Goal: Information Seeking & Learning: Learn about a topic

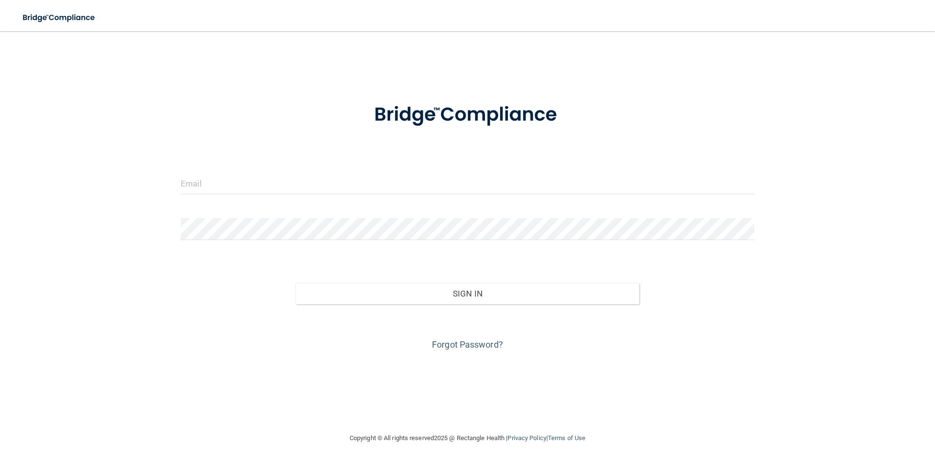
click at [289, 206] on form "Invalid email/password. You don't have permission to access that page. Sign In …" at bounding box center [467, 221] width 573 height 263
click at [288, 192] on input "email" at bounding box center [467, 183] width 573 height 22
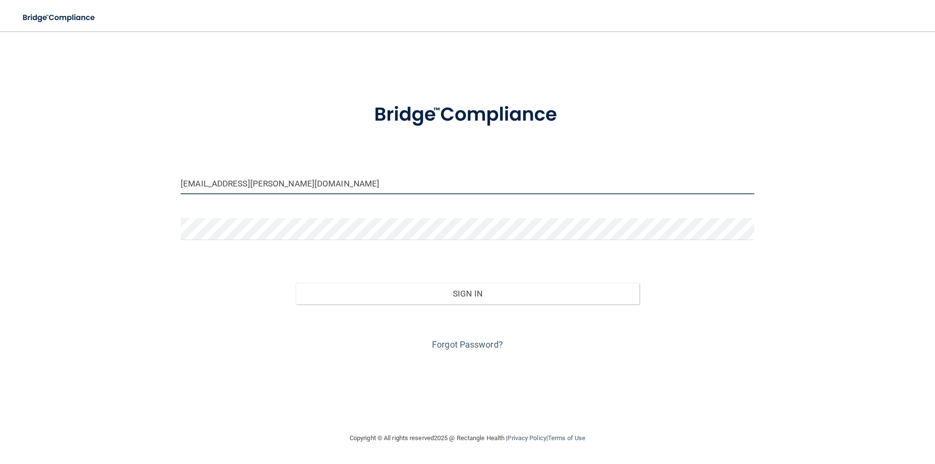
drag, startPoint x: 288, startPoint y: 192, endPoint x: 263, endPoint y: 214, distance: 33.2
click at [287, 195] on div "[EMAIL_ADDRESS][PERSON_NAME][DOMAIN_NAME]" at bounding box center [467, 186] width 588 height 29
type input "[EMAIL_ADDRESS][PERSON_NAME][DOMAIN_NAME]"
click at [260, 216] on form "kaylee.garrison@timberlanesmile.com Invalid email/password. You don't have perm…" at bounding box center [467, 221] width 573 height 263
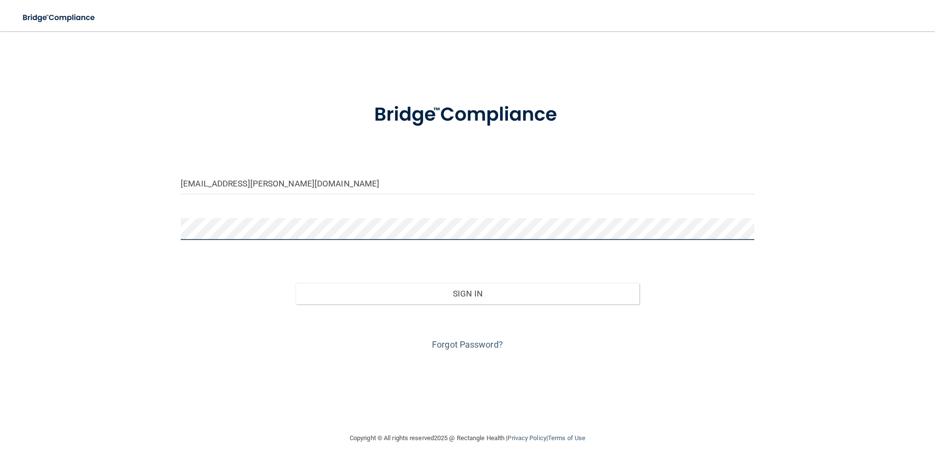
click at [295, 283] on button "Sign In" at bounding box center [467, 293] width 344 height 21
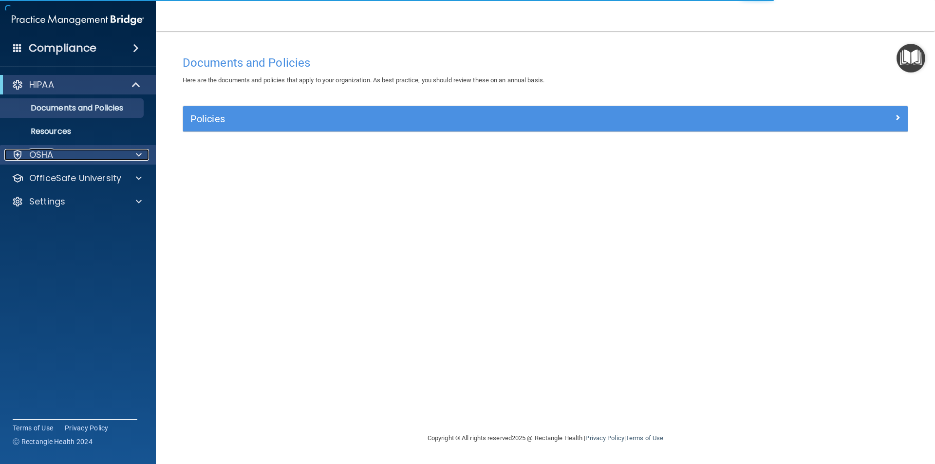
click at [113, 158] on div "OSHA" at bounding box center [64, 155] width 121 height 12
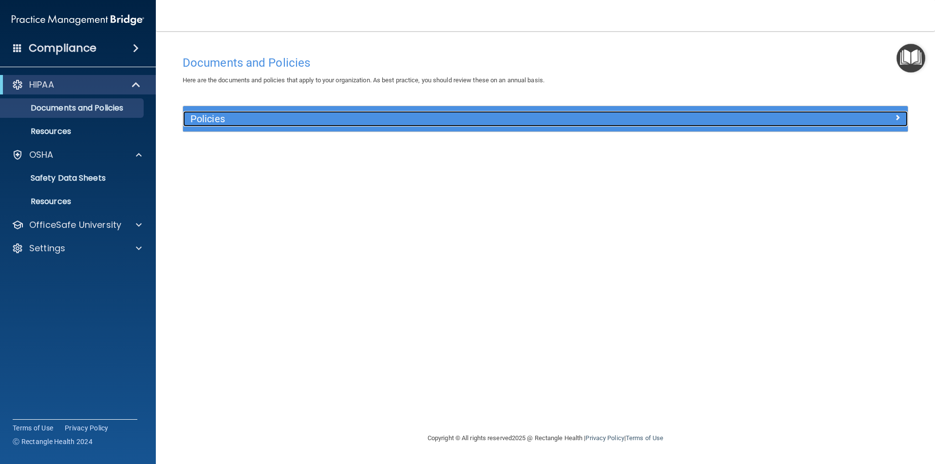
click at [235, 115] on h5 "Policies" at bounding box center [454, 118] width 529 height 11
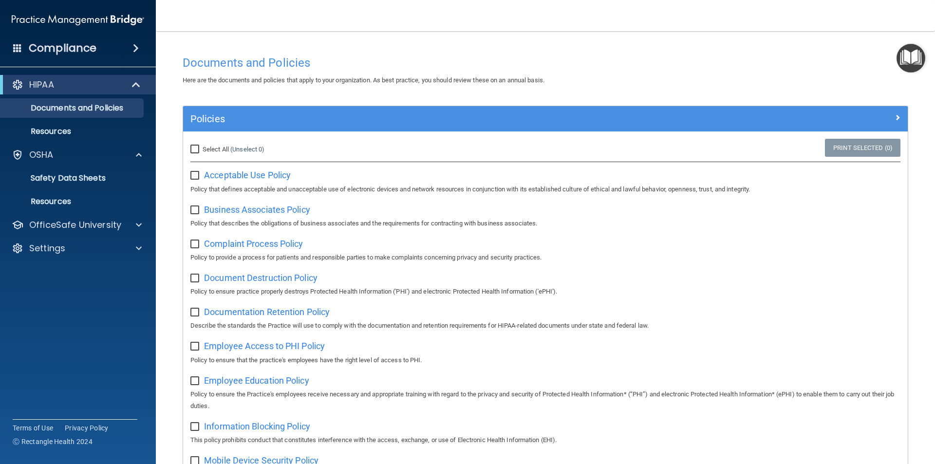
click at [193, 147] on input "Select All (Unselect 0) Unselect All" at bounding box center [195, 150] width 11 height 8
checkbox input "true"
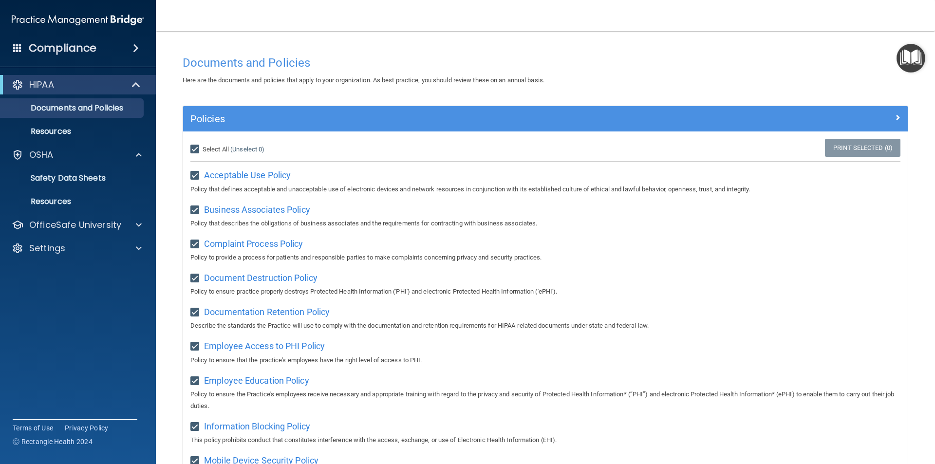
checkbox input "true"
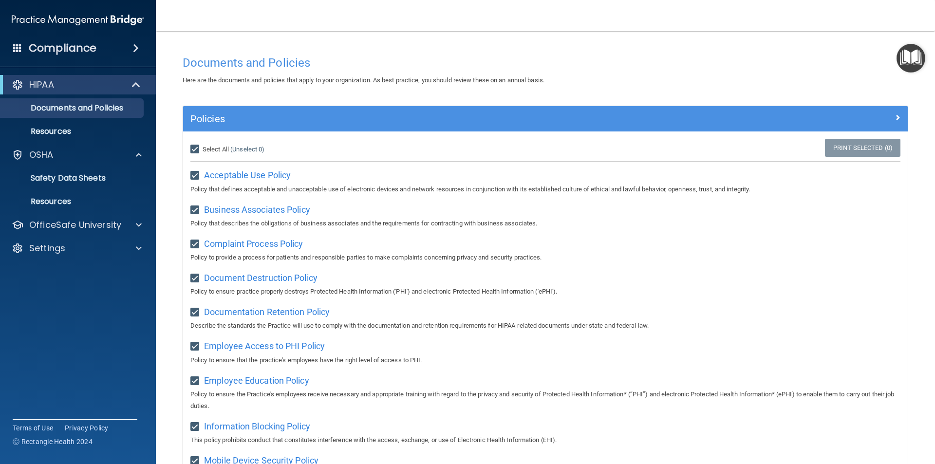
checkbox input "true"
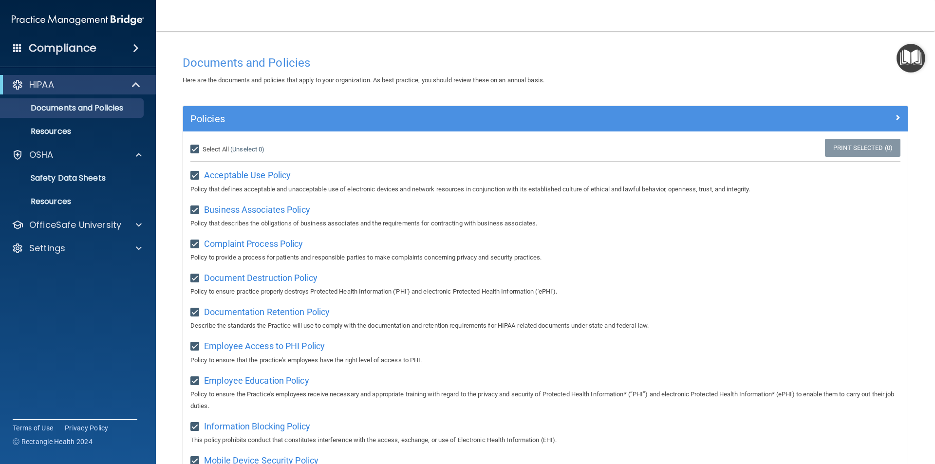
checkbox input "true"
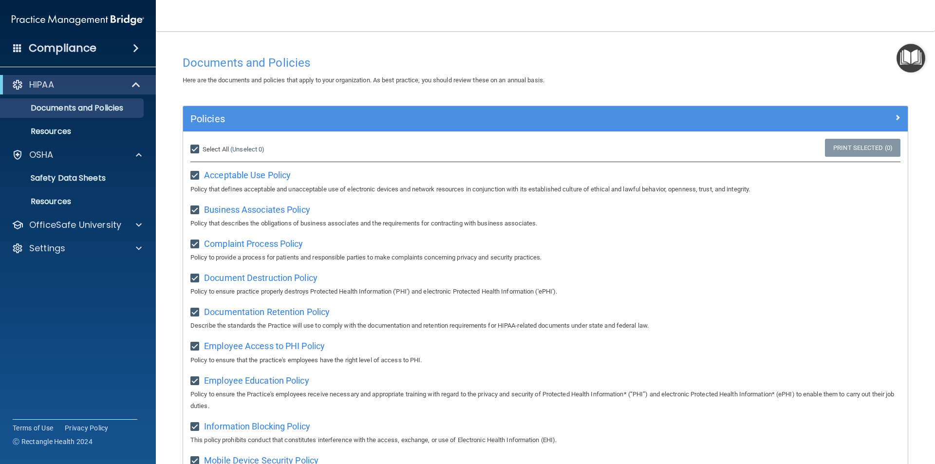
checkbox input "true"
click at [815, 158] on div "Select All (Unselect 21) Unselect All Print Selected (21)" at bounding box center [545, 149] width 724 height 21
click at [825, 149] on link "Print Selected (21)" at bounding box center [860, 148] width 79 height 18
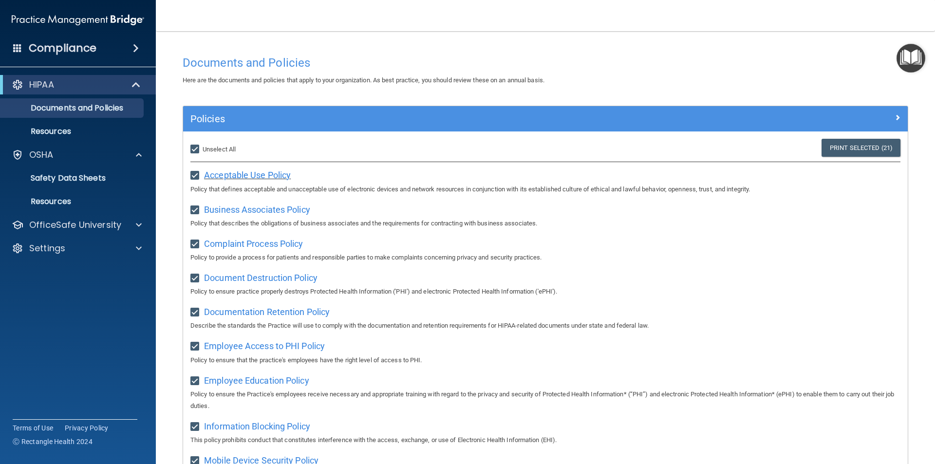
click at [232, 177] on span "Acceptable Use Policy" at bounding box center [247, 175] width 87 height 10
click at [82, 158] on div "OSHA" at bounding box center [64, 155] width 121 height 12
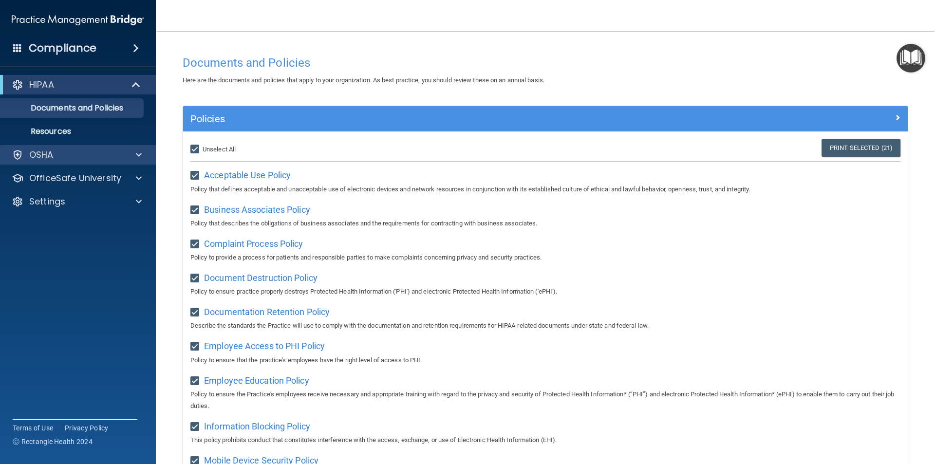
click at [83, 164] on div "OSHA" at bounding box center [78, 154] width 156 height 19
click at [86, 156] on div "OSHA" at bounding box center [64, 155] width 121 height 12
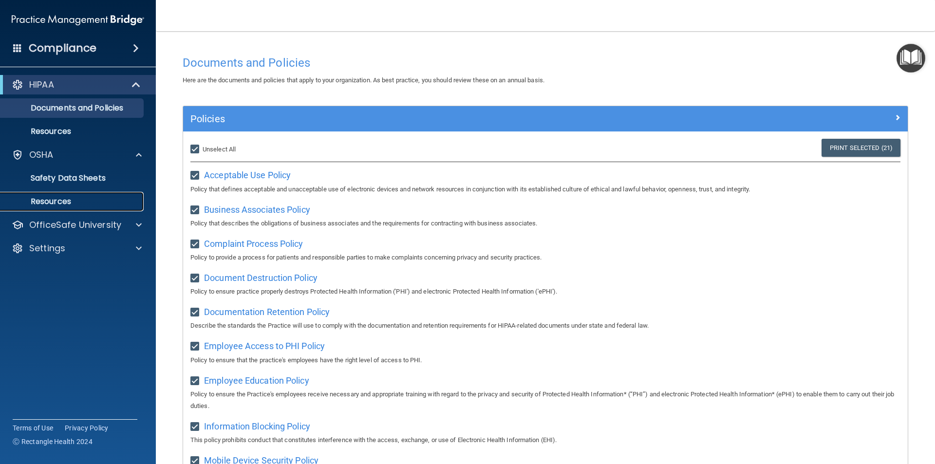
click at [95, 196] on link "Resources" at bounding box center [66, 201] width 153 height 19
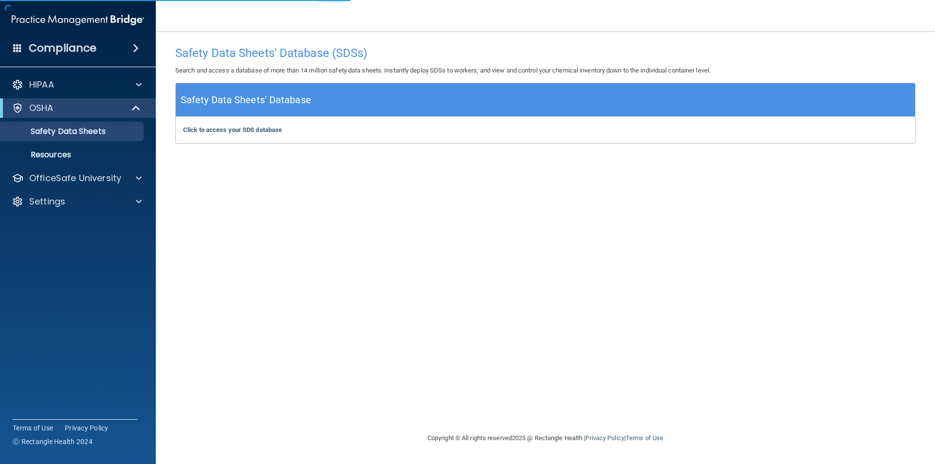
click at [94, 45] on h4 "Compliance" at bounding box center [63, 48] width 68 height 14
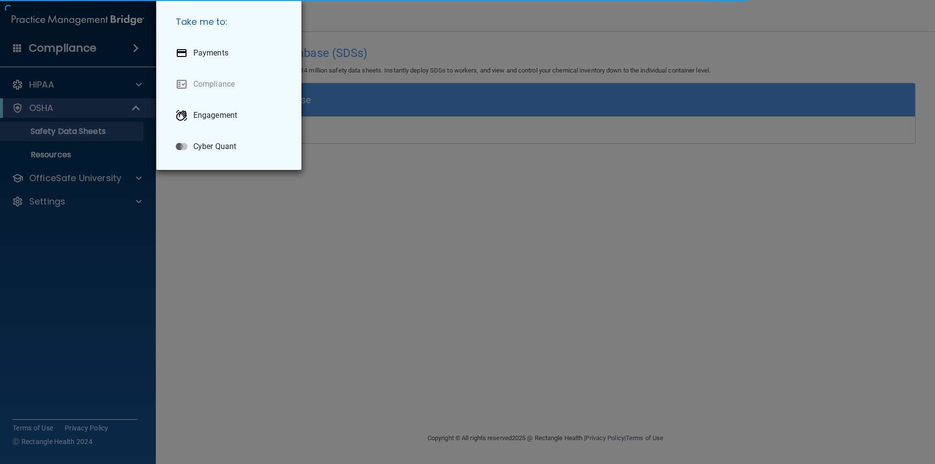
click at [230, 219] on div "Take me to: Payments Compliance Engagement Cyber Quant" at bounding box center [467, 232] width 935 height 464
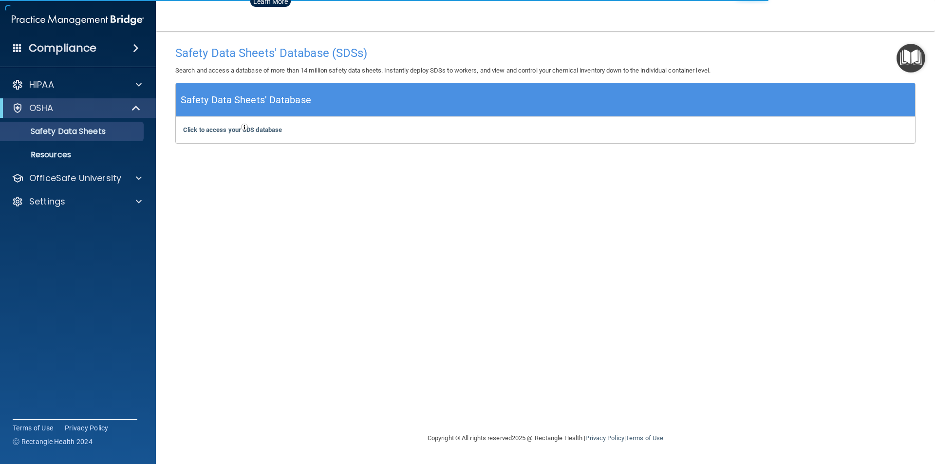
click at [83, 116] on div "OSHA" at bounding box center [78, 107] width 156 height 19
click at [87, 134] on p "Safety Data Sheets" at bounding box center [72, 132] width 133 height 10
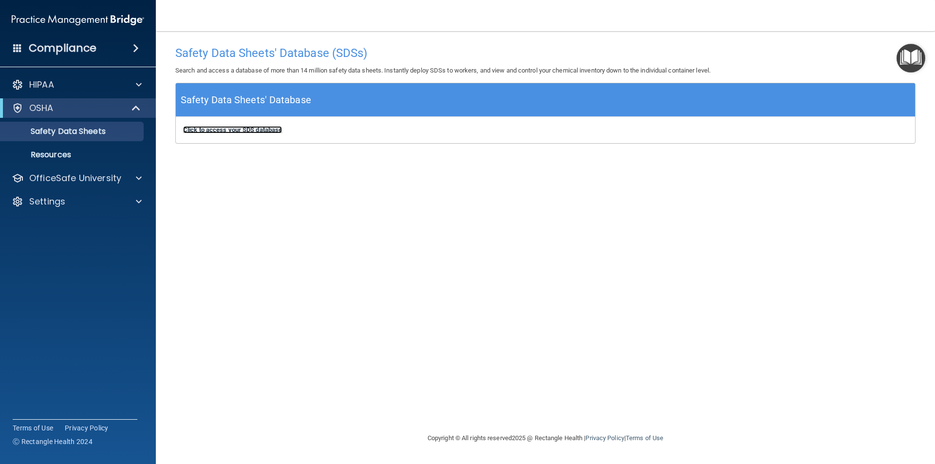
click at [229, 129] on b "Click to access your SDS database" at bounding box center [232, 129] width 99 height 7
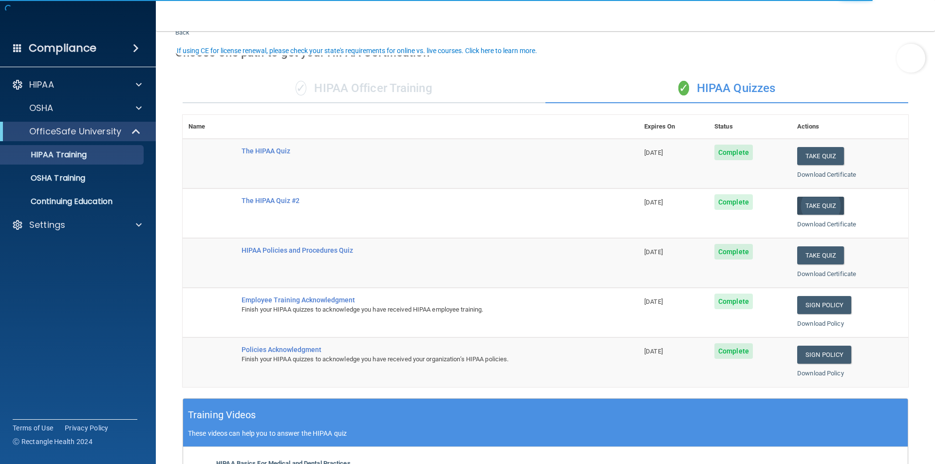
scroll to position [49, 0]
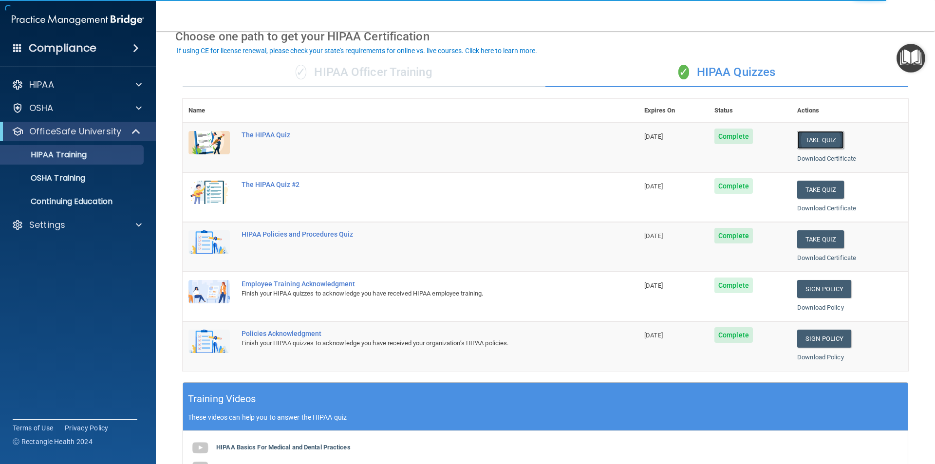
click at [818, 138] on button "Take Quiz" at bounding box center [820, 140] width 47 height 18
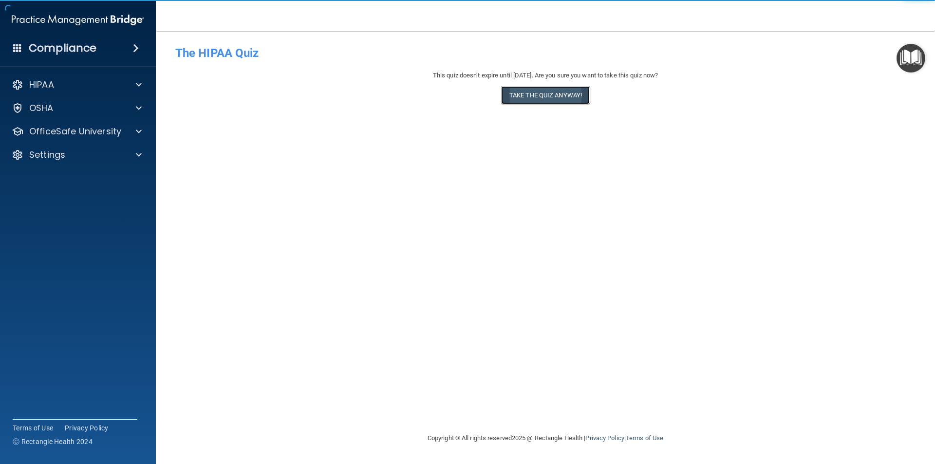
click at [562, 99] on button "Take the quiz anyway!" at bounding box center [545, 95] width 89 height 18
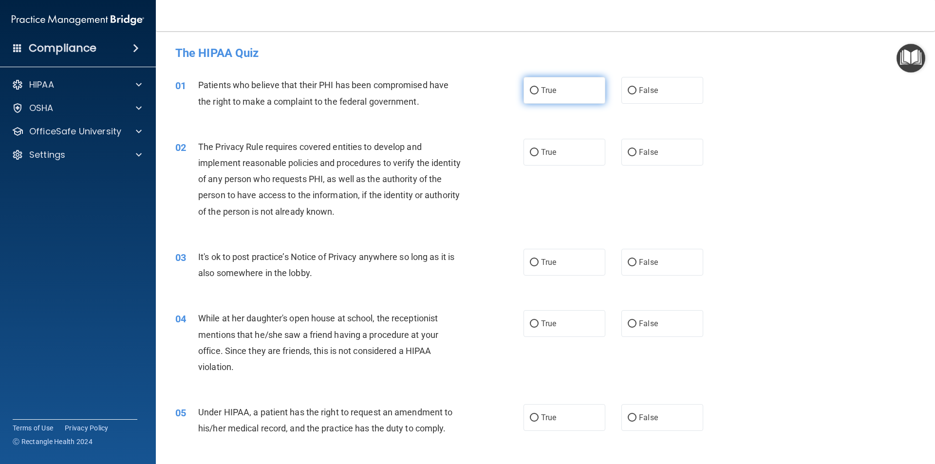
click at [560, 101] on label "True" at bounding box center [564, 90] width 82 height 27
click at [538, 94] on input "True" at bounding box center [534, 90] width 9 height 7
radio input "true"
click at [563, 144] on label "True" at bounding box center [564, 152] width 82 height 27
click at [538, 149] on input "True" at bounding box center [534, 152] width 9 height 7
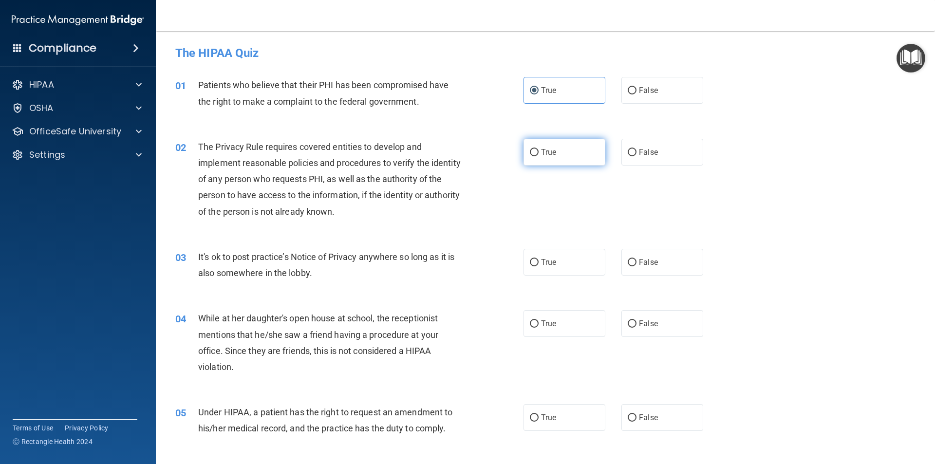
radio input "true"
click at [568, 268] on label "True" at bounding box center [564, 262] width 82 height 27
click at [538, 266] on input "True" at bounding box center [534, 262] width 9 height 7
radio input "true"
drag, startPoint x: 568, startPoint y: 300, endPoint x: 566, endPoint y: 310, distance: 9.9
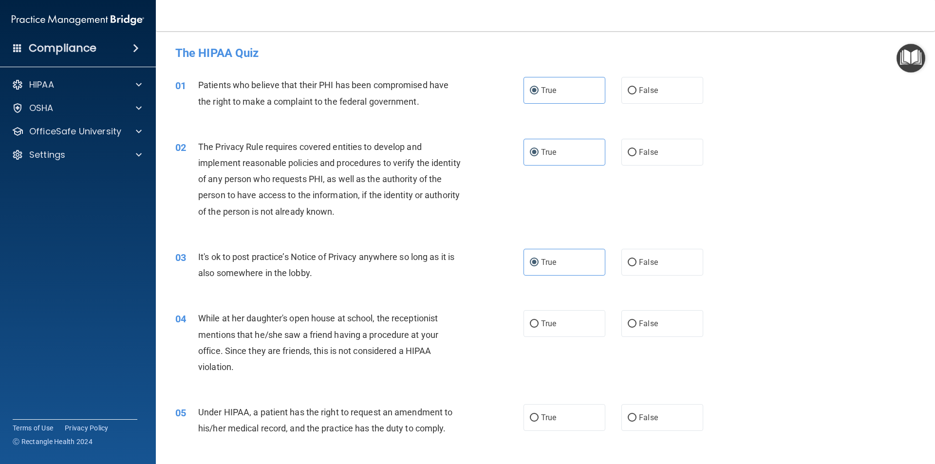
click at [568, 305] on div "04 While at her daughter's open house at school, the receptionist mentions that…" at bounding box center [545, 345] width 755 height 94
click at [565, 317] on label "True" at bounding box center [564, 323] width 82 height 27
click at [538, 320] on input "True" at bounding box center [534, 323] width 9 height 7
radio input "true"
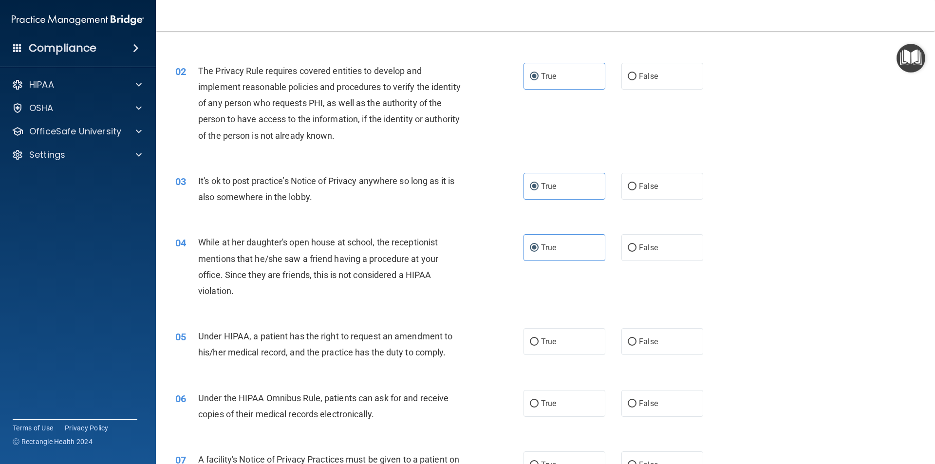
scroll to position [195, 0]
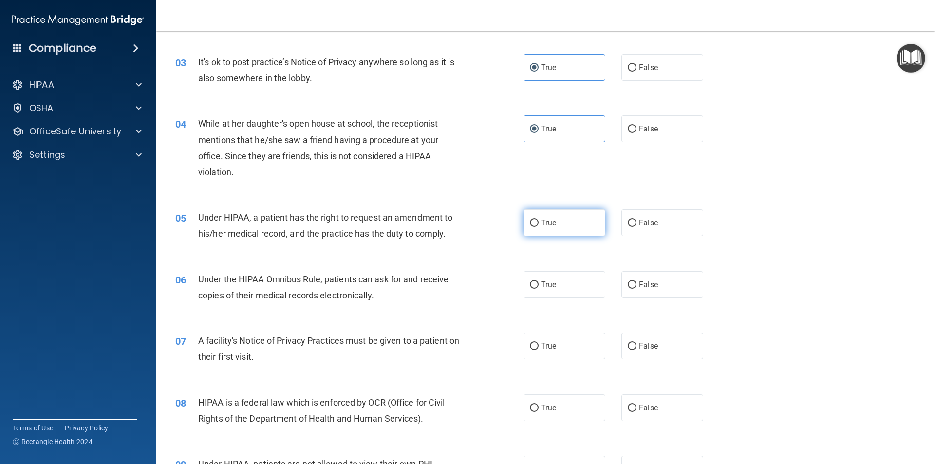
click at [553, 233] on label "True" at bounding box center [564, 222] width 82 height 27
click at [538, 227] on input "True" at bounding box center [534, 223] width 9 height 7
radio input "true"
click at [553, 280] on label "True" at bounding box center [564, 284] width 82 height 27
click at [538, 281] on input "True" at bounding box center [534, 284] width 9 height 7
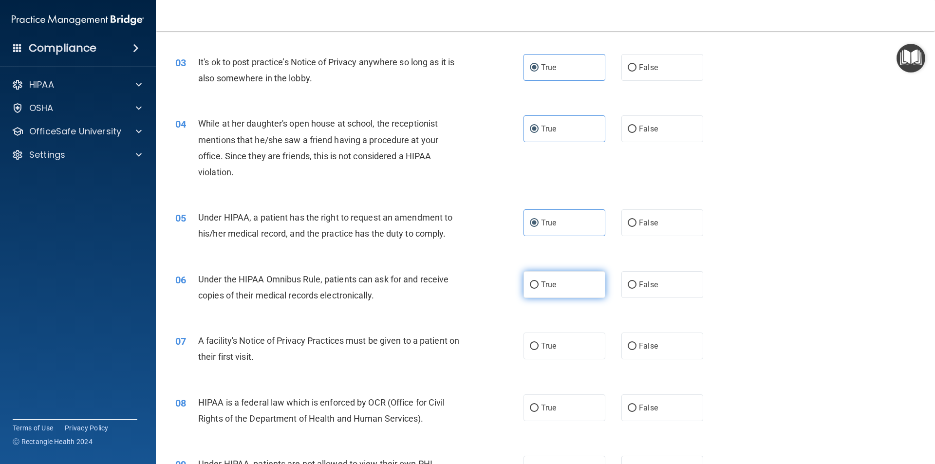
radio input "true"
drag, startPoint x: 551, startPoint y: 331, endPoint x: 551, endPoint y: 341, distance: 10.2
click at [551, 331] on div "07 A facility's Notice of Privacy Practices must be given to a patient on their…" at bounding box center [545, 350] width 755 height 61
click at [552, 347] on span "True" at bounding box center [548, 345] width 15 height 9
click at [538, 347] on input "True" at bounding box center [534, 346] width 9 height 7
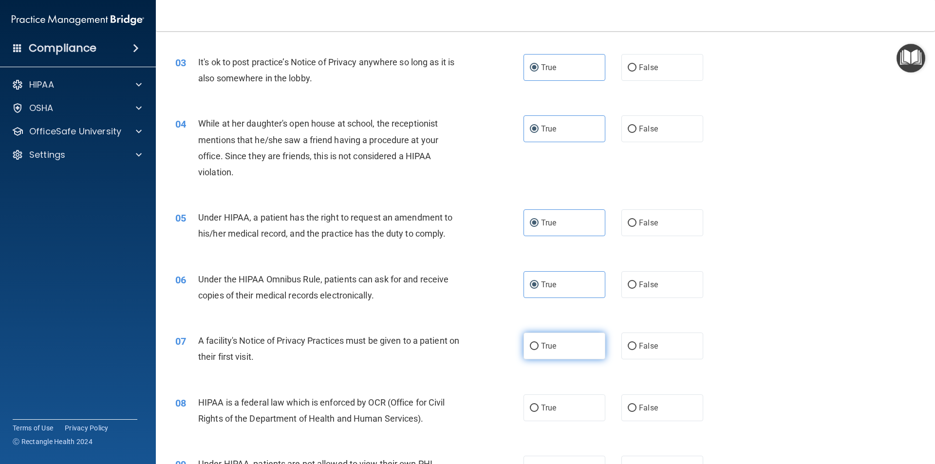
radio input "true"
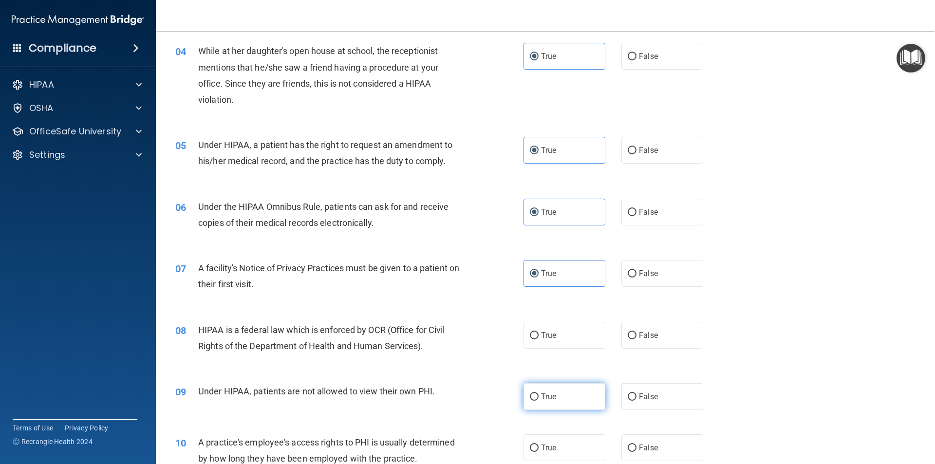
scroll to position [341, 0]
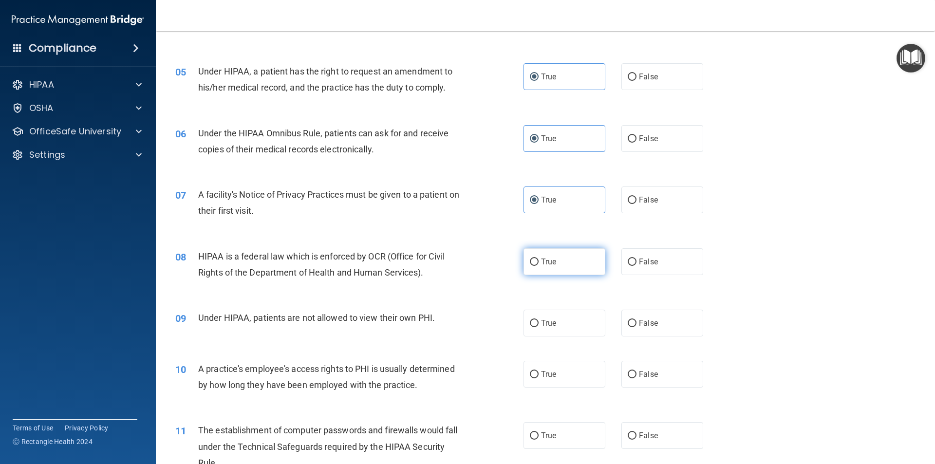
click at [547, 274] on label "True" at bounding box center [564, 261] width 82 height 27
click at [538, 266] on input "True" at bounding box center [534, 261] width 9 height 7
radio input "true"
click at [548, 329] on label "True" at bounding box center [564, 323] width 82 height 27
click at [538, 327] on input "True" at bounding box center [534, 323] width 9 height 7
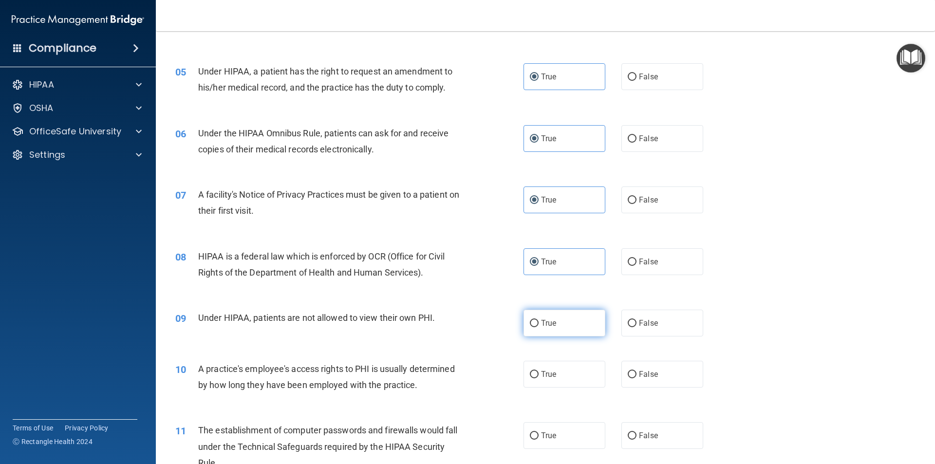
radio input "true"
click at [551, 371] on span "True" at bounding box center [548, 373] width 15 height 9
click at [538, 371] on input "True" at bounding box center [534, 374] width 9 height 7
radio input "true"
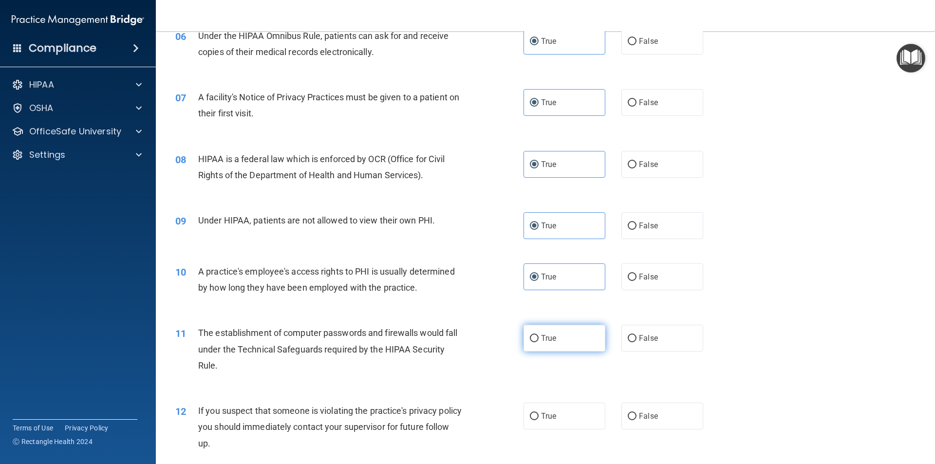
click at [538, 331] on label "True" at bounding box center [564, 338] width 82 height 27
click at [538, 335] on input "True" at bounding box center [534, 338] width 9 height 7
radio input "true"
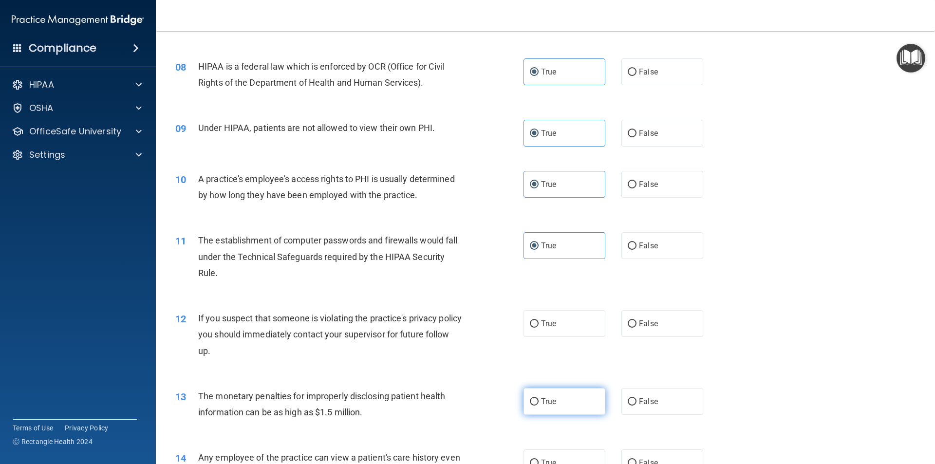
scroll to position [633, 0]
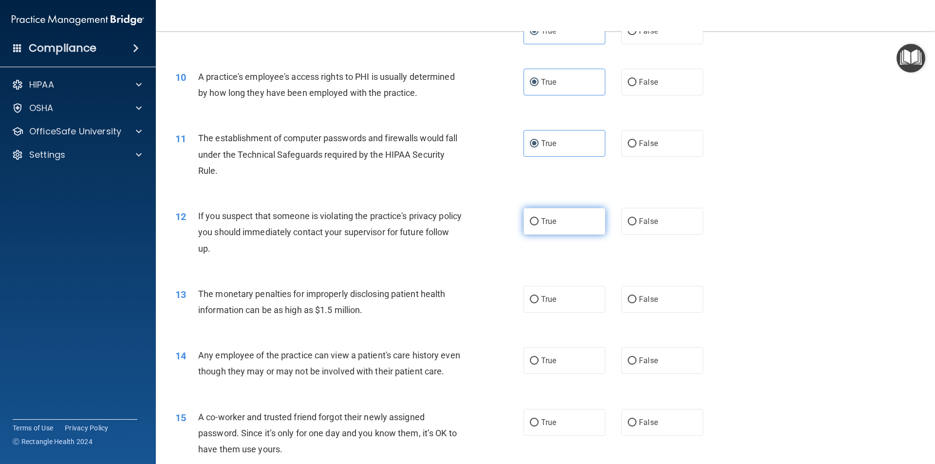
click at [537, 226] on label "True" at bounding box center [564, 221] width 82 height 27
click at [537, 225] on input "True" at bounding box center [534, 221] width 9 height 7
radio input "true"
click at [546, 282] on div "13 The monetary penalties for improperly disclosing patient health information …" at bounding box center [545, 304] width 755 height 61
click at [558, 285] on div "13 The monetary penalties for improperly disclosing patient health information …" at bounding box center [545, 304] width 755 height 61
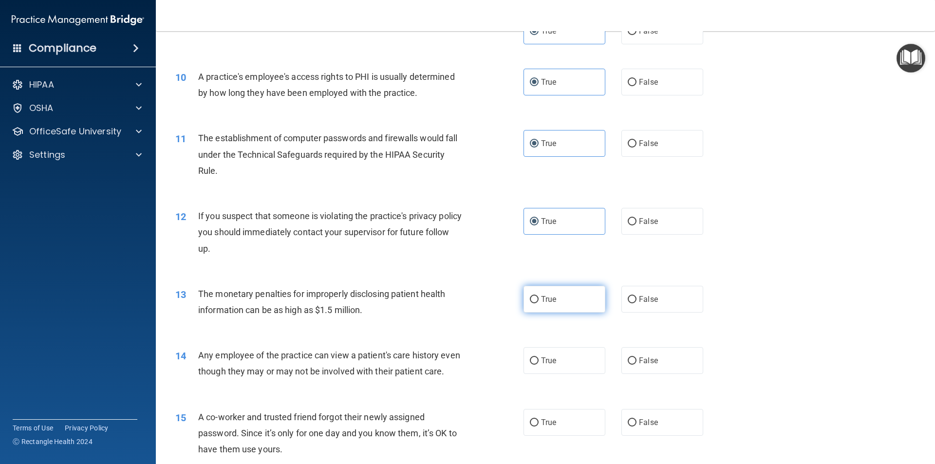
click at [551, 303] on span "True" at bounding box center [548, 299] width 15 height 9
click at [538, 303] on input "True" at bounding box center [534, 299] width 9 height 7
radio input "true"
click at [551, 348] on label "True" at bounding box center [564, 360] width 82 height 27
click at [538, 357] on input "True" at bounding box center [534, 360] width 9 height 7
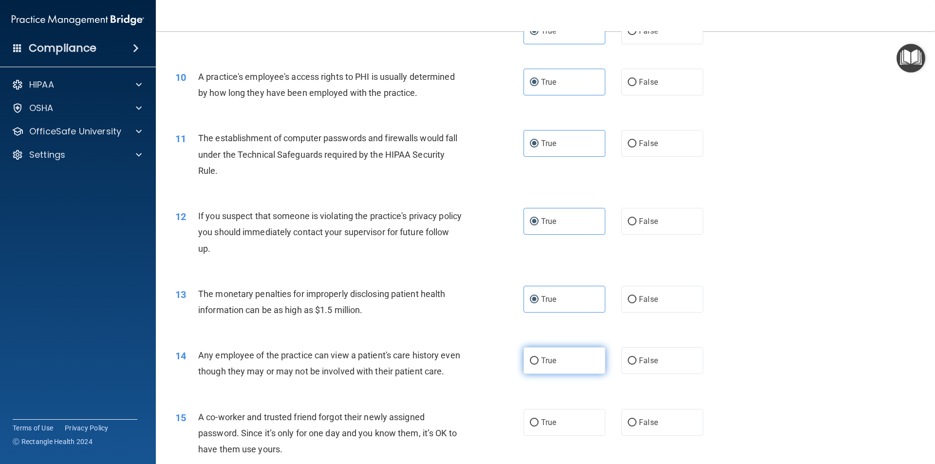
radio input "true"
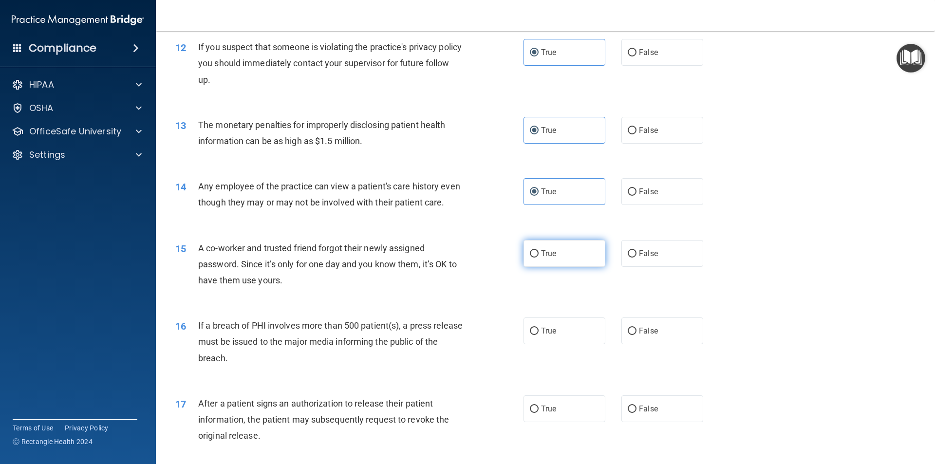
scroll to position [876, 0]
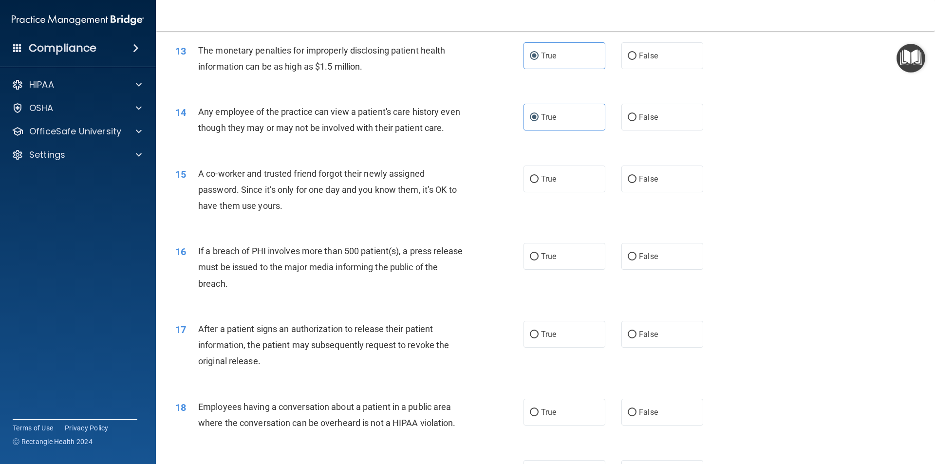
click at [537, 212] on div "15 A co-worker and trusted friend forgot their newly assigned password. Since i…" at bounding box center [545, 192] width 755 height 78
click at [541, 184] on span "True" at bounding box center [548, 178] width 15 height 9
click at [538, 183] on input "True" at bounding box center [534, 179] width 9 height 7
radio input "true"
click at [541, 261] on span "True" at bounding box center [548, 256] width 15 height 9
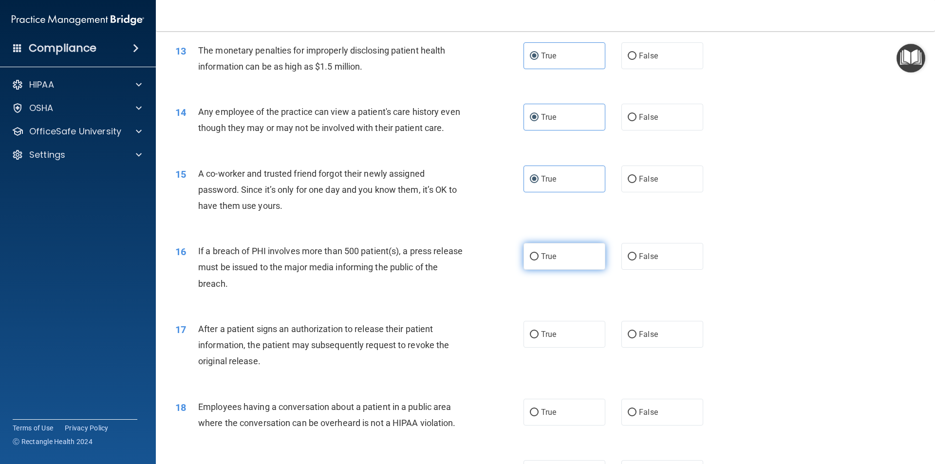
click at [538, 260] on input "True" at bounding box center [534, 256] width 9 height 7
radio input "true"
click at [546, 339] on span "True" at bounding box center [548, 334] width 15 height 9
click at [538, 338] on input "True" at bounding box center [534, 334] width 9 height 7
radio input "true"
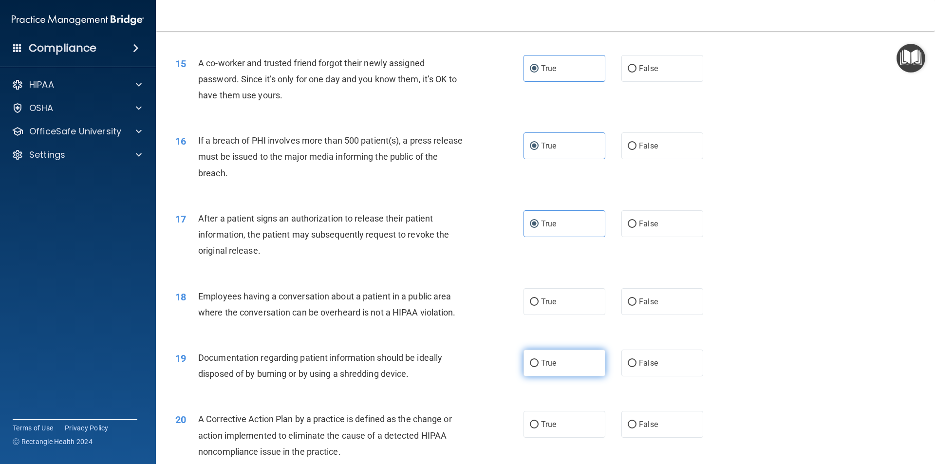
scroll to position [1071, 0]
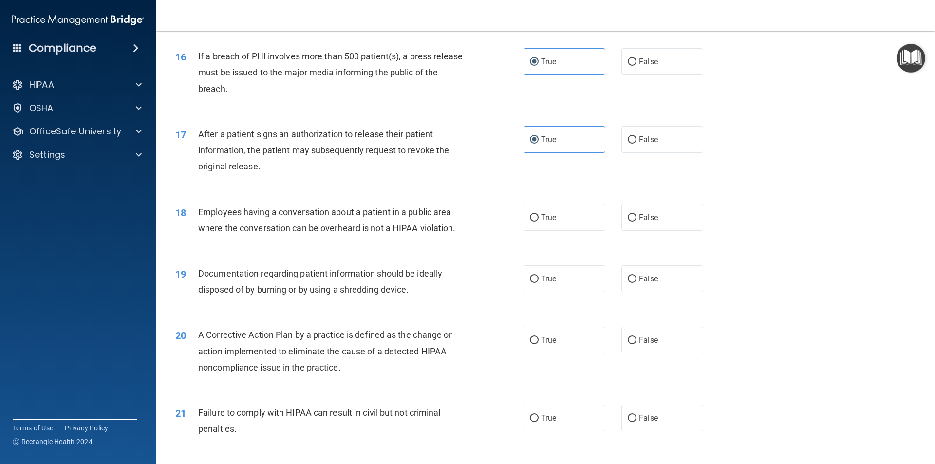
click at [553, 248] on div "18 Employees having a conversation about a patient in a public area where the c…" at bounding box center [545, 222] width 755 height 61
drag, startPoint x: 553, startPoint y: 236, endPoint x: 554, endPoint y: 299, distance: 63.3
click at [553, 231] on label "True" at bounding box center [564, 217] width 82 height 27
click at [538, 221] on input "True" at bounding box center [534, 217] width 9 height 7
radio input "true"
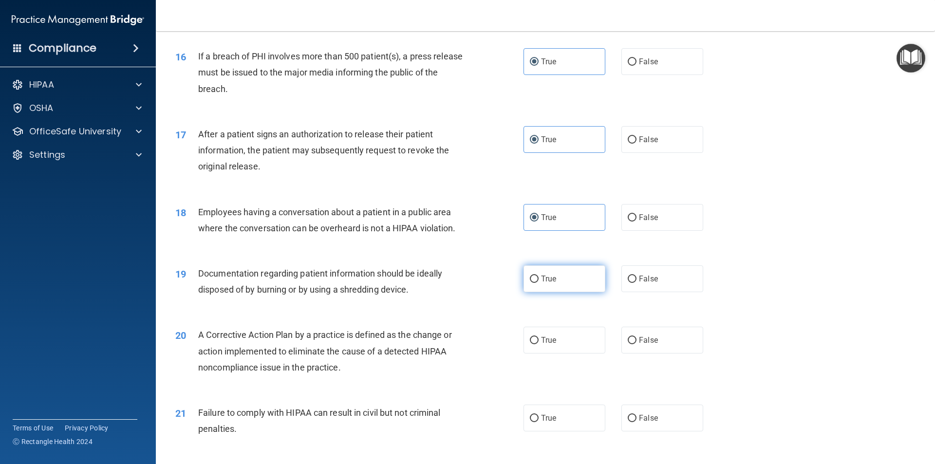
click at [555, 292] on label "True" at bounding box center [564, 278] width 82 height 27
click at [538, 283] on input "True" at bounding box center [534, 279] width 9 height 7
radio input "true"
click at [549, 345] on label "True" at bounding box center [564, 340] width 82 height 27
click at [538, 344] on input "True" at bounding box center [534, 340] width 9 height 7
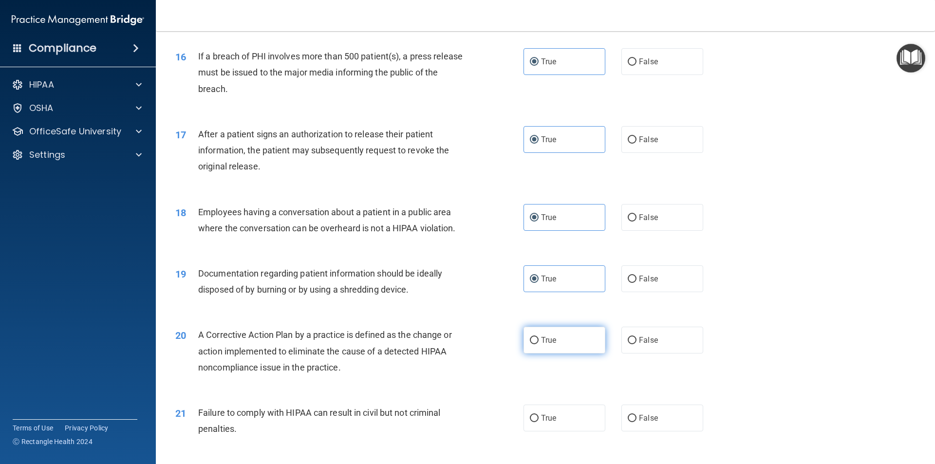
radio input "true"
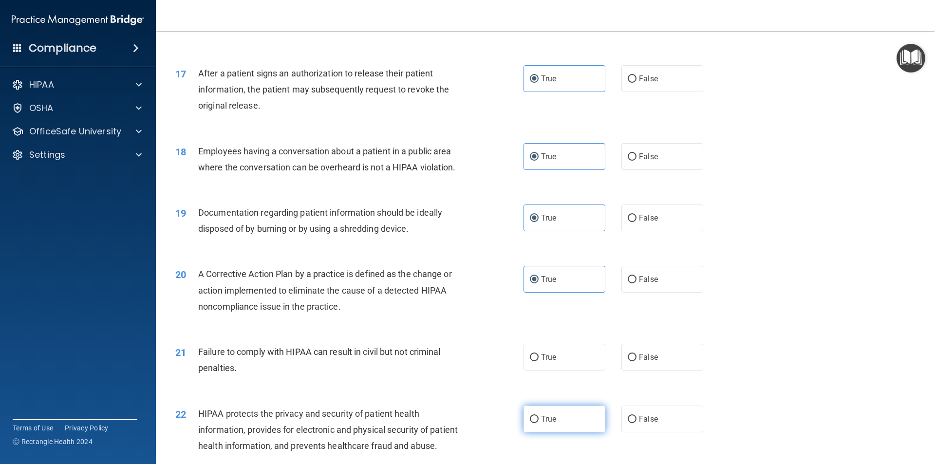
scroll to position [1266, 0]
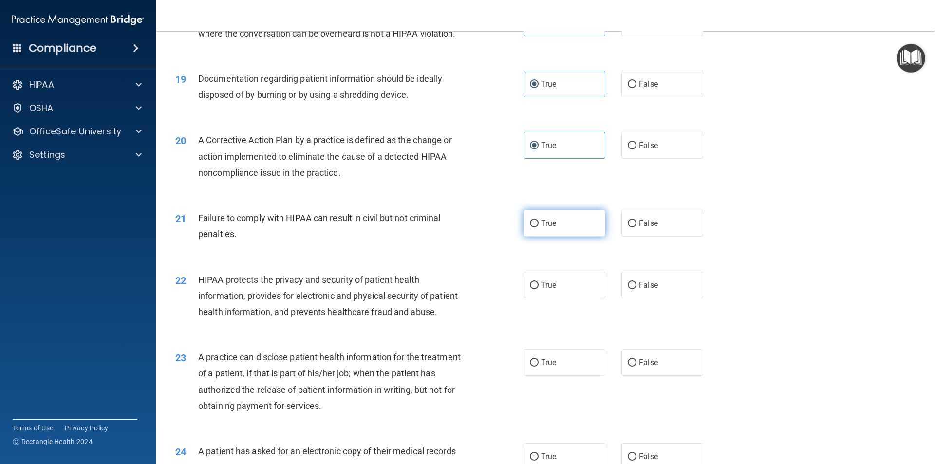
click at [556, 236] on label "True" at bounding box center [564, 223] width 82 height 27
click at [538, 227] on input "True" at bounding box center [534, 223] width 9 height 7
radio input "true"
click at [557, 298] on label "True" at bounding box center [564, 285] width 82 height 27
click at [538, 289] on input "True" at bounding box center [534, 285] width 9 height 7
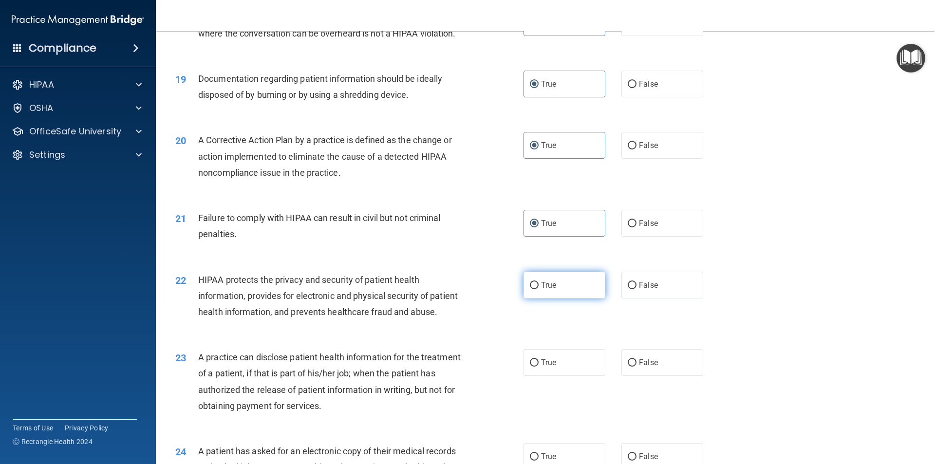
radio input "true"
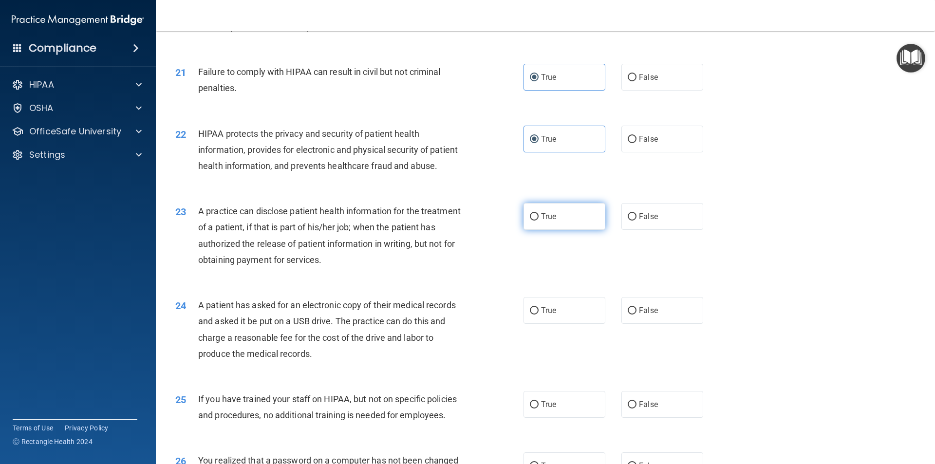
click at [535, 230] on label "True" at bounding box center [564, 216] width 82 height 27
click at [535, 221] on input "True" at bounding box center [534, 216] width 9 height 7
radio input "true"
click at [571, 324] on label "True" at bounding box center [564, 310] width 82 height 27
click at [538, 314] on input "True" at bounding box center [534, 310] width 9 height 7
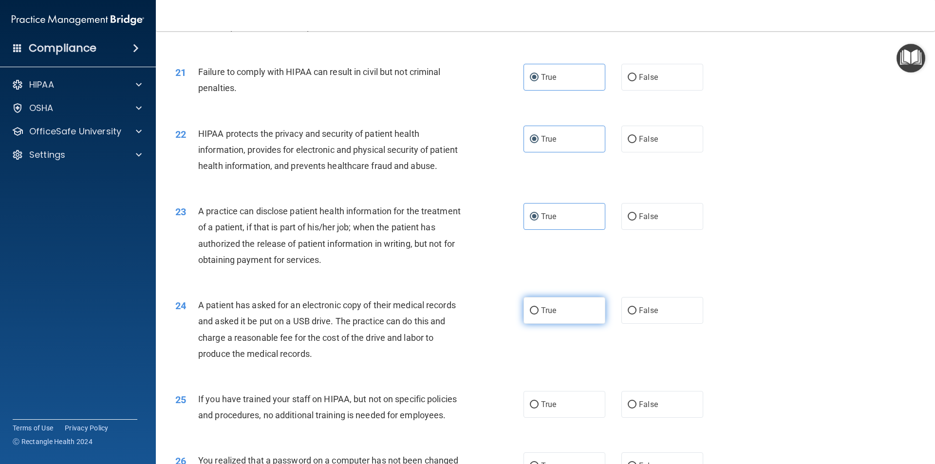
radio input "true"
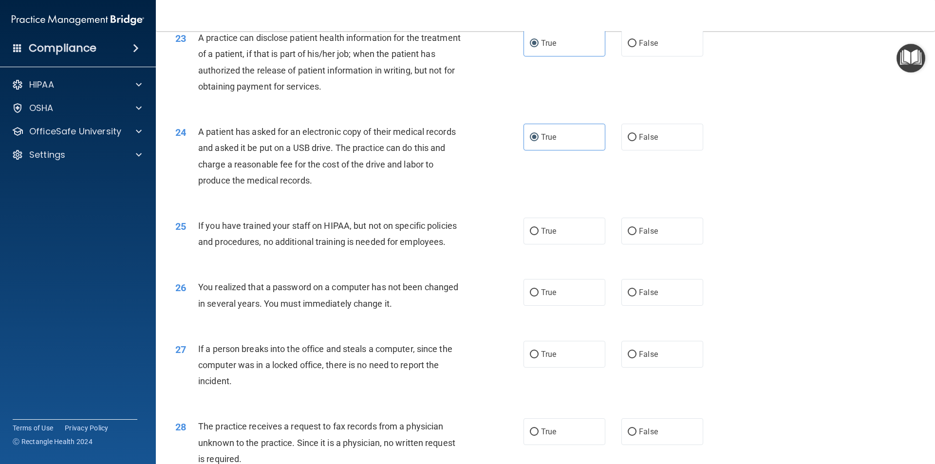
scroll to position [1655, 0]
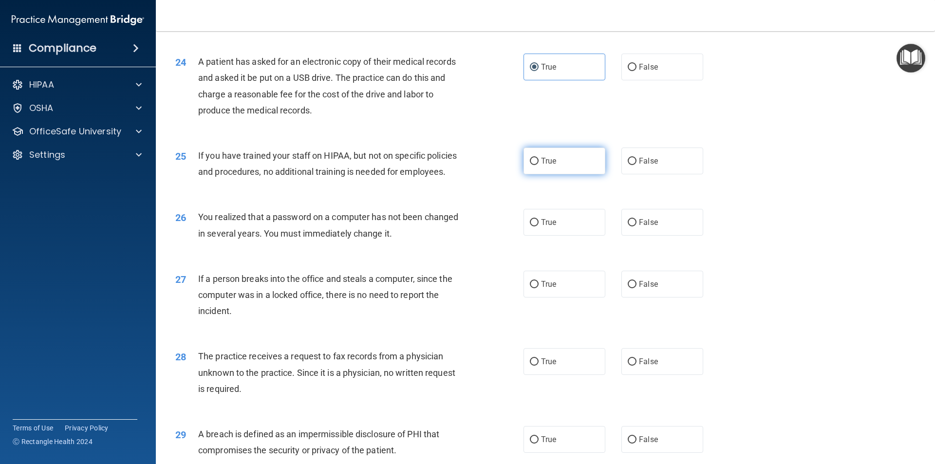
click at [541, 166] on span "True" at bounding box center [548, 160] width 15 height 9
click at [538, 165] on input "True" at bounding box center [534, 161] width 9 height 7
radio input "true"
click at [549, 258] on div "26 You realized that a password on a computer has not been changed in several y…" at bounding box center [545, 227] width 755 height 61
click at [552, 236] on label "True" at bounding box center [564, 222] width 82 height 27
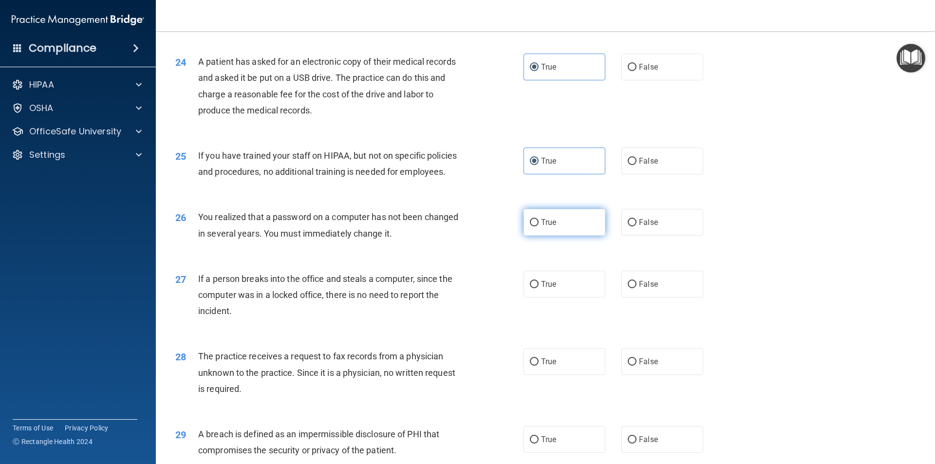
click at [538, 226] on input "True" at bounding box center [534, 222] width 9 height 7
radio input "true"
click at [540, 336] on div "27 If a person breaks into the office and steals a computer, since the computer…" at bounding box center [545, 297] width 755 height 78
click at [548, 297] on label "True" at bounding box center [564, 284] width 82 height 27
click at [538, 288] on input "True" at bounding box center [534, 284] width 9 height 7
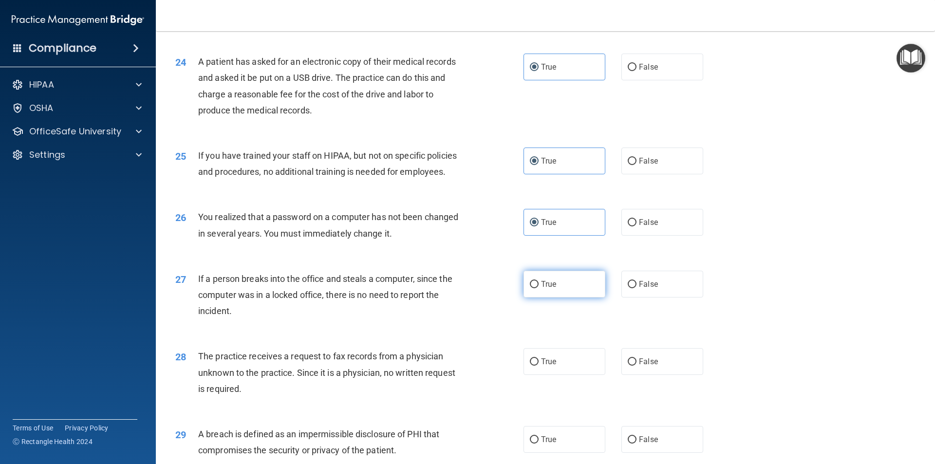
radio input "true"
click at [561, 375] on label "True" at bounding box center [564, 361] width 82 height 27
click at [538, 366] on input "True" at bounding box center [534, 361] width 9 height 7
radio input "true"
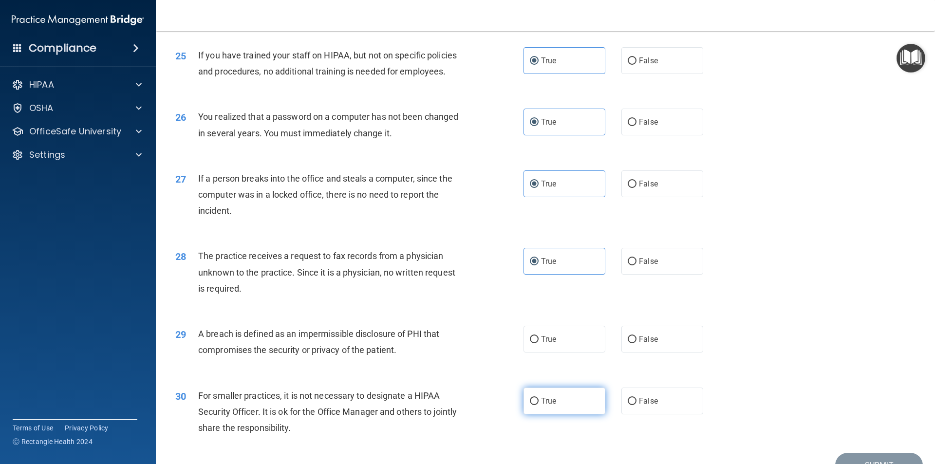
scroll to position [1840, 0]
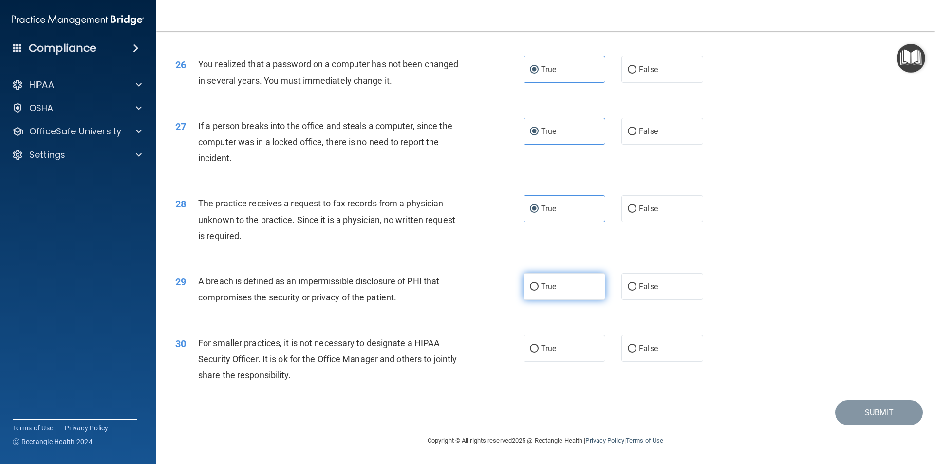
click at [547, 299] on label "True" at bounding box center [564, 286] width 82 height 27
click at [538, 291] on input "True" at bounding box center [534, 286] width 9 height 7
radio input "true"
click at [552, 330] on div "30 For smaller practices, it is not necessary to designate a HIPAA Security Off…" at bounding box center [545, 362] width 755 height 78
click at [556, 353] on label "True" at bounding box center [564, 348] width 82 height 27
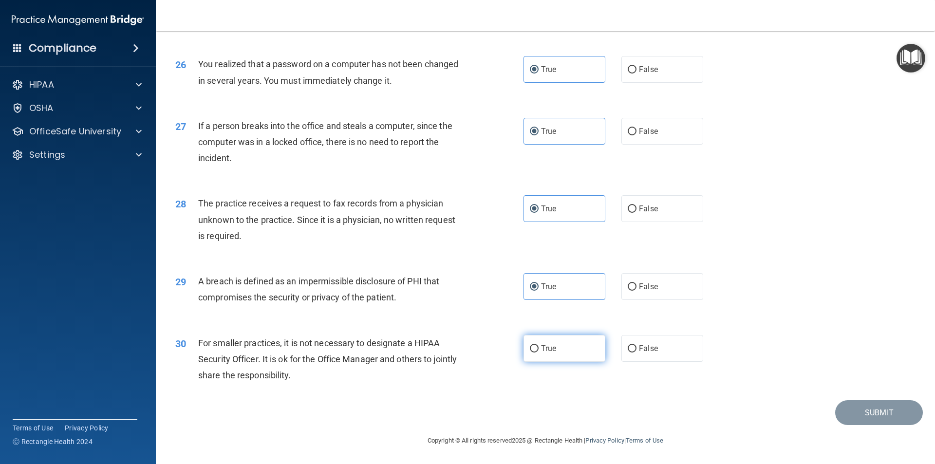
click at [538, 352] on input "True" at bounding box center [534, 348] width 9 height 7
radio input "true"
click at [855, 423] on button "Submit" at bounding box center [879, 412] width 88 height 25
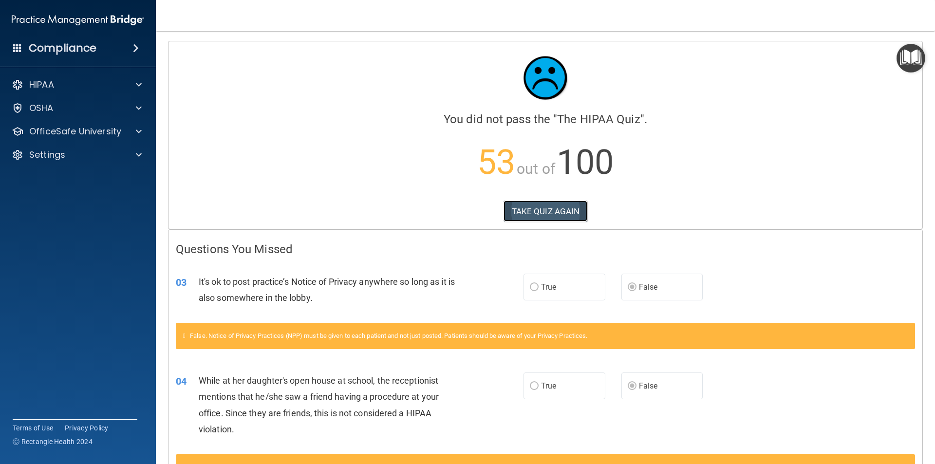
click at [553, 206] on button "TAKE QUIZ AGAIN" at bounding box center [545, 211] width 84 height 21
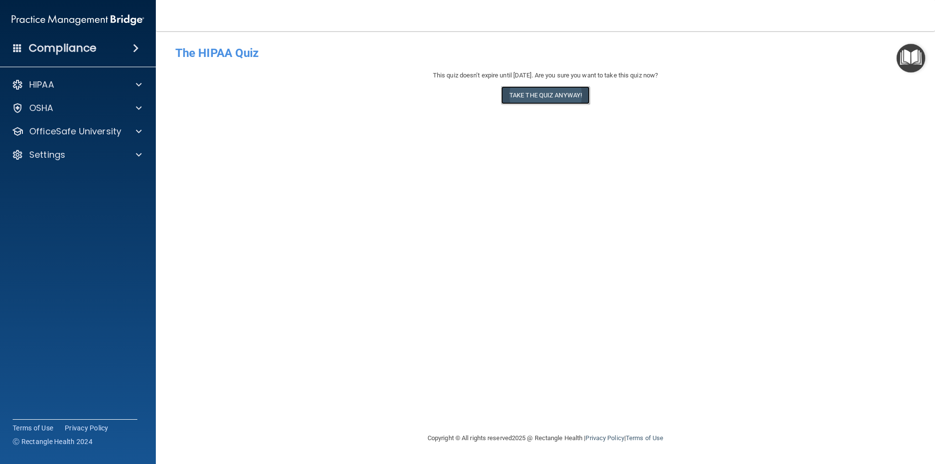
click at [571, 91] on button "Take the quiz anyway!" at bounding box center [545, 95] width 89 height 18
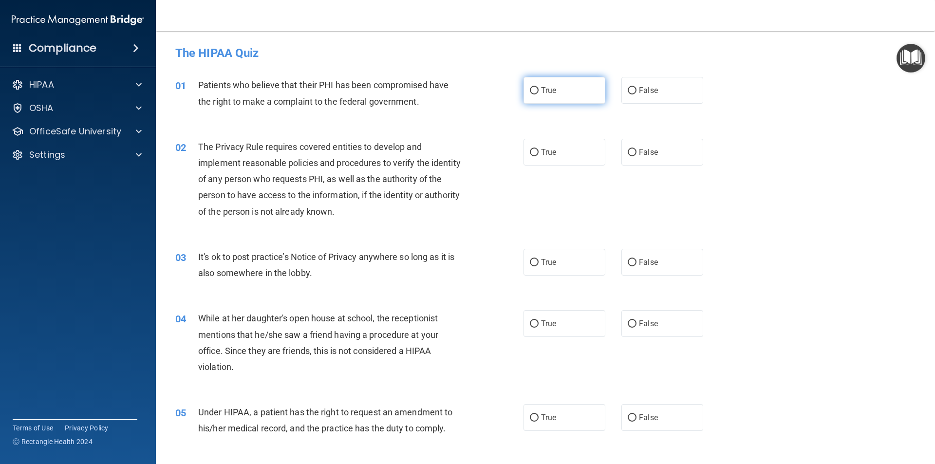
click at [552, 96] on label "True" at bounding box center [564, 90] width 82 height 27
click at [538, 94] on input "True" at bounding box center [534, 90] width 9 height 7
radio input "true"
click at [552, 160] on label "True" at bounding box center [564, 152] width 82 height 27
click at [538, 156] on input "True" at bounding box center [534, 152] width 9 height 7
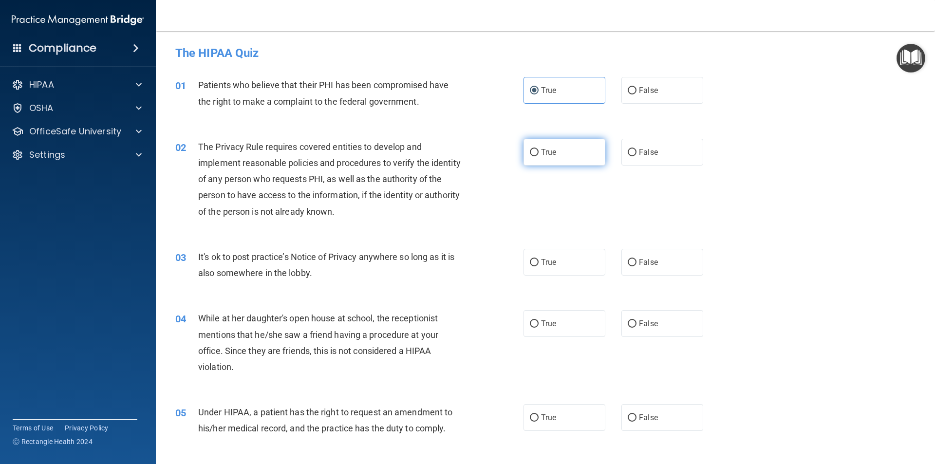
radio input "true"
click at [677, 265] on label "False" at bounding box center [662, 262] width 82 height 27
click at [636, 265] on input "False" at bounding box center [631, 262] width 9 height 7
radio input "true"
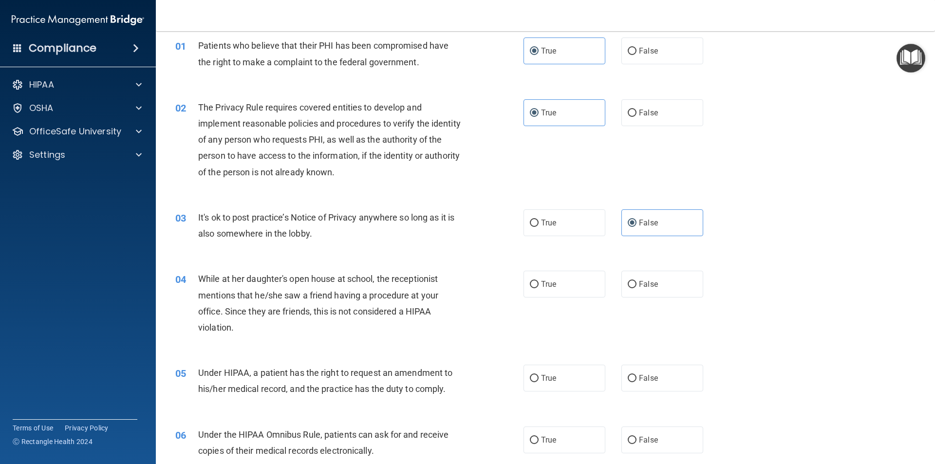
scroll to position [97, 0]
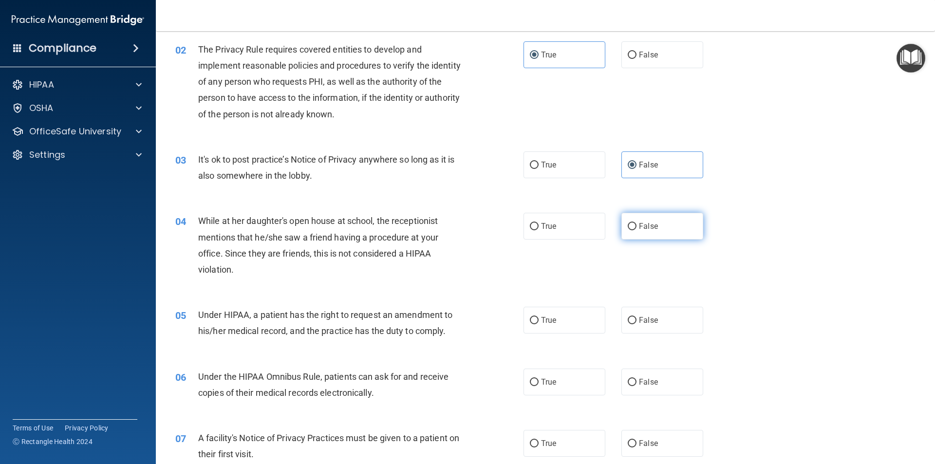
click at [652, 222] on span "False" at bounding box center [648, 225] width 19 height 9
click at [636, 223] on input "False" at bounding box center [631, 226] width 9 height 7
radio input "true"
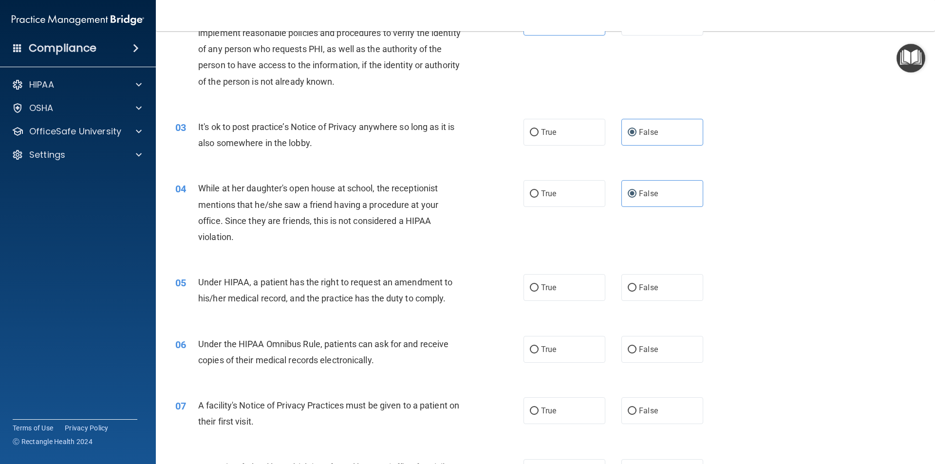
scroll to position [195, 0]
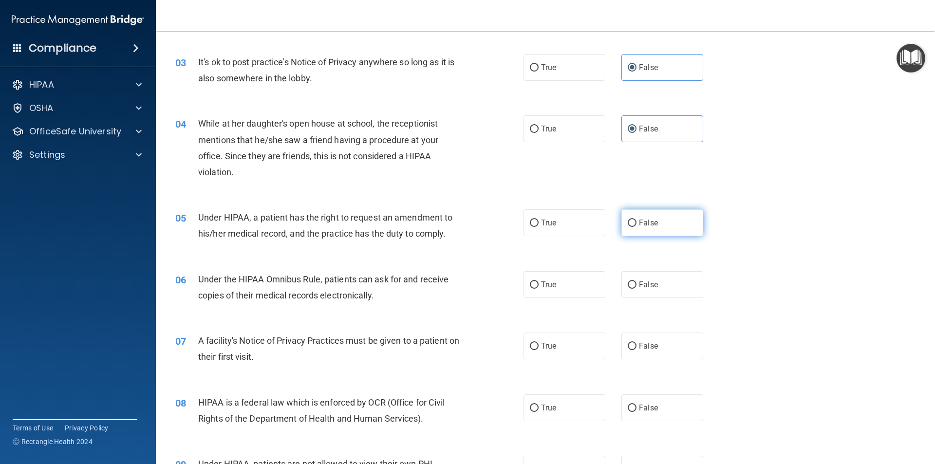
click at [627, 221] on input "False" at bounding box center [631, 223] width 9 height 7
radio input "true"
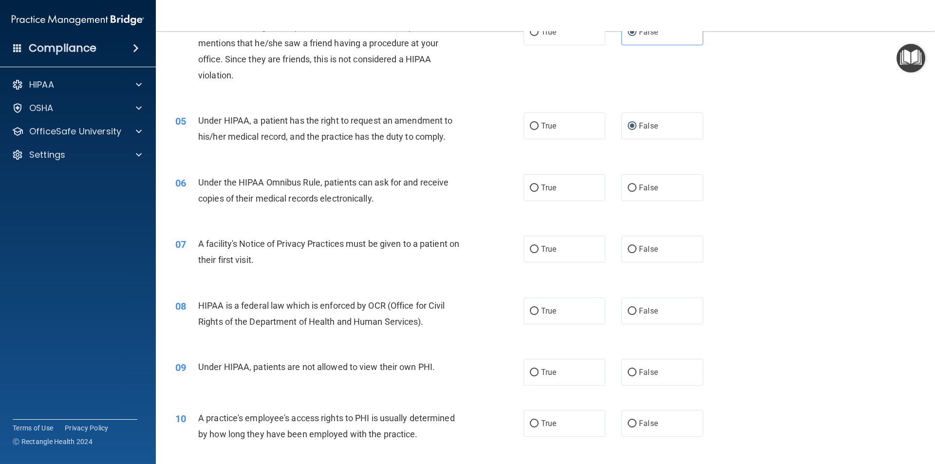
scroll to position [292, 0]
click at [533, 184] on input "True" at bounding box center [534, 187] width 9 height 7
radio input "true"
click at [544, 241] on label "True" at bounding box center [564, 248] width 82 height 27
click at [538, 245] on input "True" at bounding box center [534, 248] width 9 height 7
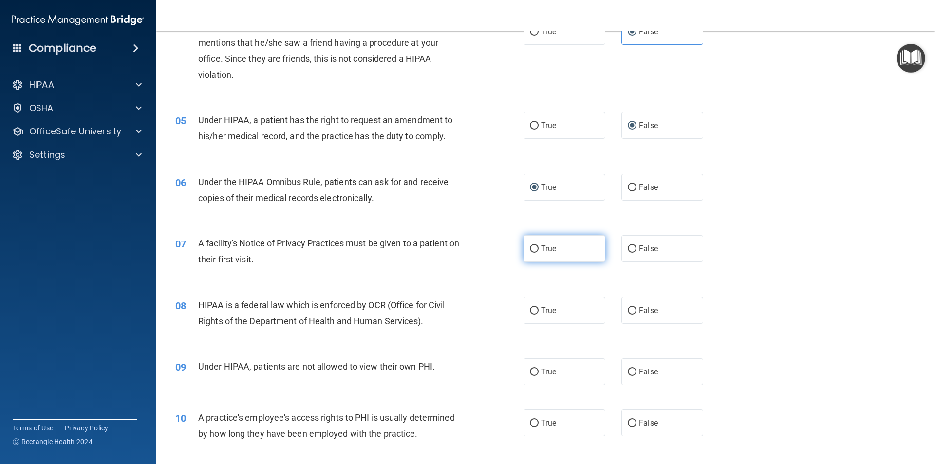
radio input "true"
click at [546, 304] on label "True" at bounding box center [564, 310] width 82 height 27
click at [538, 307] on input "True" at bounding box center [534, 310] width 9 height 7
radio input "true"
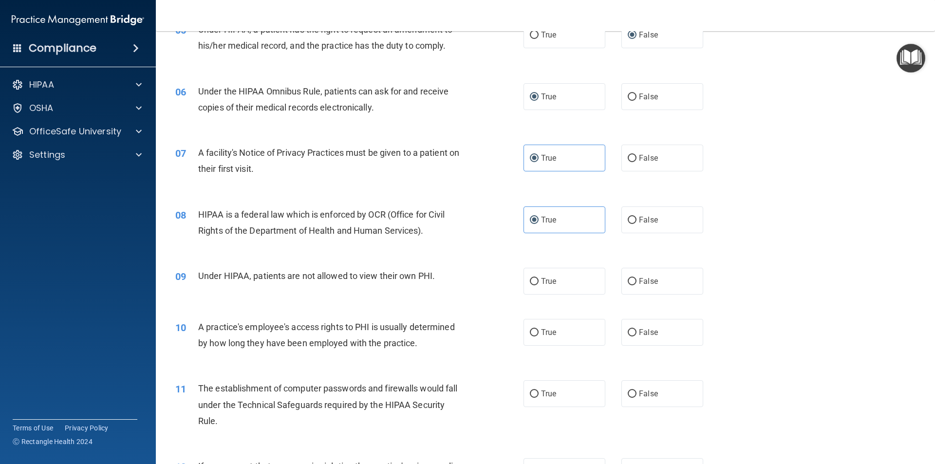
scroll to position [389, 0]
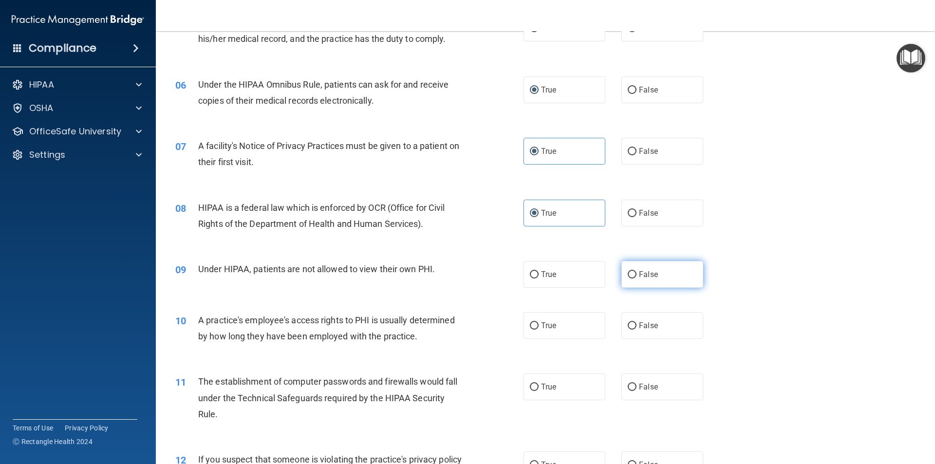
click at [632, 273] on label "False" at bounding box center [662, 274] width 82 height 27
click at [632, 273] on input "False" at bounding box center [631, 274] width 9 height 7
radio input "true"
click at [650, 324] on span "False" at bounding box center [648, 325] width 19 height 9
click at [636, 324] on input "False" at bounding box center [631, 325] width 9 height 7
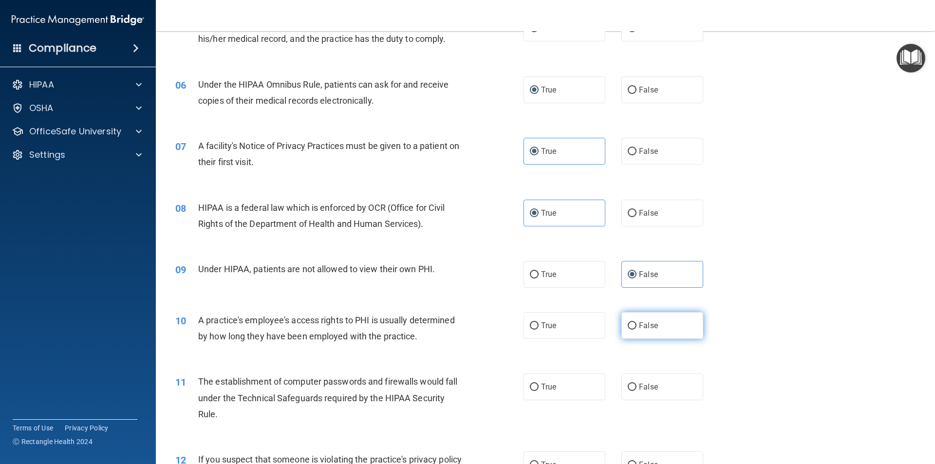
radio input "true"
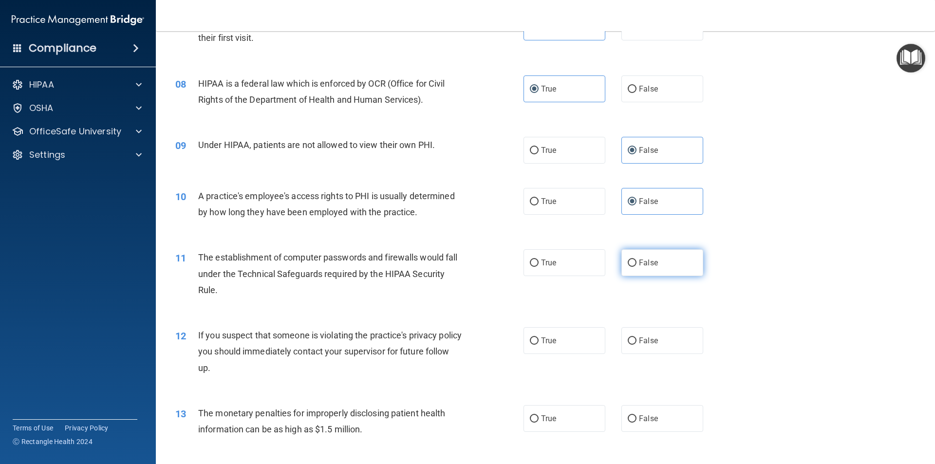
scroll to position [535, 0]
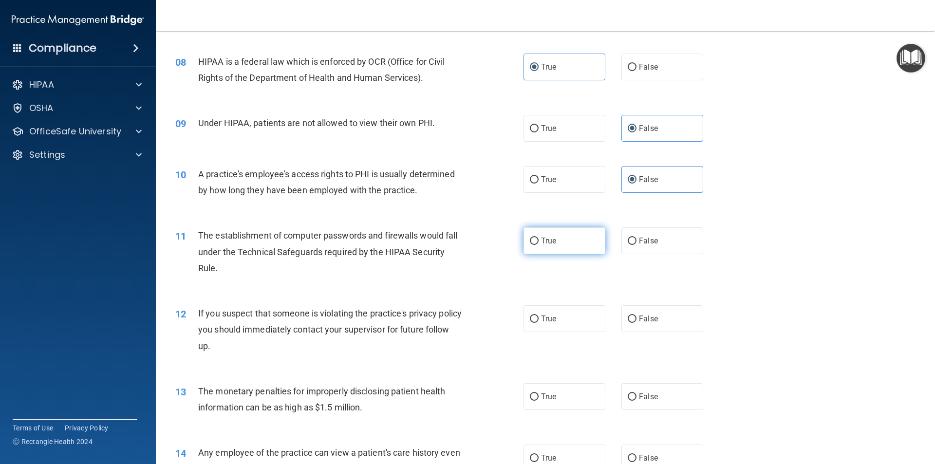
click at [573, 248] on label "True" at bounding box center [564, 240] width 82 height 27
click at [538, 245] on input "True" at bounding box center [534, 241] width 9 height 7
radio input "true"
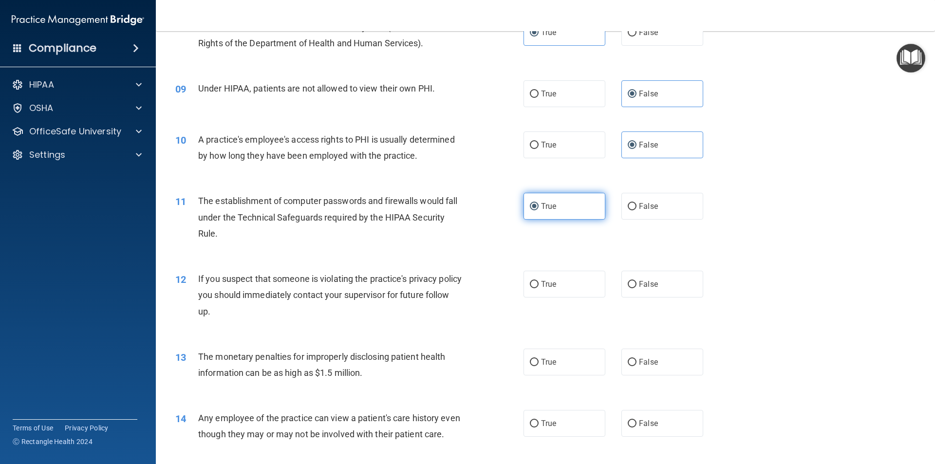
scroll to position [584, 0]
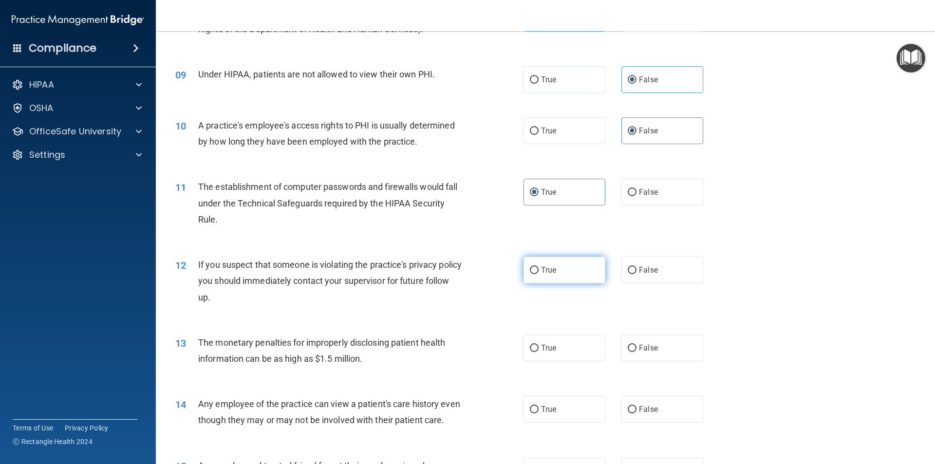
click at [569, 278] on label "True" at bounding box center [564, 270] width 82 height 27
click at [538, 274] on input "True" at bounding box center [534, 270] width 9 height 7
radio input "true"
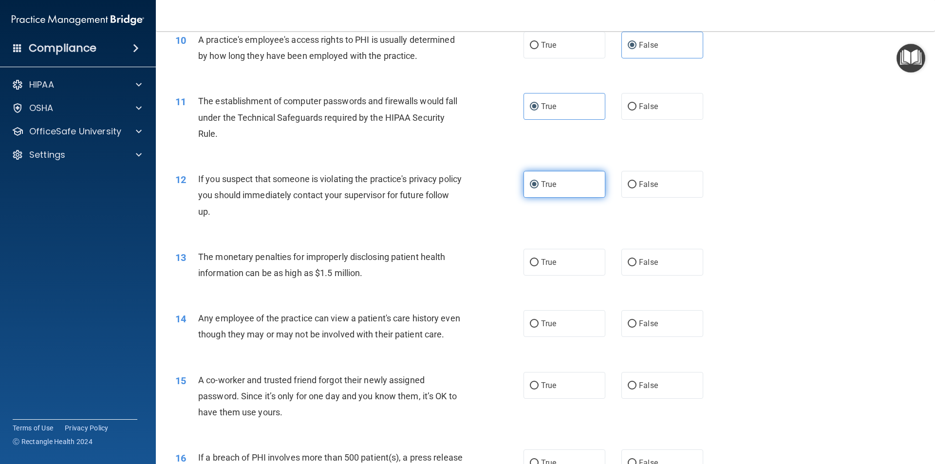
scroll to position [681, 0]
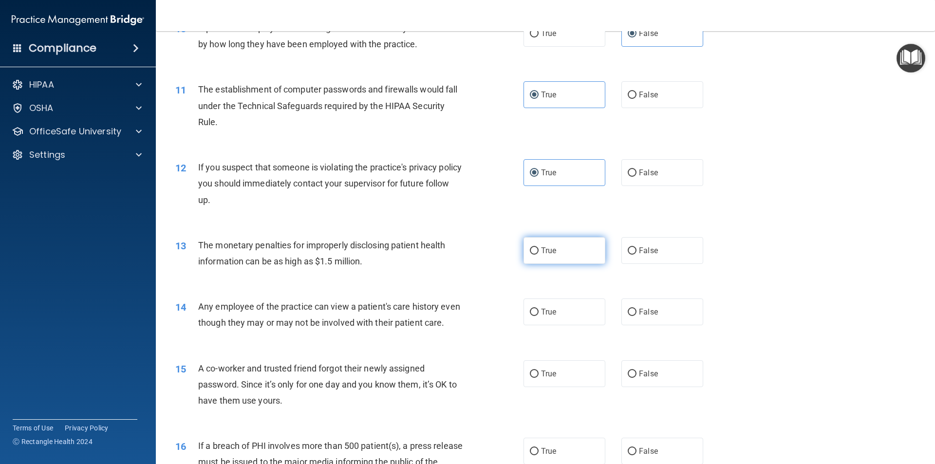
click at [558, 257] on label "True" at bounding box center [564, 250] width 82 height 27
click at [538, 255] on input "True" at bounding box center [534, 250] width 9 height 7
radio input "true"
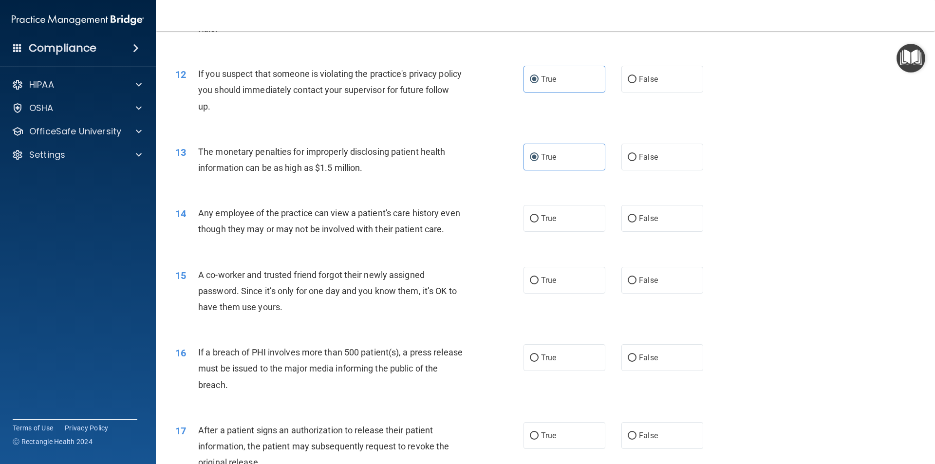
scroll to position [779, 0]
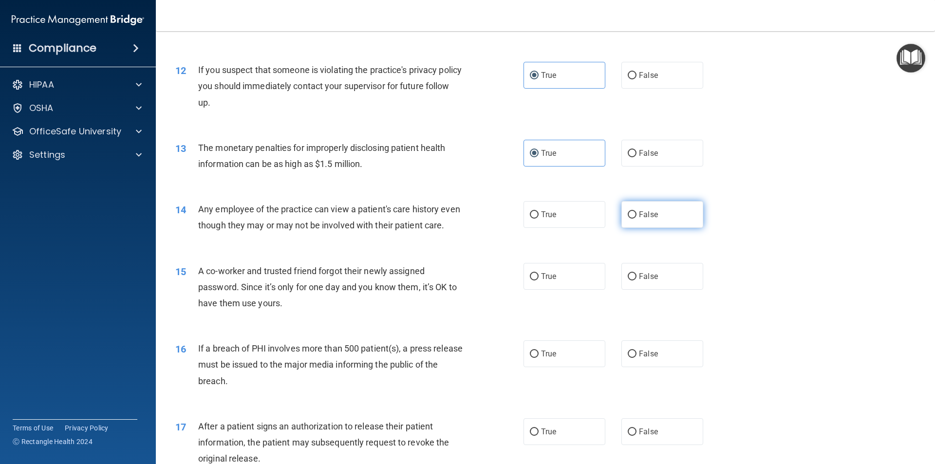
click at [654, 213] on label "False" at bounding box center [662, 214] width 82 height 27
click at [636, 213] on input "False" at bounding box center [631, 214] width 9 height 7
radio input "true"
click at [652, 281] on span "False" at bounding box center [648, 276] width 19 height 9
click at [636, 280] on input "False" at bounding box center [631, 276] width 9 height 7
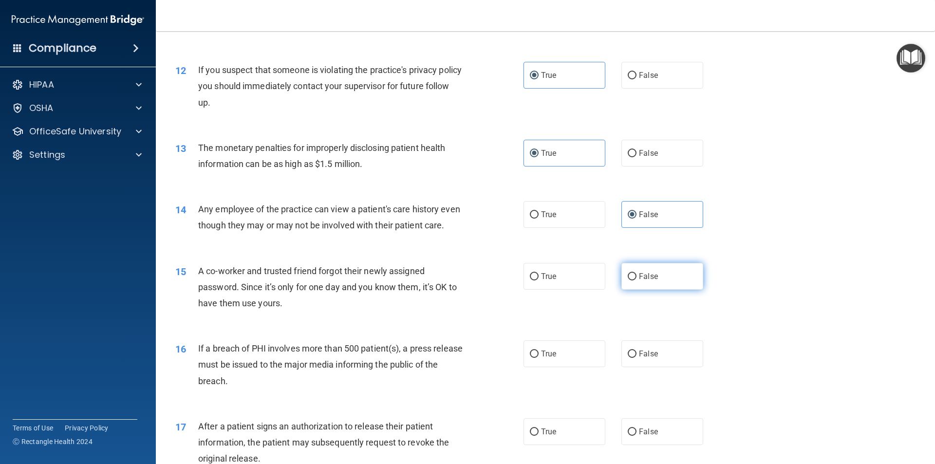
radio input "true"
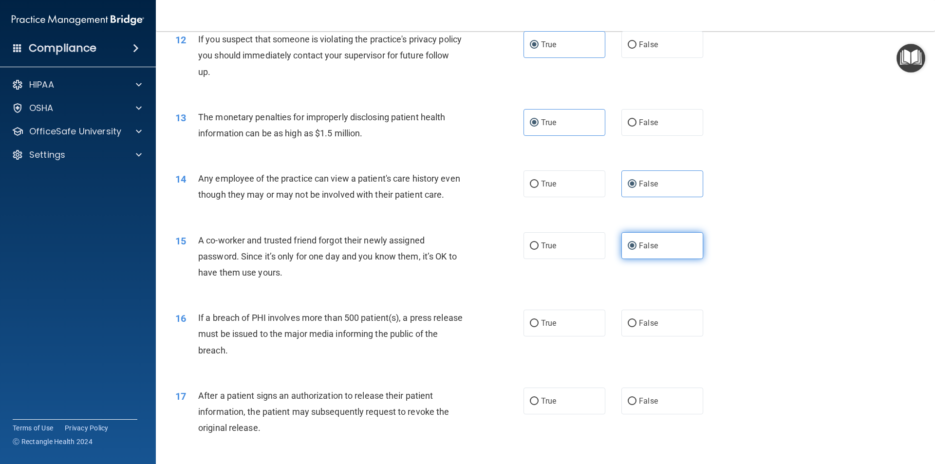
scroll to position [876, 0]
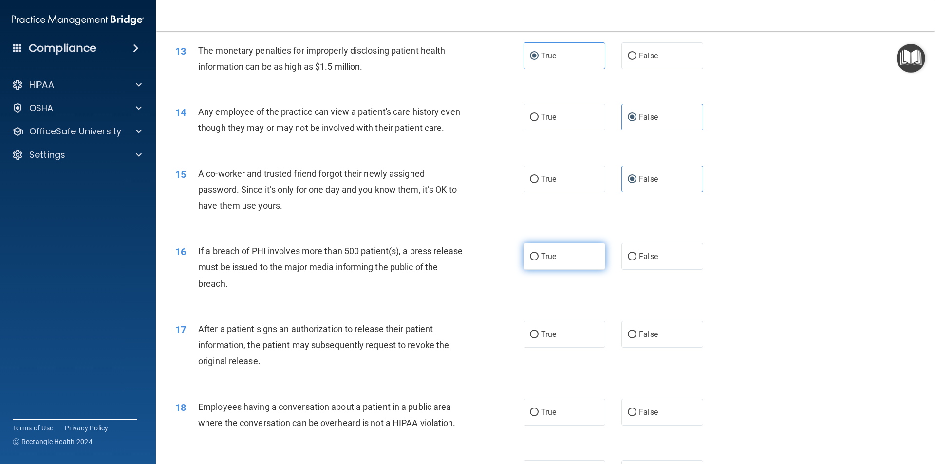
click at [550, 261] on span "True" at bounding box center [548, 256] width 15 height 9
click at [538, 260] on input "True" at bounding box center [534, 256] width 9 height 7
radio input "true"
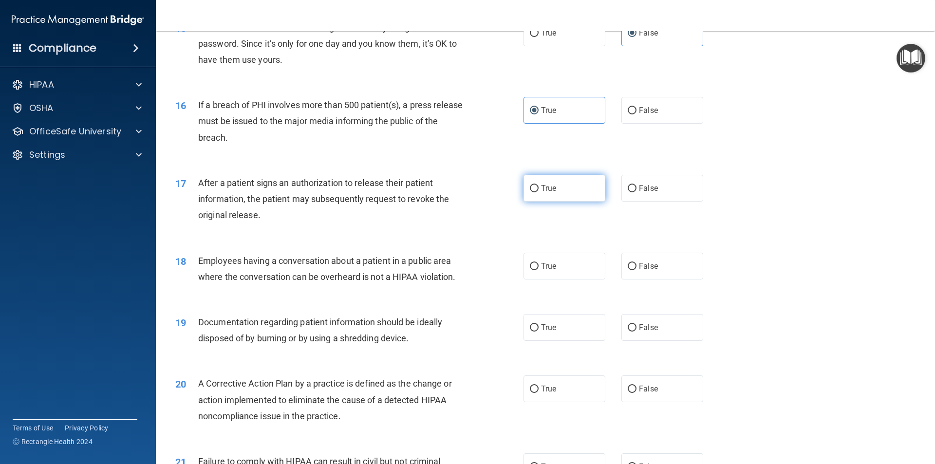
click at [598, 199] on label "True" at bounding box center [564, 188] width 82 height 27
click at [538, 192] on input "True" at bounding box center [534, 188] width 9 height 7
radio input "true"
click at [653, 278] on label "False" at bounding box center [662, 266] width 82 height 27
click at [636, 270] on input "False" at bounding box center [631, 266] width 9 height 7
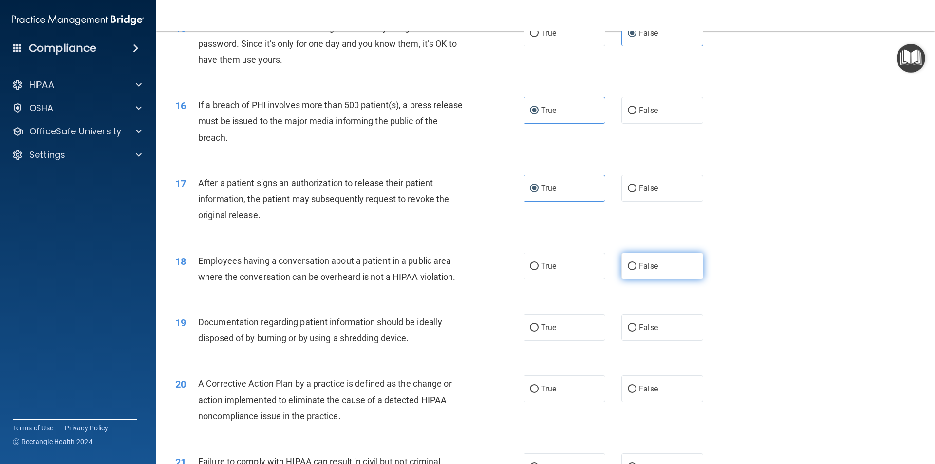
radio input "true"
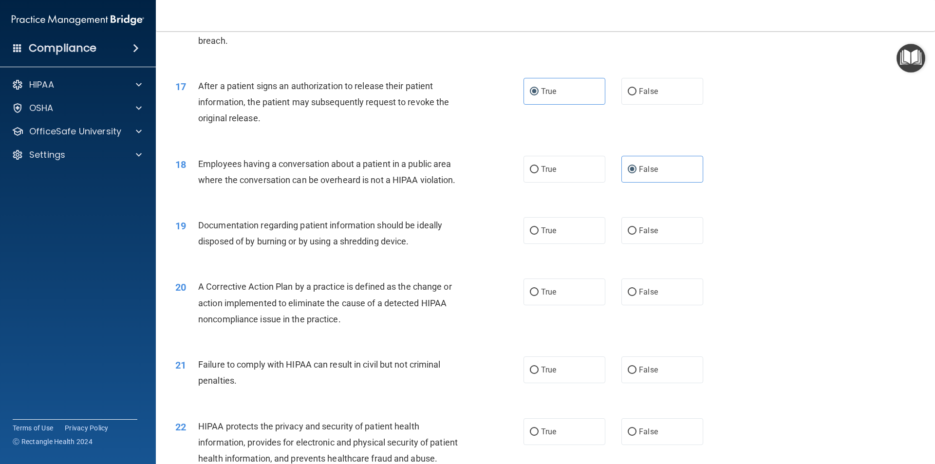
scroll to position [1120, 0]
drag, startPoint x: 542, startPoint y: 261, endPoint x: 542, endPoint y: 253, distance: 8.3
click at [542, 261] on div "19 Documentation regarding patient information should be ideally disposed of by…" at bounding box center [545, 234] width 755 height 61
click at [542, 243] on label "True" at bounding box center [564, 230] width 82 height 27
click at [538, 234] on input "True" at bounding box center [534, 230] width 9 height 7
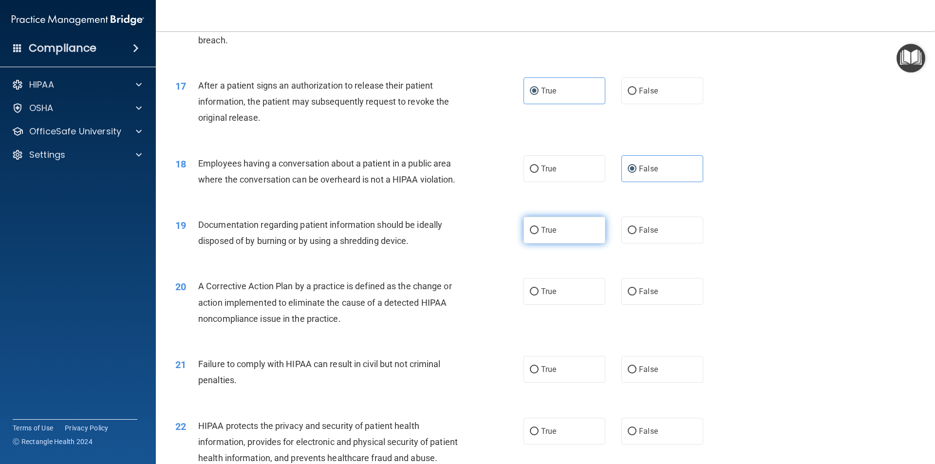
radio input "true"
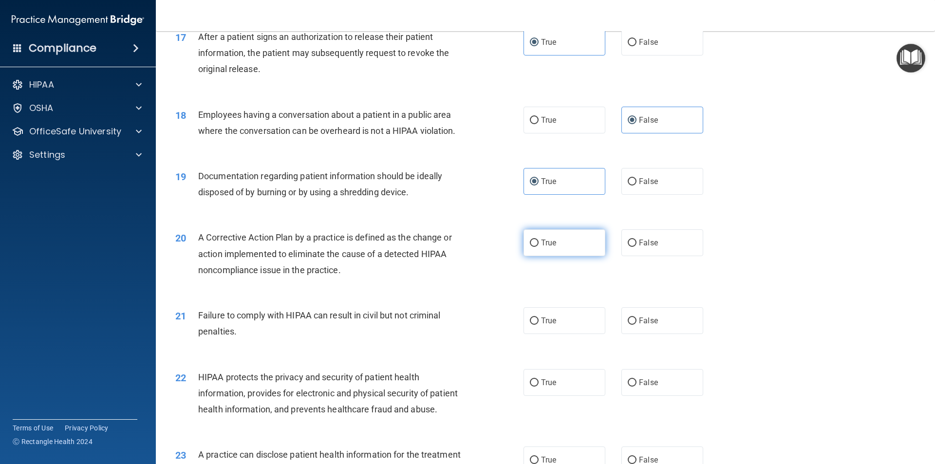
click at [552, 256] on label "True" at bounding box center [564, 242] width 82 height 27
click at [538, 247] on input "True" at bounding box center [534, 242] width 9 height 7
radio input "true"
click at [647, 325] on span "False" at bounding box center [648, 320] width 19 height 9
click at [636, 325] on input "False" at bounding box center [631, 320] width 9 height 7
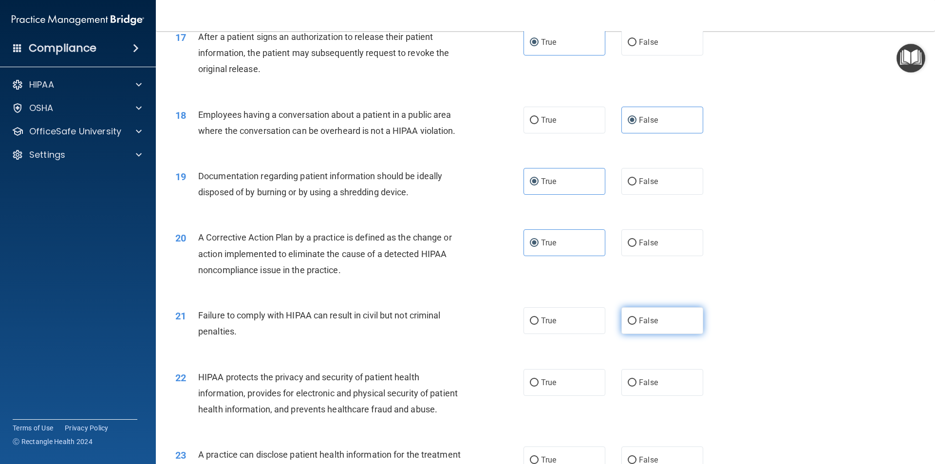
radio input "true"
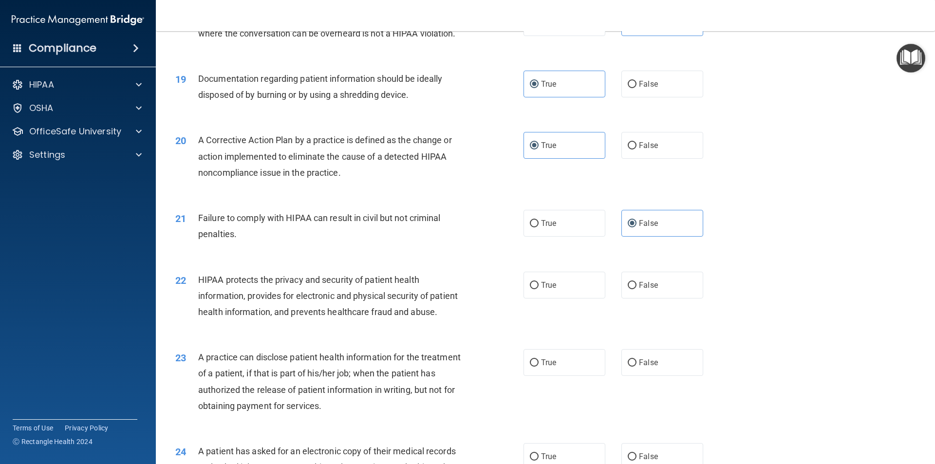
scroll to position [1363, 0]
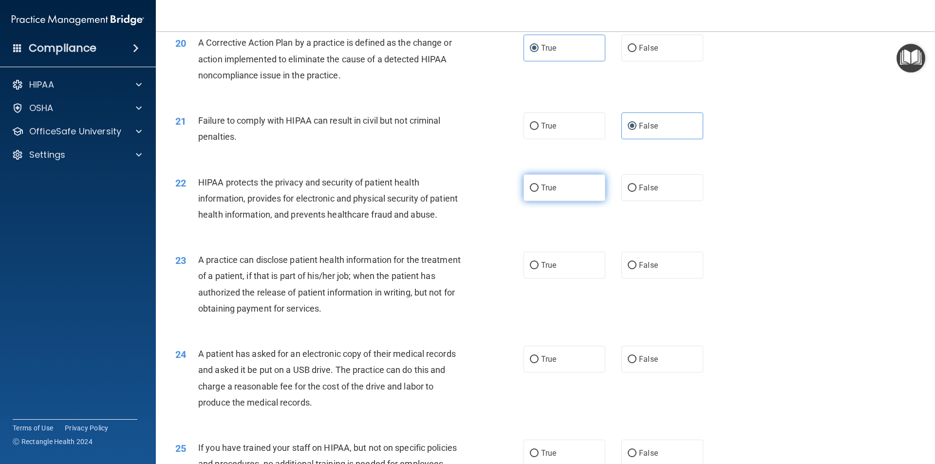
click at [584, 201] on label "True" at bounding box center [564, 187] width 82 height 27
click at [538, 192] on input "True" at bounding box center [534, 187] width 9 height 7
radio input "true"
click at [663, 278] on label "False" at bounding box center [662, 265] width 82 height 27
click at [636, 269] on input "False" at bounding box center [631, 265] width 9 height 7
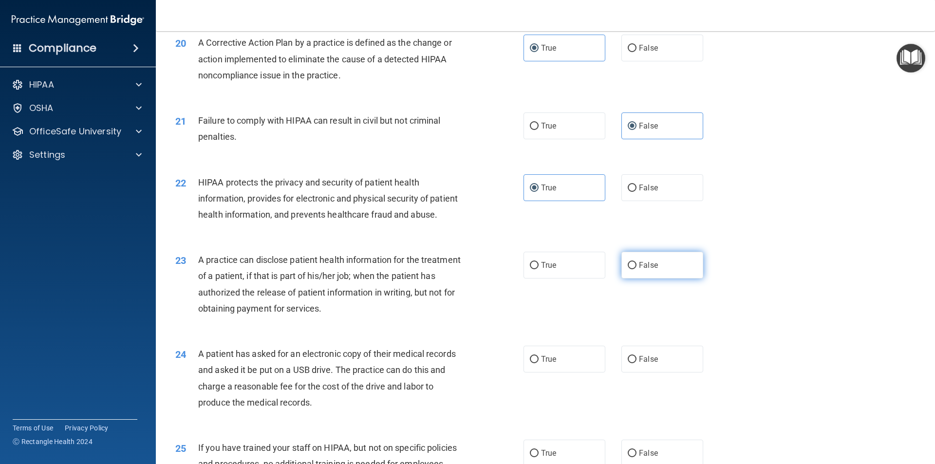
radio input "true"
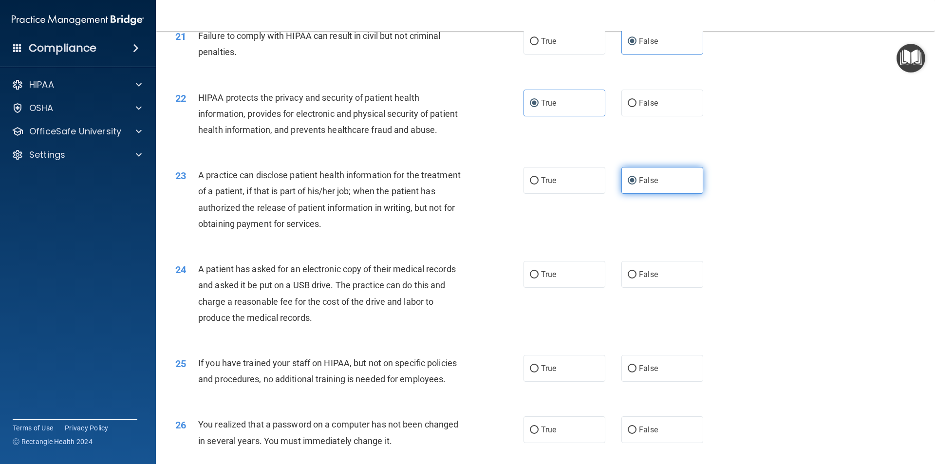
scroll to position [1460, 0]
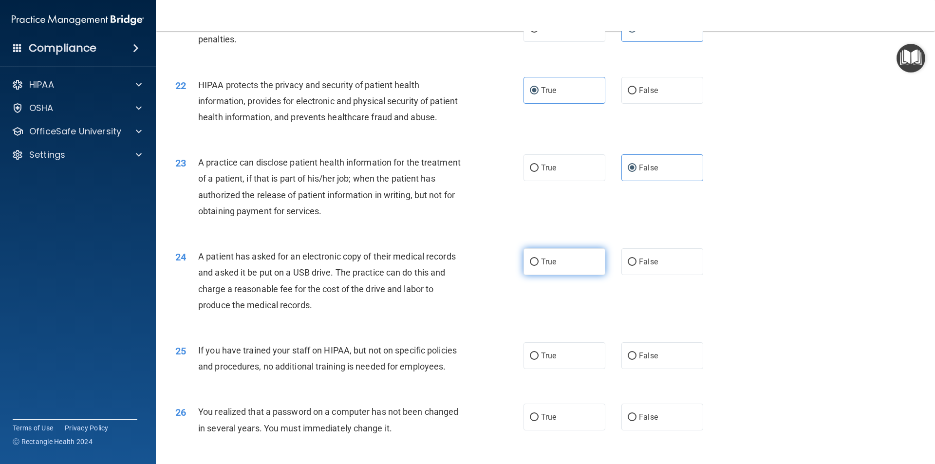
click at [581, 275] on label "True" at bounding box center [564, 261] width 82 height 27
click at [538, 266] on input "True" at bounding box center [534, 261] width 9 height 7
radio input "true"
click at [645, 360] on span "False" at bounding box center [648, 355] width 19 height 9
click at [636, 360] on input "False" at bounding box center [631, 355] width 9 height 7
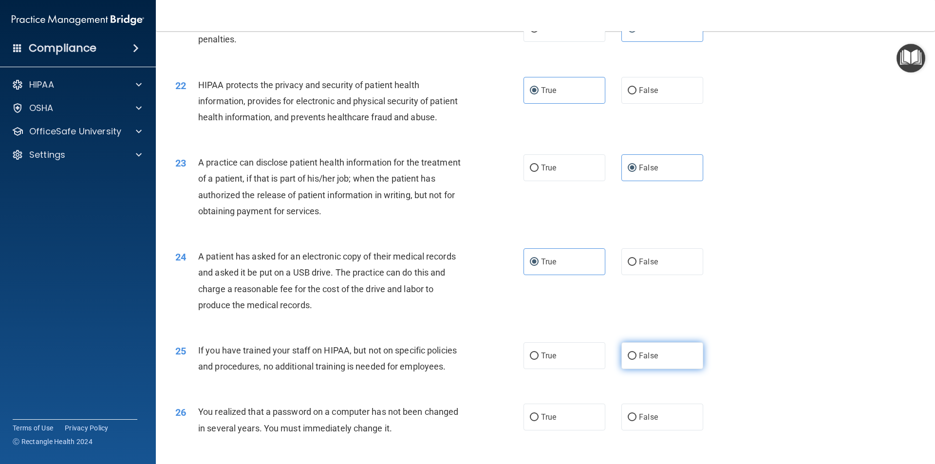
radio input "true"
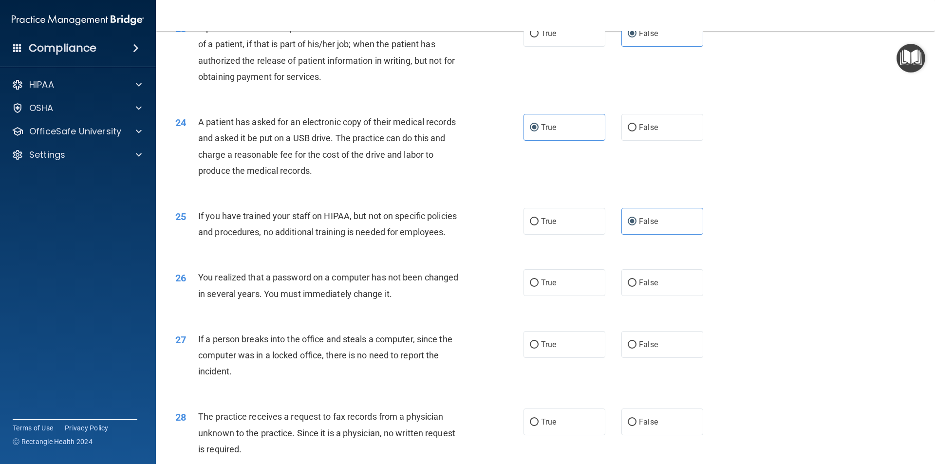
scroll to position [1606, 0]
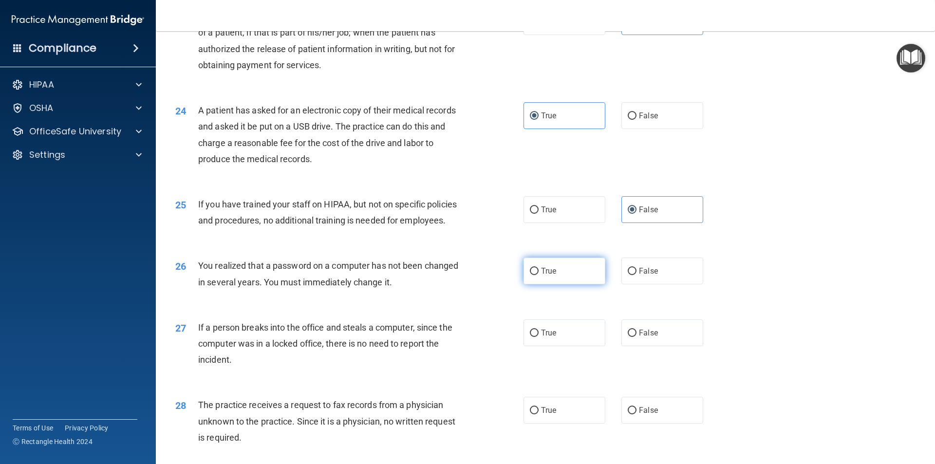
click at [551, 276] on span "True" at bounding box center [548, 270] width 15 height 9
click at [538, 275] on input "True" at bounding box center [534, 271] width 9 height 7
radio input "true"
click at [648, 337] on span "False" at bounding box center [648, 332] width 19 height 9
click at [636, 337] on input "False" at bounding box center [631, 333] width 9 height 7
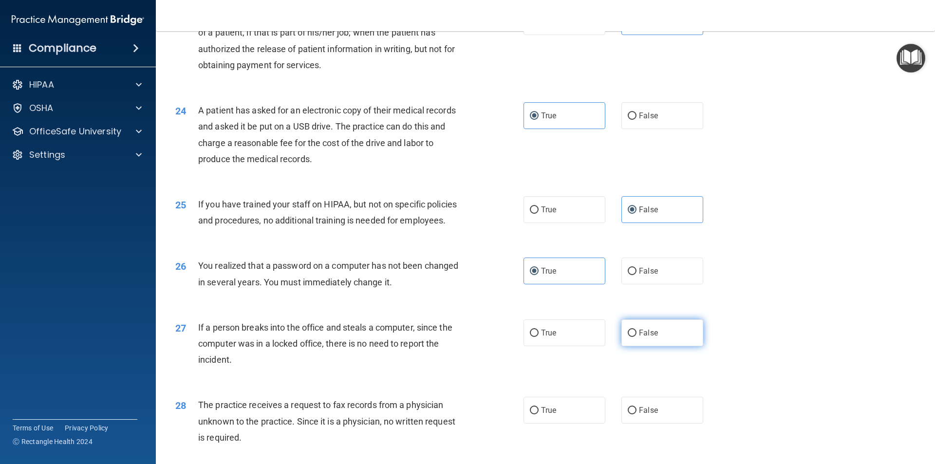
radio input "true"
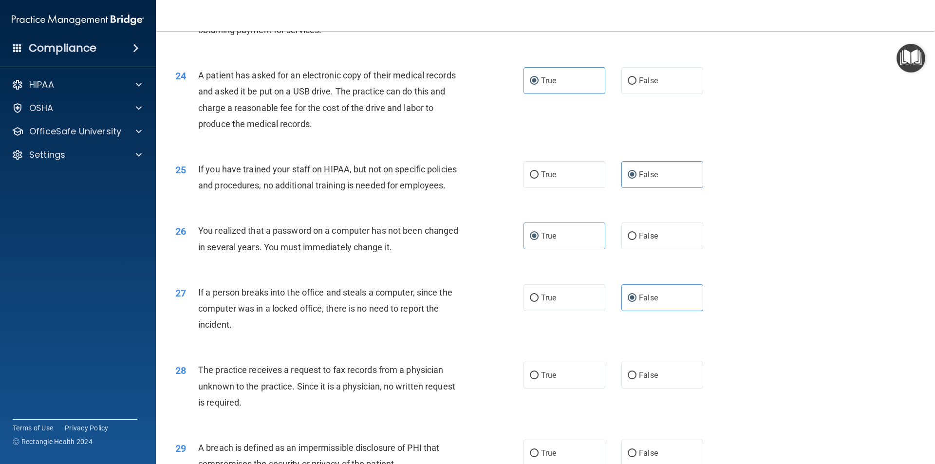
scroll to position [1655, 0]
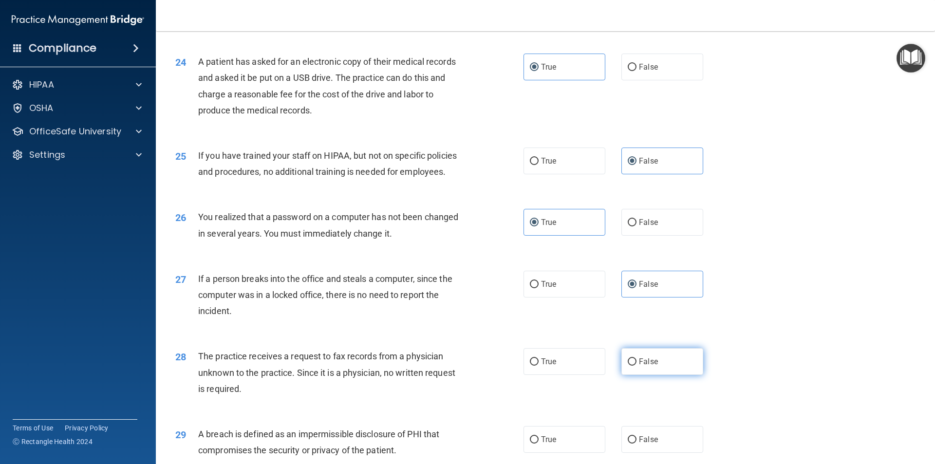
click at [640, 366] on span "False" at bounding box center [648, 361] width 19 height 9
click at [636, 366] on input "False" at bounding box center [631, 361] width 9 height 7
radio input "true"
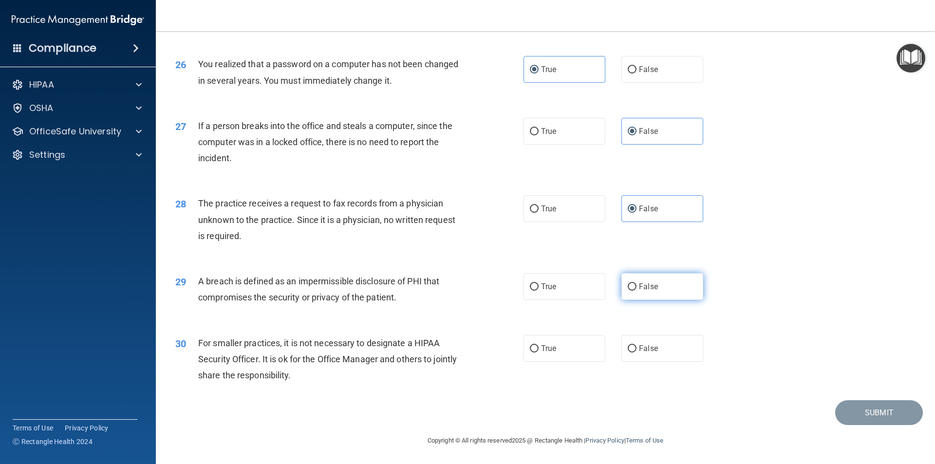
scroll to position [1840, 0]
click at [550, 300] on div "29 A breach is defined as an impermissible disclosure of PHI that compromises t…" at bounding box center [545, 291] width 755 height 61
click at [553, 284] on label "True" at bounding box center [564, 286] width 82 height 27
click at [538, 284] on input "True" at bounding box center [534, 286] width 9 height 7
radio input "true"
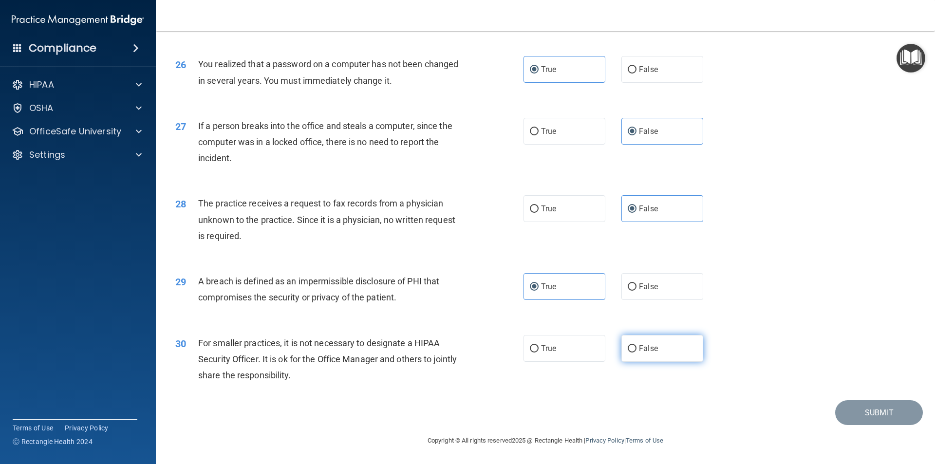
click at [626, 340] on label "False" at bounding box center [662, 348] width 82 height 27
click at [627, 345] on input "False" at bounding box center [631, 348] width 9 height 7
radio input "true"
click at [874, 434] on footer "Copyright © All rights reserved 2025 @ Rectangle Health | Privacy Policy | Term…" at bounding box center [545, 439] width 740 height 29
click at [873, 428] on footer "Copyright © All rights reserved 2025 @ Rectangle Health | Privacy Policy | Term…" at bounding box center [545, 439] width 740 height 29
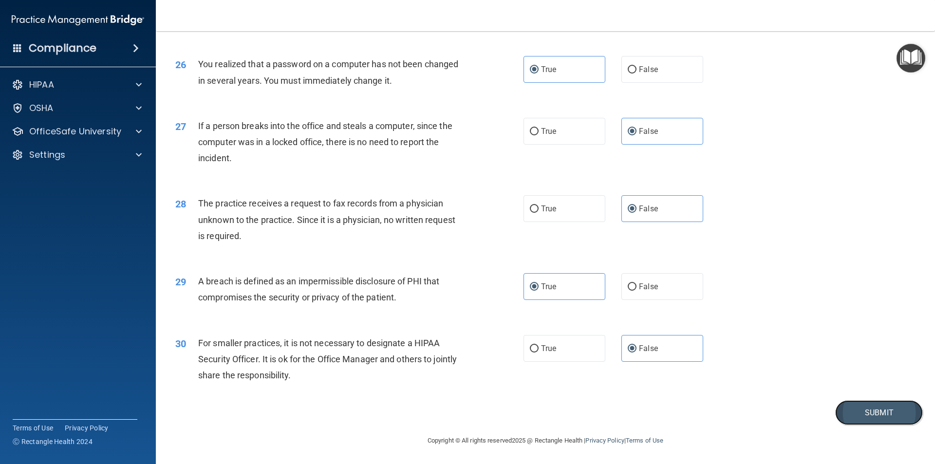
click at [870, 411] on button "Submit" at bounding box center [879, 412] width 88 height 25
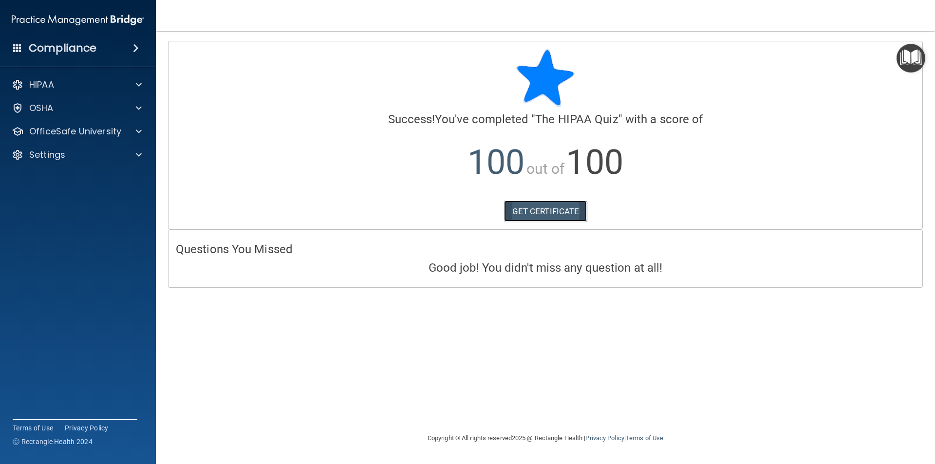
click at [553, 211] on link "GET CERTIFICATE" at bounding box center [545, 211] width 83 height 21
click at [48, 80] on p "HIPAA" at bounding box center [41, 85] width 25 height 12
click at [93, 109] on p "Documents and Policies" at bounding box center [72, 108] width 133 height 10
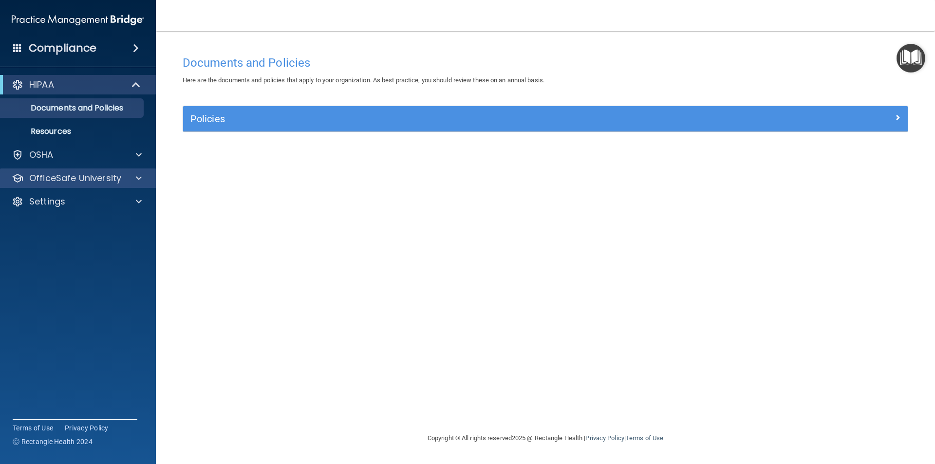
click at [94, 187] on div "OfficeSafe University" at bounding box center [78, 177] width 156 height 19
click at [101, 185] on div "OfficeSafe University" at bounding box center [78, 177] width 156 height 19
click at [117, 172] on p "OfficeSafe University" at bounding box center [75, 178] width 92 height 12
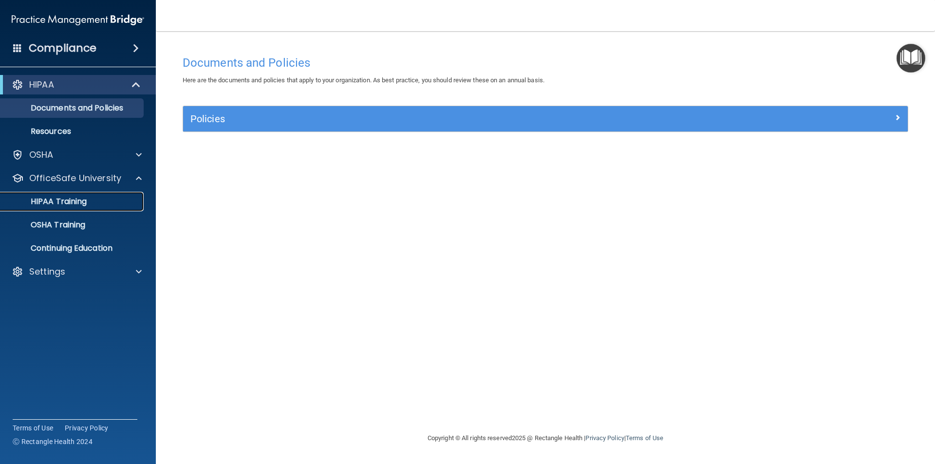
click at [111, 207] on link "HIPAA Training" at bounding box center [66, 201] width 153 height 19
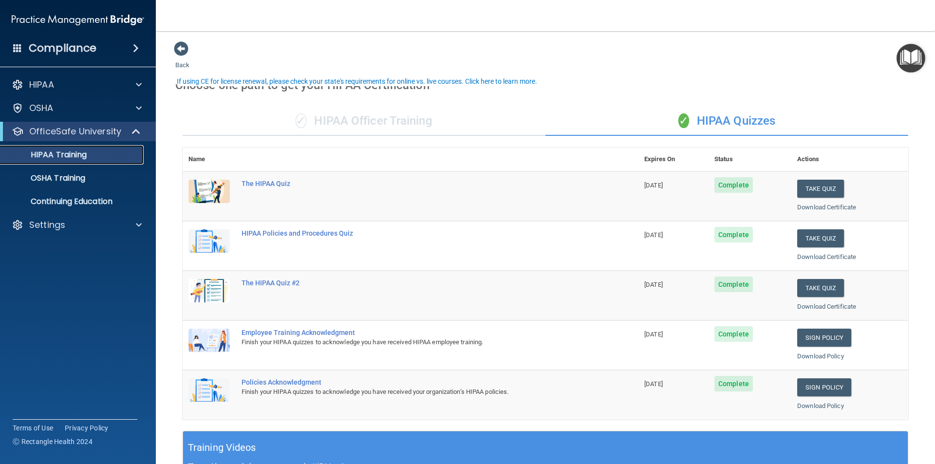
scroll to position [49, 0]
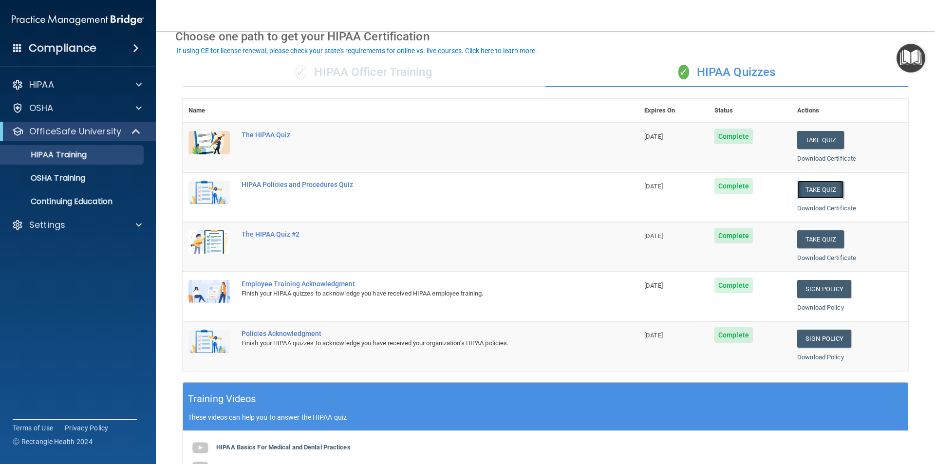
click at [814, 193] on button "Take Quiz" at bounding box center [820, 190] width 47 height 18
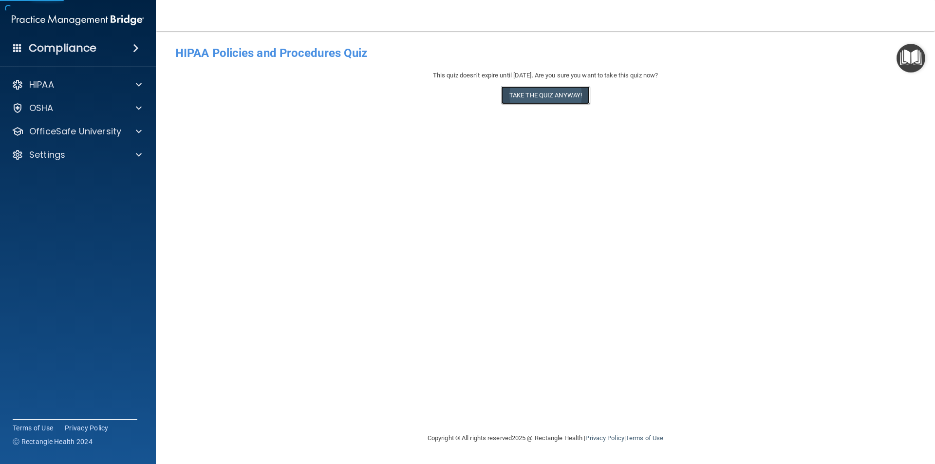
click at [565, 89] on button "Take the quiz anyway!" at bounding box center [545, 95] width 89 height 18
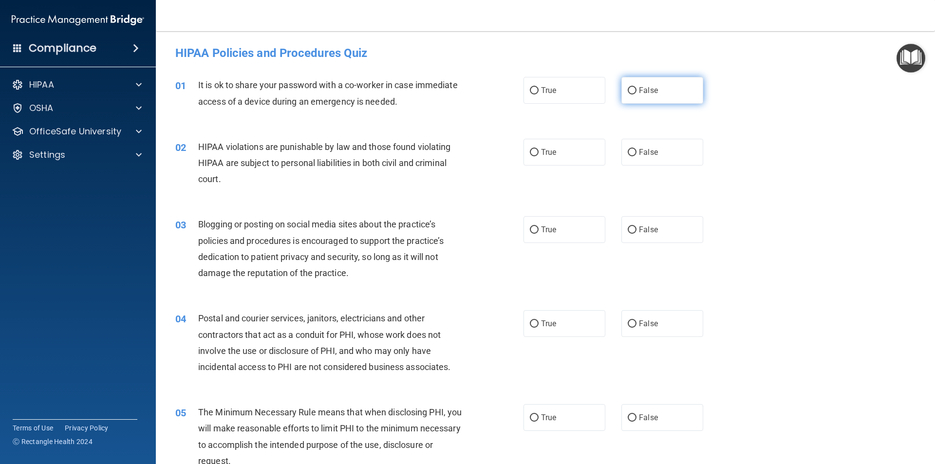
click at [656, 97] on label "False" at bounding box center [662, 90] width 82 height 27
click at [636, 94] on input "False" at bounding box center [631, 90] width 9 height 7
radio input "true"
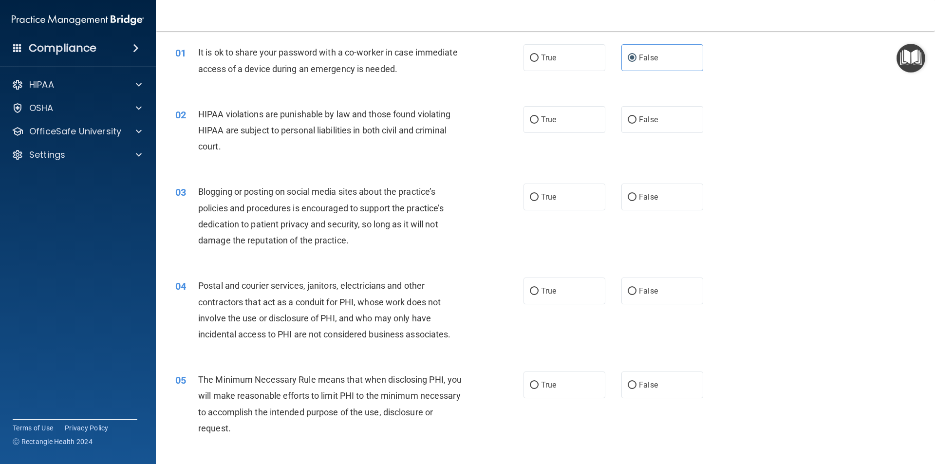
scroll to position [49, 0]
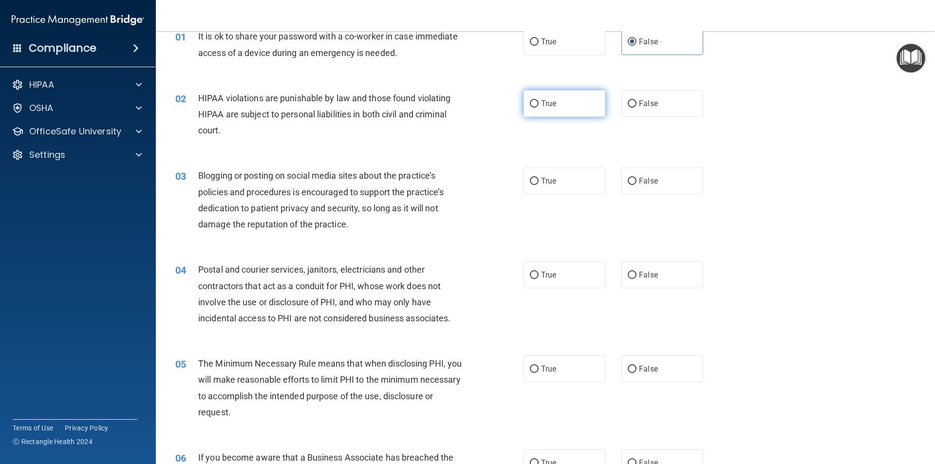
click at [541, 106] on span "True" at bounding box center [548, 103] width 15 height 9
click at [538, 106] on input "True" at bounding box center [534, 103] width 9 height 7
radio input "true"
click at [615, 184] on div "True False" at bounding box center [621, 180] width 196 height 27
click at [648, 184] on span "False" at bounding box center [648, 180] width 19 height 9
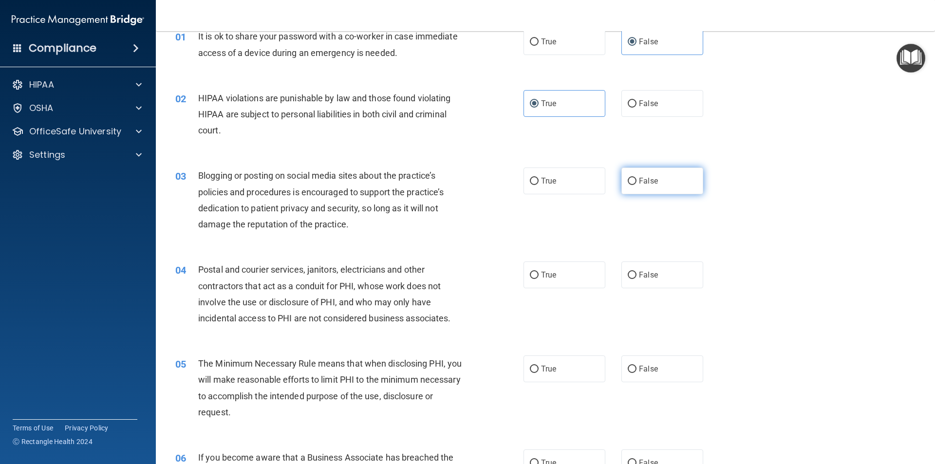
click at [636, 184] on input "False" at bounding box center [631, 181] width 9 height 7
radio input "true"
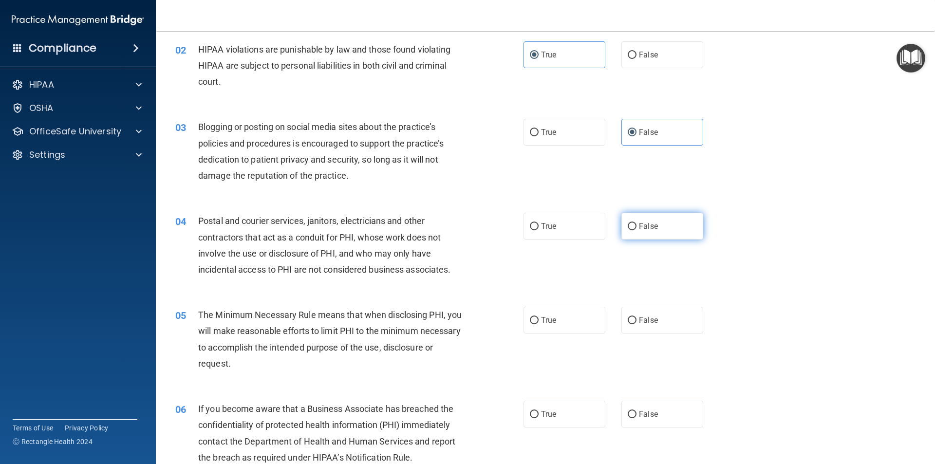
click at [693, 230] on label "False" at bounding box center [662, 226] width 82 height 27
click at [636, 230] on input "False" at bounding box center [631, 226] width 9 height 7
radio input "true"
click at [592, 317] on label "True" at bounding box center [564, 320] width 82 height 27
click at [538, 317] on input "True" at bounding box center [534, 320] width 9 height 7
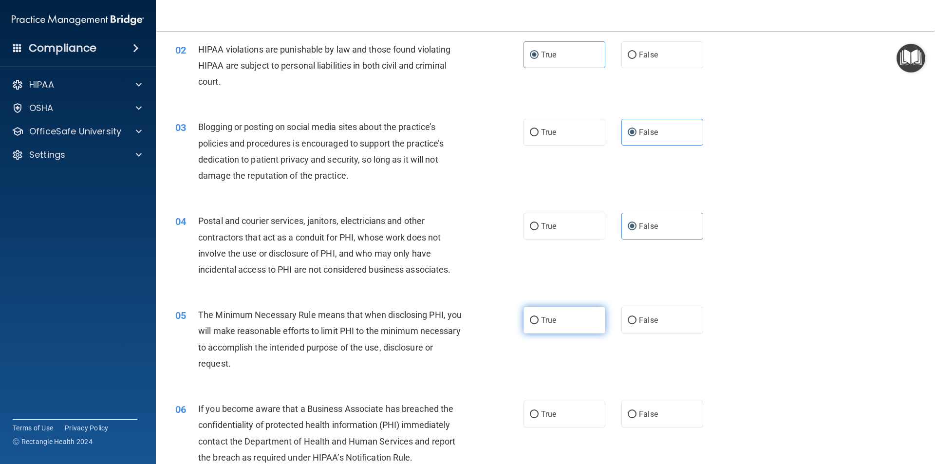
radio input "true"
click at [546, 315] on label "True" at bounding box center [564, 320] width 82 height 27
click at [538, 317] on input "True" at bounding box center [534, 320] width 9 height 7
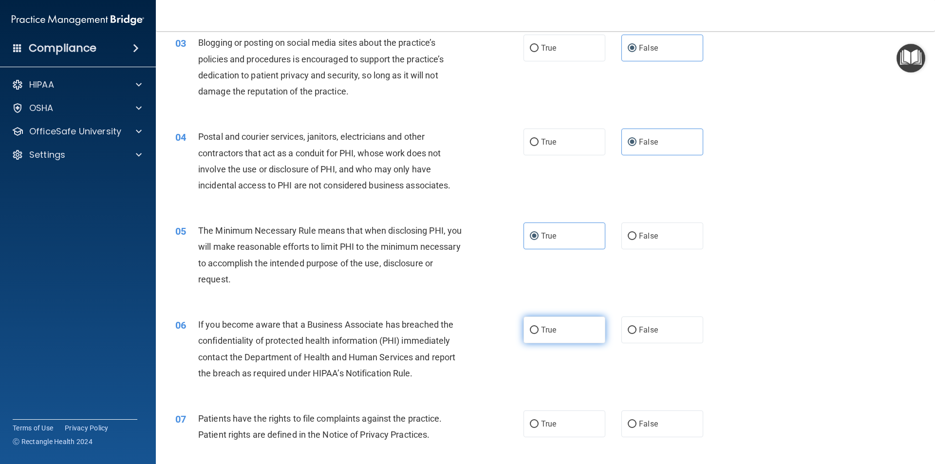
scroll to position [195, 0]
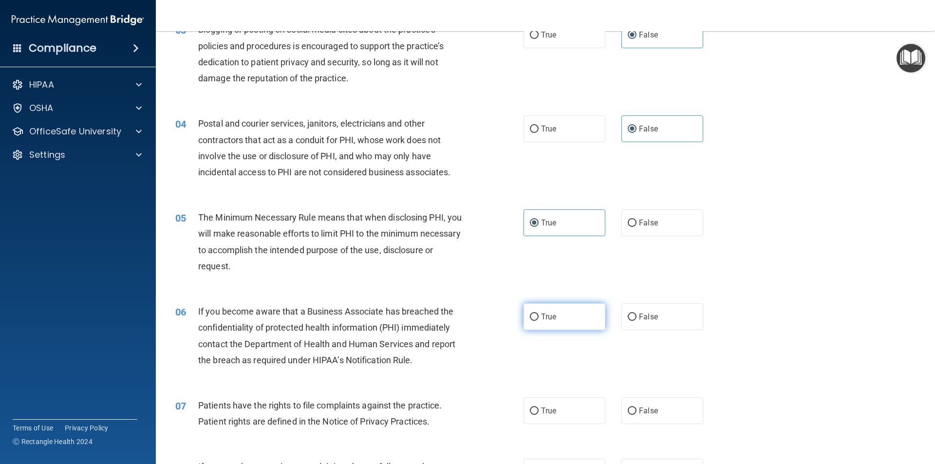
click at [561, 319] on label "True" at bounding box center [564, 316] width 82 height 27
click at [538, 319] on input "True" at bounding box center [534, 316] width 9 height 7
radio input "true"
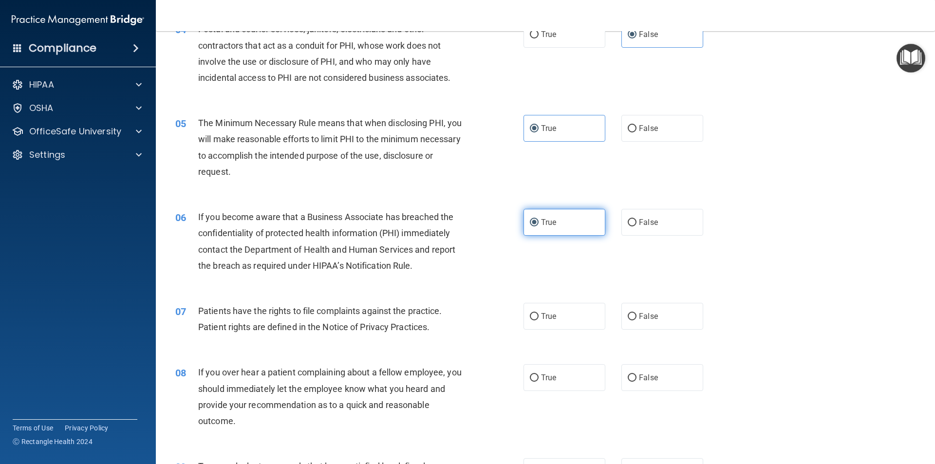
scroll to position [292, 0]
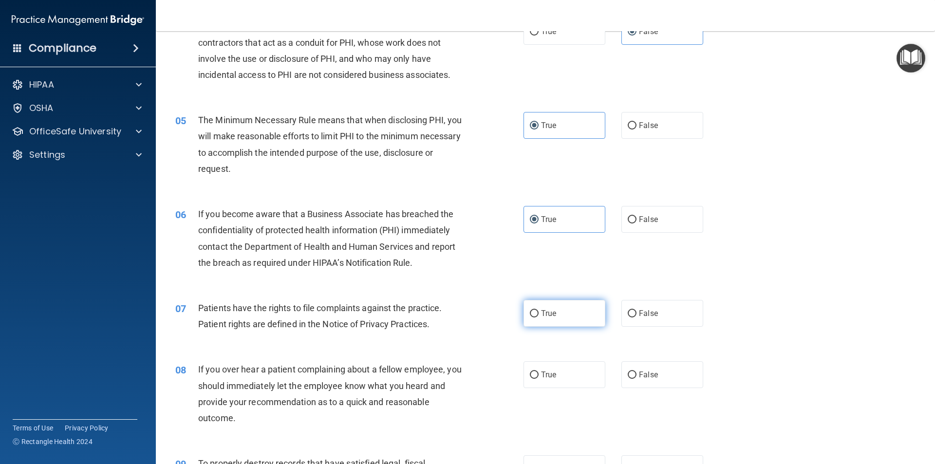
click at [544, 313] on span "True" at bounding box center [548, 313] width 15 height 9
click at [538, 313] on input "True" at bounding box center [534, 313] width 9 height 7
radio input "true"
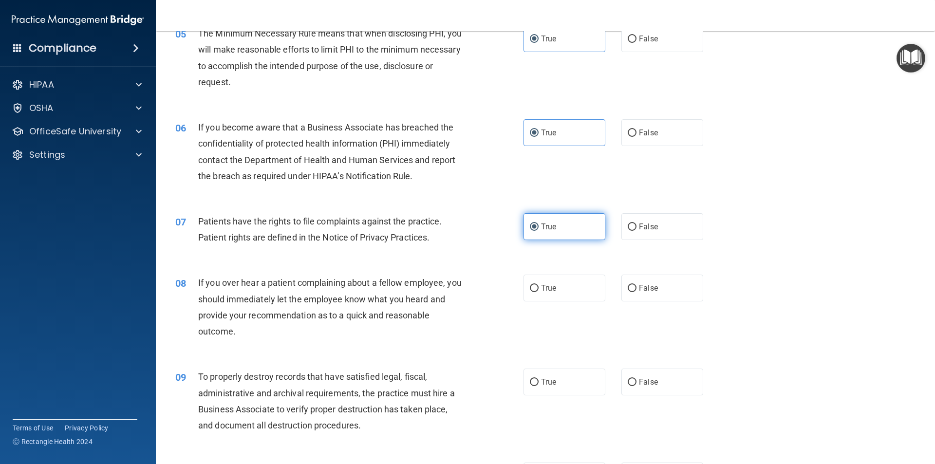
scroll to position [389, 0]
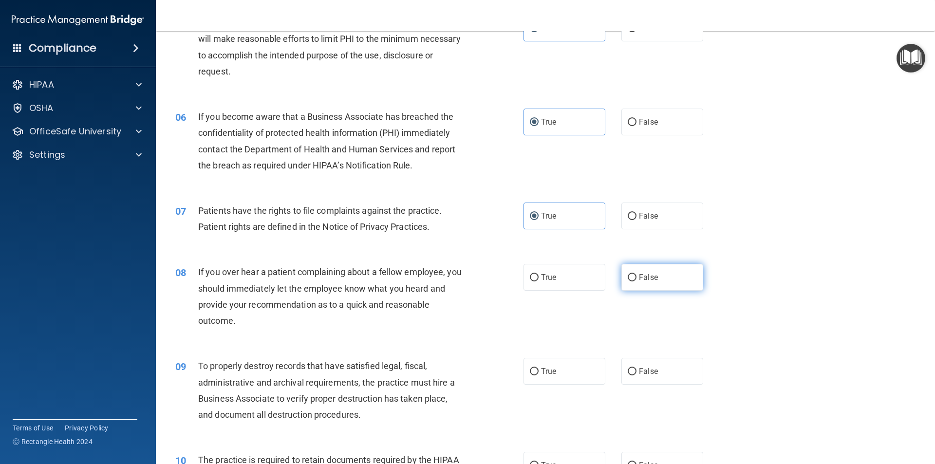
click at [674, 274] on label "False" at bounding box center [662, 277] width 82 height 27
click at [636, 274] on input "False" at bounding box center [631, 277] width 9 height 7
radio input "true"
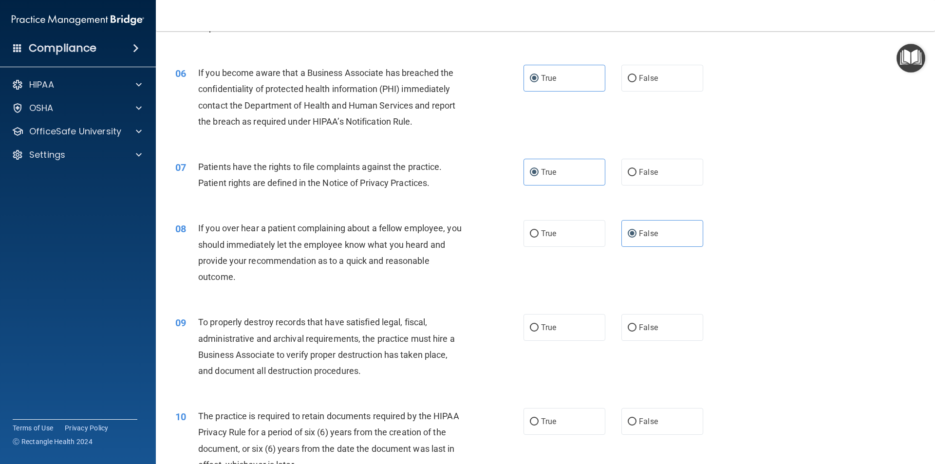
scroll to position [487, 0]
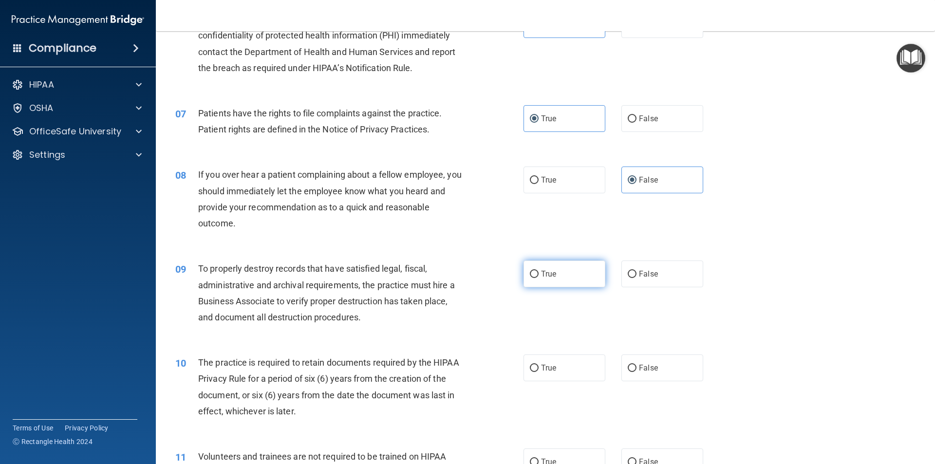
click at [556, 286] on label "True" at bounding box center [564, 273] width 82 height 27
click at [538, 278] on input "True" at bounding box center [534, 274] width 9 height 7
radio input "true"
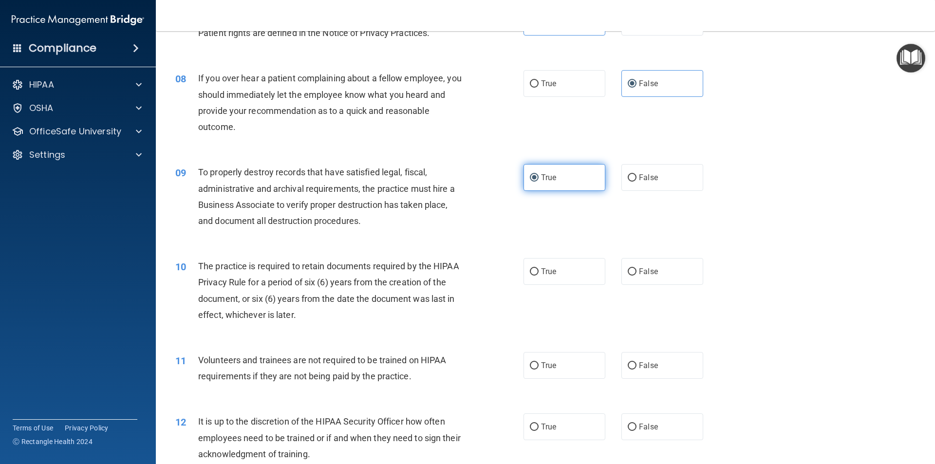
scroll to position [584, 0]
click at [556, 277] on label "True" at bounding box center [564, 270] width 82 height 27
click at [538, 275] on input "True" at bounding box center [534, 270] width 9 height 7
radio input "true"
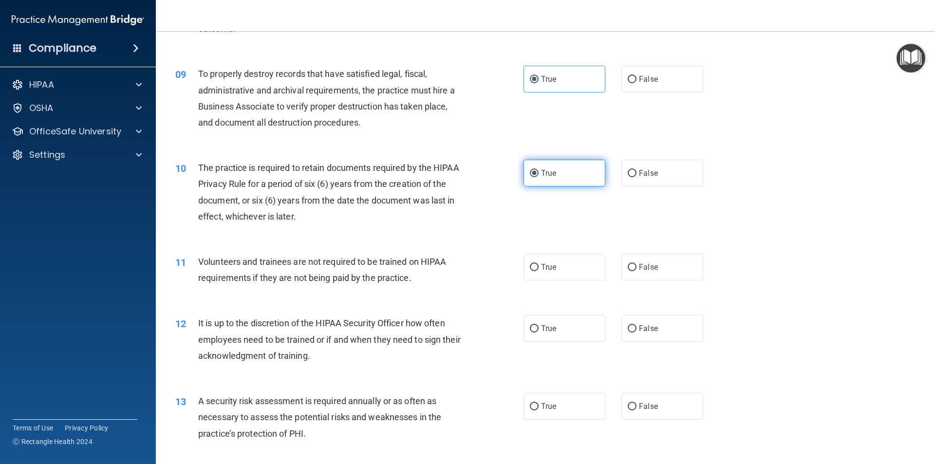
scroll to position [730, 0]
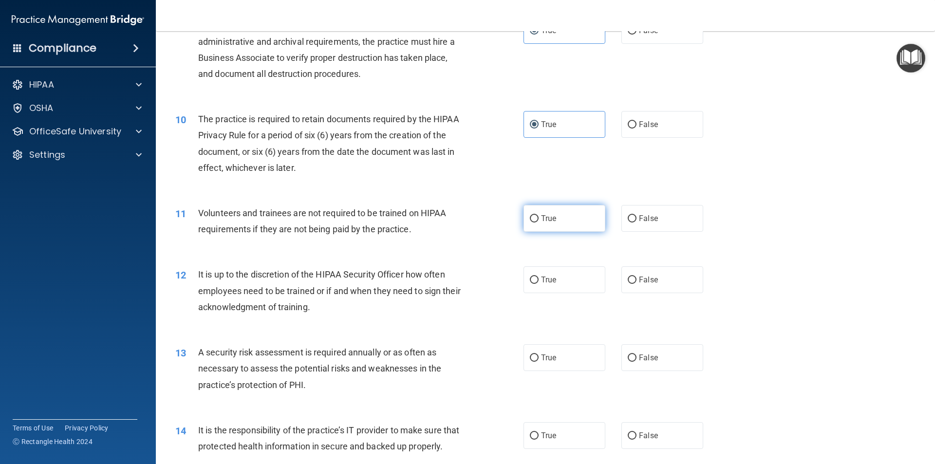
click at [561, 217] on label "True" at bounding box center [564, 218] width 82 height 27
click at [538, 217] on input "True" at bounding box center [534, 218] width 9 height 7
radio input "true"
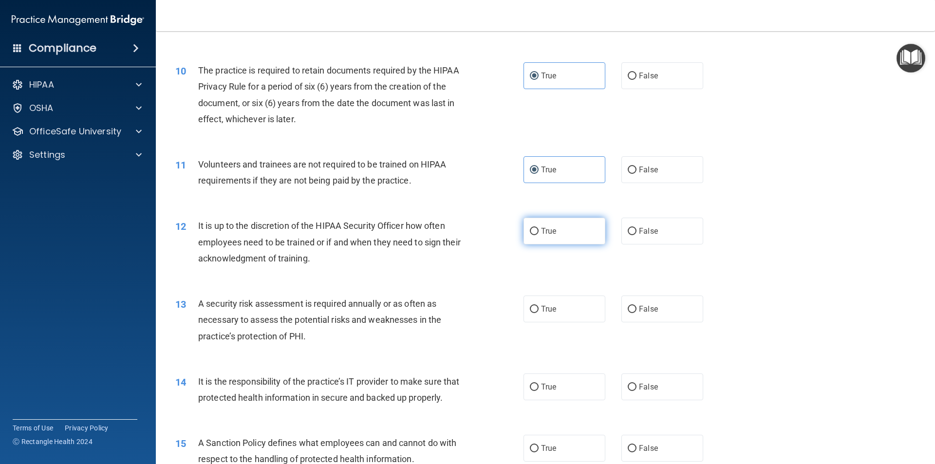
click at [546, 230] on span "True" at bounding box center [548, 230] width 15 height 9
click at [538, 230] on input "True" at bounding box center [534, 231] width 9 height 7
radio input "true"
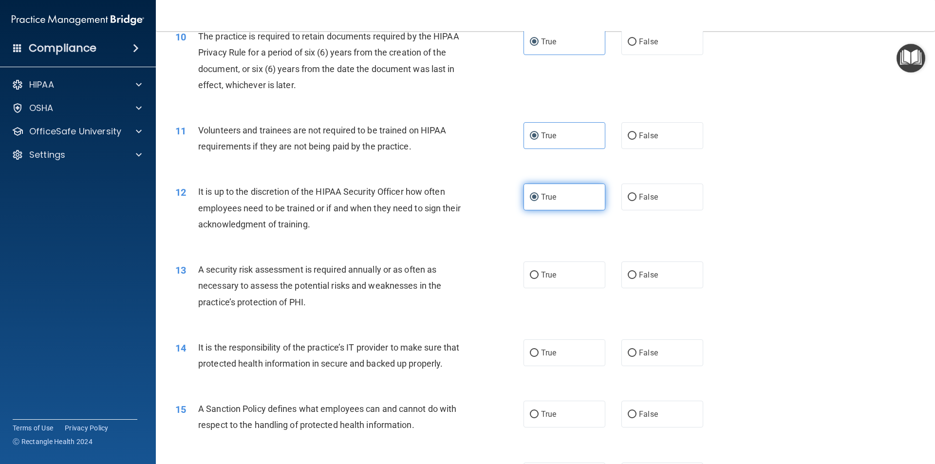
scroll to position [828, 0]
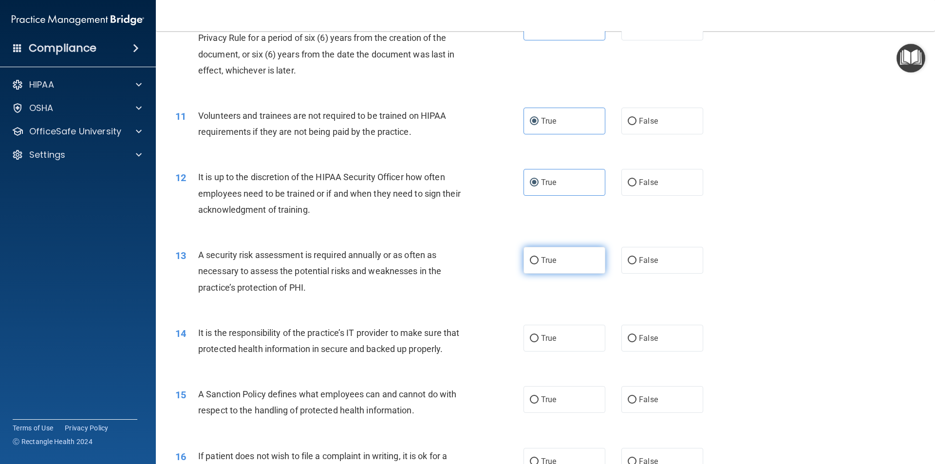
click at [553, 264] on label "True" at bounding box center [564, 260] width 82 height 27
click at [538, 264] on input "True" at bounding box center [534, 260] width 9 height 7
radio input "true"
click at [549, 338] on span "True" at bounding box center [548, 337] width 15 height 9
click at [538, 338] on input "True" at bounding box center [534, 338] width 9 height 7
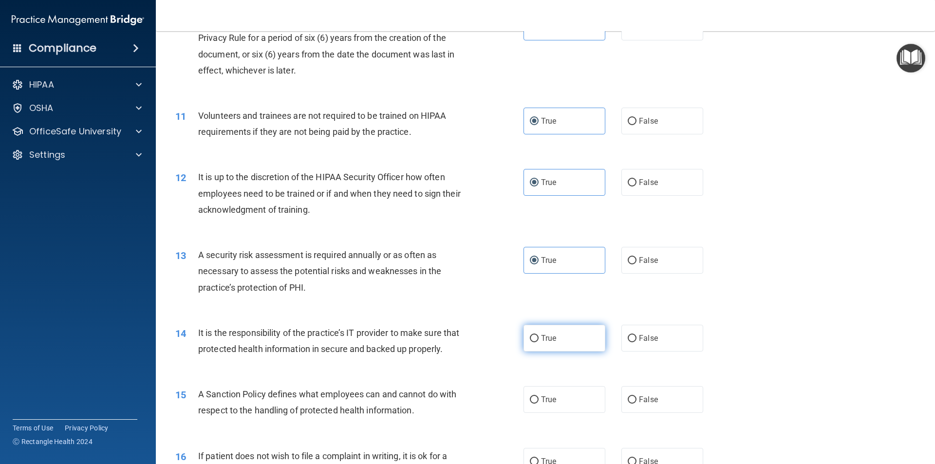
radio input "true"
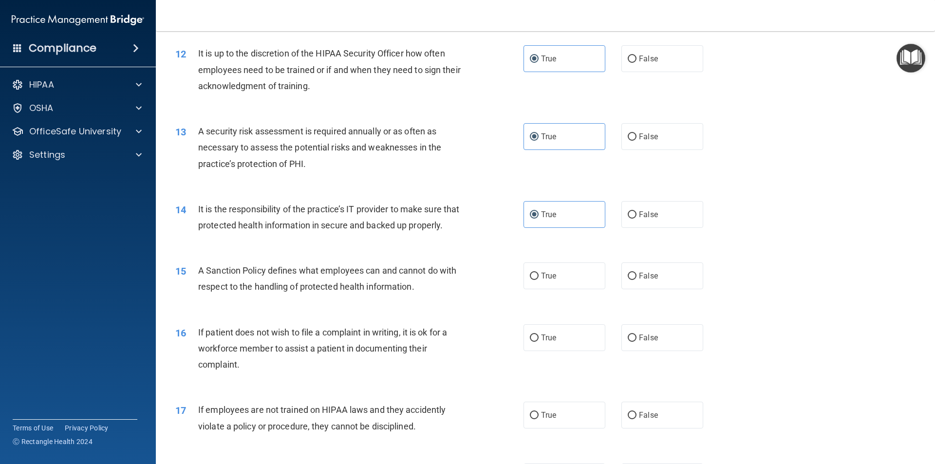
scroll to position [974, 0]
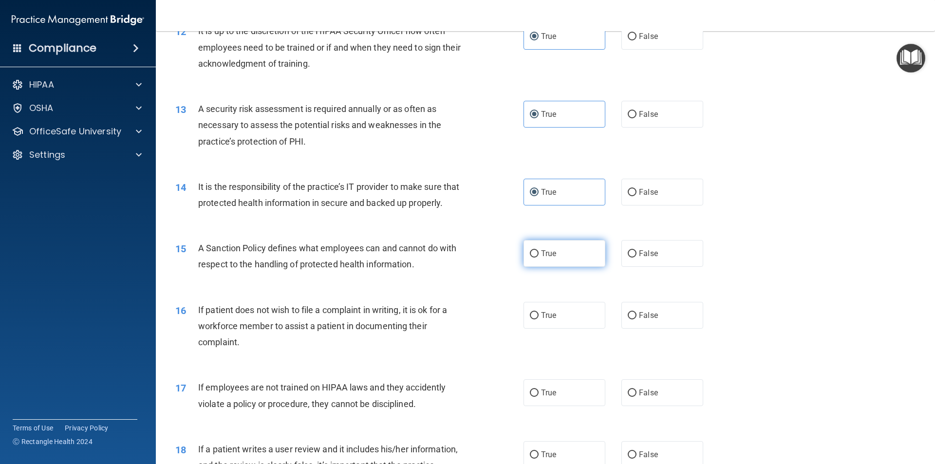
click at [563, 267] on label "True" at bounding box center [564, 253] width 82 height 27
click at [538, 258] on input "True" at bounding box center [534, 253] width 9 height 7
radio input "true"
click at [547, 317] on div "16 If patient does not wish to file a complaint in writing, it is ok for a work…" at bounding box center [545, 329] width 755 height 78
click at [551, 329] on label "True" at bounding box center [564, 315] width 82 height 27
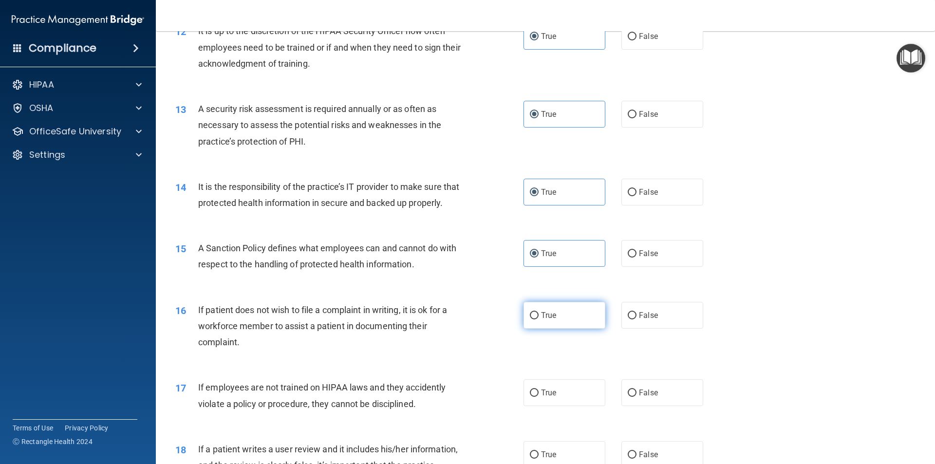
click at [538, 319] on input "True" at bounding box center [534, 315] width 9 height 7
radio input "true"
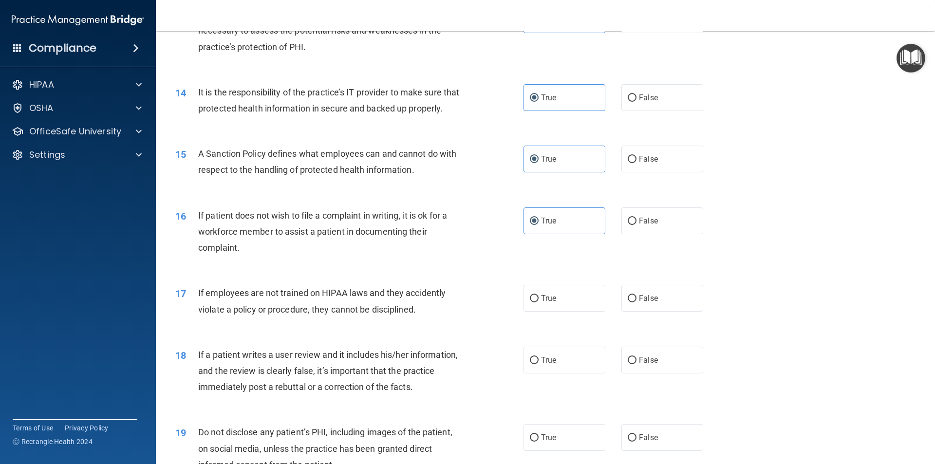
scroll to position [1071, 0]
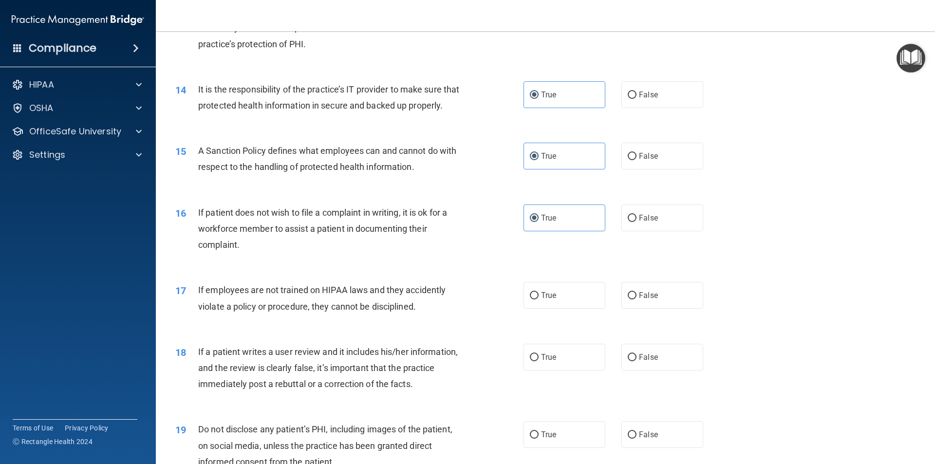
click at [586, 325] on div "17 If employees are not trained on HIPAA laws and they accidently violate a pol…" at bounding box center [545, 300] width 755 height 61
click at [523, 309] on label "True" at bounding box center [564, 295] width 82 height 27
click at [530, 299] on input "True" at bounding box center [534, 295] width 9 height 7
radio input "true"
click at [576, 370] on label "True" at bounding box center [564, 357] width 82 height 27
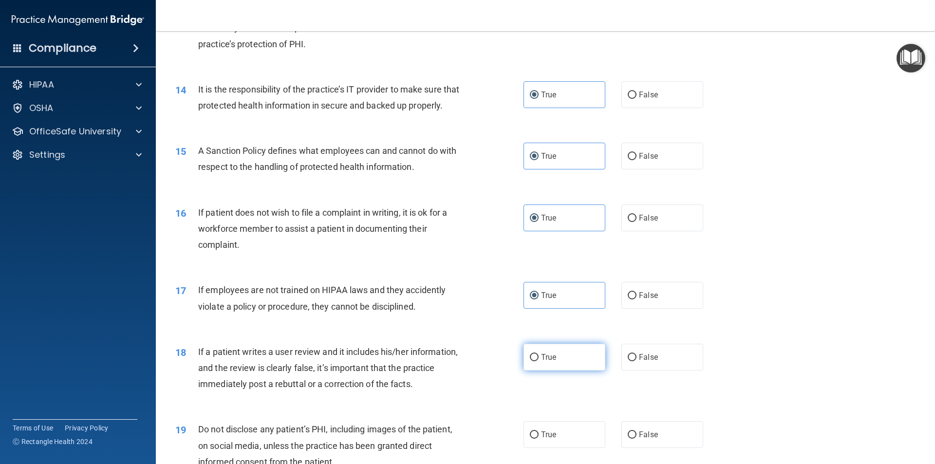
click at [538, 361] on input "True" at bounding box center [534, 357] width 9 height 7
radio input "true"
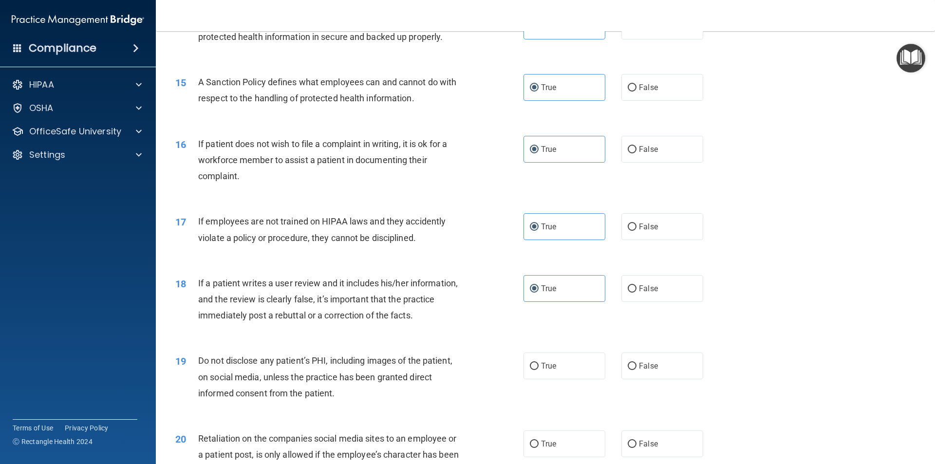
scroll to position [1217, 0]
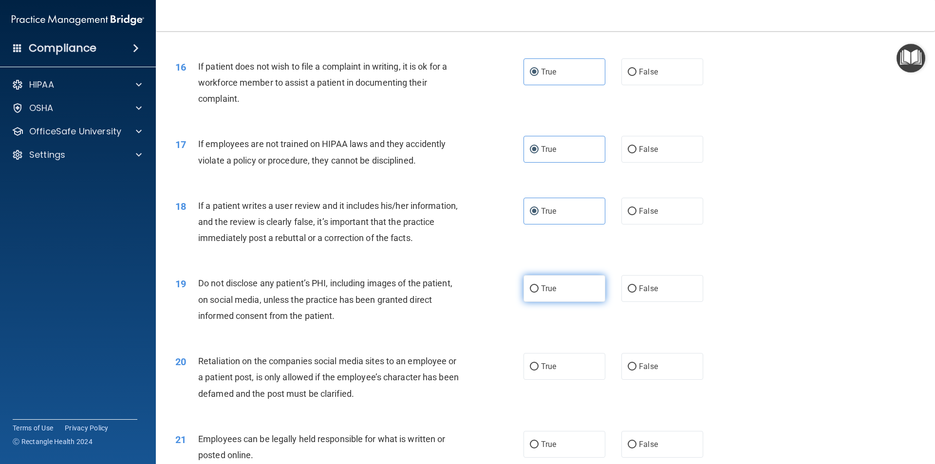
click at [577, 298] on label "True" at bounding box center [564, 288] width 82 height 27
click at [538, 293] on input "True" at bounding box center [534, 288] width 9 height 7
radio input "true"
click at [567, 376] on label "True" at bounding box center [564, 366] width 82 height 27
click at [538, 370] on input "True" at bounding box center [534, 366] width 9 height 7
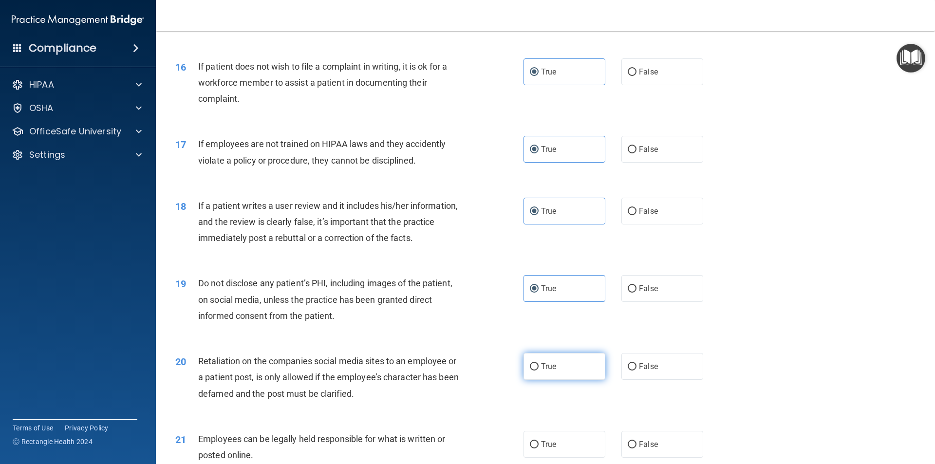
radio input "true"
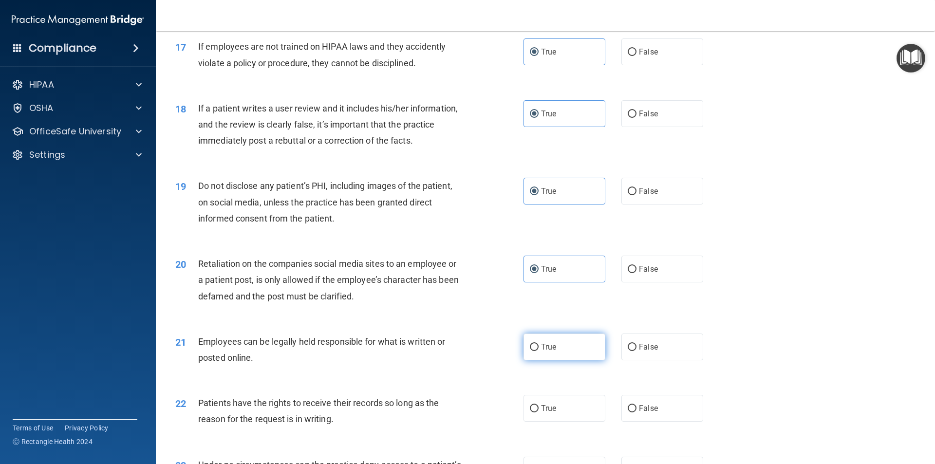
click at [569, 357] on label "True" at bounding box center [564, 346] width 82 height 27
click at [538, 351] on input "True" at bounding box center [534, 347] width 9 height 7
radio input "true"
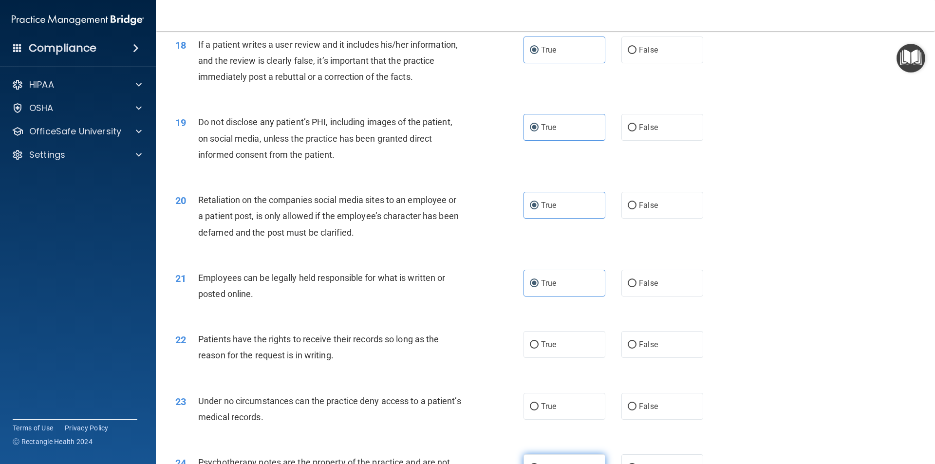
scroll to position [1509, 0]
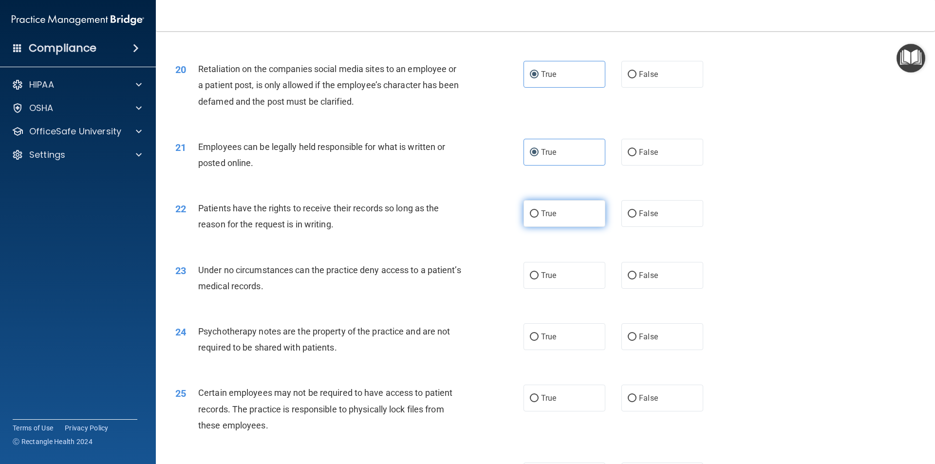
click at [544, 227] on label "True" at bounding box center [564, 213] width 82 height 27
click at [538, 218] on input "True" at bounding box center [534, 213] width 9 height 7
radio input "true"
click at [621, 227] on label "False" at bounding box center [662, 213] width 82 height 27
click at [627, 218] on input "False" at bounding box center [631, 213] width 9 height 7
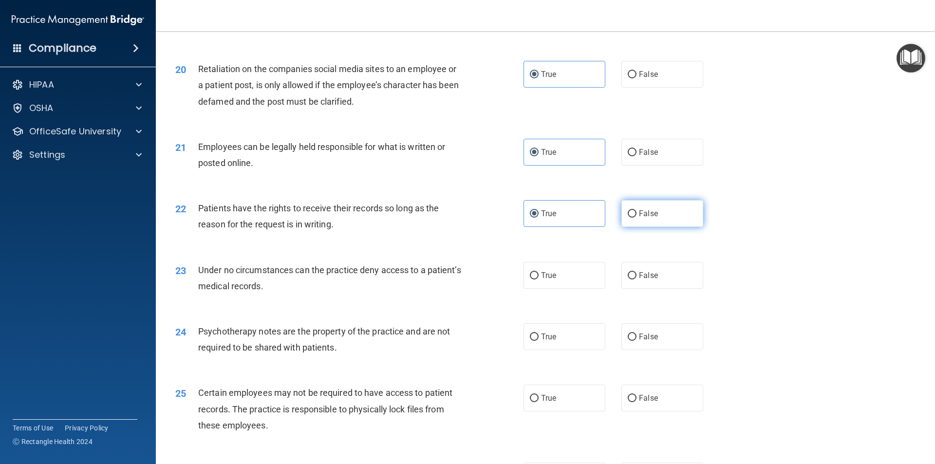
radio input "true"
radio input "false"
click at [629, 283] on label "False" at bounding box center [662, 275] width 82 height 27
click at [629, 279] on input "False" at bounding box center [631, 275] width 9 height 7
radio input "true"
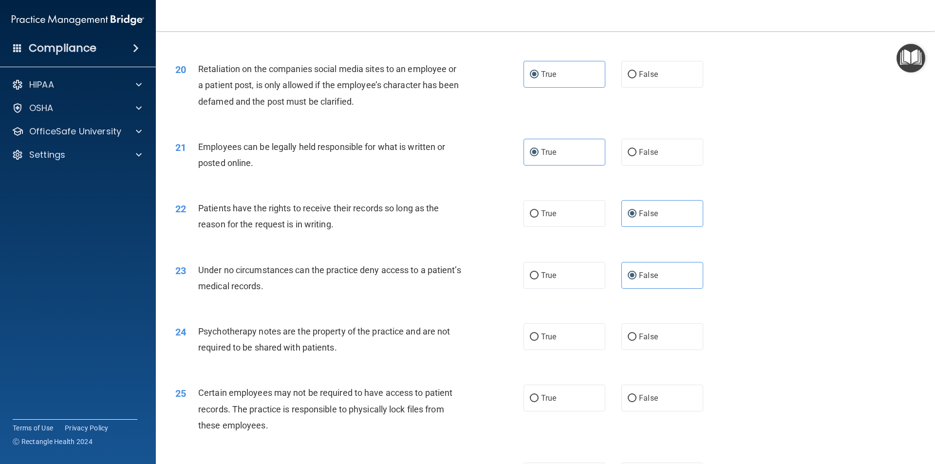
click at [557, 336] on div "24 Psychotherapy notes are the property of the practice and are not required to…" at bounding box center [545, 341] width 755 height 61
click at [562, 350] on label "True" at bounding box center [564, 336] width 82 height 27
click at [538, 341] on input "True" at bounding box center [534, 336] width 9 height 7
radio input "true"
click at [556, 249] on div "22 Patients have the rights to receive their records so long as the reason for …" at bounding box center [545, 218] width 755 height 61
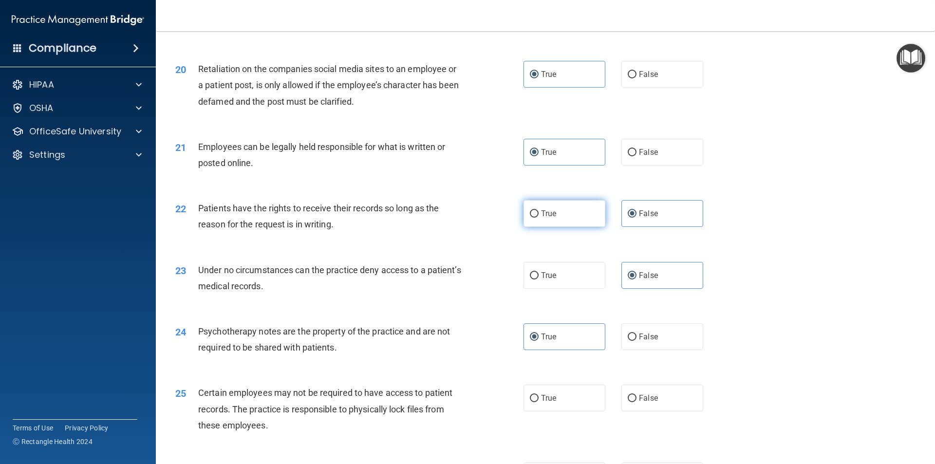
click at [556, 227] on label "True" at bounding box center [564, 213] width 82 height 27
click at [538, 218] on input "True" at bounding box center [534, 213] width 9 height 7
radio input "true"
radio input "false"
click at [561, 278] on label "True" at bounding box center [564, 275] width 82 height 27
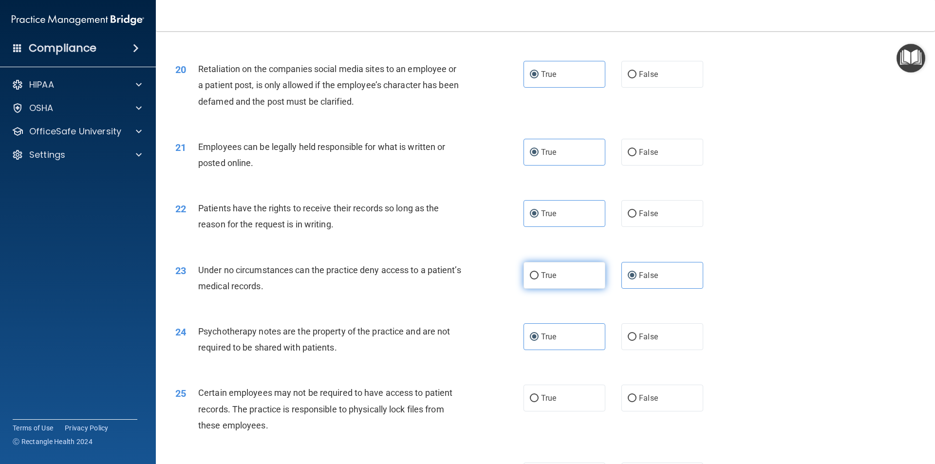
click at [538, 278] on input "True" at bounding box center [534, 275] width 9 height 7
radio input "true"
radio input "false"
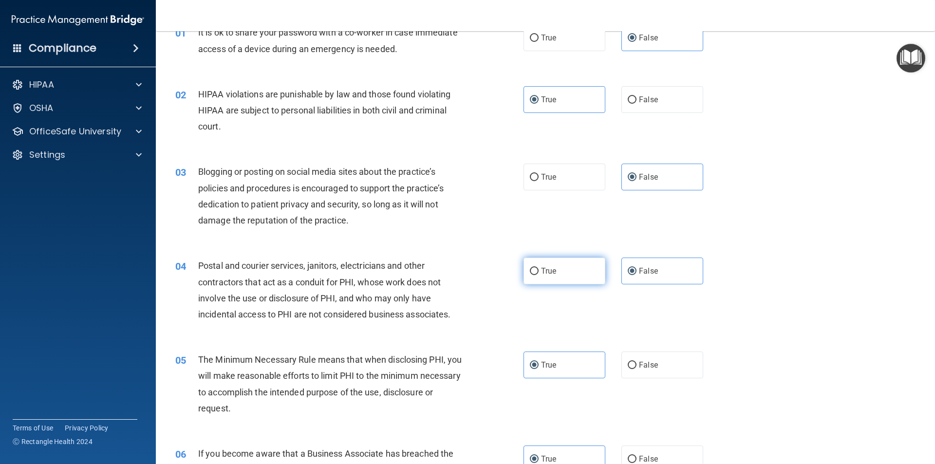
scroll to position [0, 0]
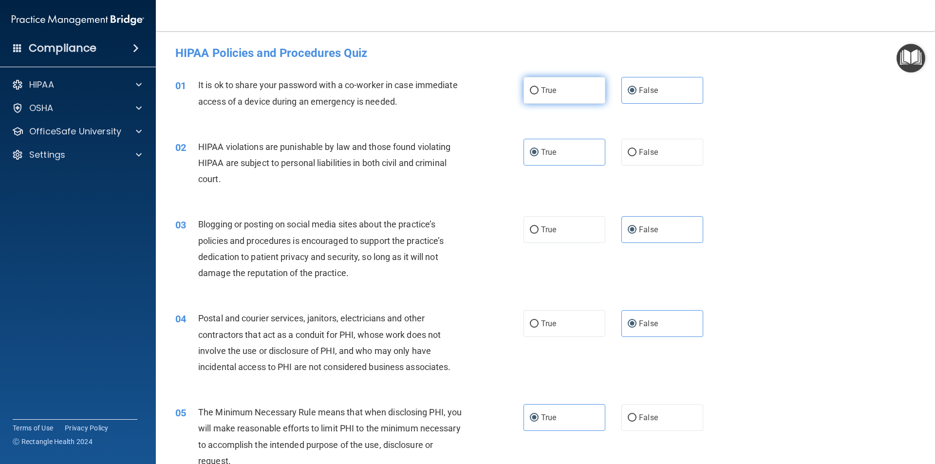
click at [564, 101] on label "True" at bounding box center [564, 90] width 82 height 27
click at [538, 94] on input "True" at bounding box center [534, 90] width 9 height 7
radio input "true"
radio input "false"
click at [564, 220] on label "True" at bounding box center [564, 229] width 82 height 27
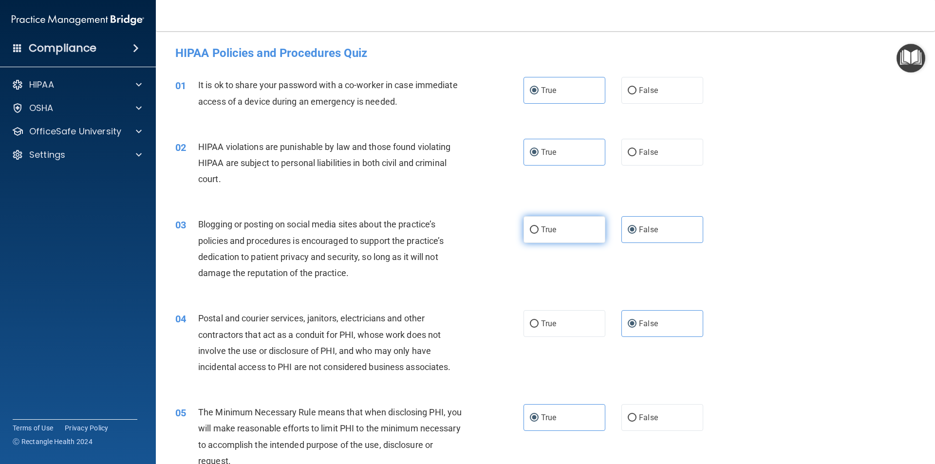
click at [538, 226] on input "True" at bounding box center [534, 229] width 9 height 7
radio input "true"
radio input "false"
click at [554, 334] on label "True" at bounding box center [564, 323] width 82 height 27
click at [538, 328] on input "True" at bounding box center [534, 323] width 9 height 7
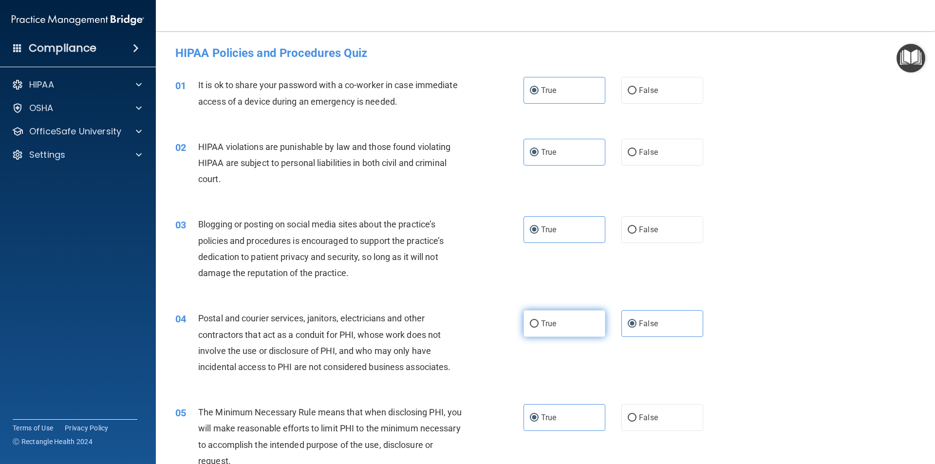
radio input "true"
radio input "false"
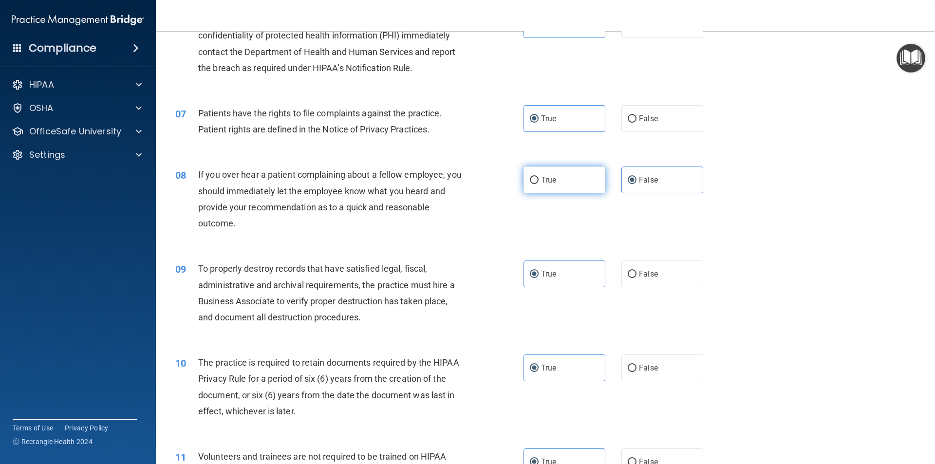
click at [551, 190] on label "True" at bounding box center [564, 179] width 82 height 27
click at [538, 184] on input "True" at bounding box center [534, 180] width 9 height 7
radio input "true"
radio input "false"
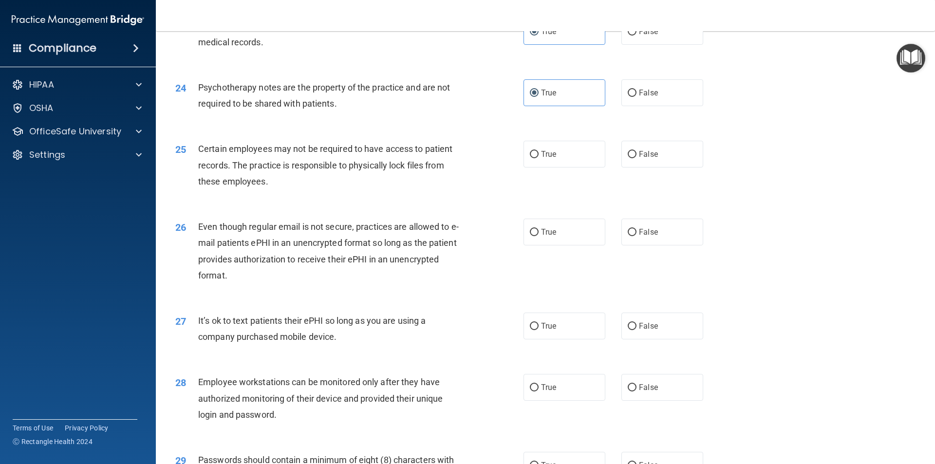
scroll to position [1752, 0]
click at [566, 154] on div "25 Certain employees may not be required to have access to patient records. The…" at bounding box center [545, 168] width 755 height 78
click at [569, 168] on label "True" at bounding box center [564, 154] width 82 height 27
click at [538, 159] on input "True" at bounding box center [534, 154] width 9 height 7
radio input "true"
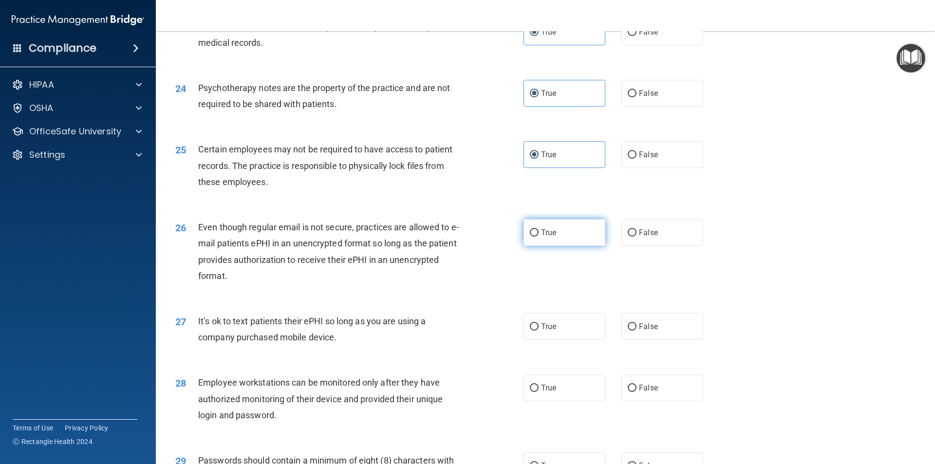
click at [565, 246] on label "True" at bounding box center [564, 232] width 82 height 27
click at [538, 237] on input "True" at bounding box center [534, 232] width 9 height 7
radio input "true"
click at [560, 332] on label "True" at bounding box center [564, 326] width 82 height 27
click at [538, 331] on input "True" at bounding box center [534, 326] width 9 height 7
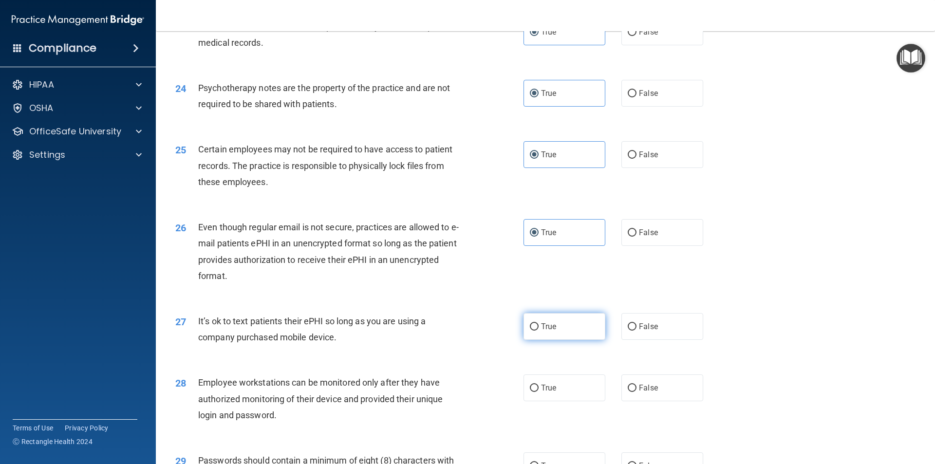
radio input "true"
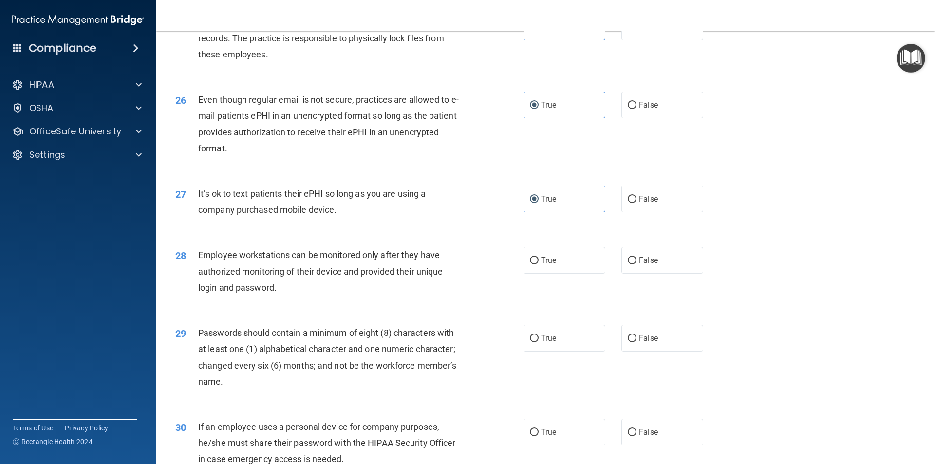
scroll to position [1898, 0]
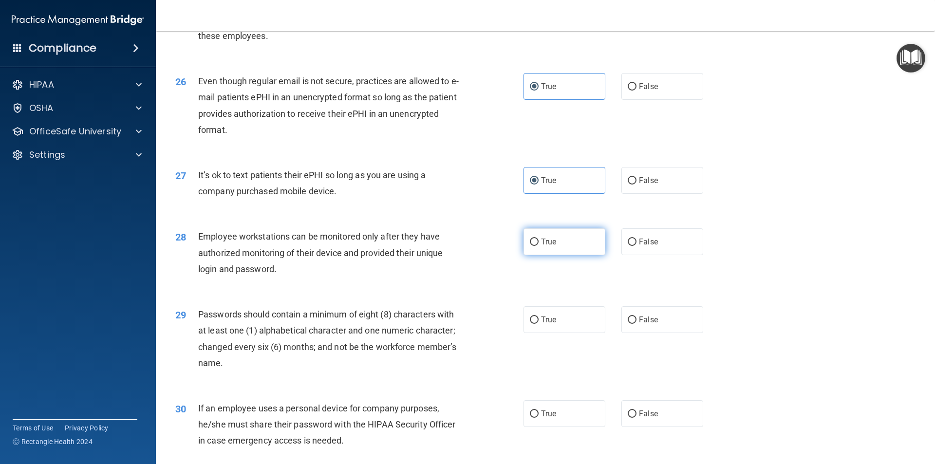
click at [565, 255] on label "True" at bounding box center [564, 241] width 82 height 27
click at [538, 246] on input "True" at bounding box center [534, 242] width 9 height 7
radio input "true"
click at [565, 316] on div "29 Passwords should contain a minimum of eight (8) characters with at least one…" at bounding box center [545, 341] width 755 height 94
click at [564, 333] on label "True" at bounding box center [564, 319] width 82 height 27
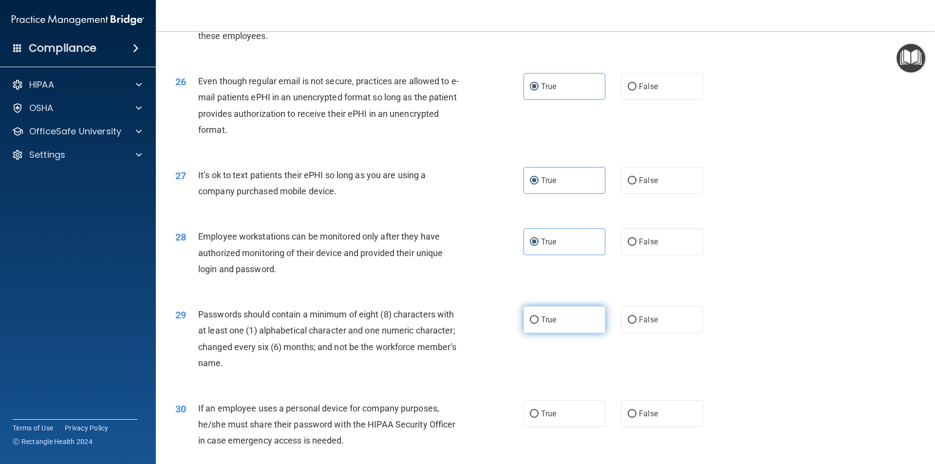
click at [538, 324] on input "True" at bounding box center [534, 319] width 9 height 7
radio input "true"
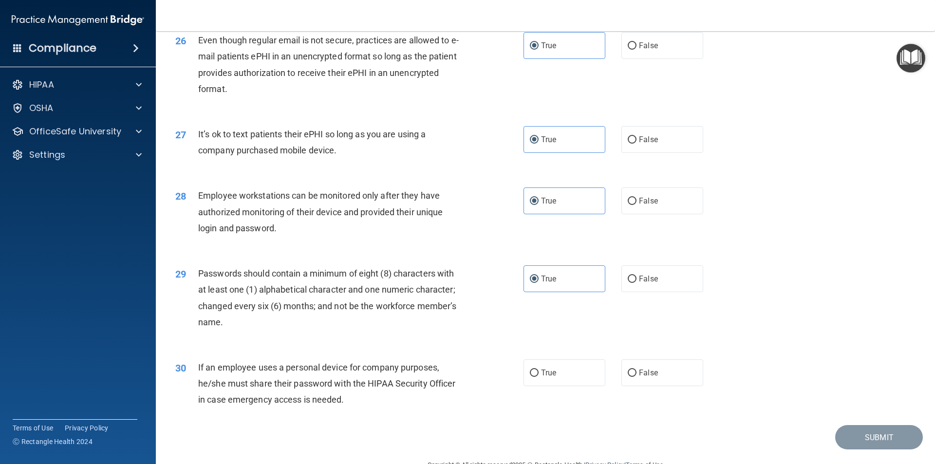
scroll to position [1980, 0]
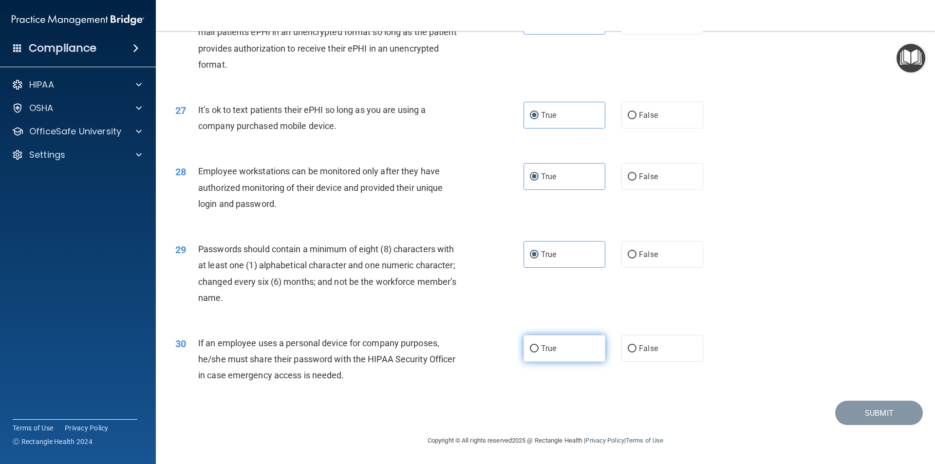
click at [550, 354] on label "True" at bounding box center [564, 348] width 82 height 27
click at [538, 352] on input "True" at bounding box center [534, 348] width 9 height 7
radio input "true"
click at [826, 402] on div "Submit" at bounding box center [545, 413] width 755 height 25
click at [845, 405] on button "Submit" at bounding box center [879, 413] width 88 height 25
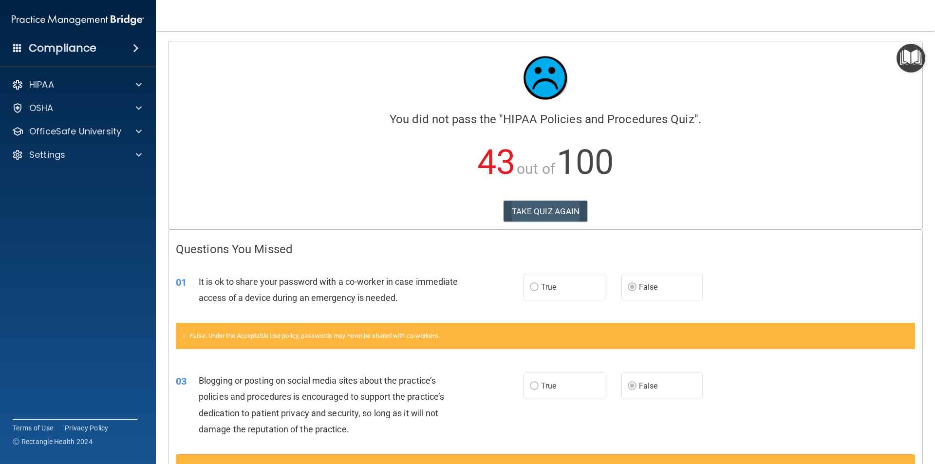
click at [573, 200] on div "Calculating your score.... You did not pass the " HIPAA Policies and Procedures…" at bounding box center [545, 134] width 754 height 187
click at [573, 202] on button "TAKE QUIZ AGAIN" at bounding box center [545, 211] width 84 height 21
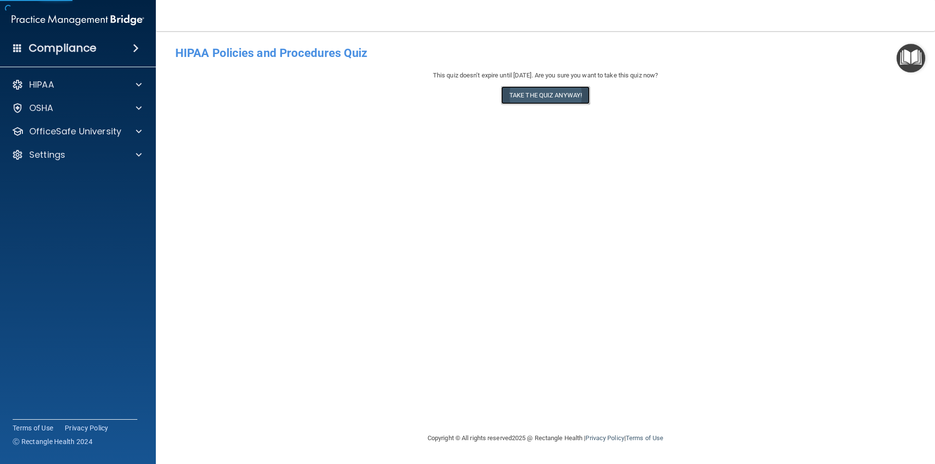
click at [516, 93] on button "Take the quiz anyway!" at bounding box center [545, 95] width 89 height 18
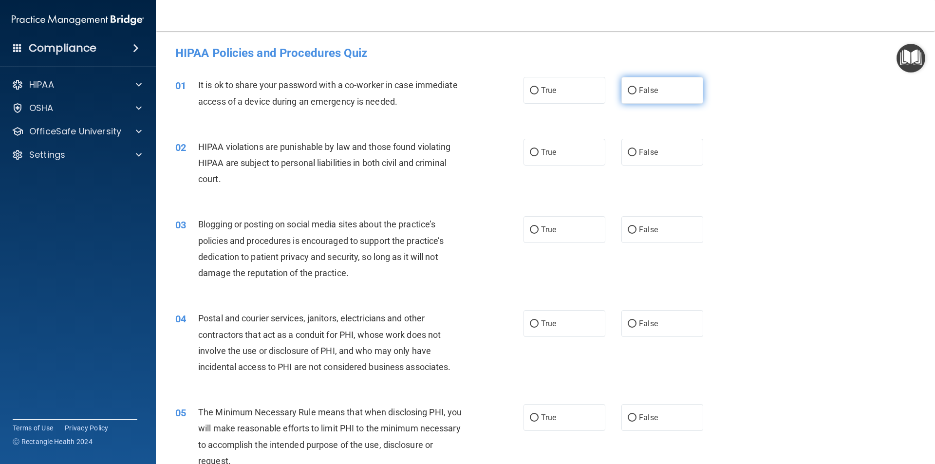
click at [645, 96] on label "False" at bounding box center [662, 90] width 82 height 27
click at [636, 94] on input "False" at bounding box center [631, 90] width 9 height 7
radio input "true"
click at [559, 163] on label "True" at bounding box center [564, 152] width 82 height 27
click at [538, 156] on input "True" at bounding box center [534, 152] width 9 height 7
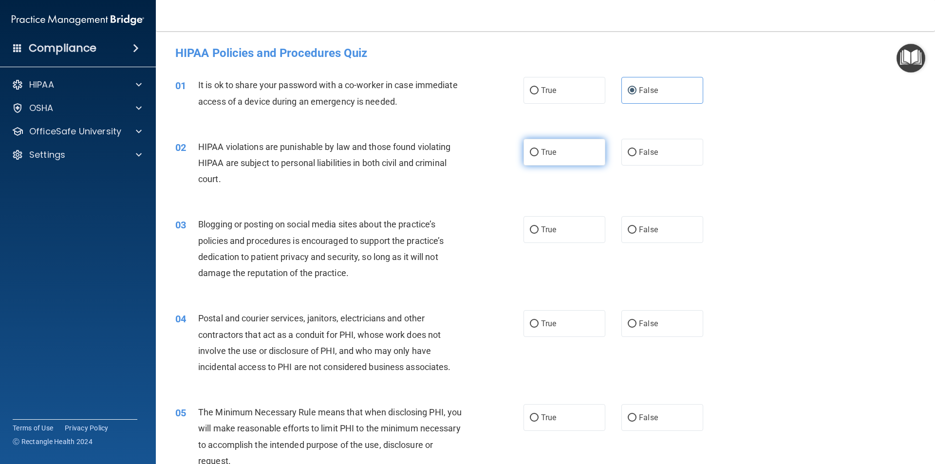
radio input "true"
click at [551, 229] on span "True" at bounding box center [548, 229] width 15 height 9
click at [538, 229] on input "True" at bounding box center [534, 229] width 9 height 7
radio input "true"
click at [552, 318] on label "True" at bounding box center [564, 323] width 82 height 27
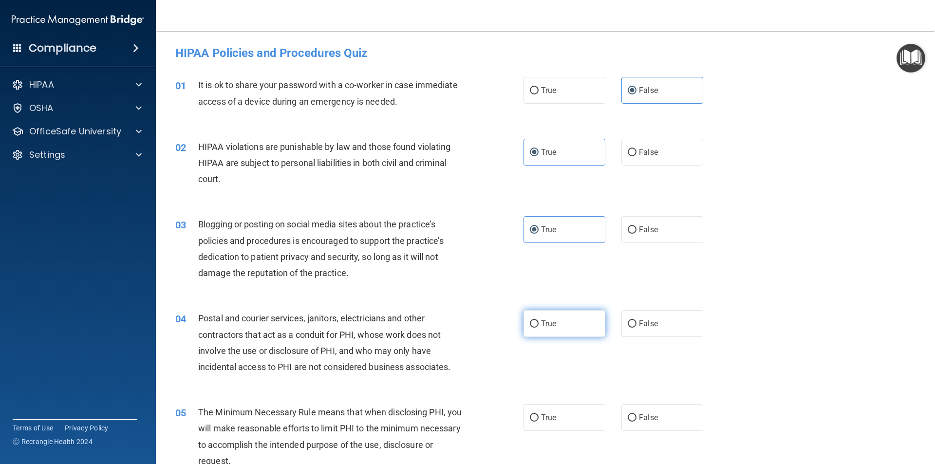
click at [538, 320] on input "True" at bounding box center [534, 323] width 9 height 7
radio input "true"
click at [552, 430] on label "True" at bounding box center [564, 417] width 82 height 27
click at [538, 422] on input "True" at bounding box center [534, 417] width 9 height 7
radio input "true"
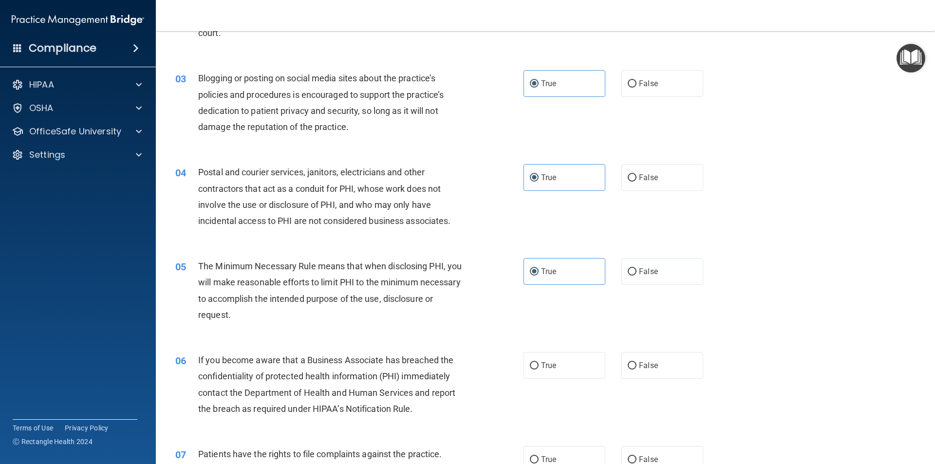
scroll to position [243, 0]
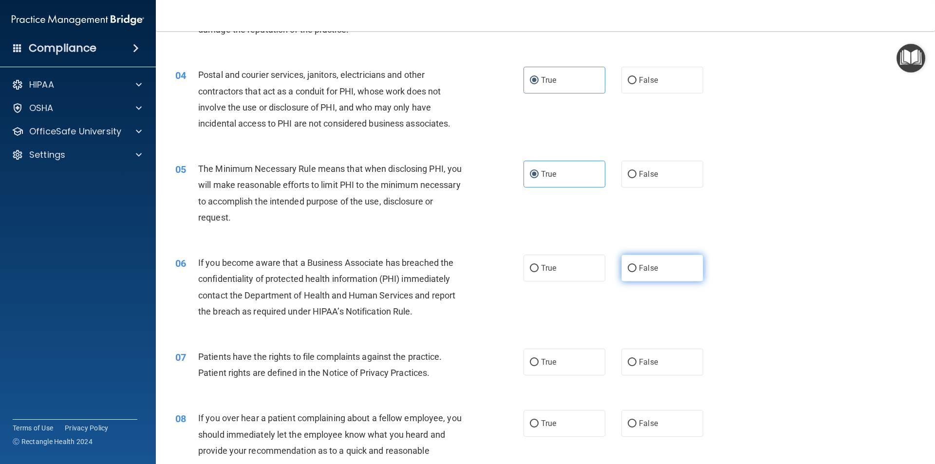
drag, startPoint x: 648, startPoint y: 277, endPoint x: 571, endPoint y: 345, distance: 102.1
click at [648, 277] on label "False" at bounding box center [662, 268] width 82 height 27
click at [636, 272] on input "False" at bounding box center [631, 268] width 9 height 7
radio input "true"
click at [564, 356] on label "True" at bounding box center [564, 362] width 82 height 27
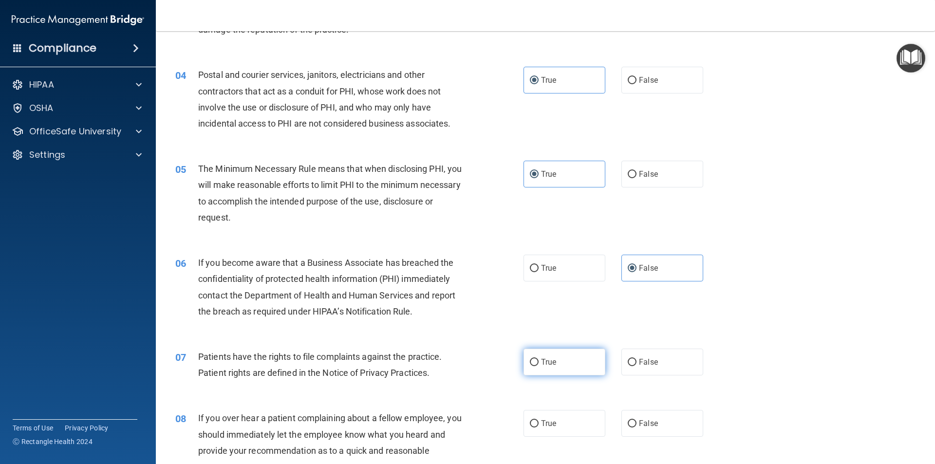
click at [538, 359] on input "True" at bounding box center [534, 362] width 9 height 7
radio input "true"
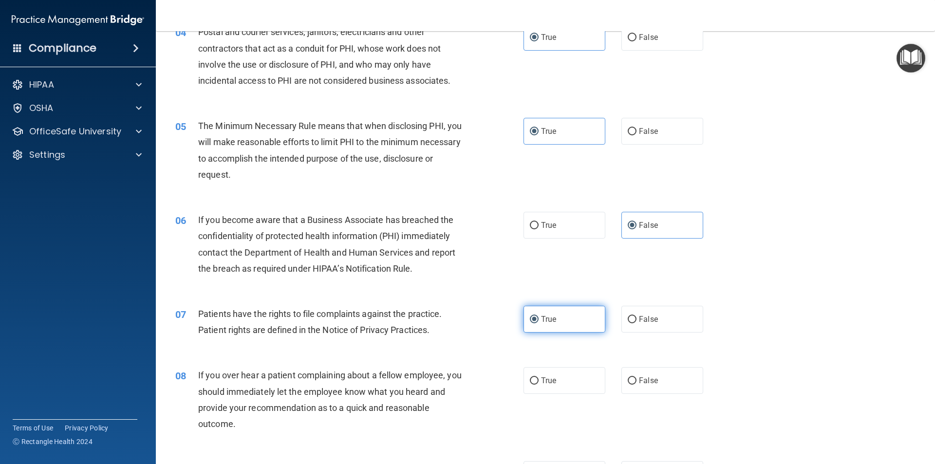
scroll to position [389, 0]
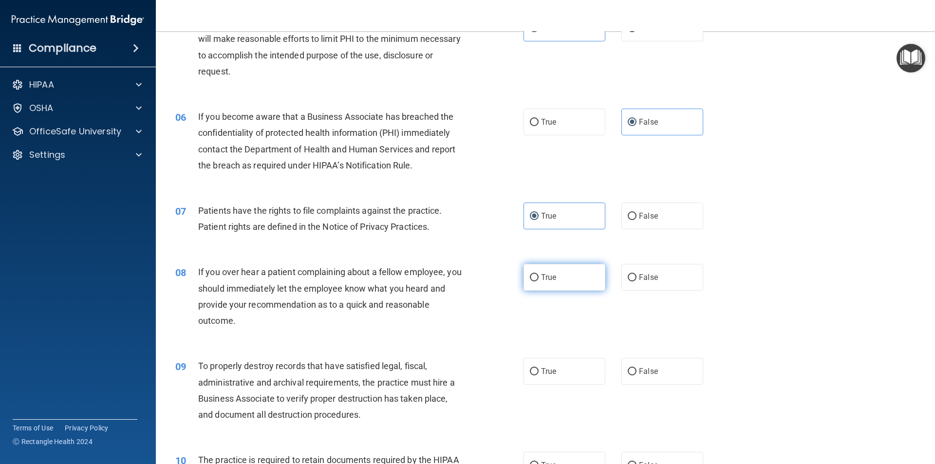
click at [541, 276] on span "True" at bounding box center [548, 277] width 15 height 9
click at [538, 276] on input "True" at bounding box center [534, 277] width 9 height 7
radio input "true"
click at [549, 379] on label "True" at bounding box center [564, 371] width 82 height 27
click at [538, 375] on input "True" at bounding box center [534, 371] width 9 height 7
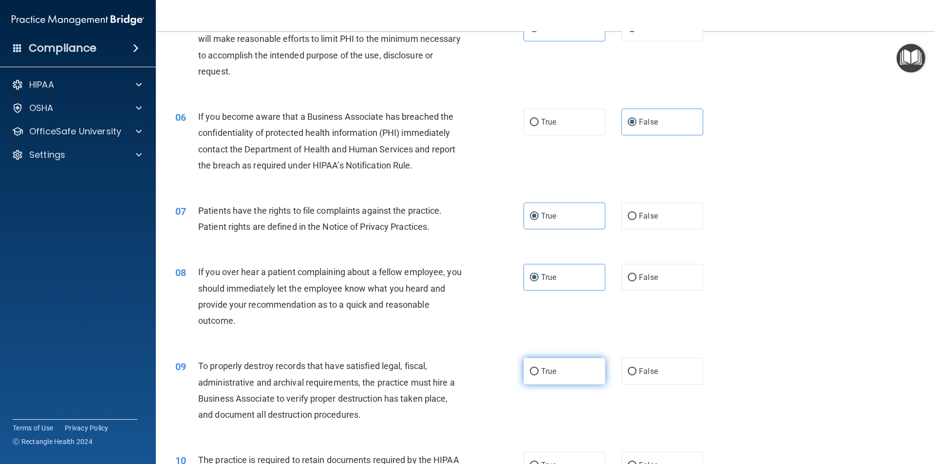
radio input "true"
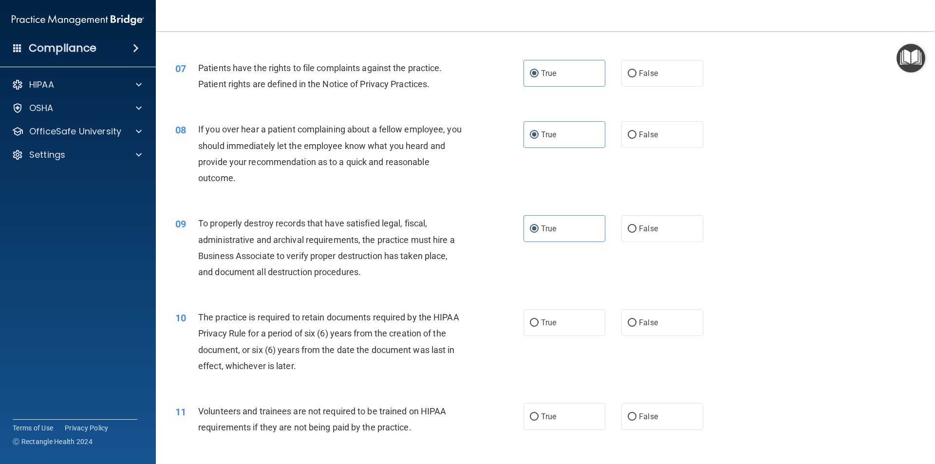
scroll to position [633, 0]
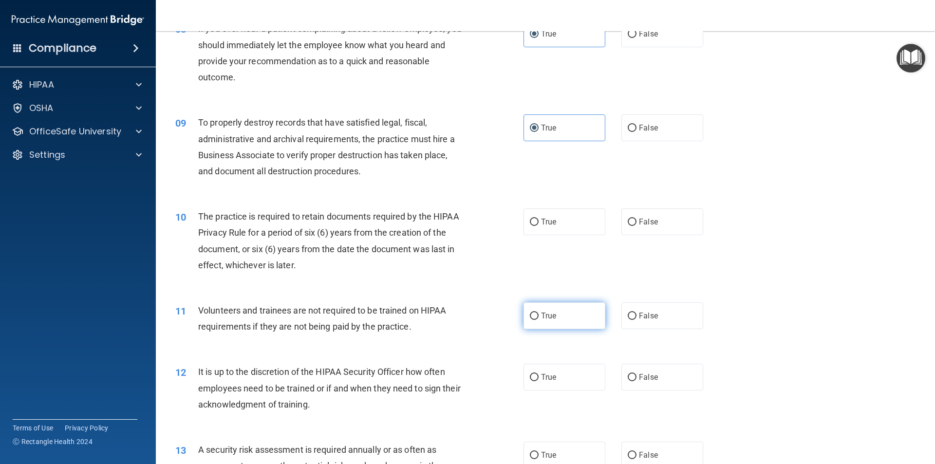
drag, startPoint x: 542, startPoint y: 303, endPoint x: 542, endPoint y: 309, distance: 5.8
click at [542, 304] on label "True" at bounding box center [564, 315] width 82 height 27
click at [538, 313] on input "True" at bounding box center [534, 316] width 9 height 7
radio input "true"
click at [625, 372] on label "False" at bounding box center [662, 377] width 82 height 27
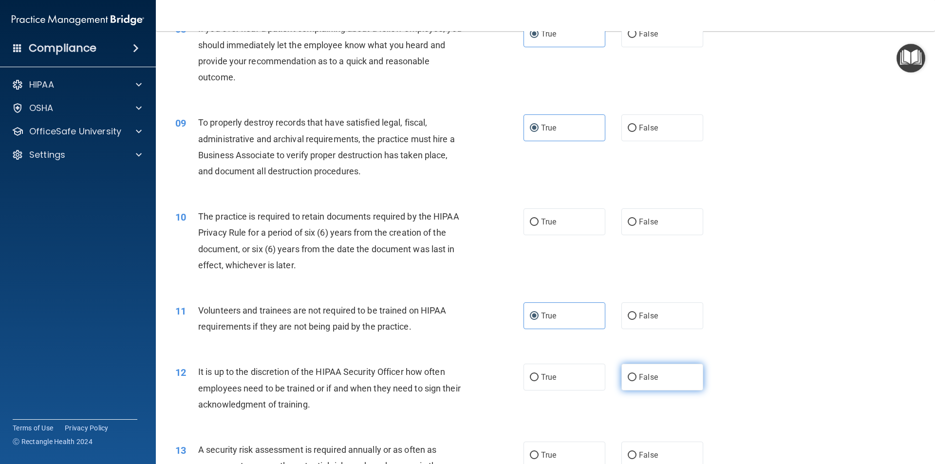
click at [627, 374] on input "False" at bounding box center [631, 377] width 9 height 7
radio input "true"
click at [546, 227] on label "True" at bounding box center [564, 221] width 82 height 27
click at [538, 226] on input "True" at bounding box center [534, 222] width 9 height 7
radio input "true"
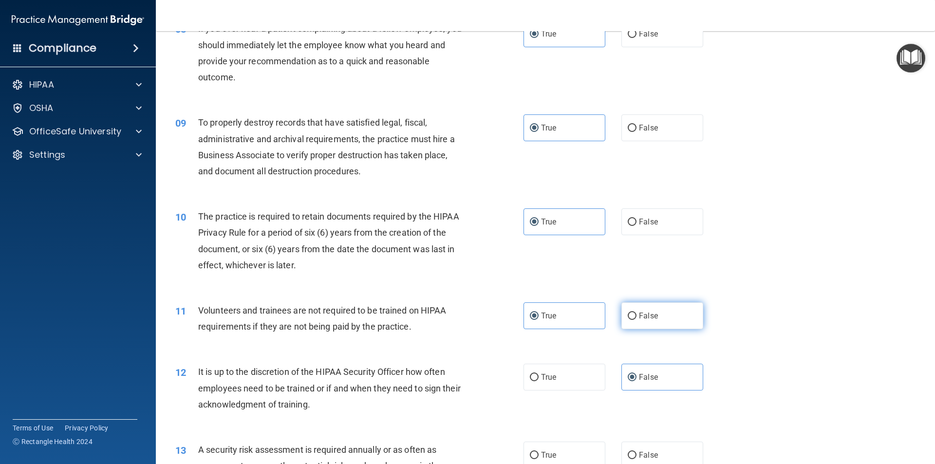
click at [663, 317] on label "False" at bounding box center [662, 315] width 82 height 27
click at [636, 317] on input "False" at bounding box center [631, 316] width 9 height 7
radio input "true"
radio input "false"
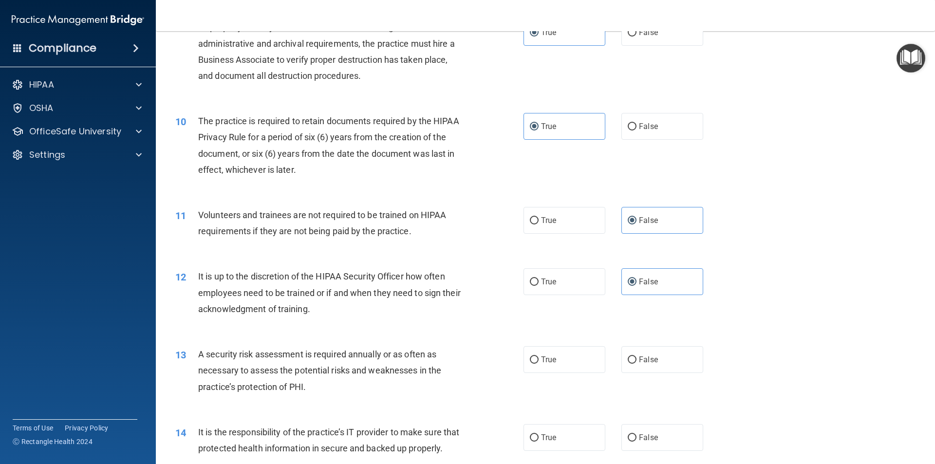
scroll to position [730, 0]
click at [553, 370] on label "True" at bounding box center [564, 357] width 82 height 27
click at [538, 362] on input "True" at bounding box center [534, 357] width 9 height 7
radio input "true"
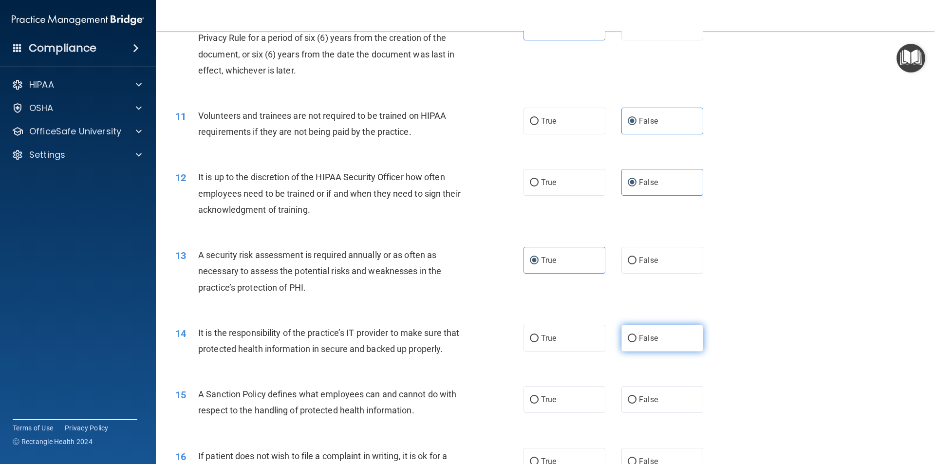
click at [627, 344] on label "False" at bounding box center [662, 338] width 82 height 27
click at [627, 342] on input "False" at bounding box center [631, 338] width 9 height 7
radio input "true"
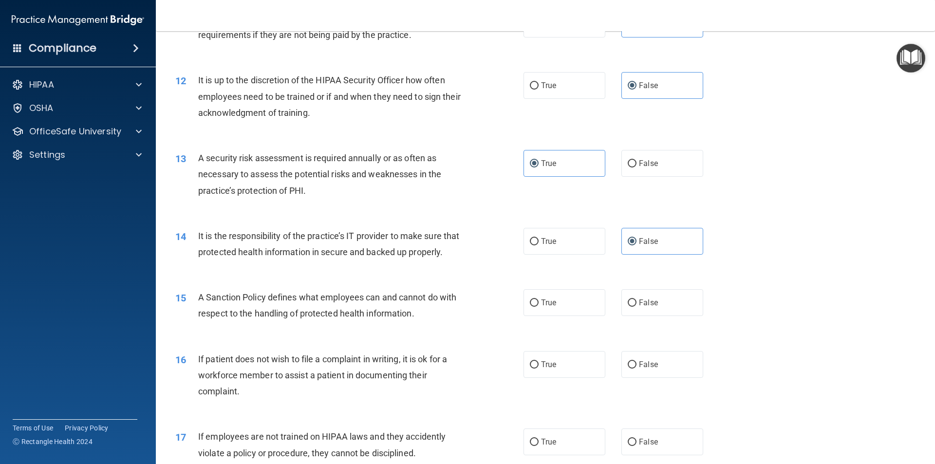
scroll to position [925, 0]
click at [655, 315] on label "False" at bounding box center [662, 302] width 82 height 27
click at [636, 306] on input "False" at bounding box center [631, 302] width 9 height 7
radio input "true"
click at [529, 377] on label "True" at bounding box center [564, 363] width 82 height 27
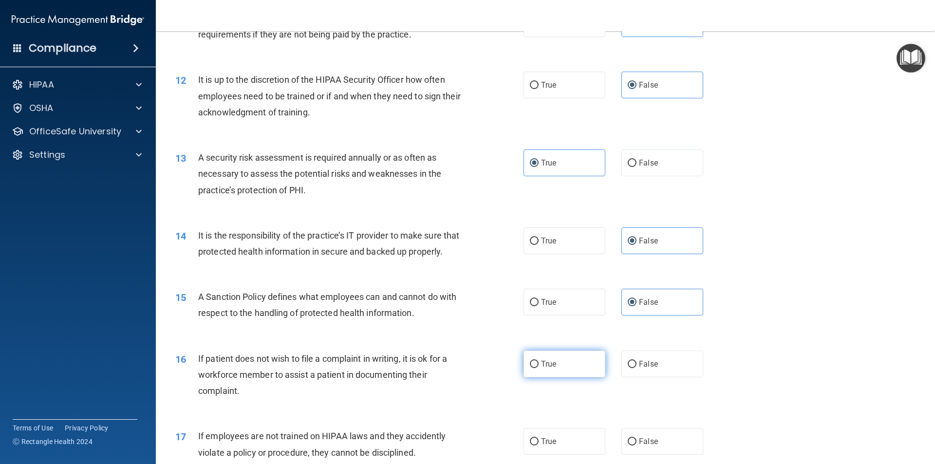
click at [530, 368] on input "True" at bounding box center [534, 364] width 9 height 7
radio input "true"
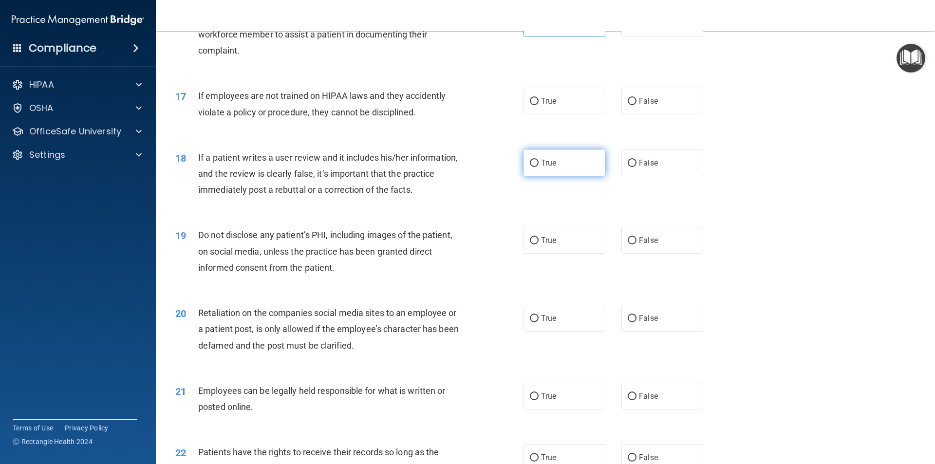
scroll to position [1266, 0]
click at [639, 105] on span "False" at bounding box center [648, 100] width 19 height 9
click at [636, 105] on input "False" at bounding box center [631, 100] width 9 height 7
radio input "true"
click at [628, 166] on input "False" at bounding box center [631, 162] width 9 height 7
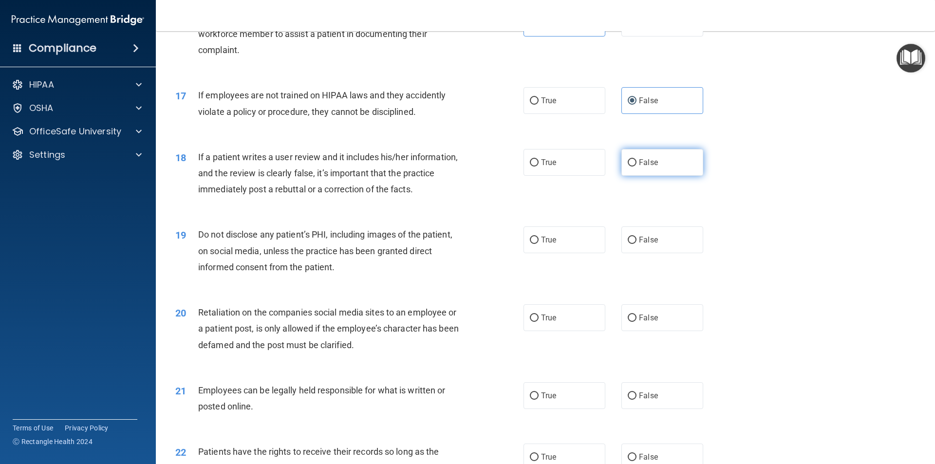
radio input "true"
click at [562, 253] on label "True" at bounding box center [564, 239] width 82 height 27
click at [538, 244] on input "True" at bounding box center [534, 240] width 9 height 7
radio input "true"
click at [627, 322] on input "False" at bounding box center [631, 317] width 9 height 7
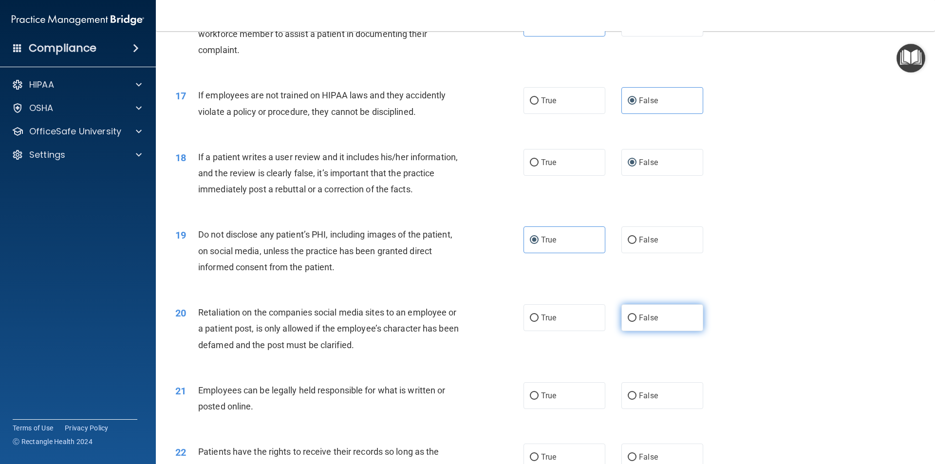
radio input "true"
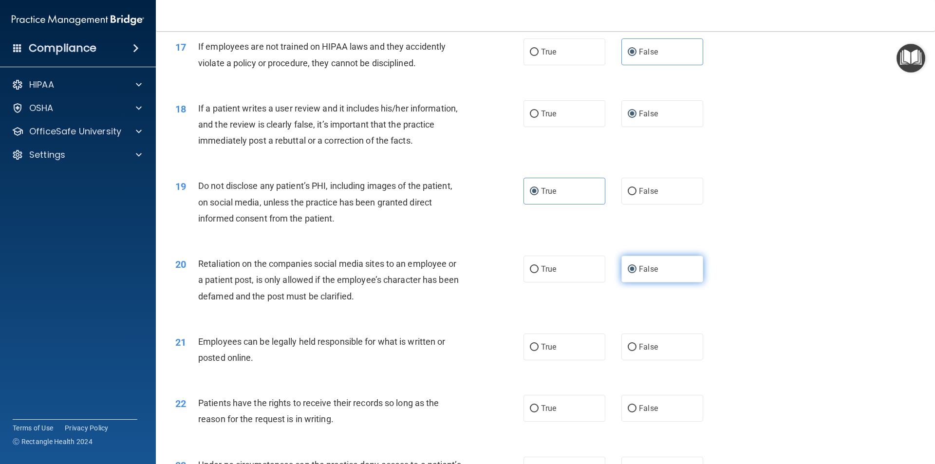
scroll to position [1363, 0]
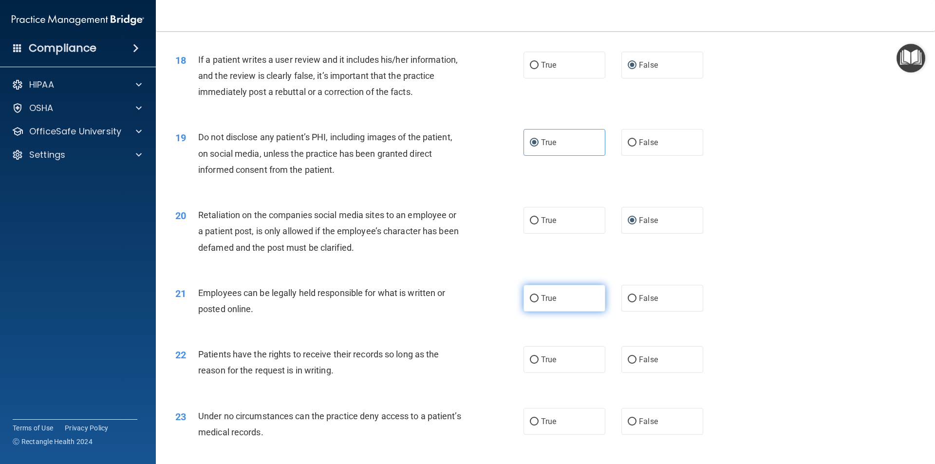
click at [569, 312] on label "True" at bounding box center [564, 298] width 82 height 27
click at [538, 302] on input "True" at bounding box center [534, 298] width 9 height 7
radio input "true"
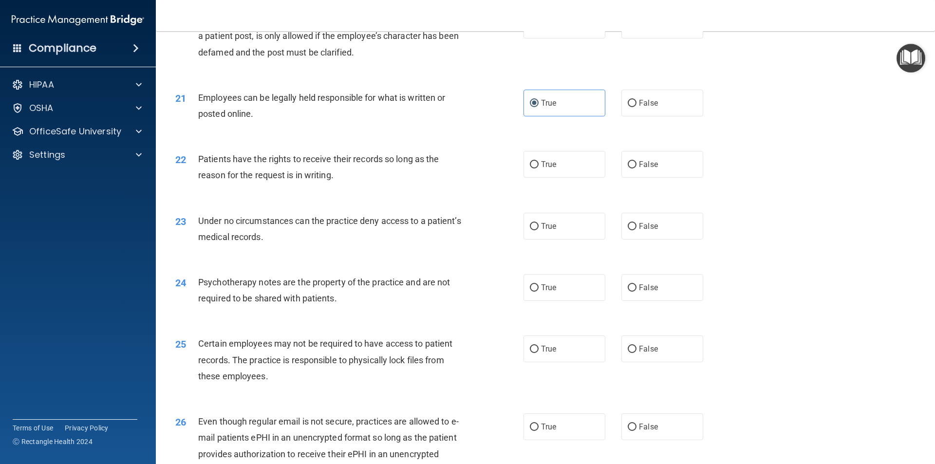
scroll to position [1655, 0]
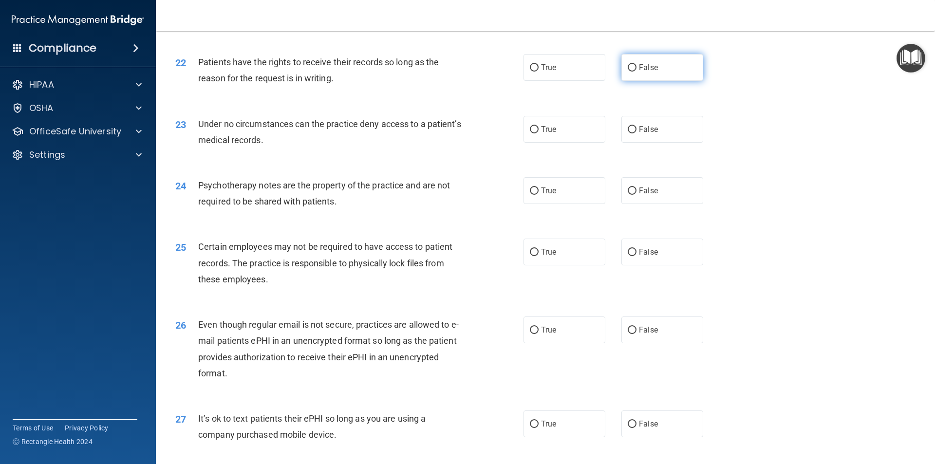
click at [664, 80] on label "False" at bounding box center [662, 67] width 82 height 27
click at [636, 72] on input "False" at bounding box center [631, 67] width 9 height 7
radio input "true"
click at [656, 142] on label "False" at bounding box center [662, 129] width 82 height 27
click at [636, 133] on input "False" at bounding box center [631, 129] width 9 height 7
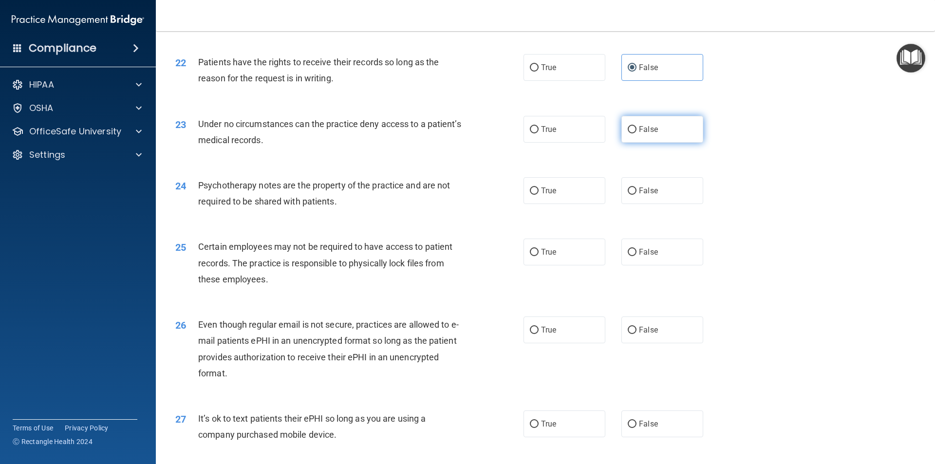
radio input "true"
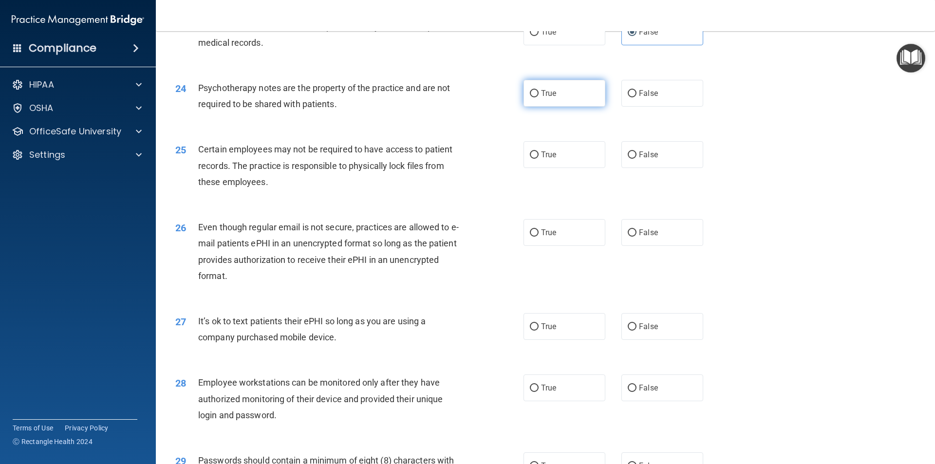
click at [559, 107] on label "True" at bounding box center [564, 93] width 82 height 27
click at [538, 97] on input "True" at bounding box center [534, 93] width 9 height 7
radio input "true"
click at [558, 168] on label "True" at bounding box center [564, 154] width 82 height 27
click at [538, 159] on input "True" at bounding box center [534, 154] width 9 height 7
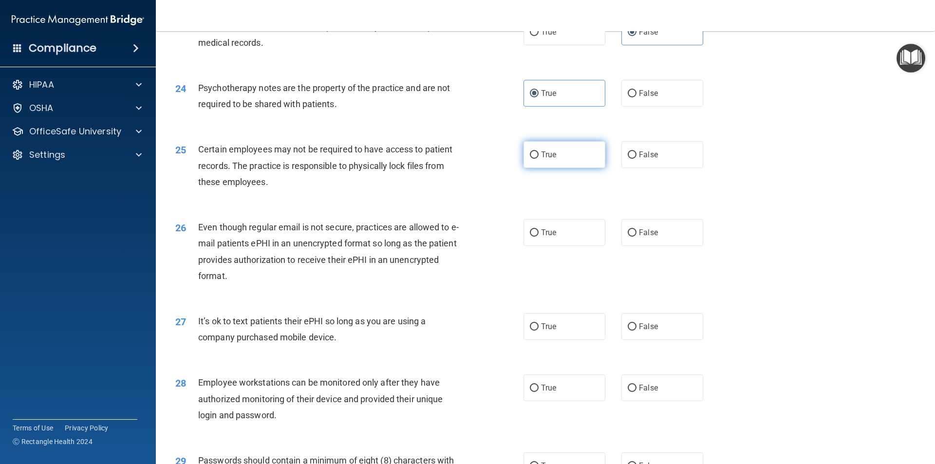
radio input "true"
click at [568, 246] on label "True" at bounding box center [564, 232] width 82 height 27
click at [538, 237] on input "True" at bounding box center [534, 232] width 9 height 7
radio input "true"
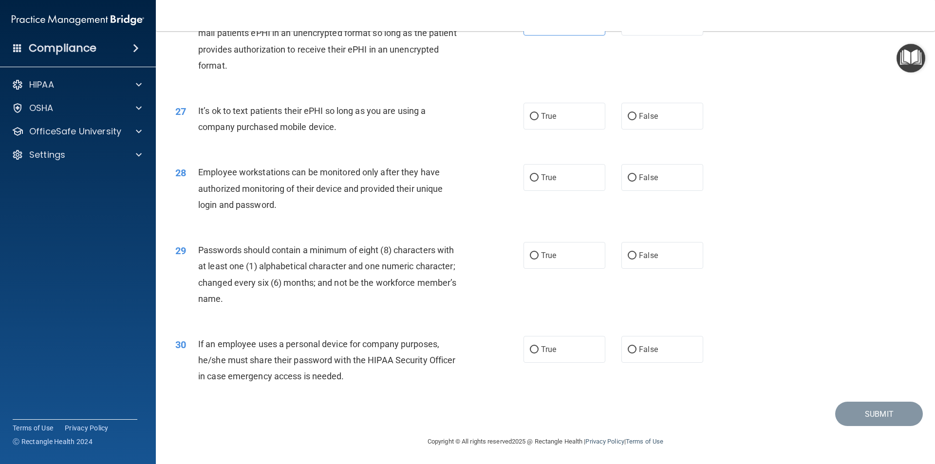
scroll to position [1980, 0]
click at [671, 118] on label "False" at bounding box center [662, 115] width 82 height 27
click at [636, 118] on input "False" at bounding box center [631, 115] width 9 height 7
radio input "true"
click at [661, 174] on label "False" at bounding box center [662, 176] width 82 height 27
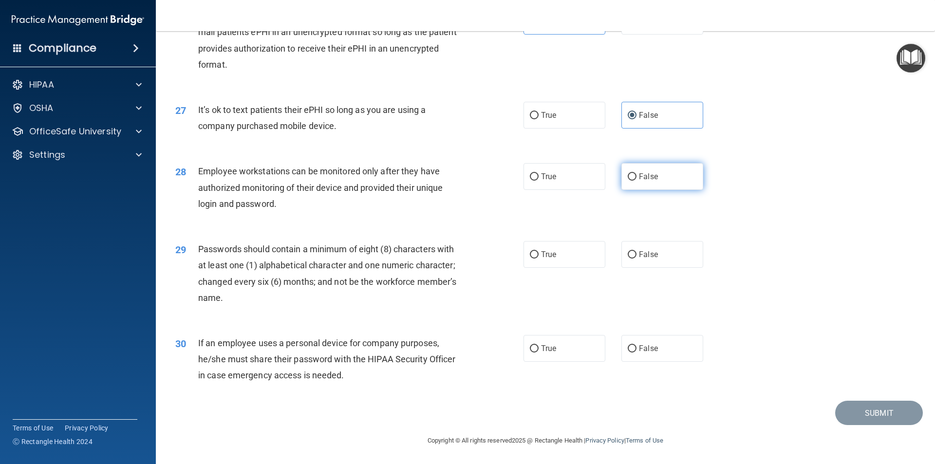
click at [636, 174] on input "False" at bounding box center [631, 176] width 9 height 7
radio input "true"
click at [578, 235] on div "29 Passwords should contain a minimum of eight (8) characters with at least one…" at bounding box center [545, 276] width 755 height 94
drag, startPoint x: 575, startPoint y: 251, endPoint x: 590, endPoint y: 267, distance: 22.0
click at [575, 252] on label "True" at bounding box center [564, 254] width 82 height 27
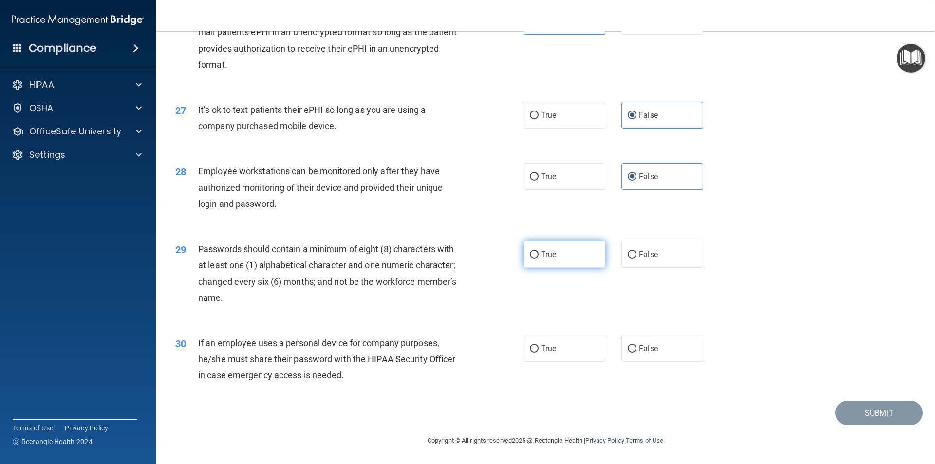
click at [538, 252] on input "True" at bounding box center [534, 254] width 9 height 7
radio input "true"
drag, startPoint x: 650, startPoint y: 365, endPoint x: 650, endPoint y: 352, distance: 12.2
click at [650, 364] on div "30 If an employee uses a personal device for company purposes, he/she must shar…" at bounding box center [545, 362] width 755 height 78
click at [650, 347] on span "False" at bounding box center [648, 348] width 19 height 9
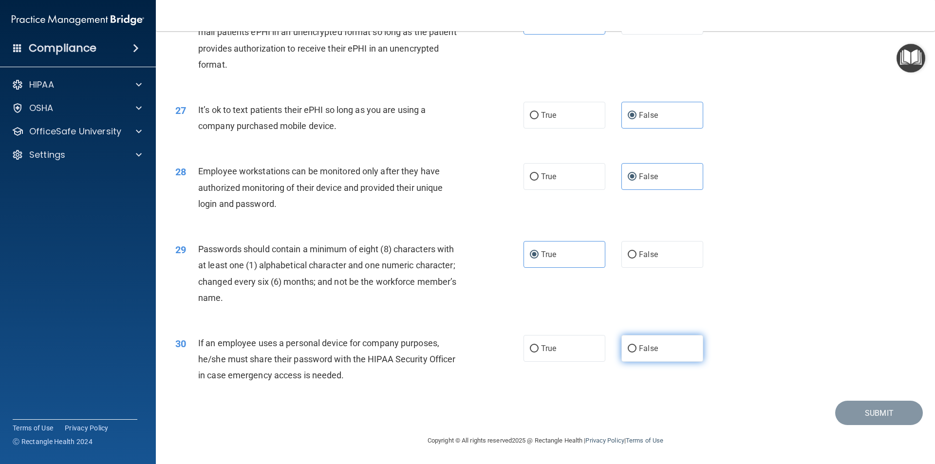
click at [636, 347] on input "False" at bounding box center [631, 348] width 9 height 7
radio input "true"
click at [854, 409] on button "Submit" at bounding box center [879, 413] width 88 height 25
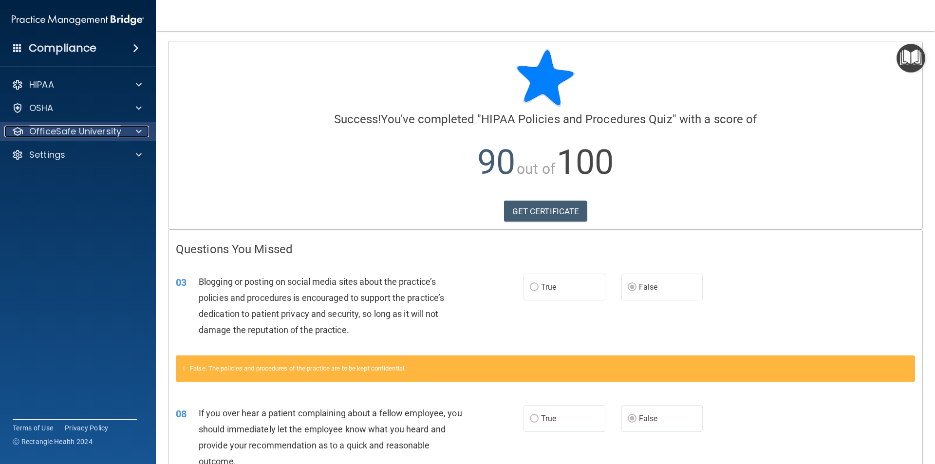
click at [128, 136] on div at bounding box center [137, 132] width 24 height 12
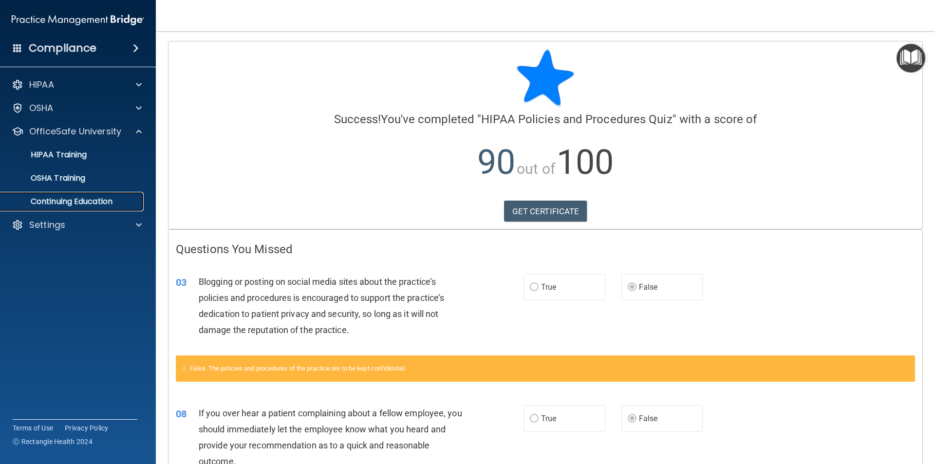
click at [124, 201] on p "Continuing Education" at bounding box center [72, 202] width 133 height 10
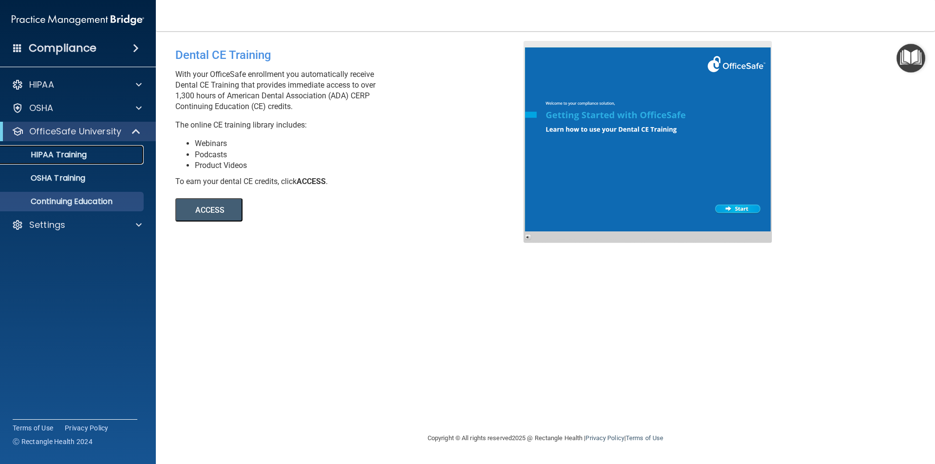
click at [107, 161] on link "HIPAA Training" at bounding box center [66, 154] width 153 height 19
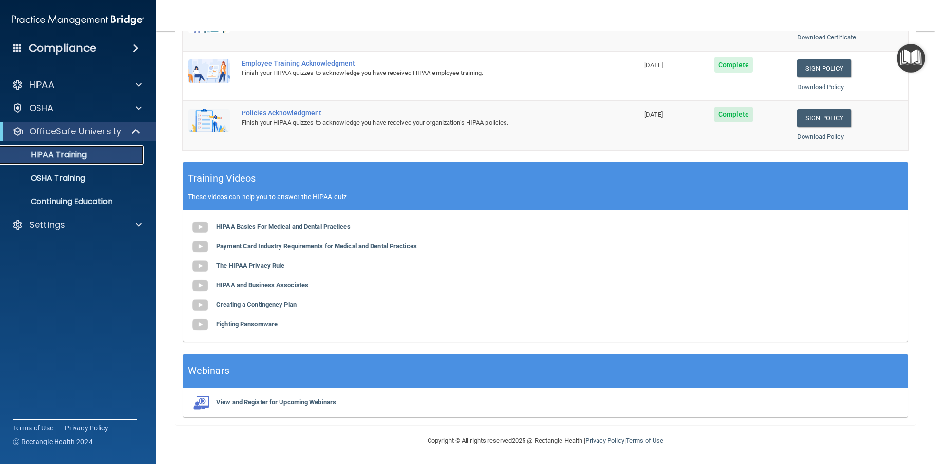
scroll to position [74, 0]
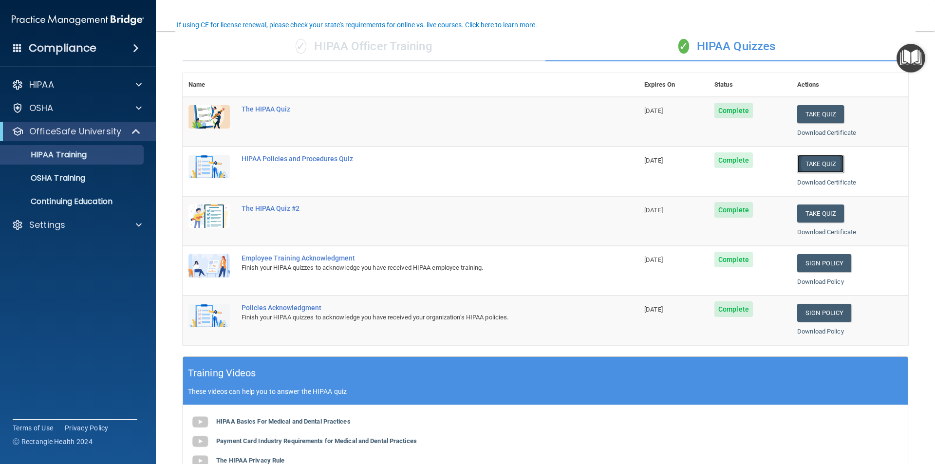
click at [816, 158] on button "Take Quiz" at bounding box center [820, 164] width 47 height 18
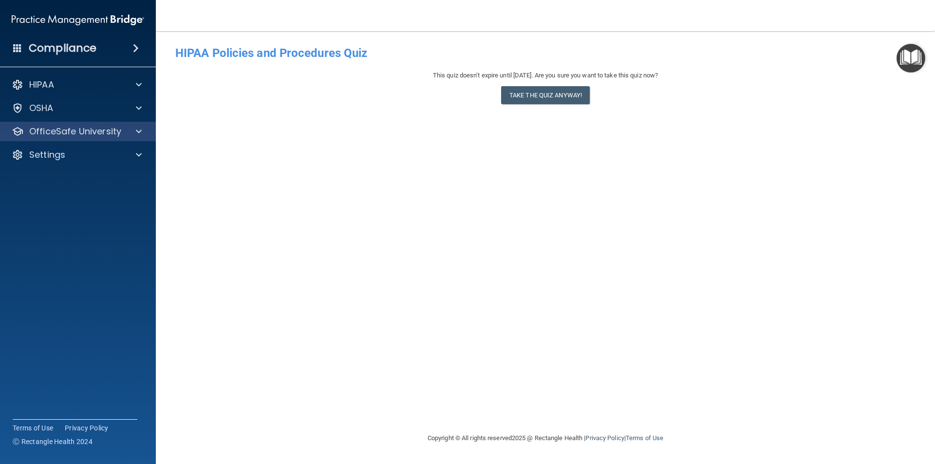
click at [90, 139] on div "OfficeSafe University" at bounding box center [78, 131] width 156 height 19
click at [93, 117] on div "OSHA" at bounding box center [78, 107] width 156 height 19
click at [118, 133] on p "OfficeSafe University" at bounding box center [75, 132] width 92 height 12
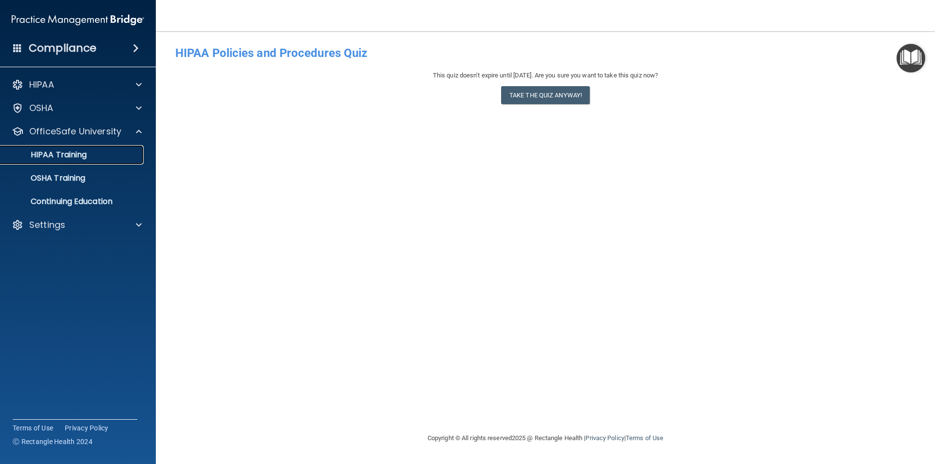
click at [109, 153] on div "HIPAA Training" at bounding box center [72, 155] width 133 height 10
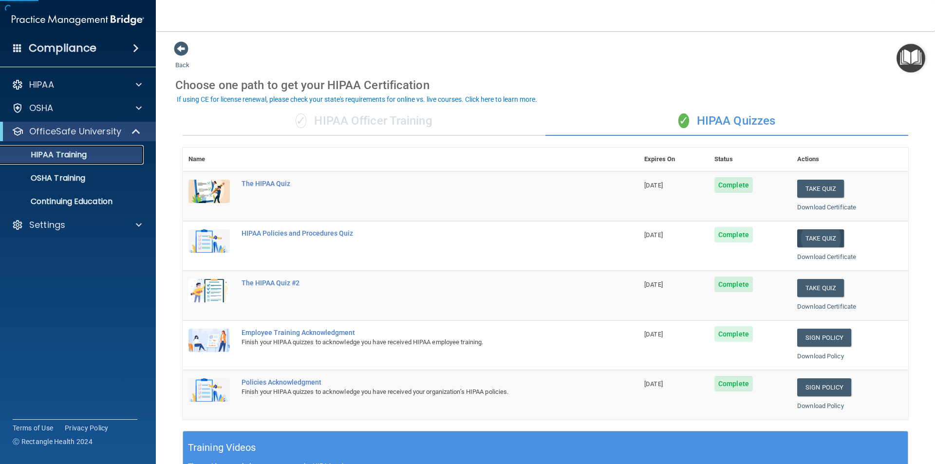
scroll to position [49, 0]
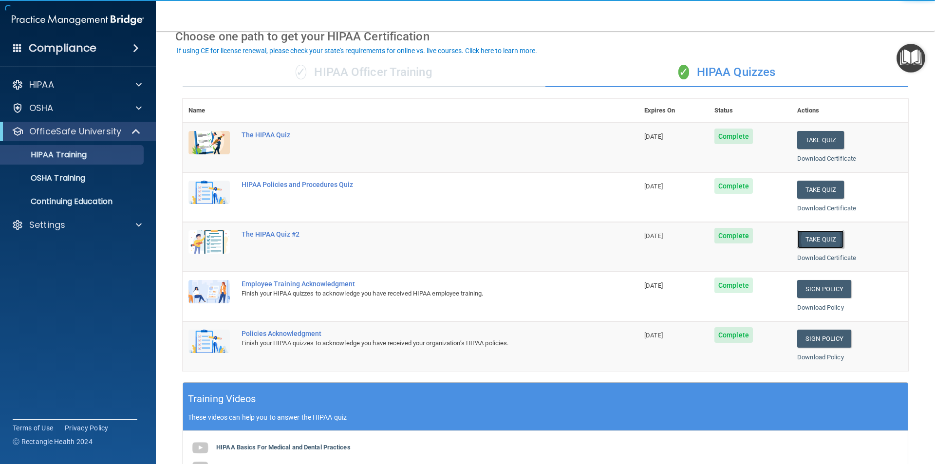
click at [816, 244] on button "Take Quiz" at bounding box center [820, 239] width 47 height 18
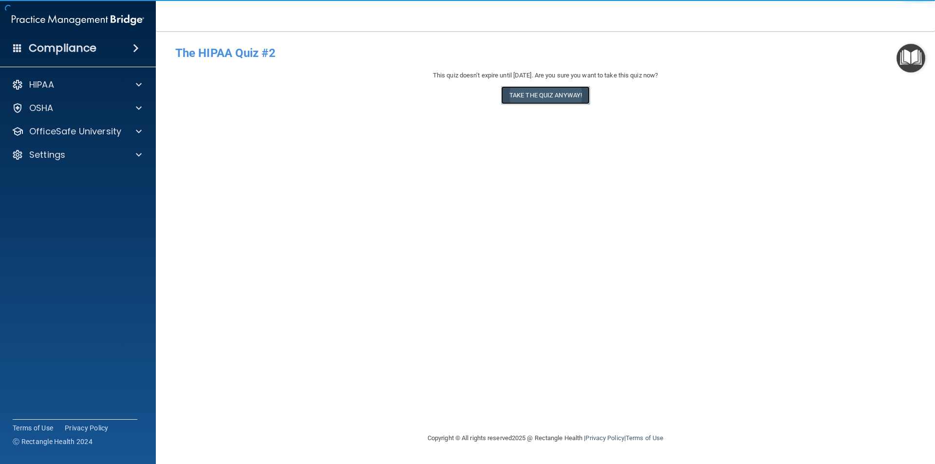
click at [549, 100] on button "Take the quiz anyway!" at bounding box center [545, 95] width 89 height 18
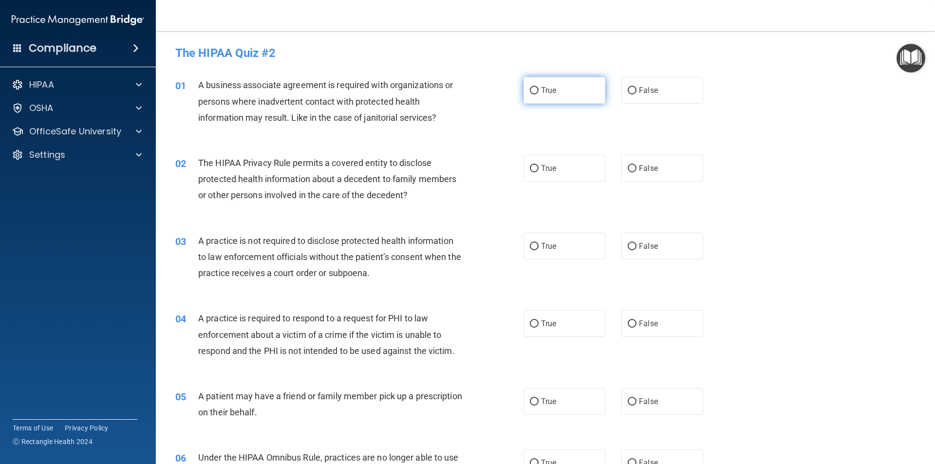
click at [545, 99] on label "True" at bounding box center [564, 90] width 82 height 27
click at [538, 94] on input "True" at bounding box center [534, 90] width 9 height 7
radio input "true"
click at [547, 181] on label "True" at bounding box center [564, 168] width 82 height 27
click at [538, 172] on input "True" at bounding box center [534, 168] width 9 height 7
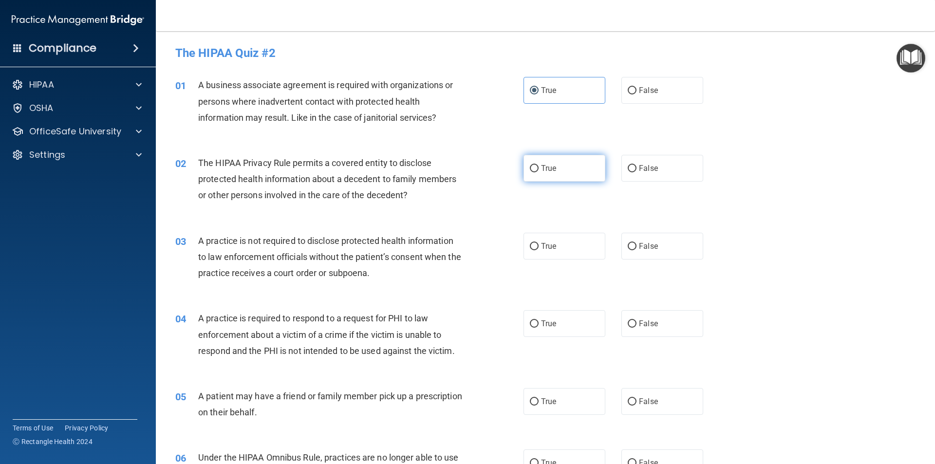
radio input "true"
click at [546, 246] on span "True" at bounding box center [548, 245] width 15 height 9
click at [538, 246] on input "True" at bounding box center [534, 246] width 9 height 7
radio input "true"
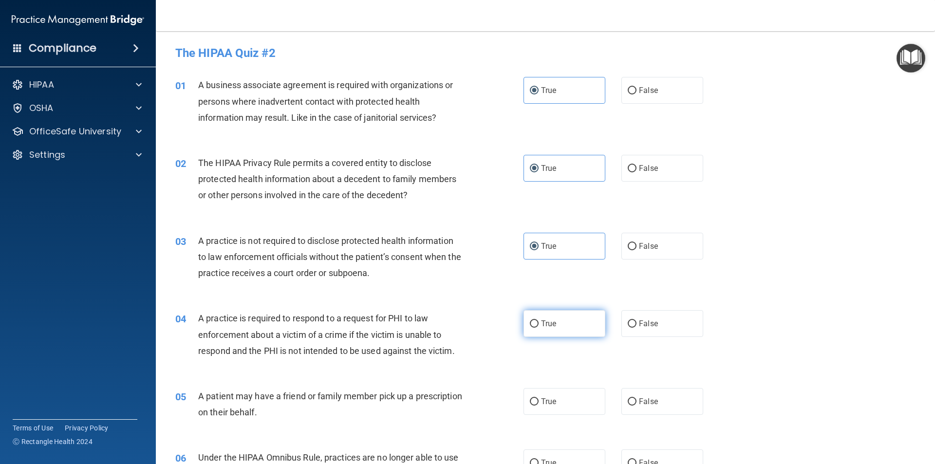
click at [556, 323] on label "True" at bounding box center [564, 323] width 82 height 27
click at [538, 323] on input "True" at bounding box center [534, 323] width 9 height 7
radio input "true"
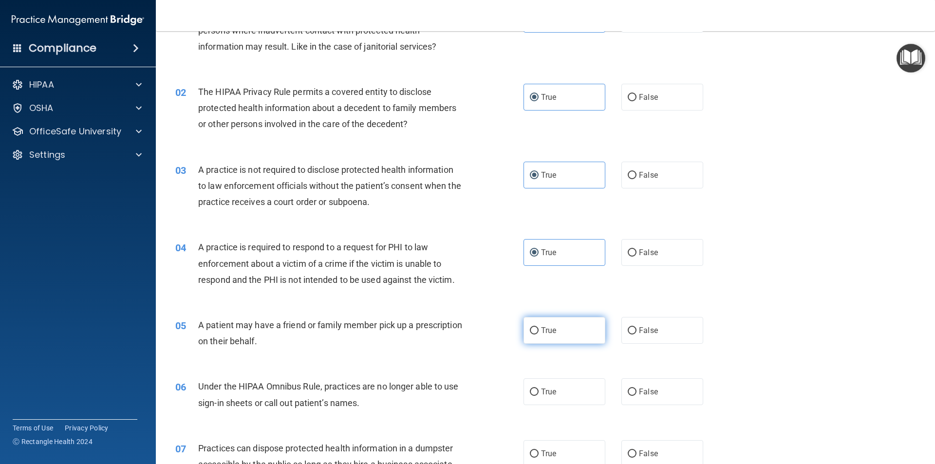
scroll to position [146, 0]
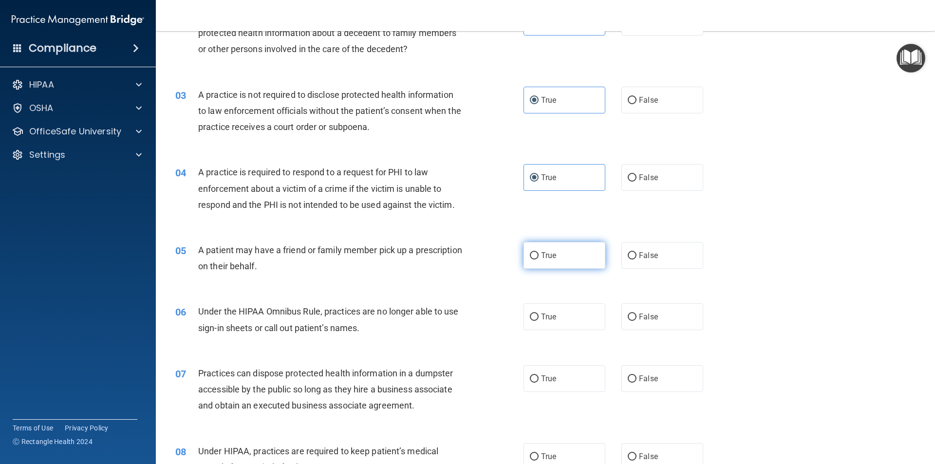
click at [558, 253] on label "True" at bounding box center [564, 255] width 82 height 27
click at [538, 253] on input "True" at bounding box center [534, 255] width 9 height 7
radio input "true"
click at [560, 310] on label "True" at bounding box center [564, 316] width 82 height 27
click at [538, 313] on input "True" at bounding box center [534, 316] width 9 height 7
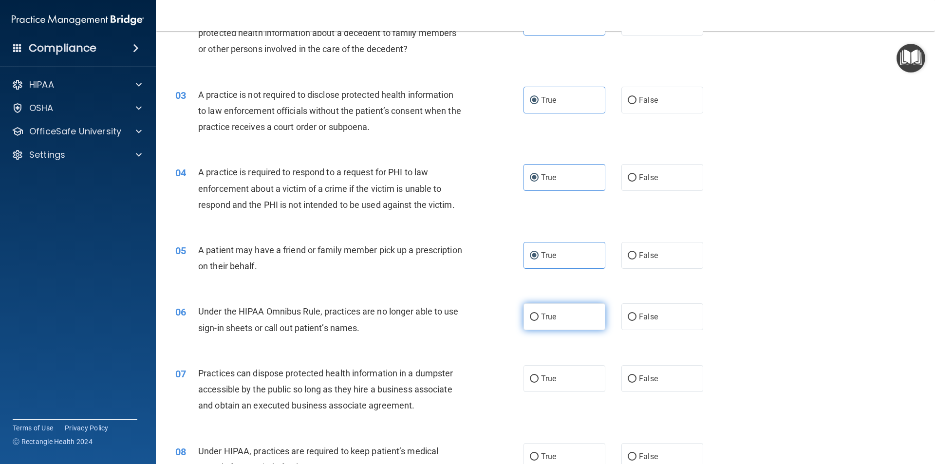
radio input "true"
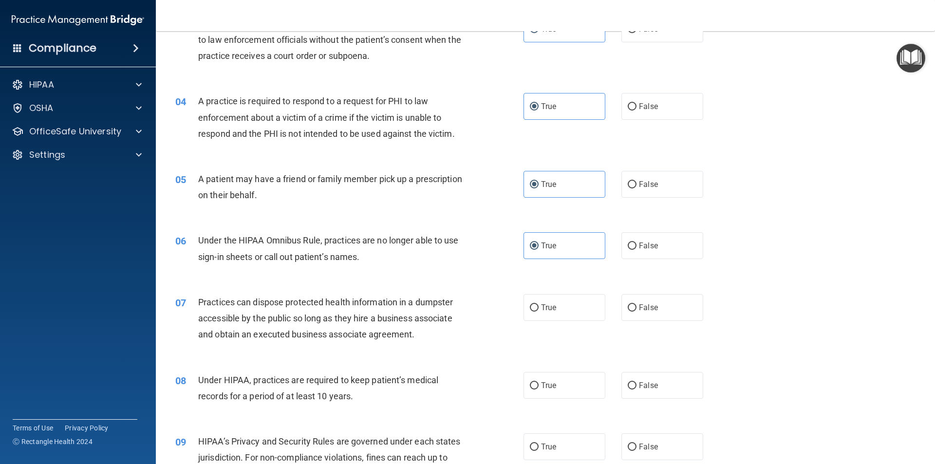
scroll to position [292, 0]
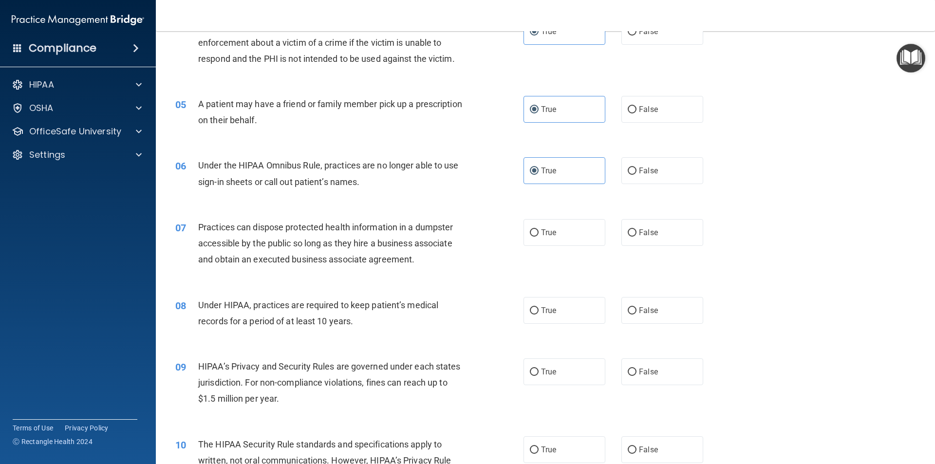
click at [549, 247] on div "07 Practices can dispose protected health information in a dumpster accessible …" at bounding box center [545, 246] width 755 height 78
click at [549, 240] on label "True" at bounding box center [564, 232] width 82 height 27
click at [538, 237] on input "True" at bounding box center [534, 232] width 9 height 7
radio input "true"
click at [551, 319] on label "True" at bounding box center [564, 310] width 82 height 27
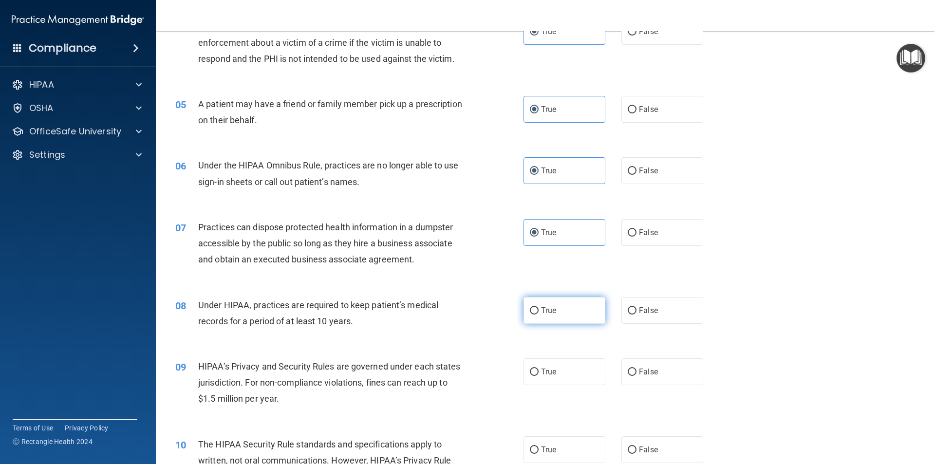
click at [538, 314] on input "True" at bounding box center [534, 310] width 9 height 7
radio input "true"
click at [559, 365] on label "True" at bounding box center [564, 371] width 82 height 27
click at [538, 368] on input "True" at bounding box center [534, 371] width 9 height 7
radio input "true"
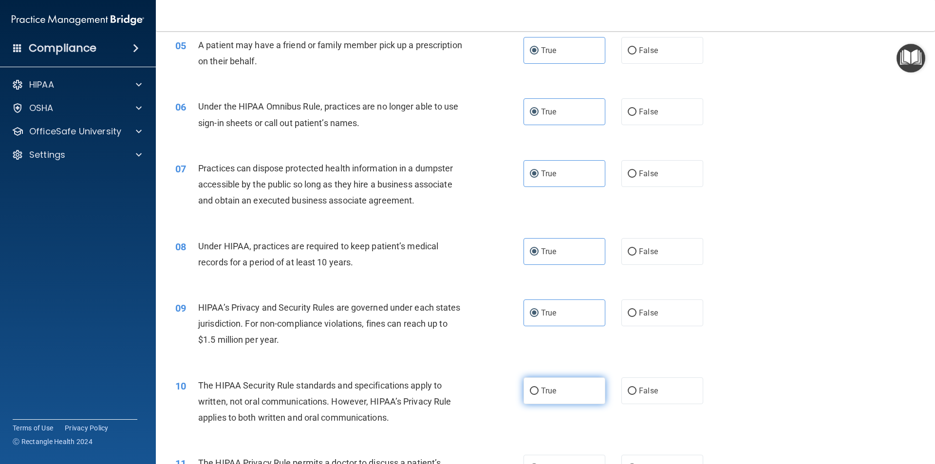
scroll to position [438, 0]
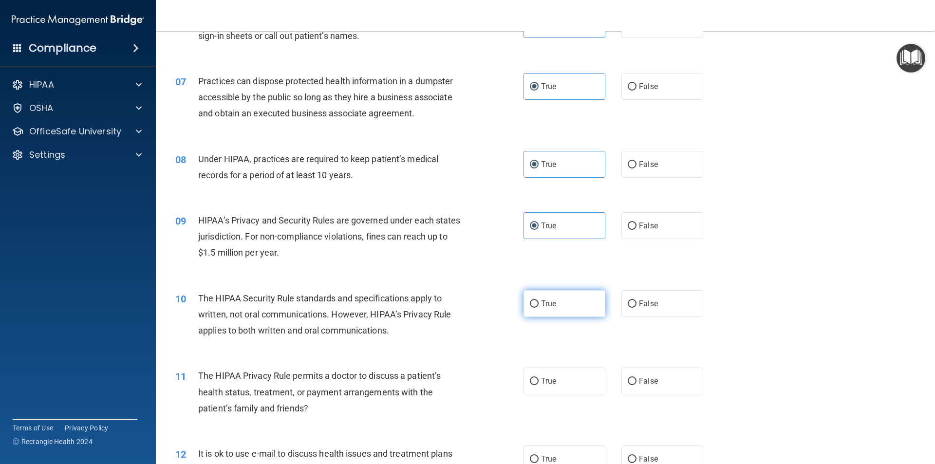
click at [574, 301] on label "True" at bounding box center [564, 303] width 82 height 27
click at [538, 301] on input "True" at bounding box center [534, 303] width 9 height 7
radio input "true"
click at [541, 393] on label "True" at bounding box center [564, 381] width 82 height 27
click at [538, 385] on input "True" at bounding box center [534, 381] width 9 height 7
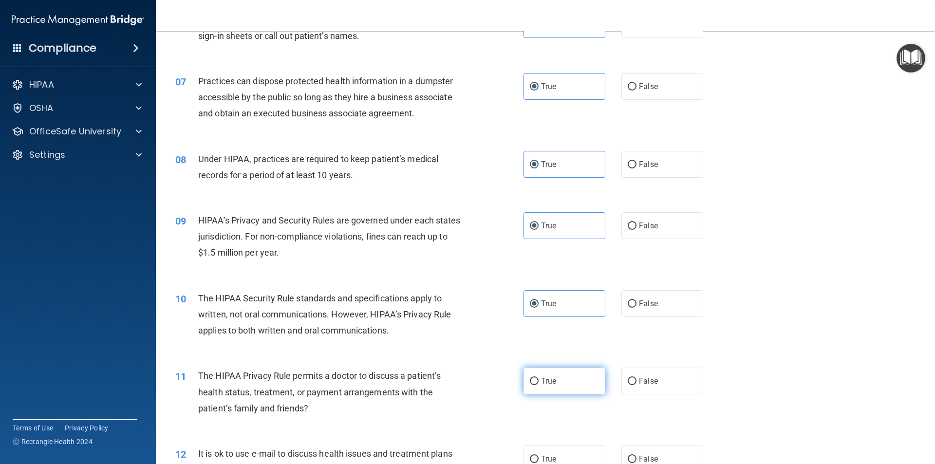
radio input "true"
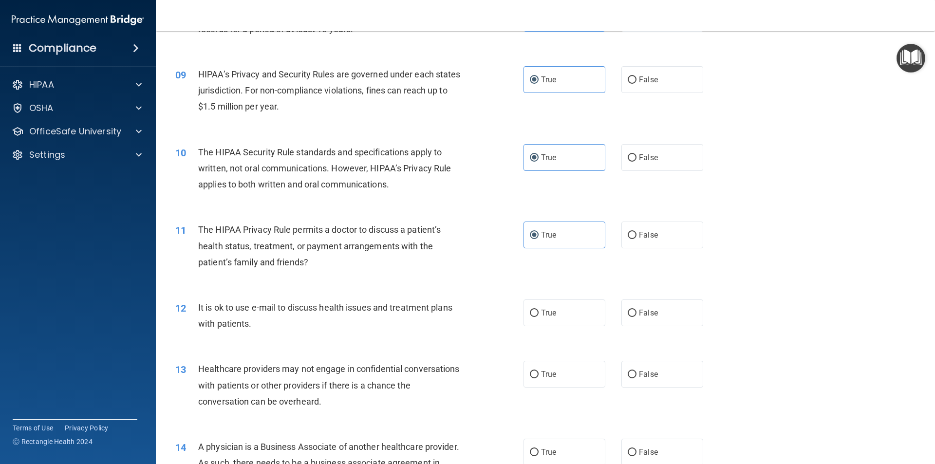
click at [563, 327] on div "12 It is ok to use e-mail to discuss health issues and treatment plans with pat…" at bounding box center [545, 317] width 755 height 61
click at [562, 320] on label "True" at bounding box center [564, 312] width 82 height 27
click at [538, 317] on input "True" at bounding box center [534, 313] width 9 height 7
radio input "true"
click at [565, 380] on label "True" at bounding box center [564, 374] width 82 height 27
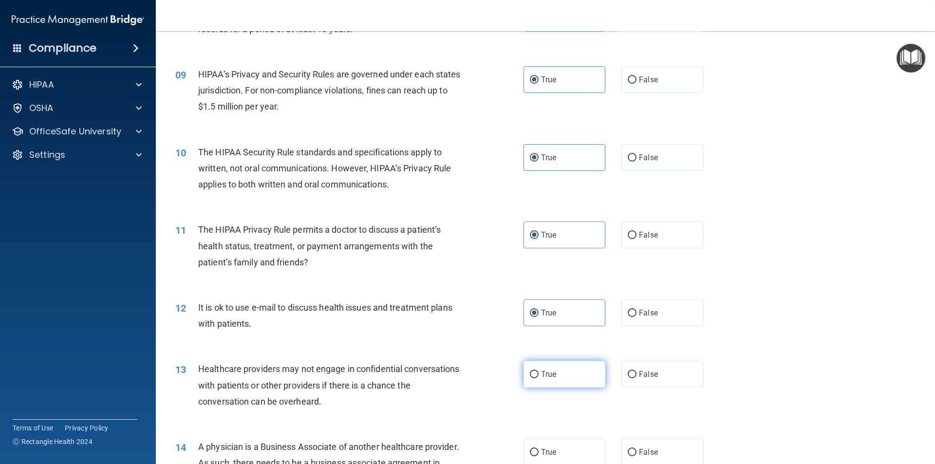
click at [538, 378] on input "True" at bounding box center [534, 374] width 9 height 7
radio input "true"
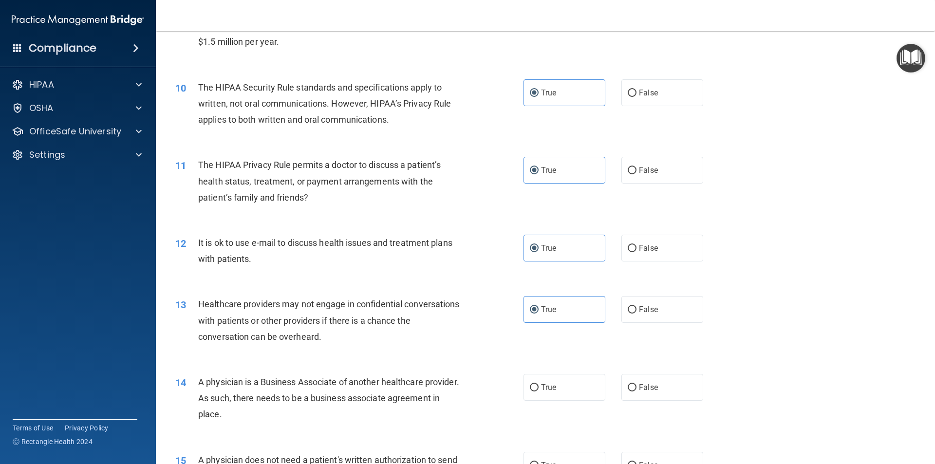
scroll to position [730, 0]
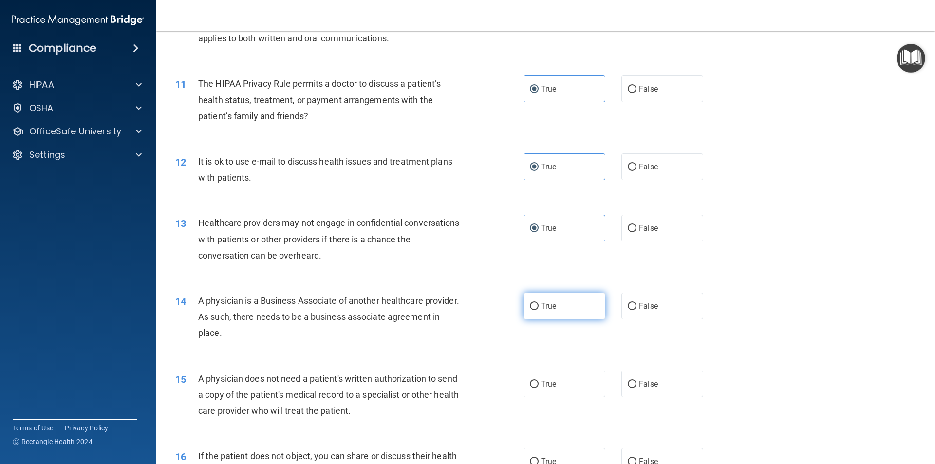
click at [555, 313] on label "True" at bounding box center [564, 306] width 82 height 27
click at [538, 310] on input "True" at bounding box center [534, 306] width 9 height 7
radio input "true"
click at [560, 379] on label "True" at bounding box center [564, 383] width 82 height 27
click at [538, 381] on input "True" at bounding box center [534, 384] width 9 height 7
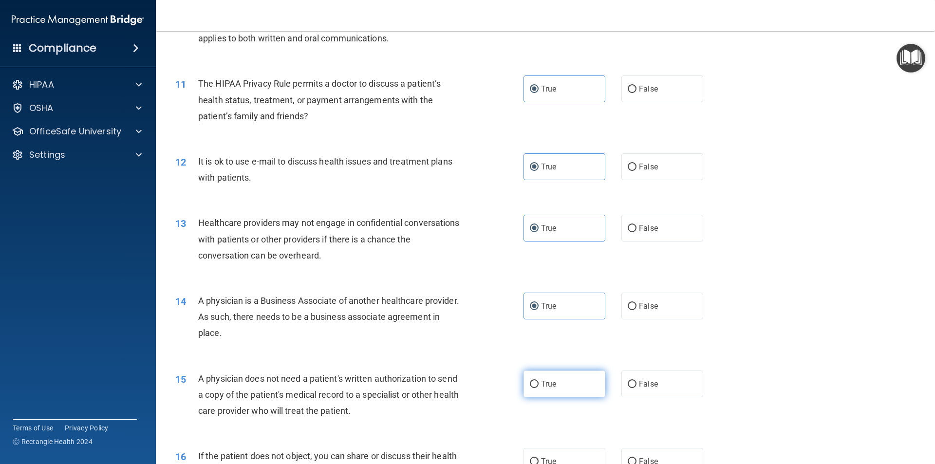
radio input "true"
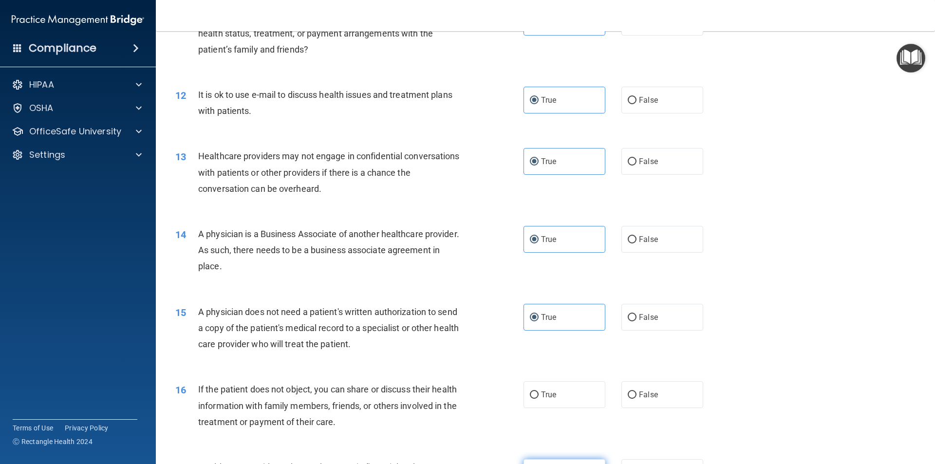
scroll to position [925, 0]
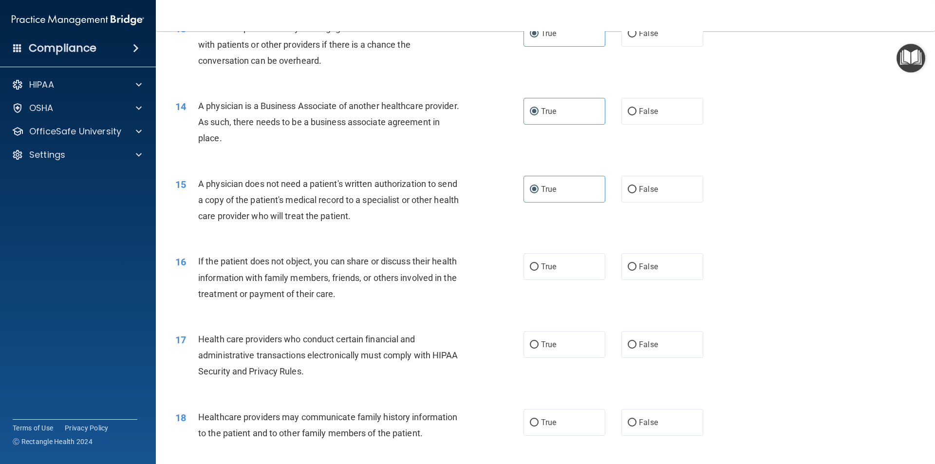
click at [538, 284] on div "16 If the patient does not object, you can share or discuss their health inform…" at bounding box center [545, 280] width 755 height 78
click at [561, 361] on div "17 Health care providers who conduct certain financial and administrative trans…" at bounding box center [545, 358] width 755 height 78
click at [552, 265] on span "True" at bounding box center [548, 266] width 15 height 9
click at [538, 265] on input "True" at bounding box center [534, 266] width 9 height 7
radio input "true"
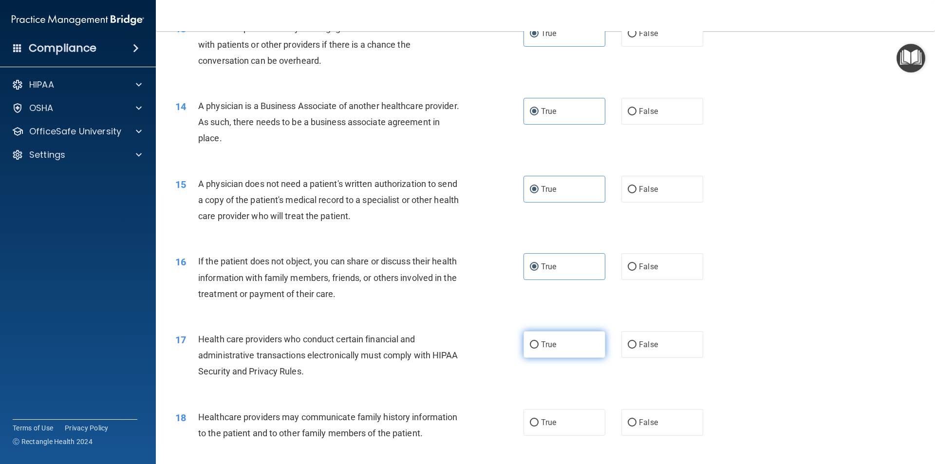
click at [552, 343] on span "True" at bounding box center [548, 344] width 15 height 9
click at [538, 343] on input "True" at bounding box center [534, 344] width 9 height 7
radio input "true"
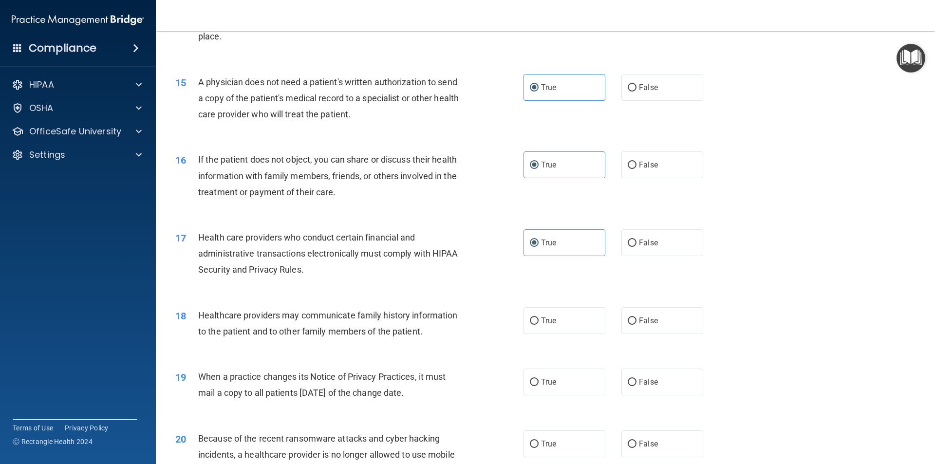
scroll to position [1120, 0]
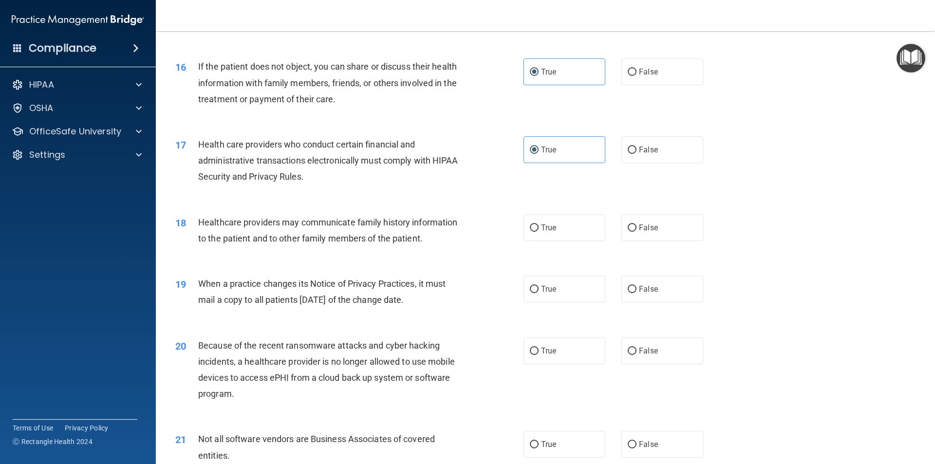
click at [547, 270] on div "19 When a practice changes its Notice of Privacy Practices, it must mail a copy…" at bounding box center [545, 293] width 755 height 61
click at [548, 240] on label "True" at bounding box center [564, 227] width 82 height 27
click at [538, 232] on input "True" at bounding box center [534, 227] width 9 height 7
radio input "true"
click at [550, 292] on span "True" at bounding box center [548, 288] width 15 height 9
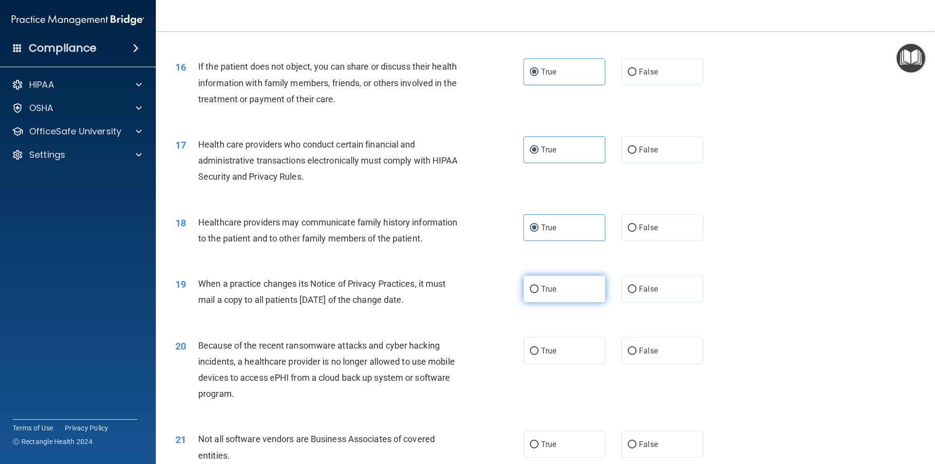
click at [538, 292] on input "True" at bounding box center [534, 289] width 9 height 7
radio input "true"
click at [553, 336] on div "20 Because of the recent ransomware attacks and cyber hacking incidents, a heal…" at bounding box center [545, 372] width 755 height 94
click at [557, 355] on label "True" at bounding box center [564, 350] width 82 height 27
click at [538, 355] on input "True" at bounding box center [534, 351] width 9 height 7
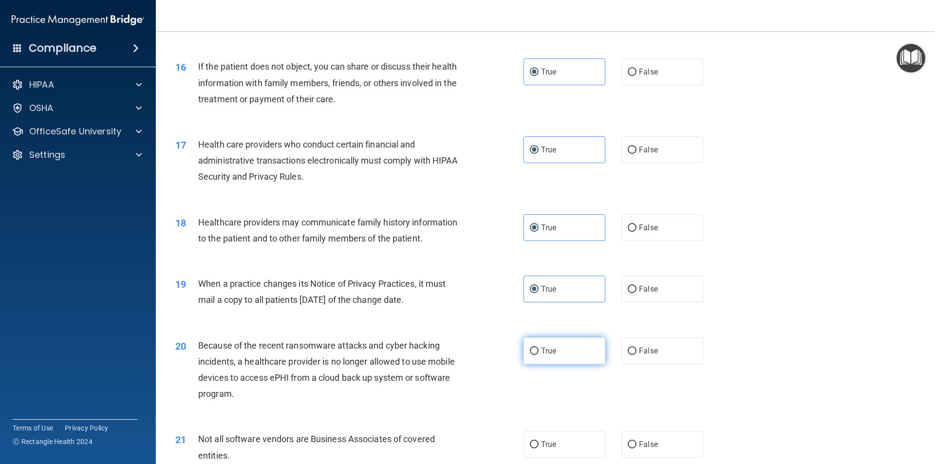
radio input "true"
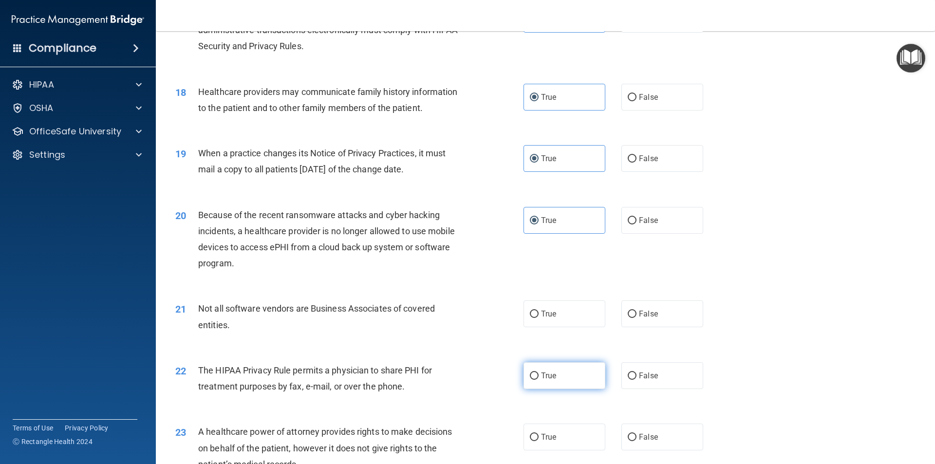
scroll to position [1314, 0]
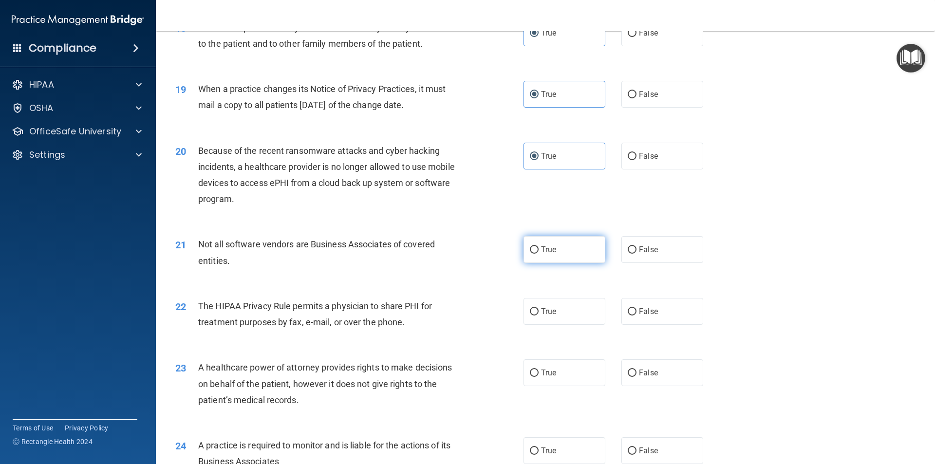
click at [542, 256] on label "True" at bounding box center [564, 249] width 82 height 27
click at [538, 254] on input "True" at bounding box center [534, 249] width 9 height 7
radio input "true"
click at [550, 313] on span "True" at bounding box center [548, 311] width 15 height 9
click at [538, 313] on input "True" at bounding box center [534, 311] width 9 height 7
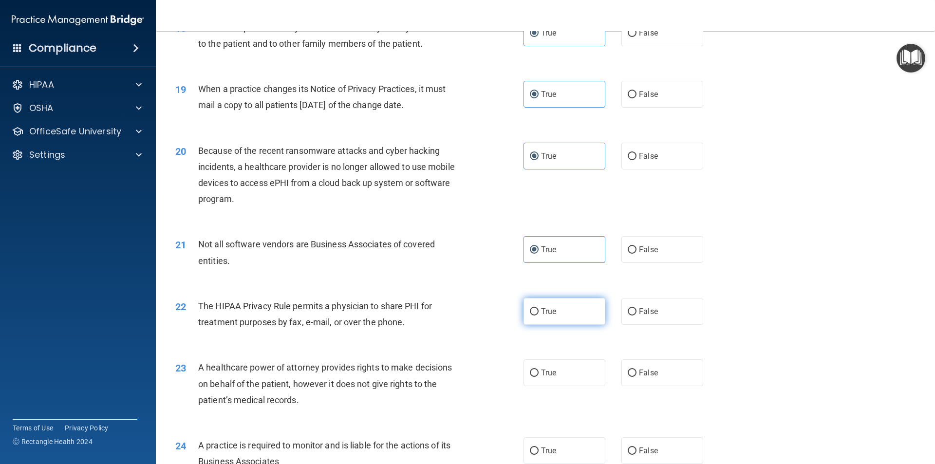
radio input "true"
click at [546, 370] on span "True" at bounding box center [548, 372] width 15 height 9
click at [538, 370] on input "True" at bounding box center [534, 372] width 9 height 7
radio input "true"
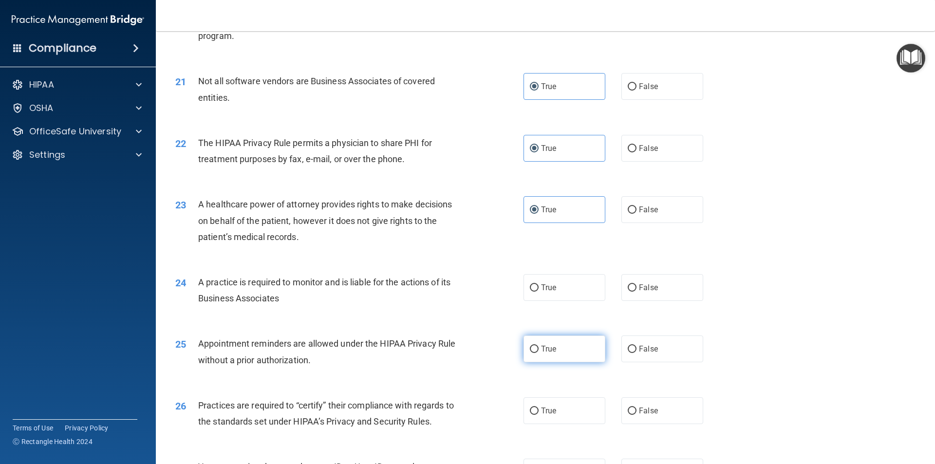
scroll to position [1509, 0]
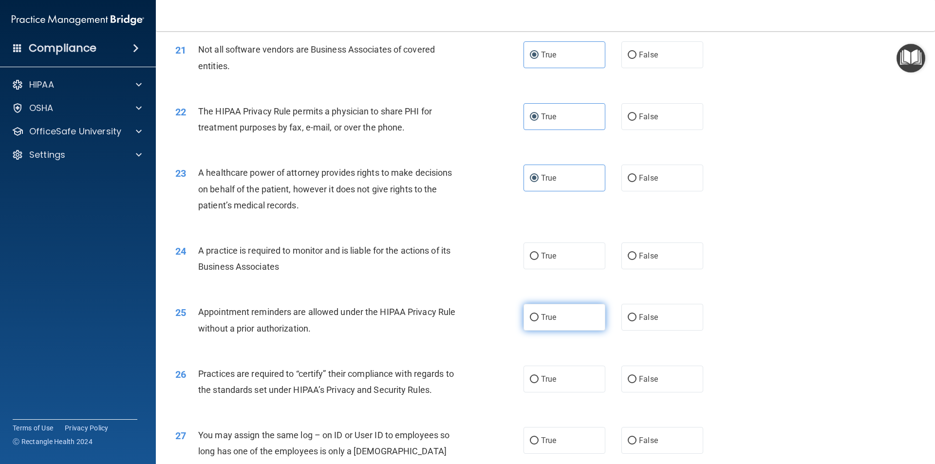
click at [554, 304] on label "True" at bounding box center [564, 317] width 82 height 27
click at [538, 314] on input "True" at bounding box center [534, 317] width 9 height 7
radio input "true"
click at [554, 304] on label "True" at bounding box center [564, 317] width 82 height 27
click at [538, 314] on input "True" at bounding box center [534, 317] width 9 height 7
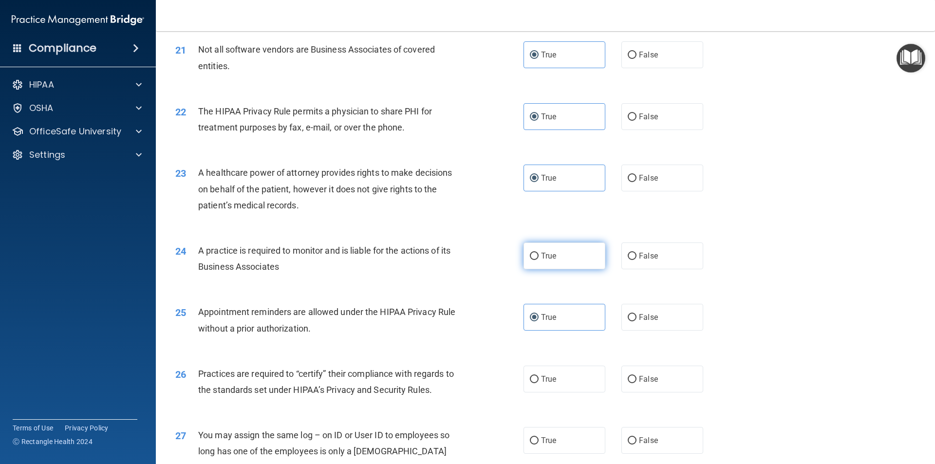
click at [554, 265] on label "True" at bounding box center [564, 255] width 82 height 27
click at [538, 260] on input "True" at bounding box center [534, 256] width 9 height 7
radio input "true"
click at [552, 382] on span "True" at bounding box center [548, 378] width 15 height 9
click at [538, 382] on input "True" at bounding box center [534, 379] width 9 height 7
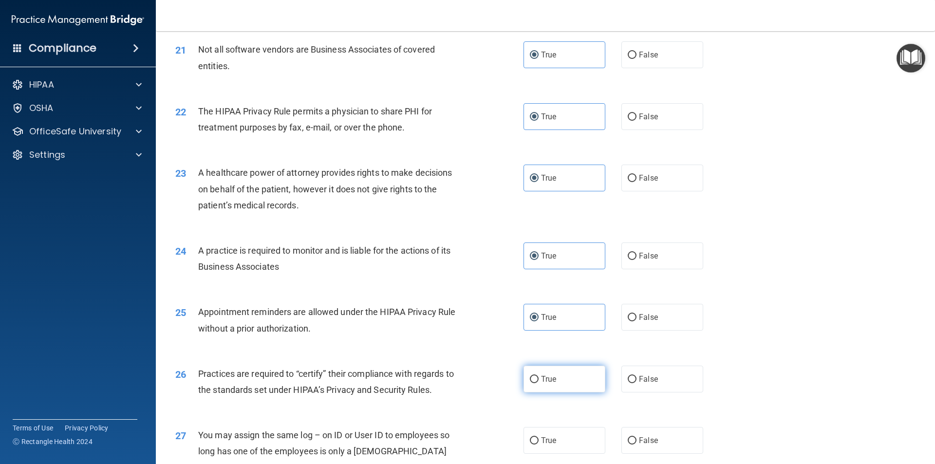
radio input "true"
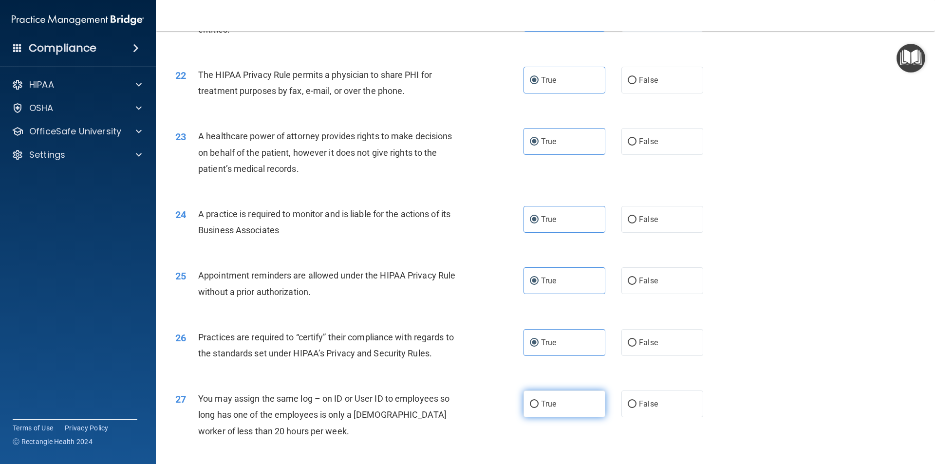
scroll to position [1606, 0]
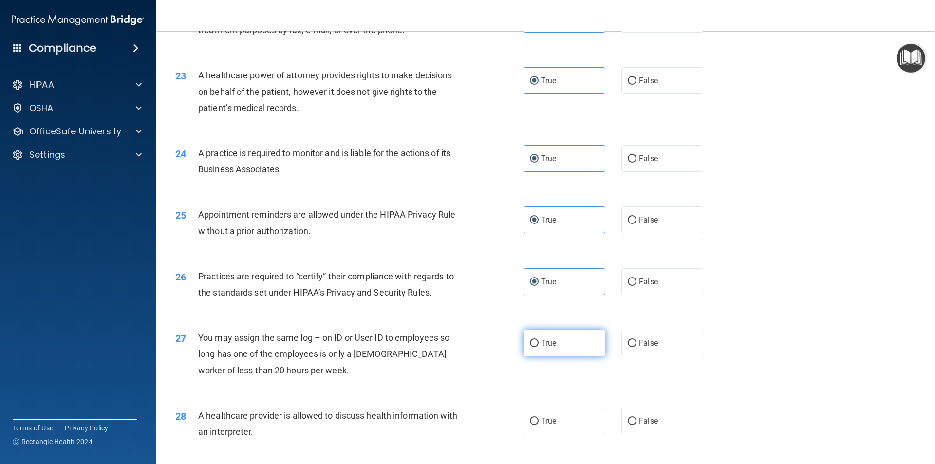
click at [557, 348] on label "True" at bounding box center [564, 343] width 82 height 27
click at [538, 347] on input "True" at bounding box center [534, 343] width 9 height 7
radio input "true"
click at [552, 438] on div "28 A healthcare provider is allowed to discuss health information with an inter…" at bounding box center [545, 425] width 755 height 61
click at [551, 426] on label "True" at bounding box center [564, 420] width 82 height 27
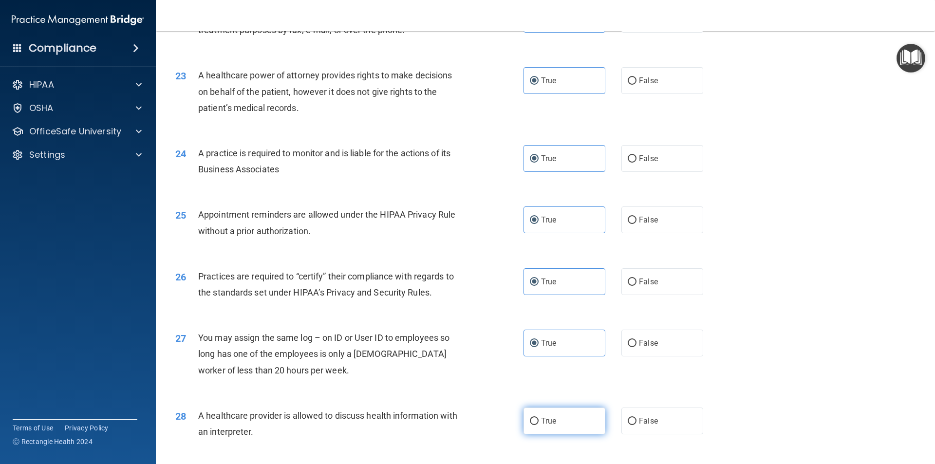
click at [538, 425] on input "True" at bounding box center [534, 421] width 9 height 7
radio input "true"
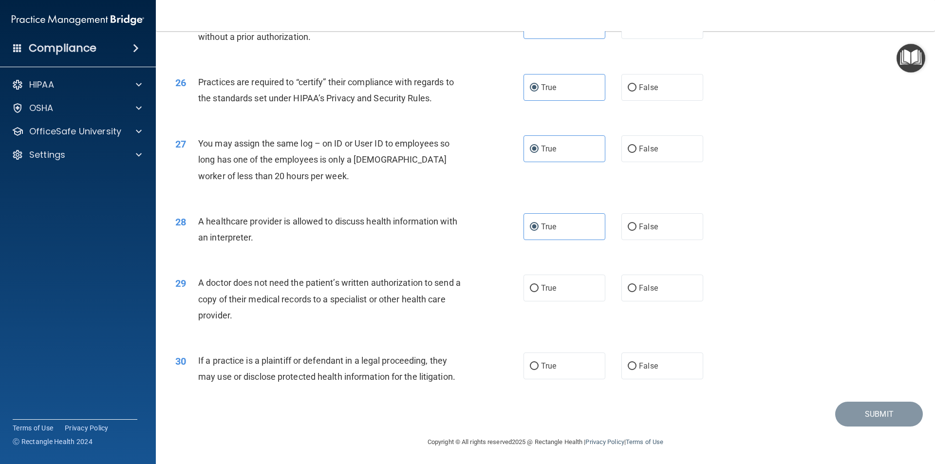
scroll to position [1802, 0]
click at [550, 280] on label "True" at bounding box center [564, 286] width 82 height 27
click at [538, 283] on input "True" at bounding box center [534, 286] width 9 height 7
radio input "true"
click at [554, 359] on label "True" at bounding box center [564, 364] width 82 height 27
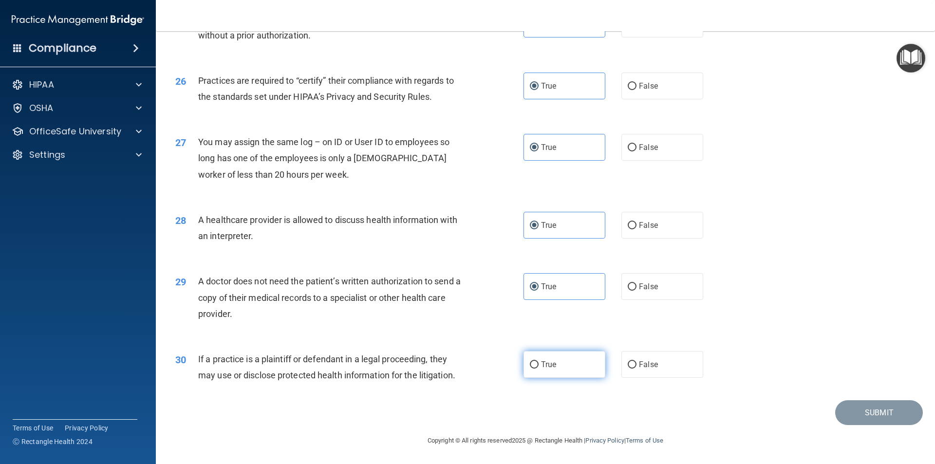
click at [538, 361] on input "True" at bounding box center [534, 364] width 9 height 7
radio input "true"
click at [845, 411] on button "Submit" at bounding box center [879, 412] width 88 height 25
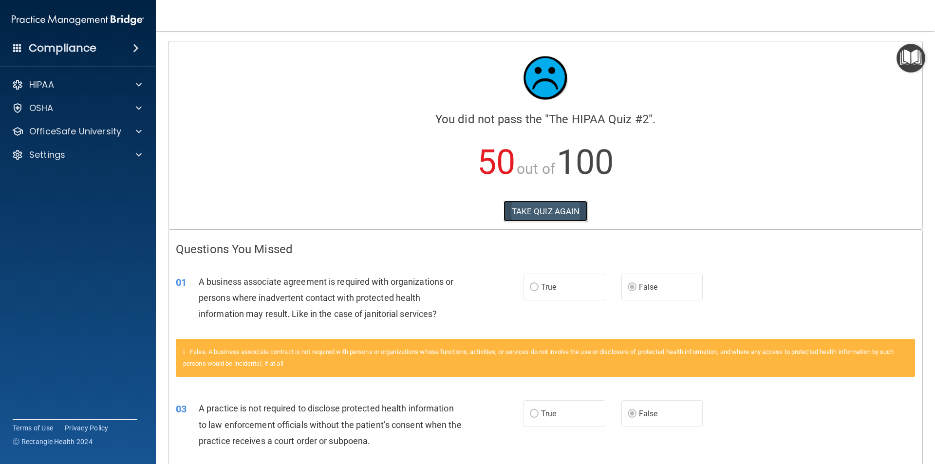
click at [539, 203] on button "TAKE QUIZ AGAIN" at bounding box center [545, 211] width 84 height 21
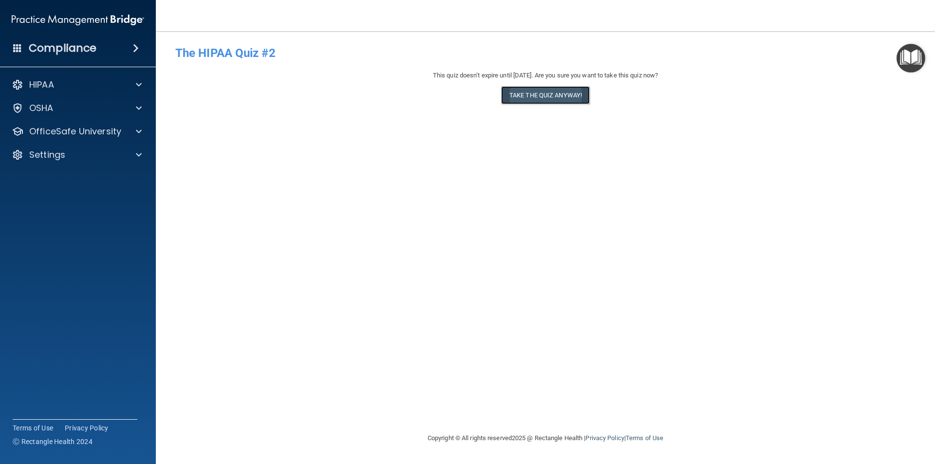
click at [552, 101] on button "Take the quiz anyway!" at bounding box center [545, 95] width 89 height 18
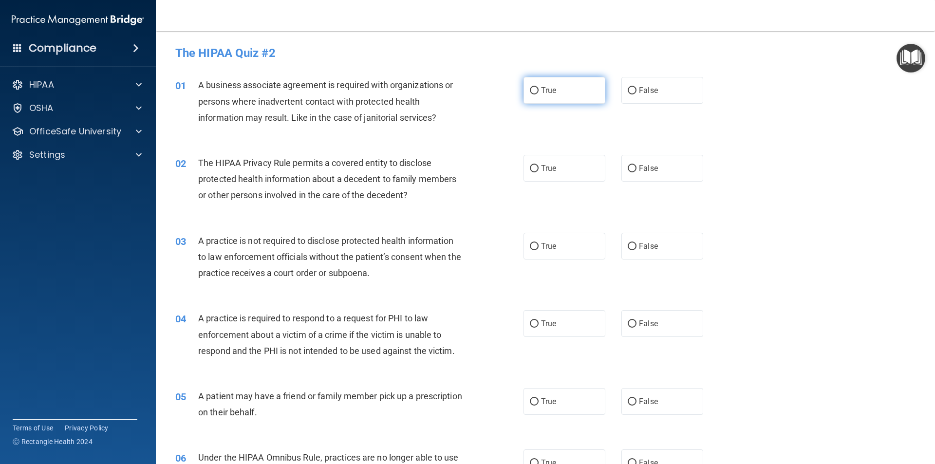
click at [552, 101] on label "True" at bounding box center [564, 90] width 82 height 27
click at [538, 94] on input "True" at bounding box center [534, 90] width 9 height 7
radio input "true"
click at [542, 168] on span "True" at bounding box center [548, 168] width 15 height 9
click at [538, 168] on input "True" at bounding box center [534, 168] width 9 height 7
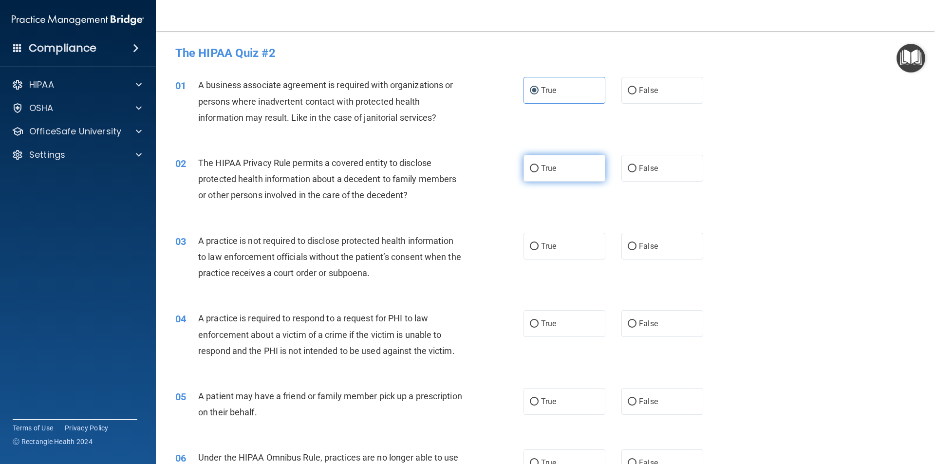
radio input "true"
drag, startPoint x: 552, startPoint y: 231, endPoint x: 553, endPoint y: 244, distance: 13.7
click at [552, 231] on div "03 A practice is not required to disclose protected health information to law e…" at bounding box center [545, 260] width 755 height 78
click at [553, 244] on label "True" at bounding box center [564, 246] width 82 height 27
click at [538, 244] on input "True" at bounding box center [534, 246] width 9 height 7
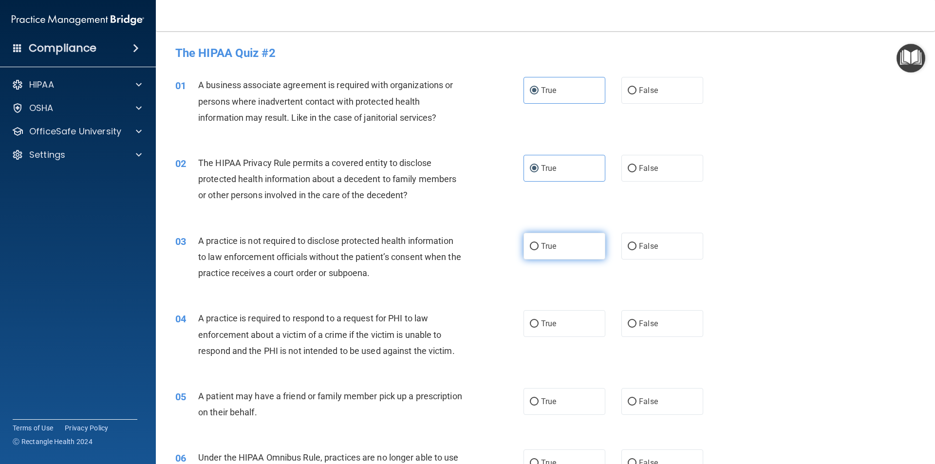
radio input "true"
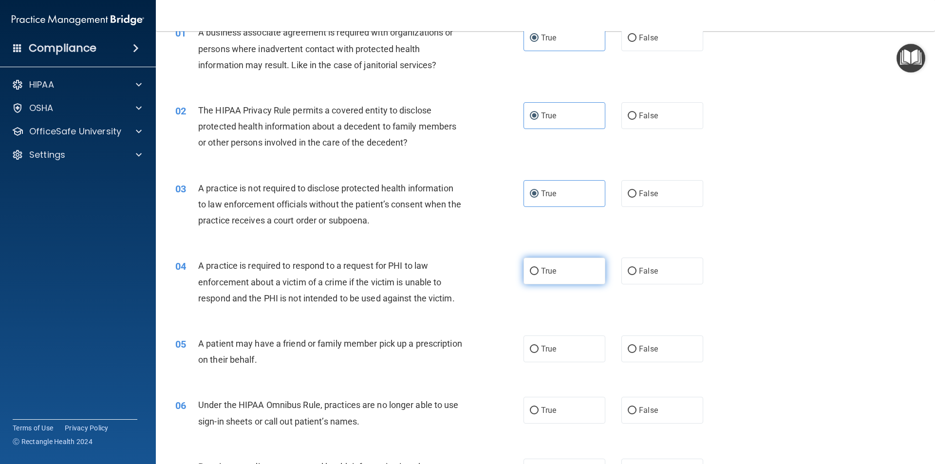
scroll to position [97, 0]
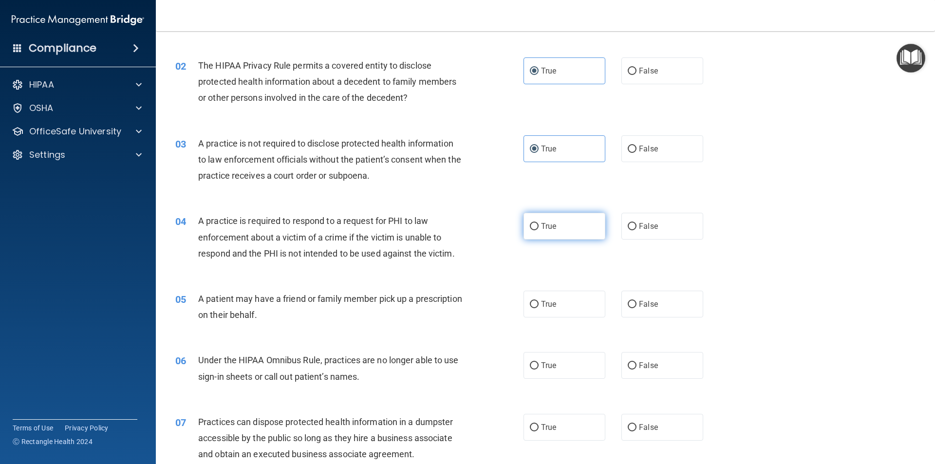
click at [561, 237] on label "True" at bounding box center [564, 226] width 82 height 27
click at [538, 230] on input "True" at bounding box center [534, 226] width 9 height 7
radio input "true"
click at [561, 304] on label "True" at bounding box center [564, 304] width 82 height 27
click at [538, 304] on input "True" at bounding box center [534, 304] width 9 height 7
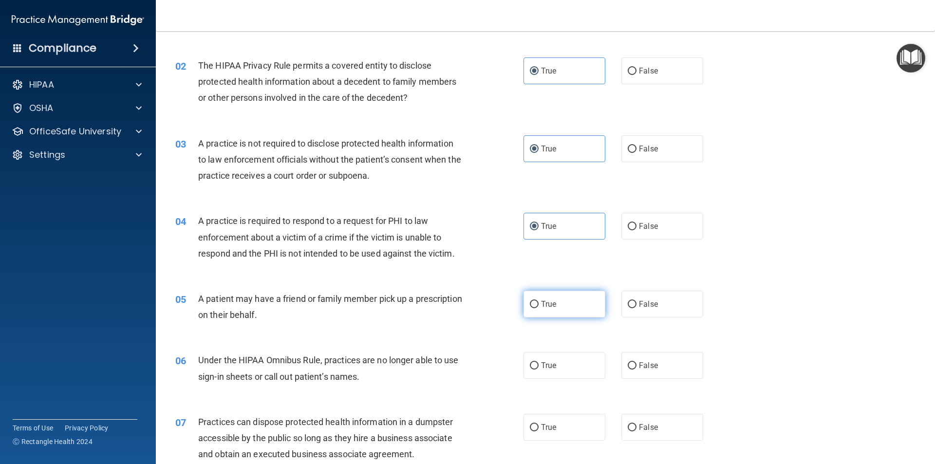
radio input "true"
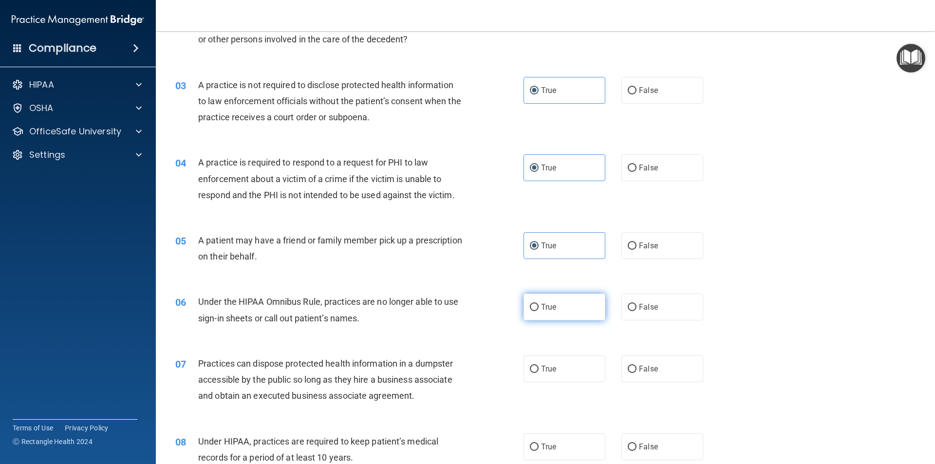
scroll to position [195, 0]
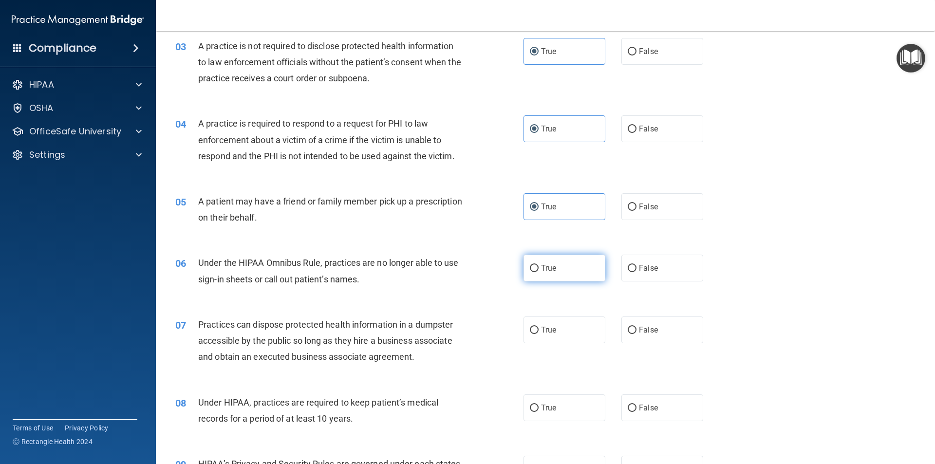
drag, startPoint x: 559, startPoint y: 258, endPoint x: 558, endPoint y: 278, distance: 20.5
click at [558, 258] on label "True" at bounding box center [564, 268] width 82 height 27
click at [538, 265] on input "True" at bounding box center [534, 268] width 9 height 7
radio input "true"
click at [573, 338] on label "True" at bounding box center [564, 329] width 82 height 27
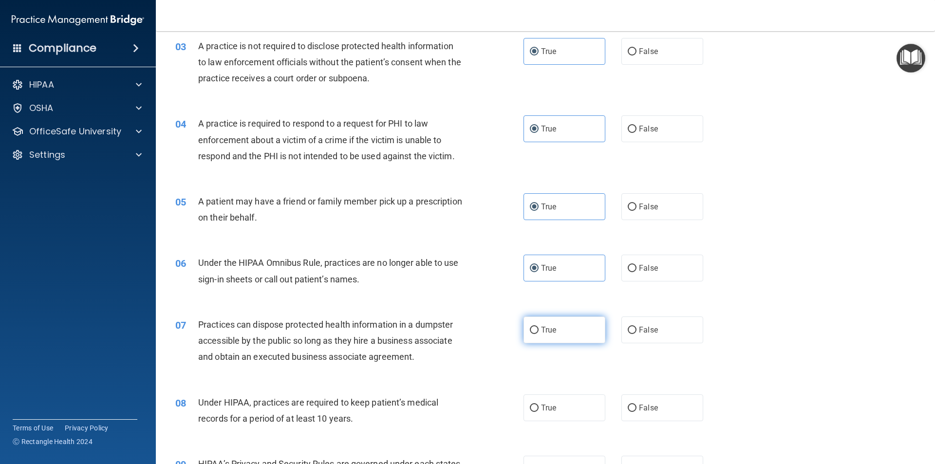
click at [538, 334] on input "True" at bounding box center [534, 330] width 9 height 7
radio input "true"
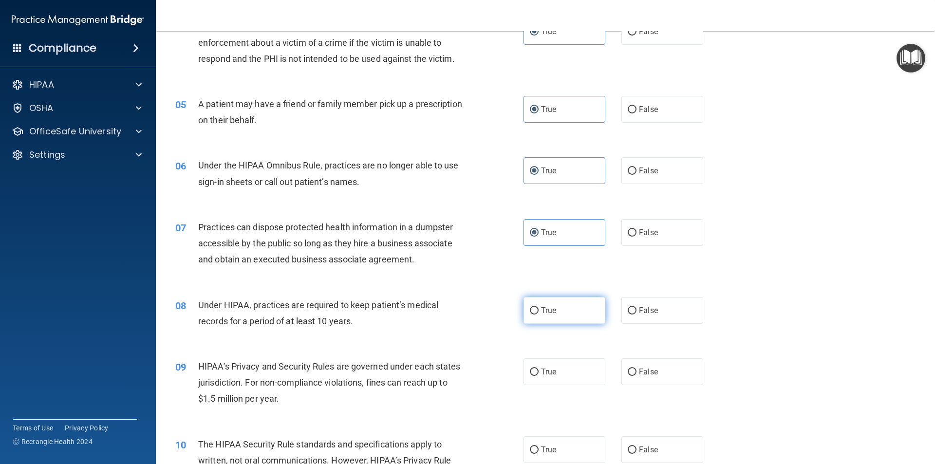
drag, startPoint x: 577, startPoint y: 282, endPoint x: 573, endPoint y: 298, distance: 16.2
click at [576, 283] on div "07 Practices can dispose protected health information in a dumpster accessible …" at bounding box center [545, 246] width 755 height 78
click at [573, 298] on label "True" at bounding box center [564, 310] width 82 height 27
click at [538, 307] on input "True" at bounding box center [534, 310] width 9 height 7
radio input "true"
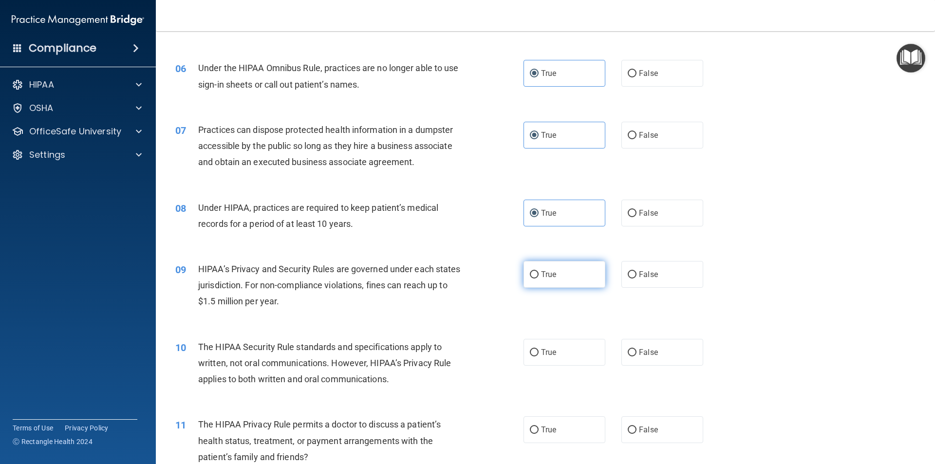
click at [575, 284] on label "True" at bounding box center [564, 274] width 82 height 27
click at [538, 278] on input "True" at bounding box center [534, 274] width 9 height 7
radio input "true"
click at [575, 344] on label "True" at bounding box center [564, 352] width 82 height 27
click at [538, 349] on input "True" at bounding box center [534, 352] width 9 height 7
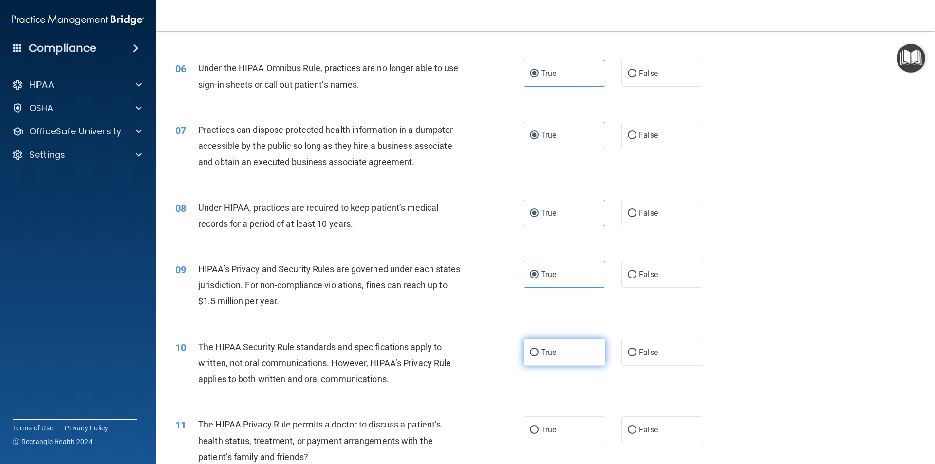
radio input "true"
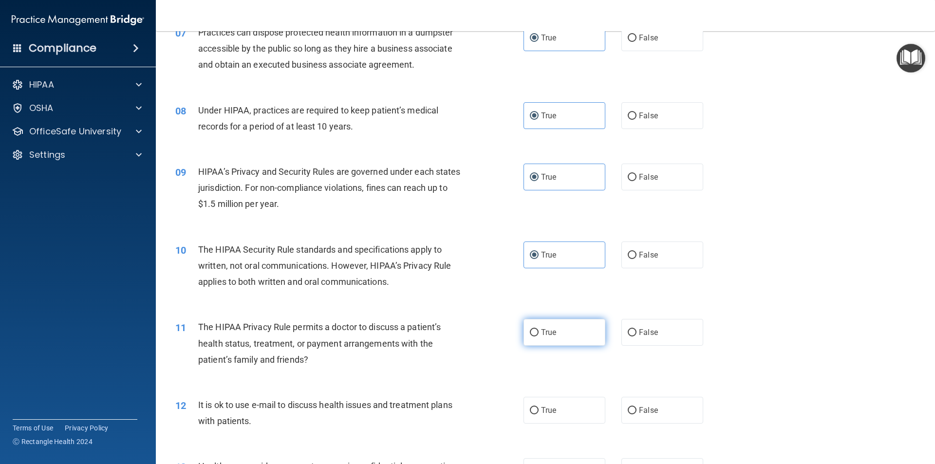
click at [552, 342] on label "True" at bounding box center [564, 332] width 82 height 27
click at [538, 336] on input "True" at bounding box center [534, 332] width 9 height 7
radio input "true"
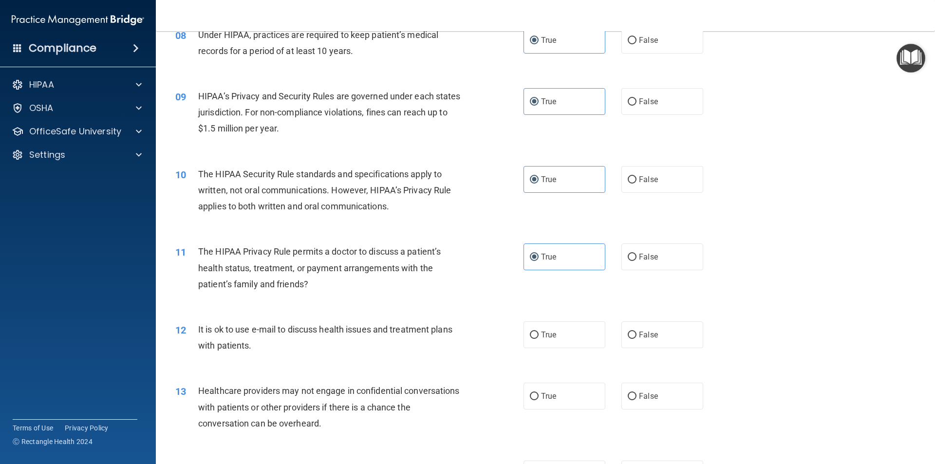
scroll to position [633, 0]
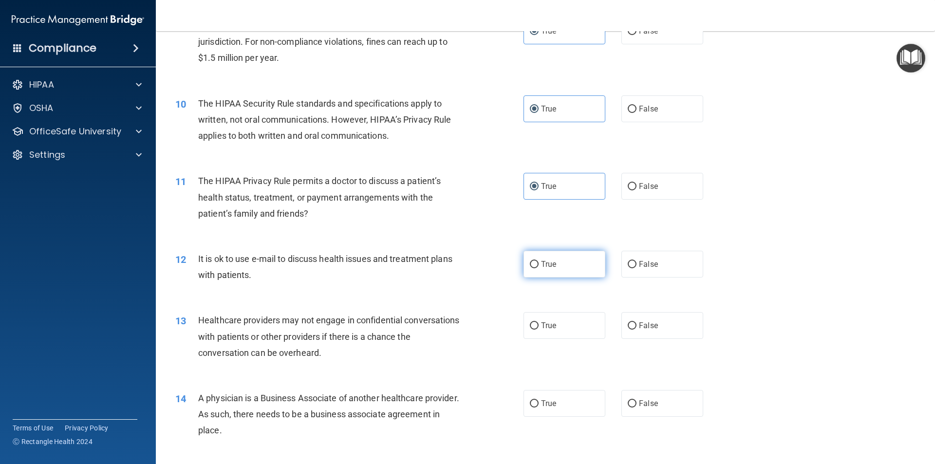
click at [552, 260] on span "True" at bounding box center [548, 263] width 15 height 9
click at [538, 261] on input "True" at bounding box center [534, 264] width 9 height 7
radio input "true"
click at [542, 329] on span "True" at bounding box center [548, 325] width 15 height 9
click at [538, 329] on input "True" at bounding box center [534, 325] width 9 height 7
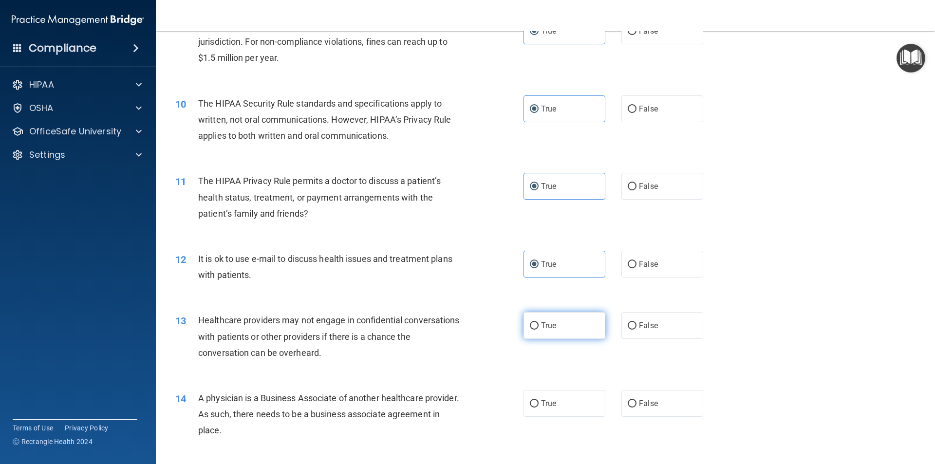
radio input "true"
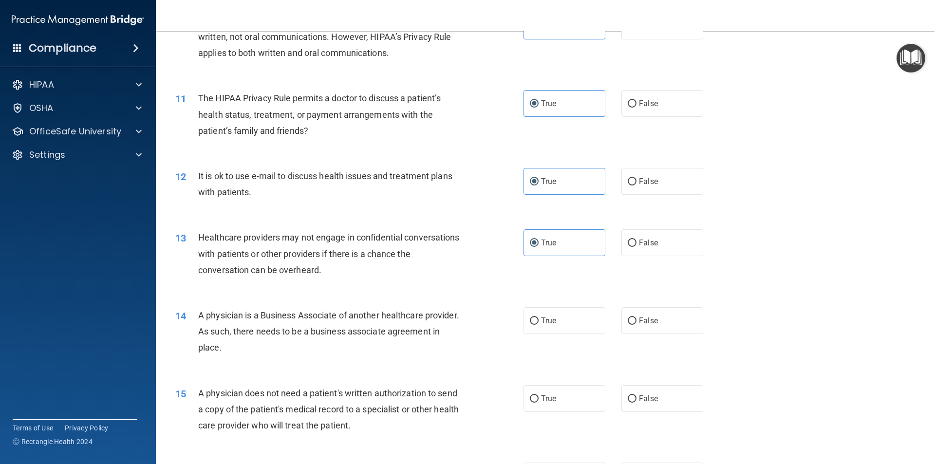
scroll to position [779, 0]
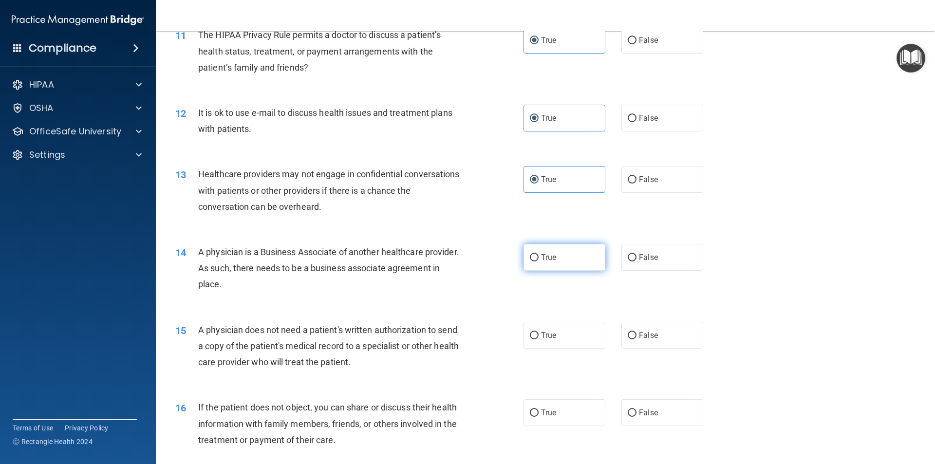
click at [551, 258] on span "True" at bounding box center [548, 257] width 15 height 9
click at [538, 258] on input "True" at bounding box center [534, 257] width 9 height 7
radio input "true"
click at [543, 333] on span "True" at bounding box center [548, 335] width 15 height 9
click at [538, 333] on input "True" at bounding box center [534, 335] width 9 height 7
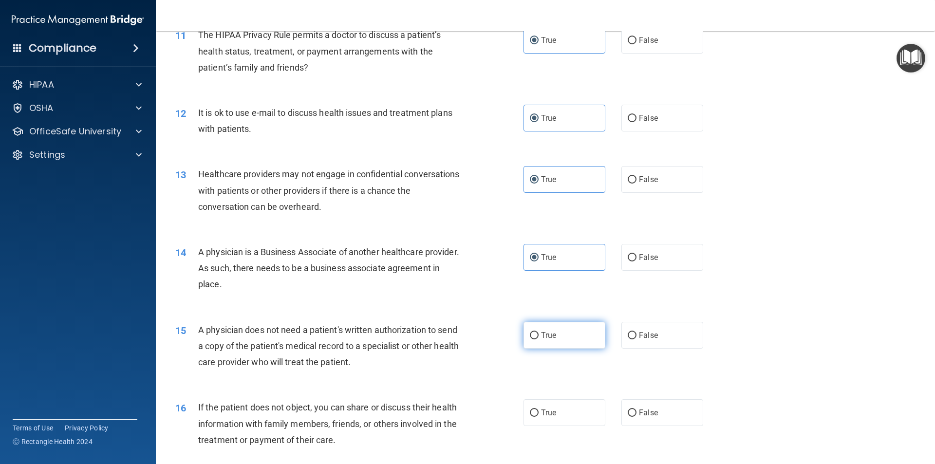
radio input "true"
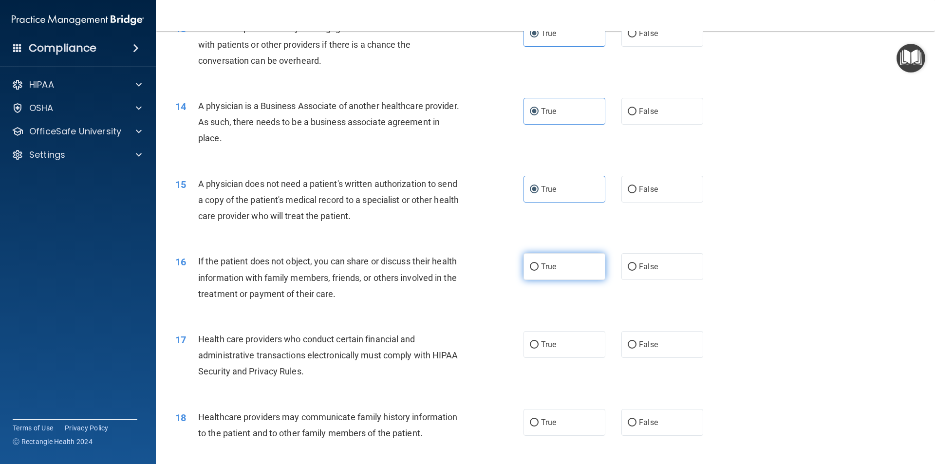
click at [551, 264] on span "True" at bounding box center [548, 266] width 15 height 9
click at [538, 264] on input "True" at bounding box center [534, 266] width 9 height 7
radio input "true"
click at [563, 353] on label "True" at bounding box center [564, 344] width 82 height 27
click at [538, 349] on input "True" at bounding box center [534, 344] width 9 height 7
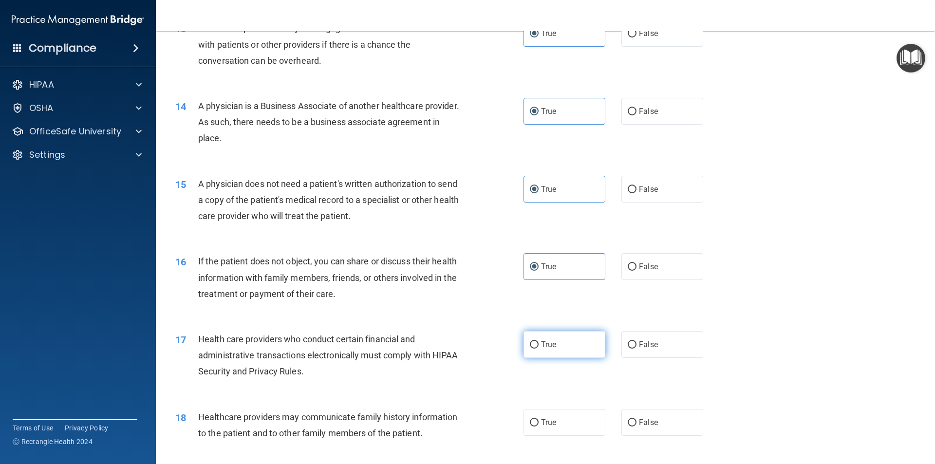
radio input "true"
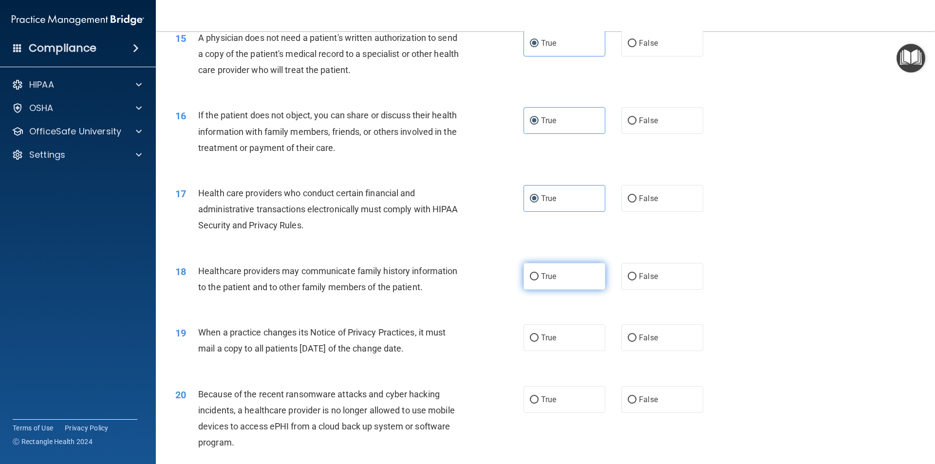
click at [551, 281] on label "True" at bounding box center [564, 276] width 82 height 27
click at [538, 280] on input "True" at bounding box center [534, 276] width 9 height 7
radio input "true"
click at [549, 331] on label "True" at bounding box center [564, 337] width 82 height 27
click at [538, 334] on input "True" at bounding box center [534, 337] width 9 height 7
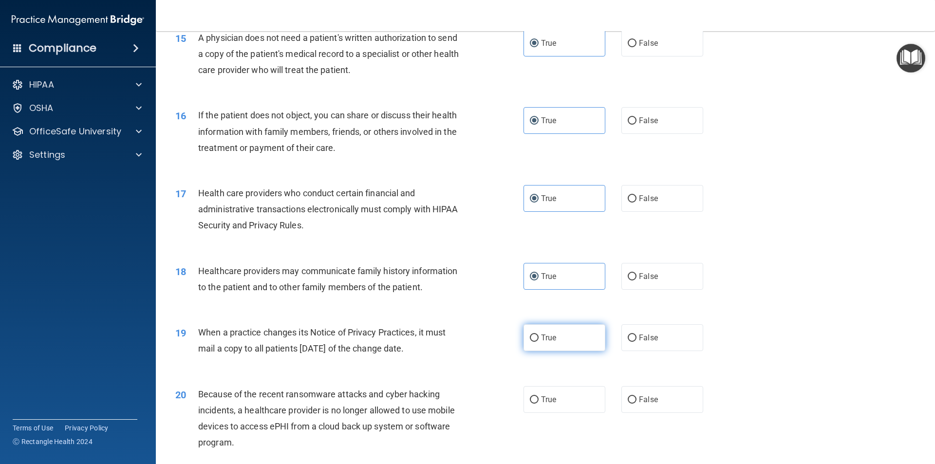
radio input "true"
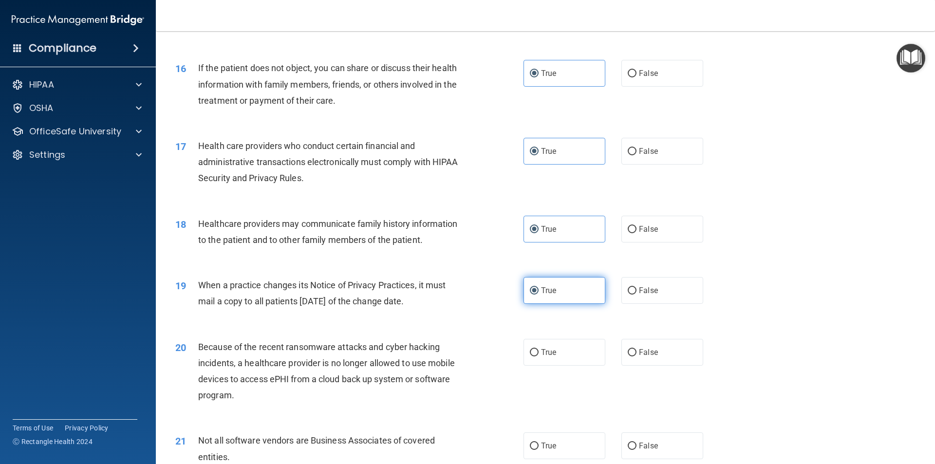
scroll to position [1217, 0]
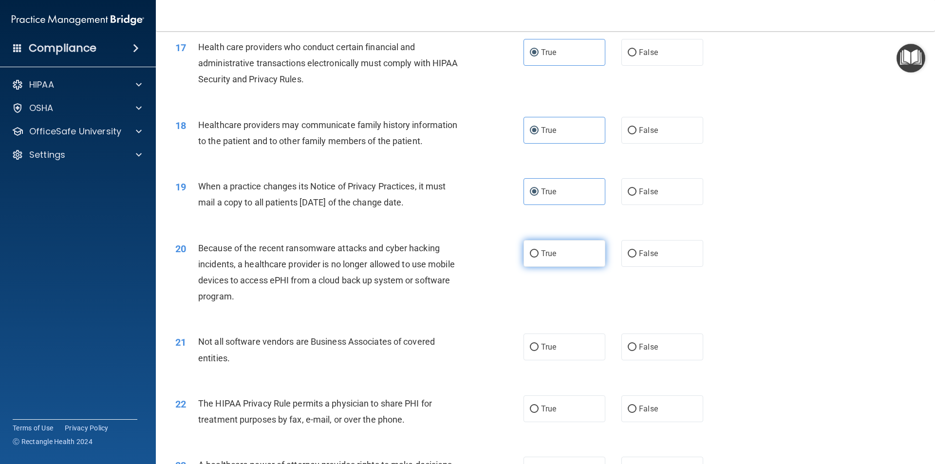
click at [553, 259] on label "True" at bounding box center [564, 253] width 82 height 27
click at [538, 258] on input "True" at bounding box center [534, 253] width 9 height 7
radio input "true"
click at [558, 357] on label "True" at bounding box center [564, 346] width 82 height 27
click at [538, 351] on input "True" at bounding box center [534, 347] width 9 height 7
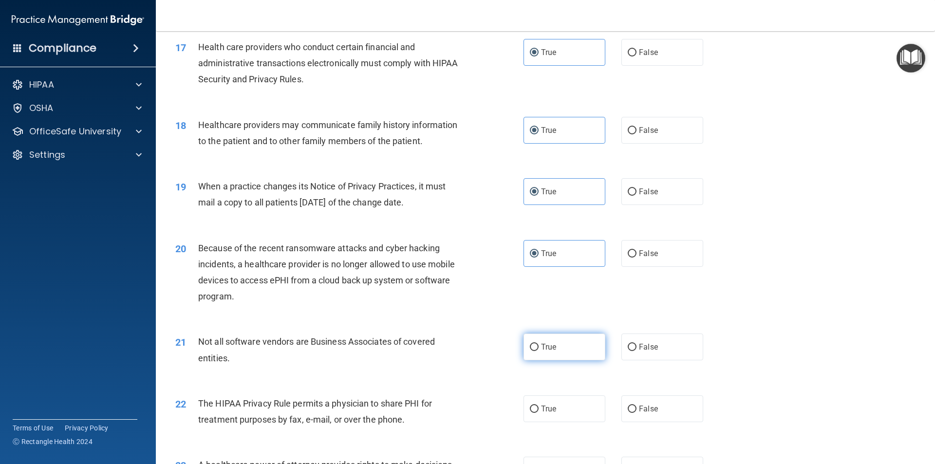
radio input "true"
click at [549, 386] on div "22 The HIPAA Privacy Rule permits a physician to share PHI for treatment purpos…" at bounding box center [545, 413] width 755 height 61
click at [548, 401] on label "True" at bounding box center [564, 408] width 82 height 27
click at [538, 405] on input "True" at bounding box center [534, 408] width 9 height 7
radio input "true"
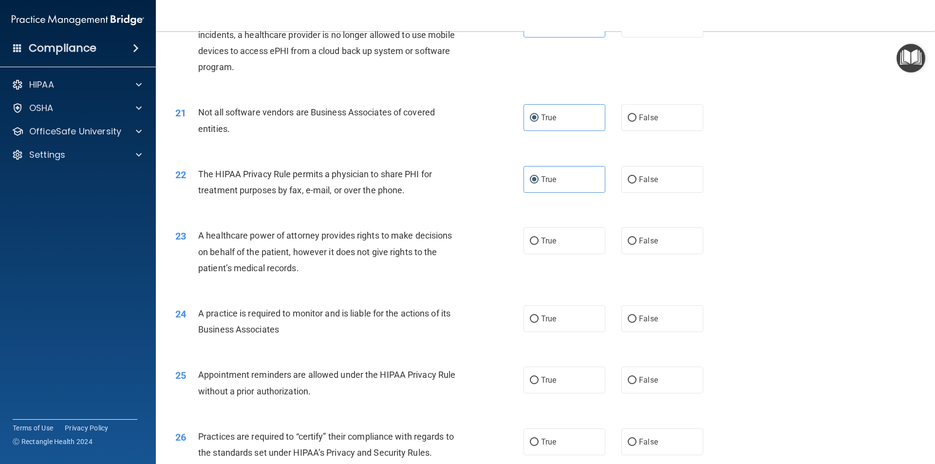
scroll to position [1509, 0]
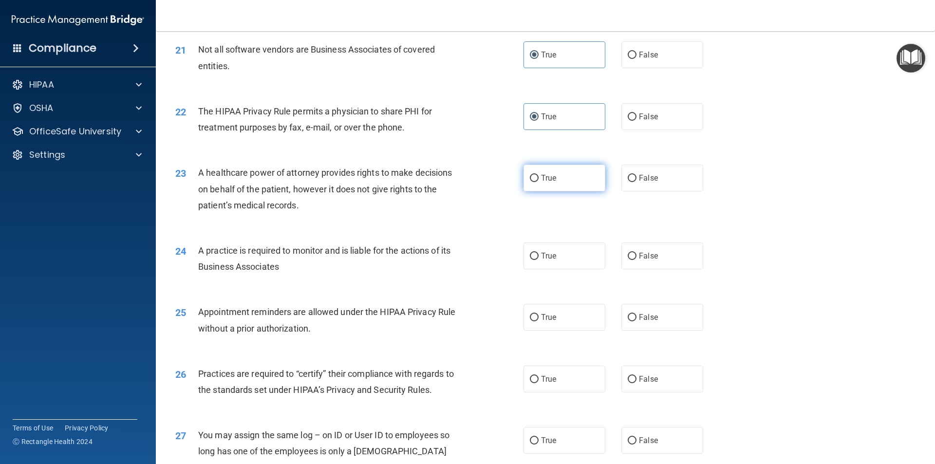
click at [544, 188] on label "True" at bounding box center [564, 178] width 82 height 27
click at [538, 182] on input "True" at bounding box center [534, 178] width 9 height 7
radio input "true"
click at [552, 258] on span "True" at bounding box center [548, 255] width 15 height 9
click at [538, 258] on input "True" at bounding box center [534, 256] width 9 height 7
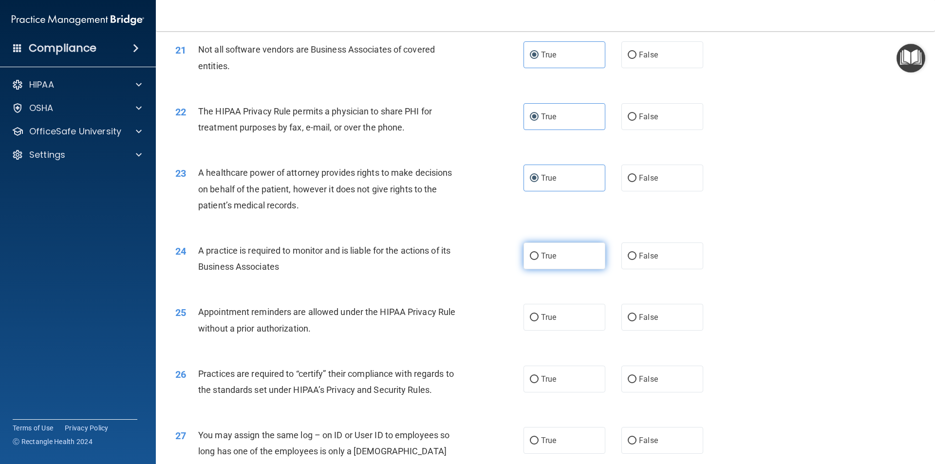
radio input "true"
click at [561, 297] on div "25 Appointment reminders are allowed under the HIPAA Privacy Rule without a pri…" at bounding box center [545, 322] width 755 height 61
click at [564, 319] on label "True" at bounding box center [564, 317] width 82 height 27
click at [538, 319] on input "True" at bounding box center [534, 317] width 9 height 7
radio input "true"
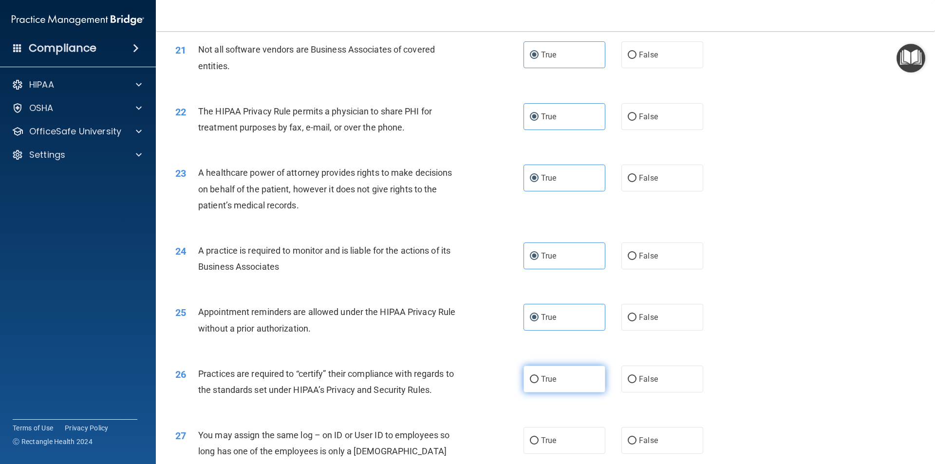
click at [555, 388] on label "True" at bounding box center [564, 379] width 82 height 27
click at [538, 383] on input "True" at bounding box center [534, 379] width 9 height 7
radio input "true"
click at [551, 429] on label "True" at bounding box center [564, 440] width 82 height 27
click at [538, 437] on input "True" at bounding box center [534, 440] width 9 height 7
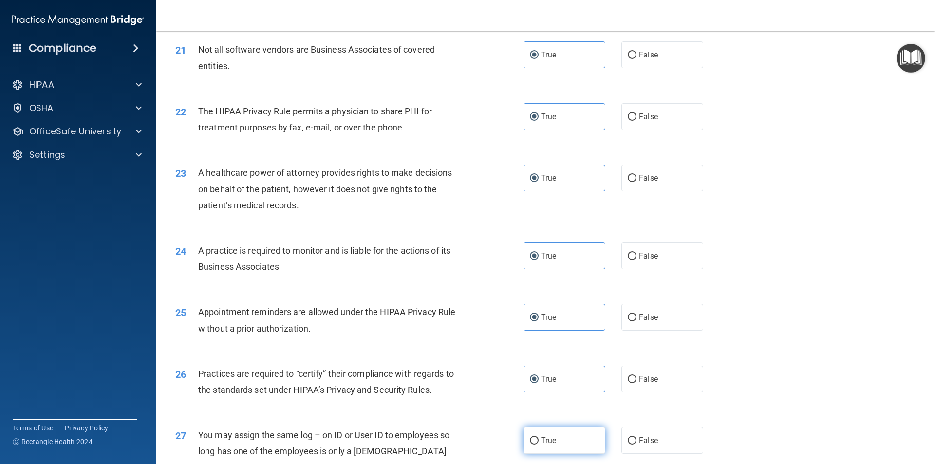
radio input "true"
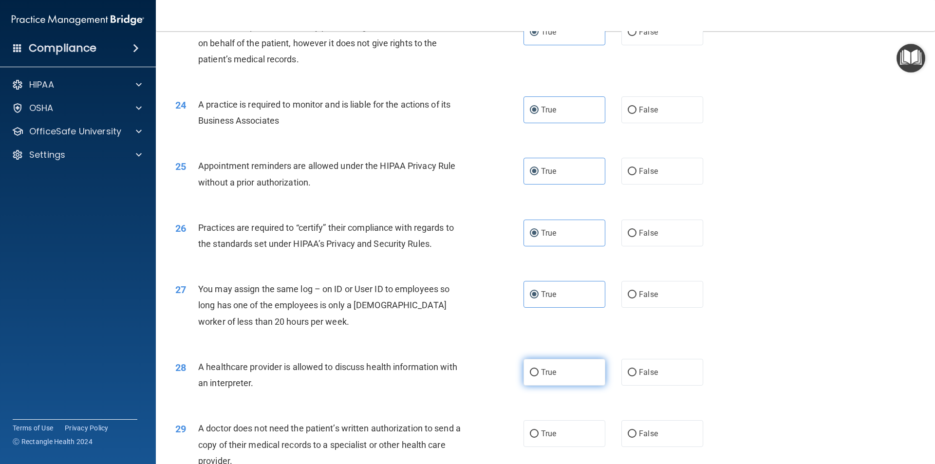
click at [558, 376] on label "True" at bounding box center [564, 372] width 82 height 27
click at [538, 376] on input "True" at bounding box center [534, 372] width 9 height 7
radio input "true"
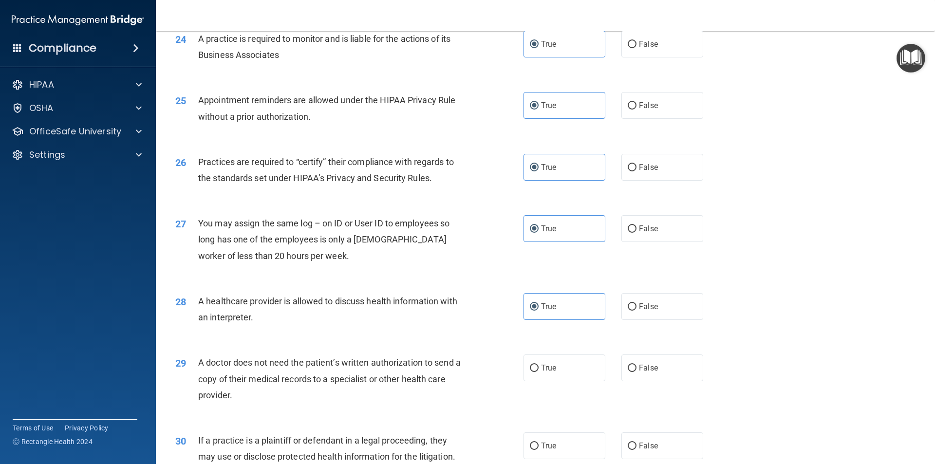
scroll to position [1801, 0]
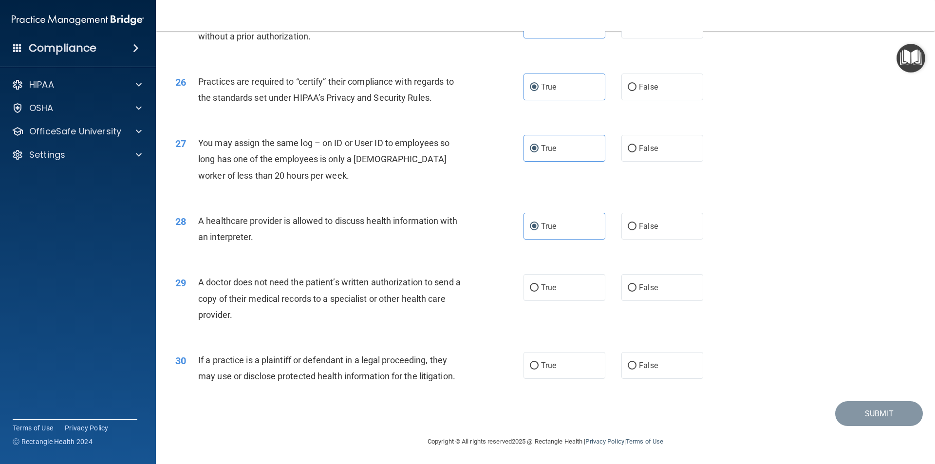
click at [551, 302] on div "29 A doctor does not need the patient’s written authorization to send a copy of…" at bounding box center [545, 301] width 755 height 78
click at [552, 295] on label "True" at bounding box center [564, 287] width 82 height 27
click at [538, 292] on input "True" at bounding box center [534, 287] width 9 height 7
radio input "true"
click at [553, 377] on label "True" at bounding box center [564, 365] width 82 height 27
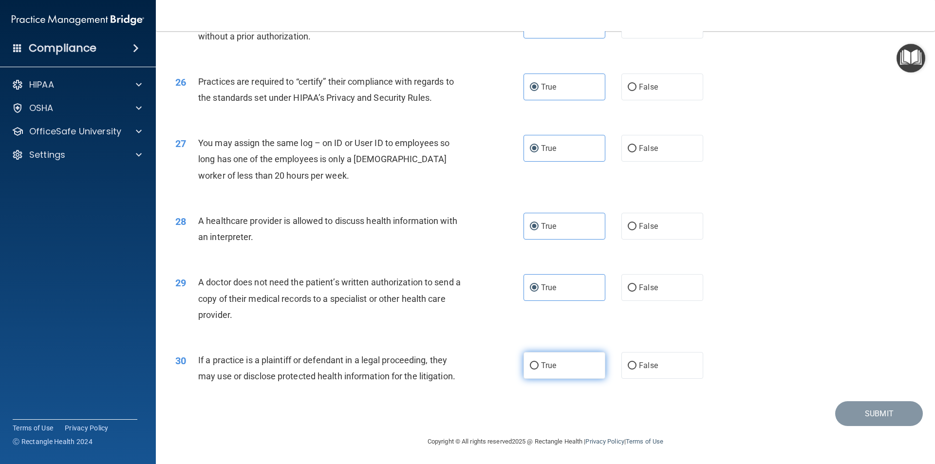
click at [538, 369] on input "True" at bounding box center [534, 365] width 9 height 7
radio input "true"
click at [891, 416] on button "Submit" at bounding box center [879, 413] width 88 height 25
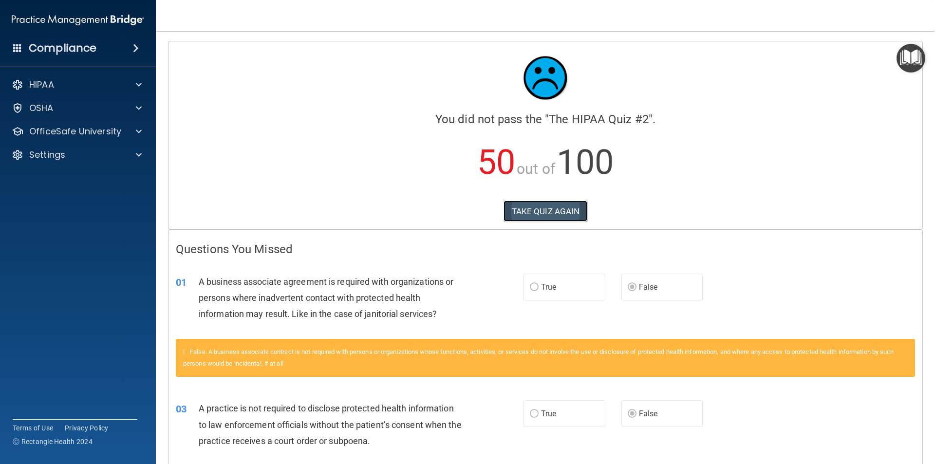
click at [549, 221] on button "TAKE QUIZ AGAIN" at bounding box center [545, 211] width 84 height 21
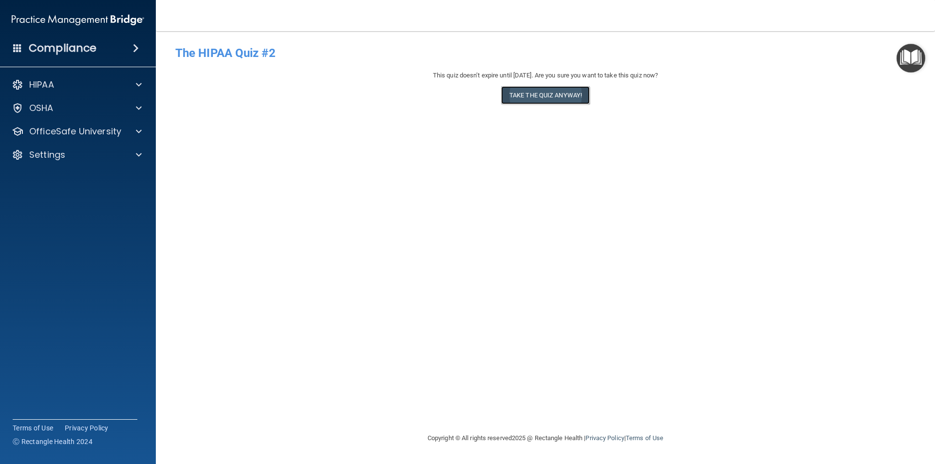
click at [552, 101] on button "Take the quiz anyway!" at bounding box center [545, 95] width 89 height 18
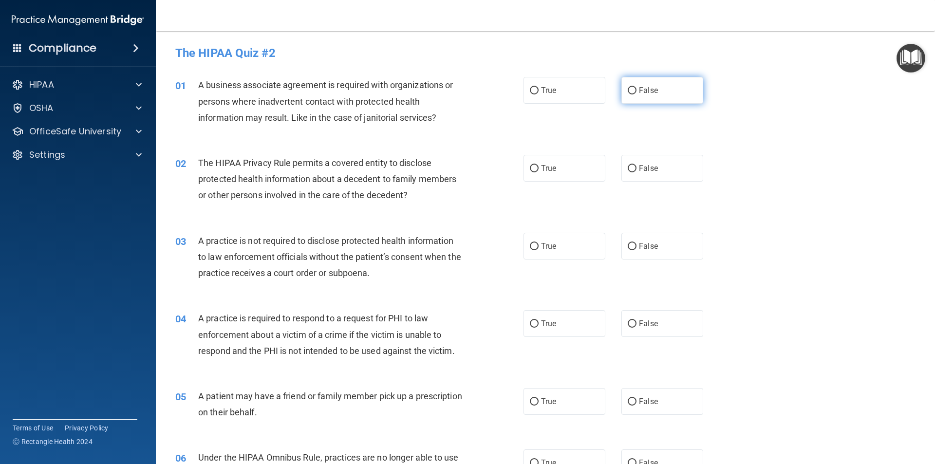
click at [680, 97] on label "False" at bounding box center [662, 90] width 82 height 27
click at [636, 94] on input "False" at bounding box center [631, 90] width 9 height 7
radio input "true"
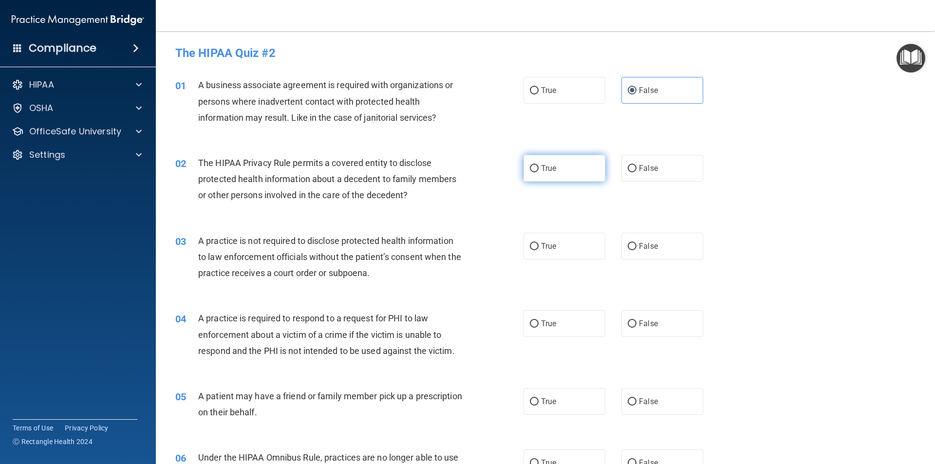
click at [580, 166] on label "True" at bounding box center [564, 168] width 82 height 27
click at [538, 166] on input "True" at bounding box center [534, 168] width 9 height 7
radio input "true"
click at [674, 243] on label "False" at bounding box center [662, 246] width 82 height 27
click at [636, 243] on input "False" at bounding box center [631, 246] width 9 height 7
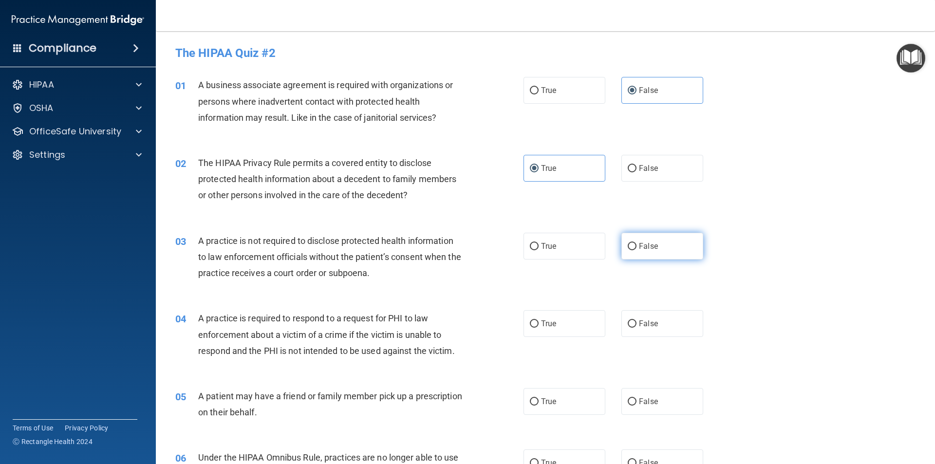
radio input "true"
click at [569, 329] on label "True" at bounding box center [564, 323] width 82 height 27
click at [538, 328] on input "True" at bounding box center [534, 323] width 9 height 7
radio input "true"
click at [570, 395] on label "True" at bounding box center [564, 401] width 82 height 27
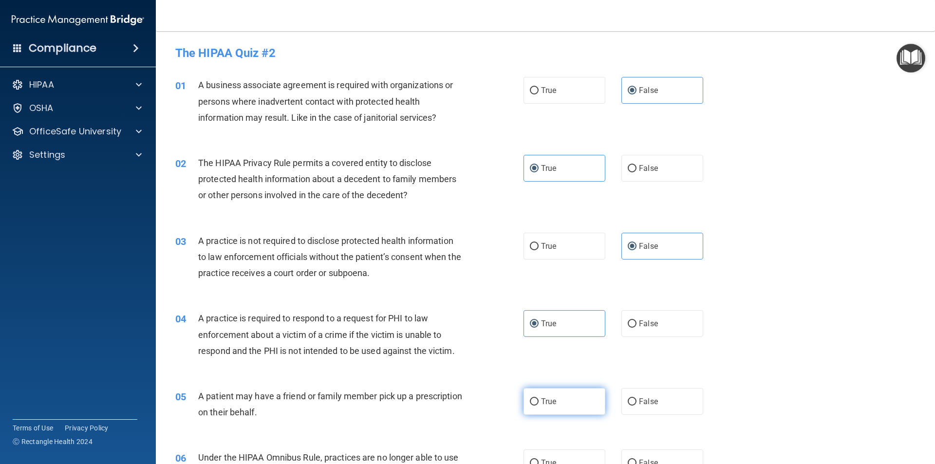
click at [538, 398] on input "True" at bounding box center [534, 401] width 9 height 7
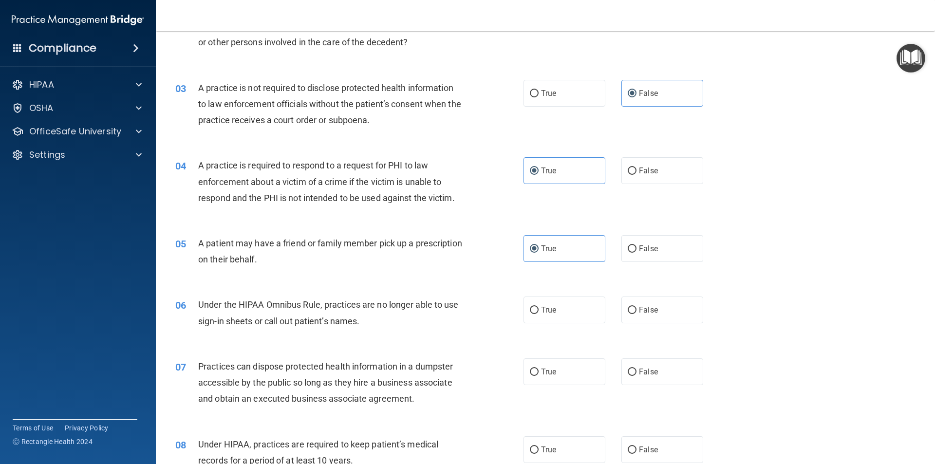
scroll to position [195, 0]
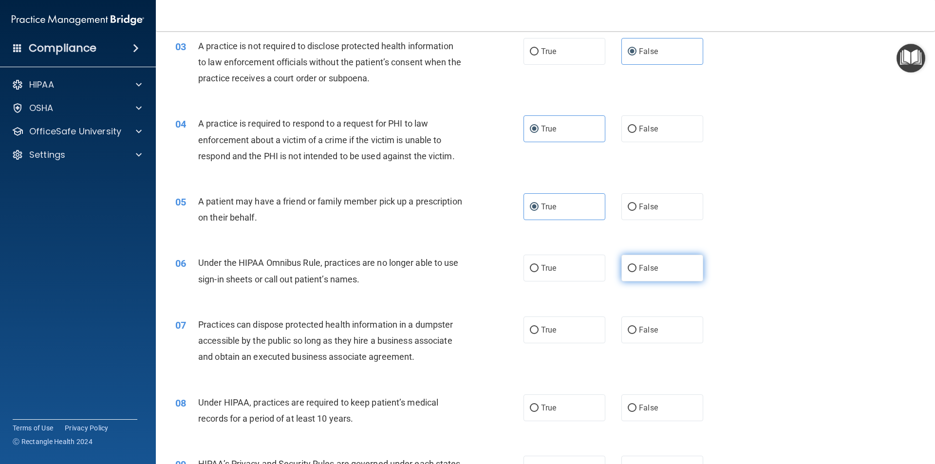
click at [653, 272] on label "False" at bounding box center [662, 268] width 82 height 27
click at [636, 272] on input "False" at bounding box center [631, 268] width 9 height 7
click at [632, 328] on label "False" at bounding box center [662, 329] width 82 height 27
click at [632, 328] on input "False" at bounding box center [631, 330] width 9 height 7
click at [671, 402] on label "False" at bounding box center [662, 407] width 82 height 27
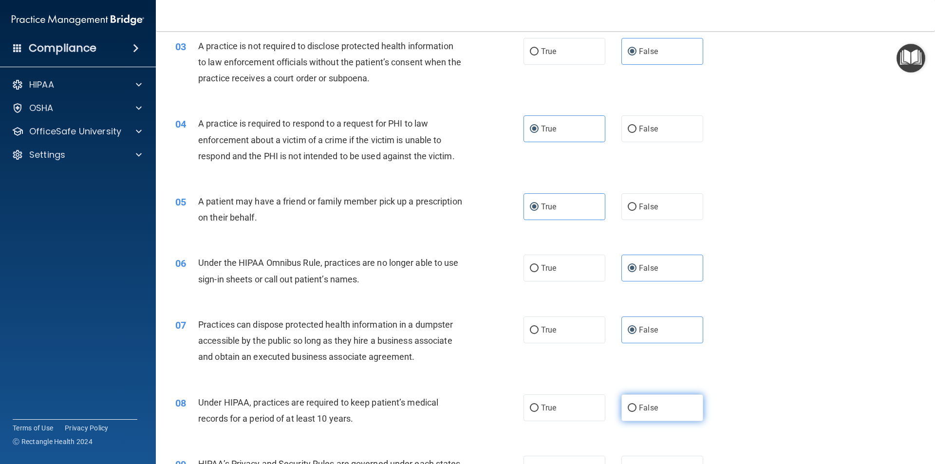
click at [636, 405] on input "False" at bounding box center [631, 408] width 9 height 7
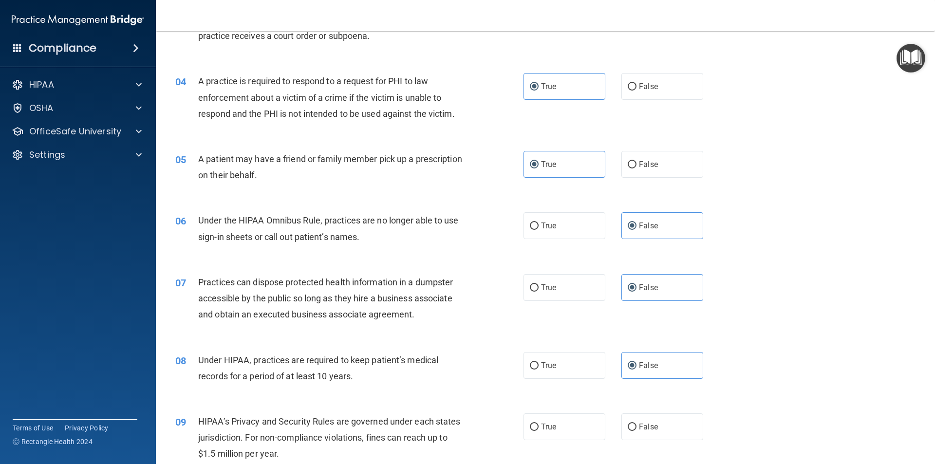
scroll to position [341, 0]
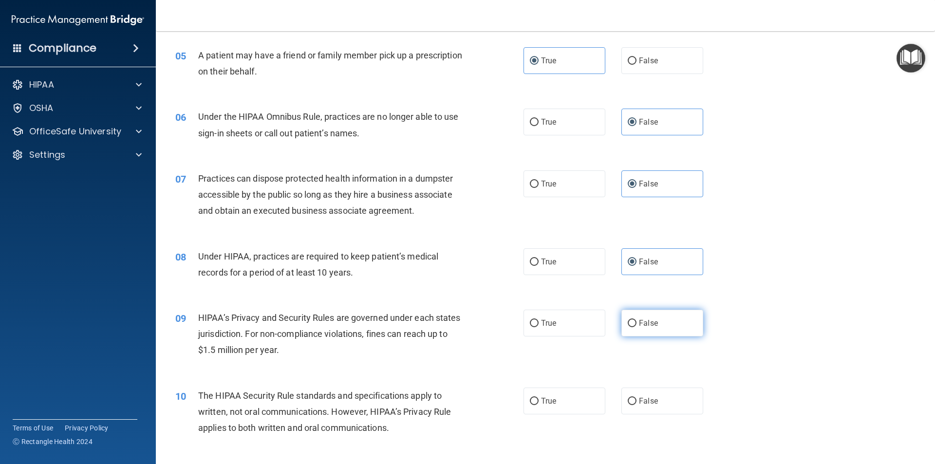
click at [666, 328] on label "False" at bounding box center [662, 323] width 82 height 27
click at [636, 327] on input "False" at bounding box center [631, 323] width 9 height 7
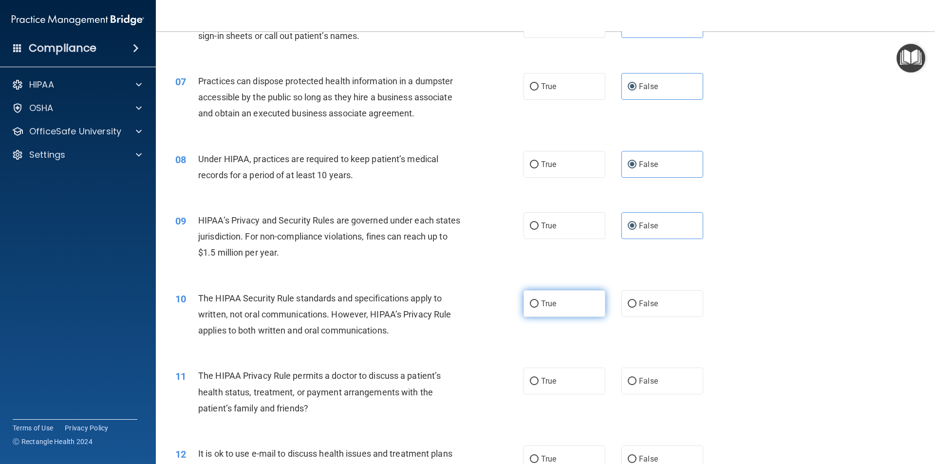
click at [578, 302] on label "True" at bounding box center [564, 303] width 82 height 27
click at [538, 302] on input "True" at bounding box center [534, 303] width 9 height 7
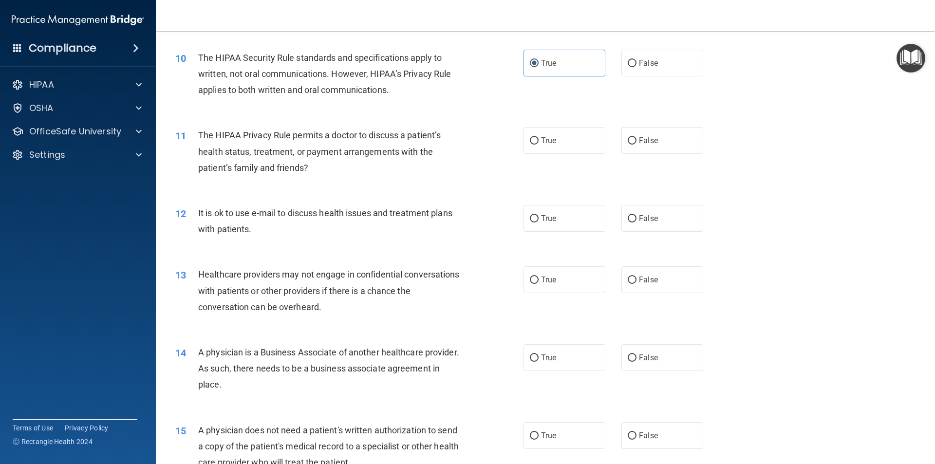
scroll to position [681, 0]
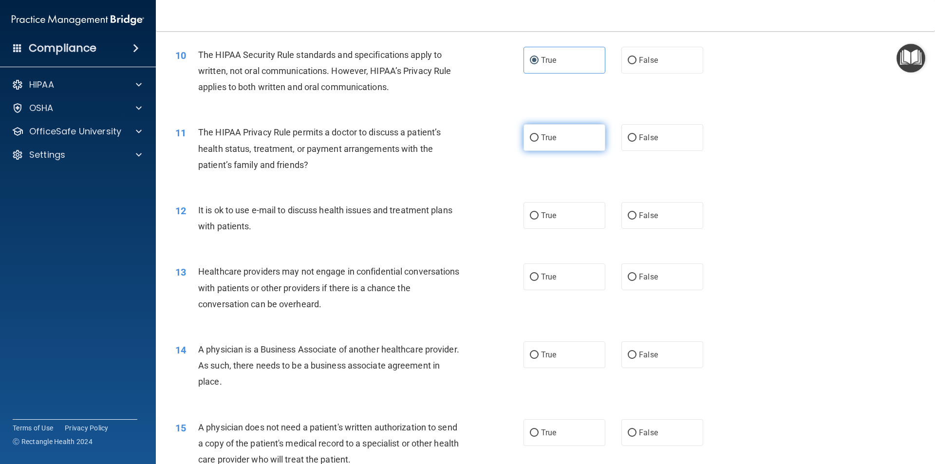
click at [575, 137] on label "True" at bounding box center [564, 137] width 82 height 27
click at [538, 137] on input "True" at bounding box center [534, 137] width 9 height 7
click at [575, 212] on label "True" at bounding box center [564, 215] width 82 height 27
click at [538, 212] on input "True" at bounding box center [534, 215] width 9 height 7
click at [669, 273] on label "False" at bounding box center [662, 276] width 82 height 27
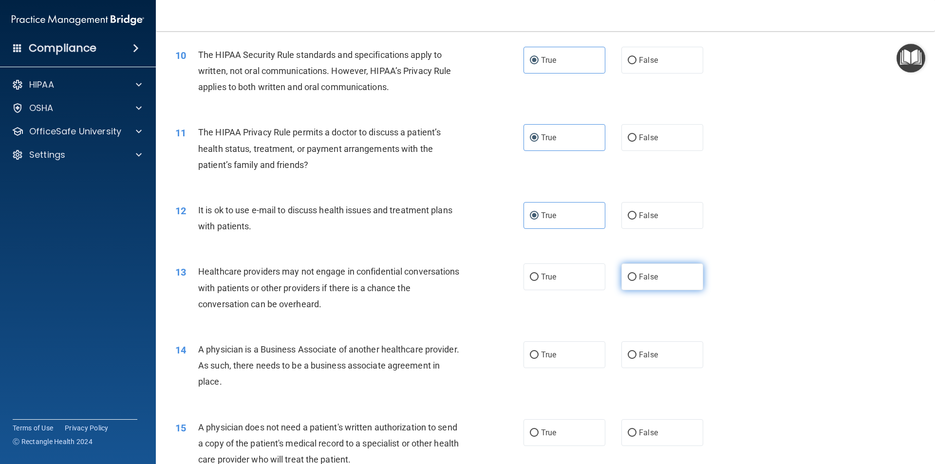
click at [636, 274] on input "False" at bounding box center [631, 277] width 9 height 7
click at [640, 356] on span "False" at bounding box center [648, 354] width 19 height 9
click at [636, 356] on input "False" at bounding box center [631, 354] width 9 height 7
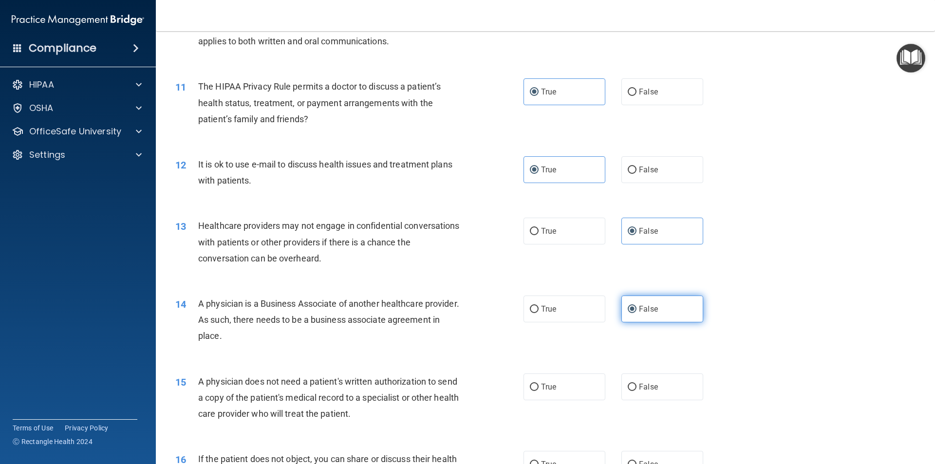
scroll to position [779, 0]
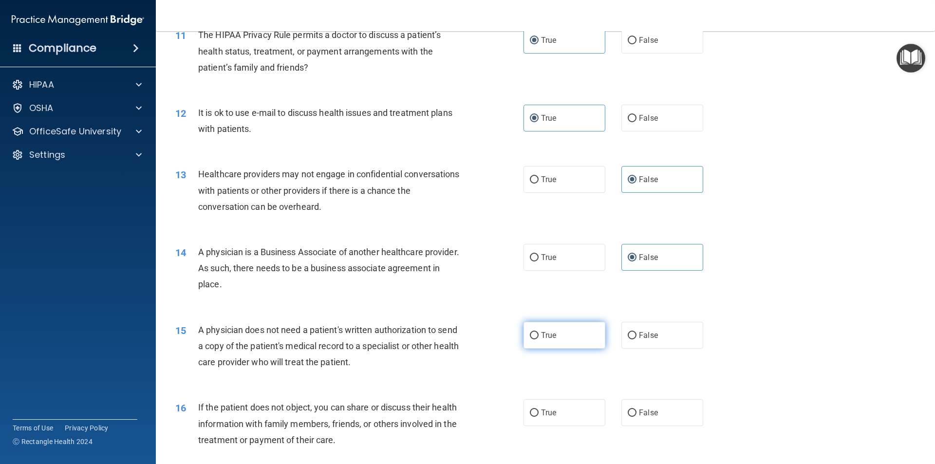
click at [571, 331] on label "True" at bounding box center [564, 335] width 82 height 27
click at [538, 332] on input "True" at bounding box center [534, 335] width 9 height 7
click at [558, 416] on label "True" at bounding box center [564, 412] width 82 height 27
click at [538, 416] on input "True" at bounding box center [534, 412] width 9 height 7
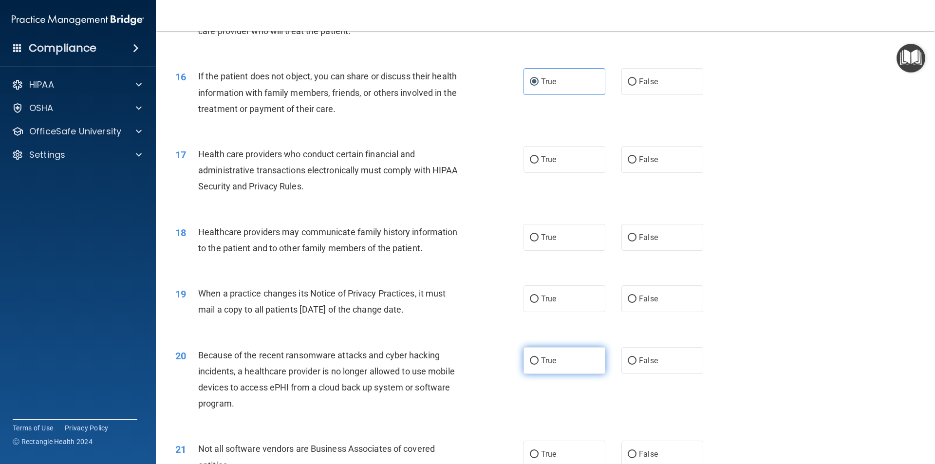
scroll to position [1168, 0]
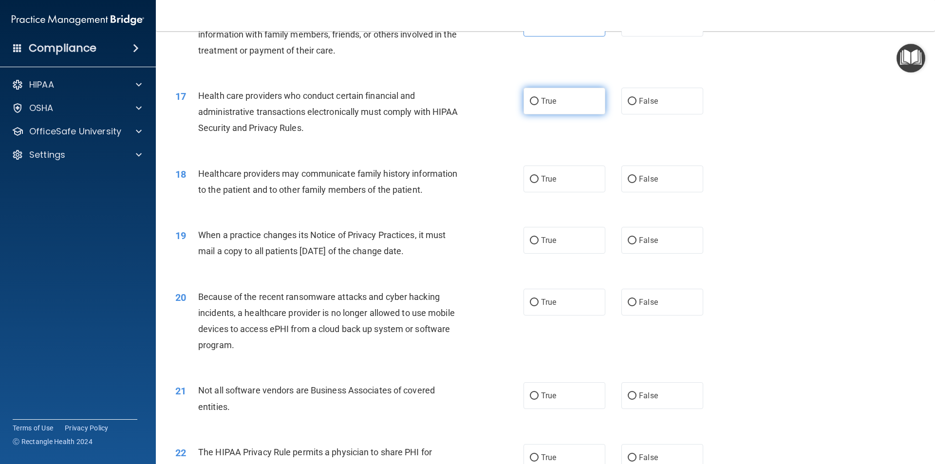
click at [544, 94] on label "True" at bounding box center [564, 101] width 82 height 27
click at [538, 98] on input "True" at bounding box center [534, 101] width 9 height 7
click at [642, 183] on span "False" at bounding box center [648, 178] width 19 height 9
click at [636, 183] on input "False" at bounding box center [631, 179] width 9 height 7
click at [650, 227] on label "False" at bounding box center [662, 240] width 82 height 27
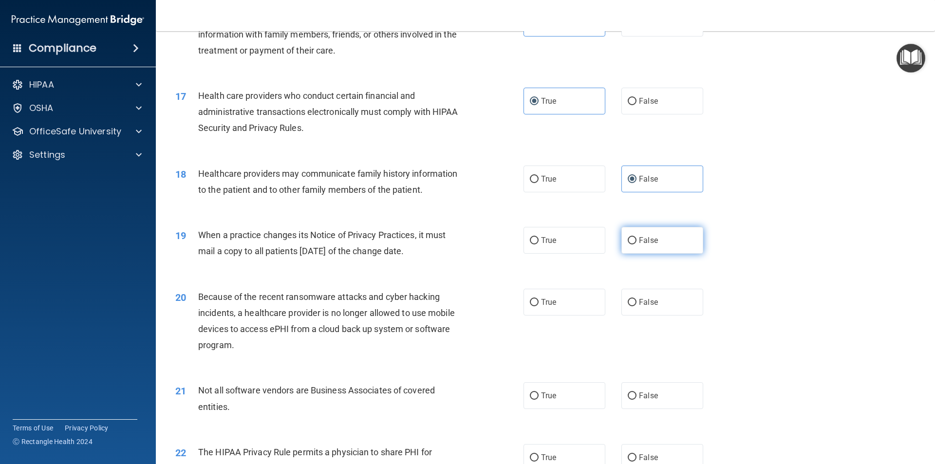
click at [636, 237] on input "False" at bounding box center [631, 240] width 9 height 7
click at [663, 296] on label "False" at bounding box center [662, 302] width 82 height 27
click at [636, 299] on input "False" at bounding box center [631, 302] width 9 height 7
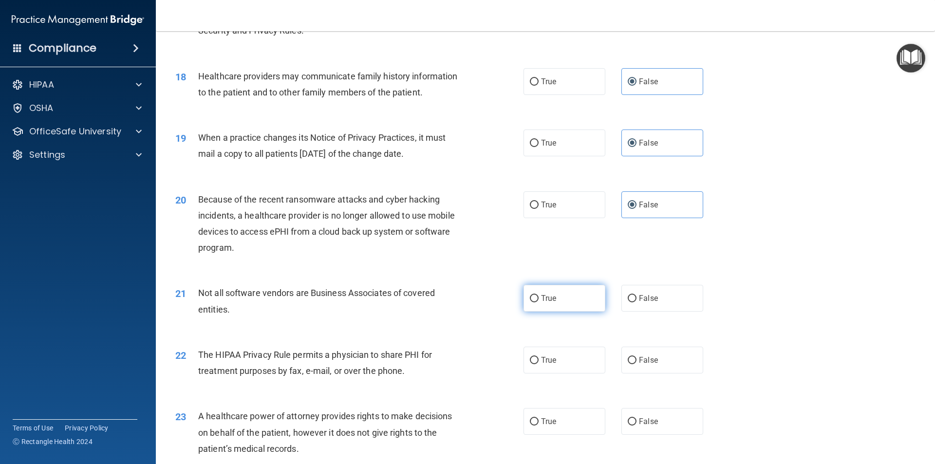
click at [578, 297] on label "True" at bounding box center [564, 298] width 82 height 27
click at [538, 297] on input "True" at bounding box center [534, 298] width 9 height 7
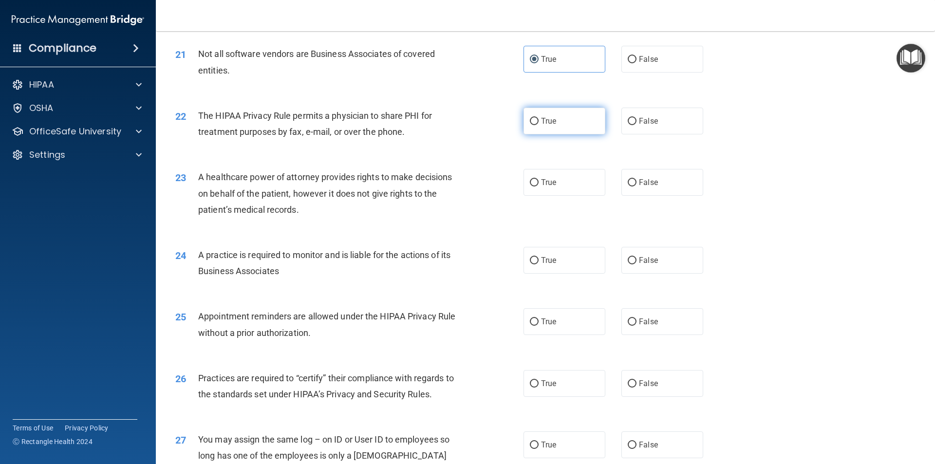
scroll to position [1509, 0]
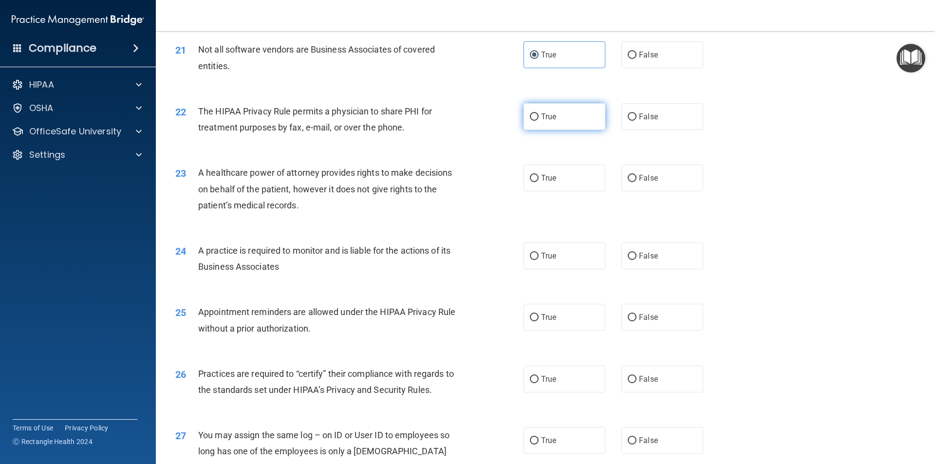
click at [539, 126] on label "True" at bounding box center [564, 116] width 82 height 27
click at [538, 121] on input "True" at bounding box center [534, 116] width 9 height 7
click at [651, 197] on div "23 A healthcare power of attorney provides rights to make decisions on behalf o…" at bounding box center [545, 191] width 755 height 78
click at [650, 182] on span "False" at bounding box center [648, 177] width 19 height 9
click at [636, 182] on input "False" at bounding box center [631, 178] width 9 height 7
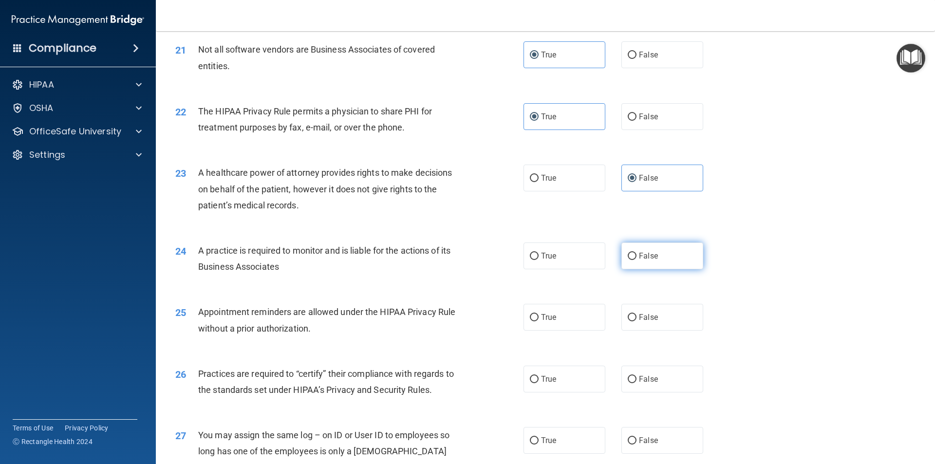
click at [654, 267] on label "False" at bounding box center [662, 255] width 82 height 27
click at [636, 260] on input "False" at bounding box center [631, 256] width 9 height 7
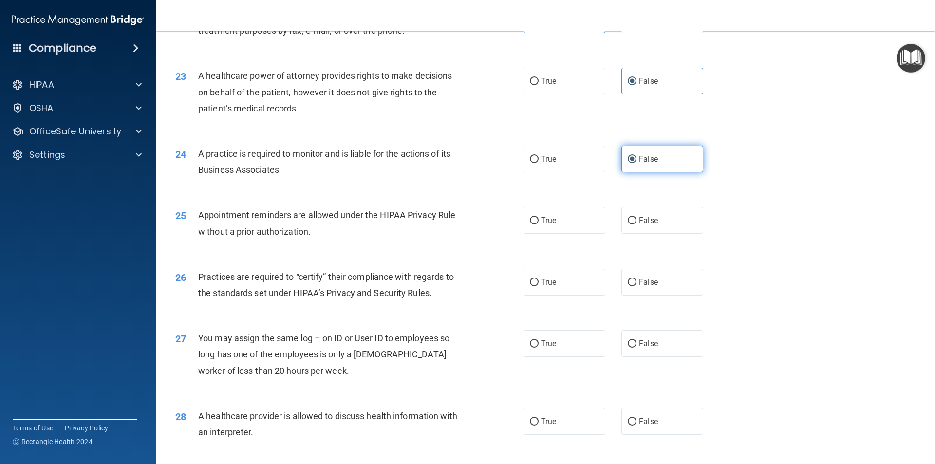
scroll to position [1606, 0]
click at [666, 220] on label "False" at bounding box center [662, 219] width 82 height 27
click at [636, 220] on input "False" at bounding box center [631, 220] width 9 height 7
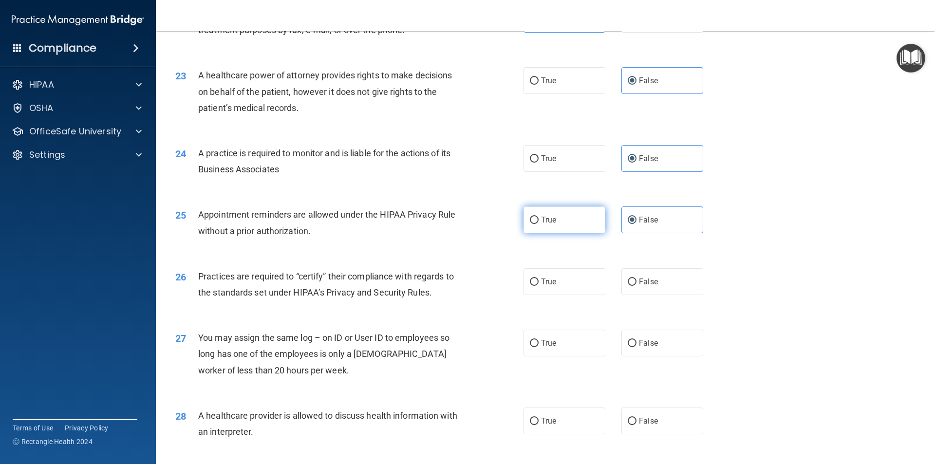
click at [578, 225] on label "True" at bounding box center [564, 219] width 82 height 27
click at [538, 224] on input "True" at bounding box center [534, 220] width 9 height 7
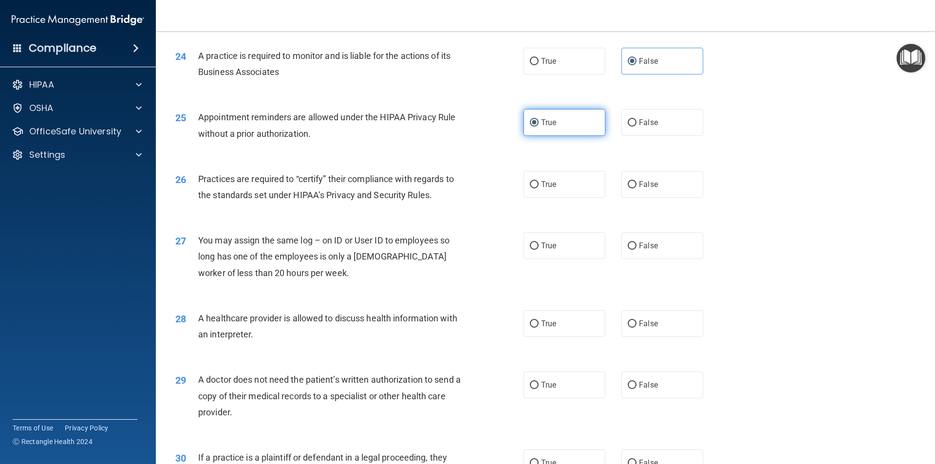
scroll to position [1752, 0]
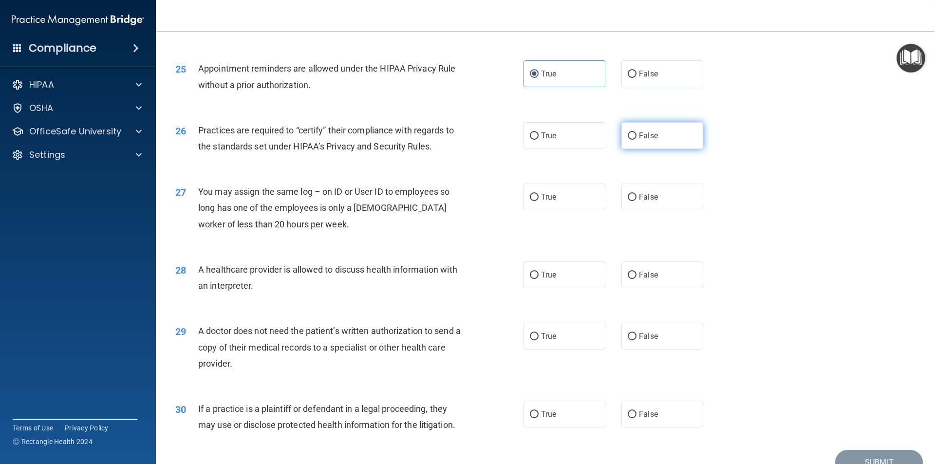
click at [635, 144] on label "False" at bounding box center [662, 135] width 82 height 27
click at [635, 140] on input "False" at bounding box center [631, 135] width 9 height 7
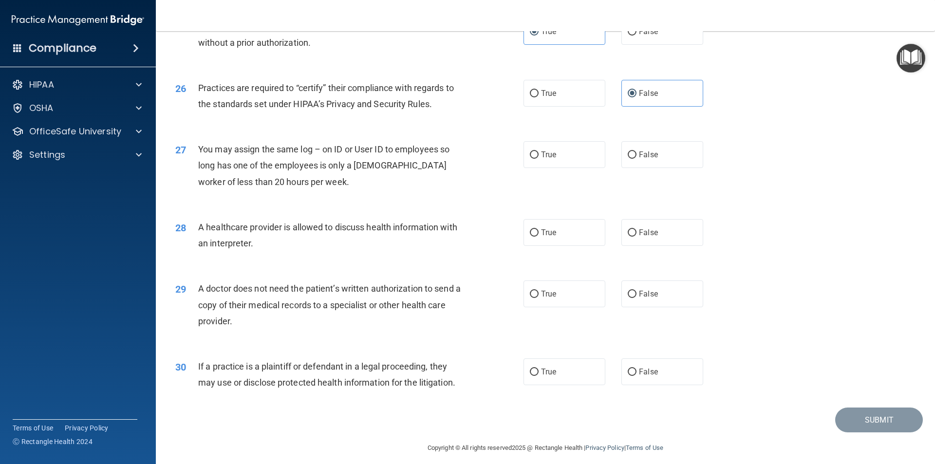
scroll to position [1801, 0]
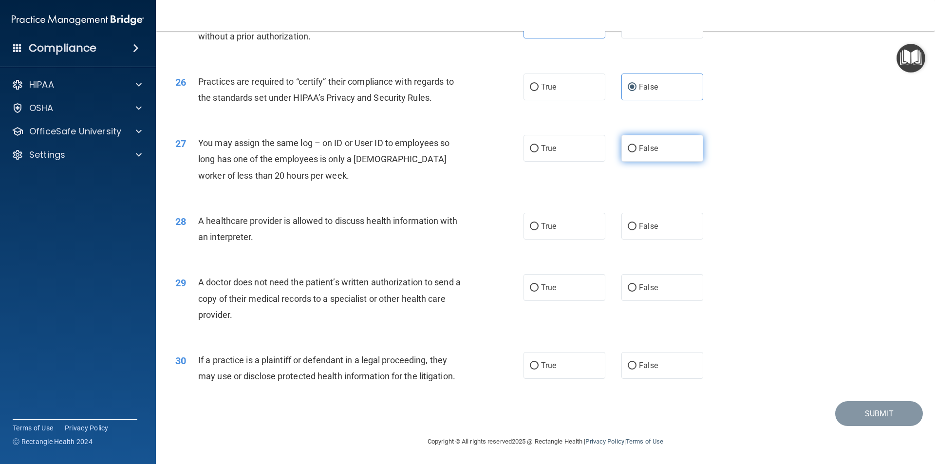
click at [674, 153] on label "False" at bounding box center [662, 148] width 82 height 27
click at [636, 152] on input "False" at bounding box center [631, 148] width 9 height 7
click at [589, 222] on label "True" at bounding box center [564, 226] width 82 height 27
click at [538, 223] on input "True" at bounding box center [534, 226] width 9 height 7
click at [611, 292] on div "True False" at bounding box center [621, 287] width 196 height 27
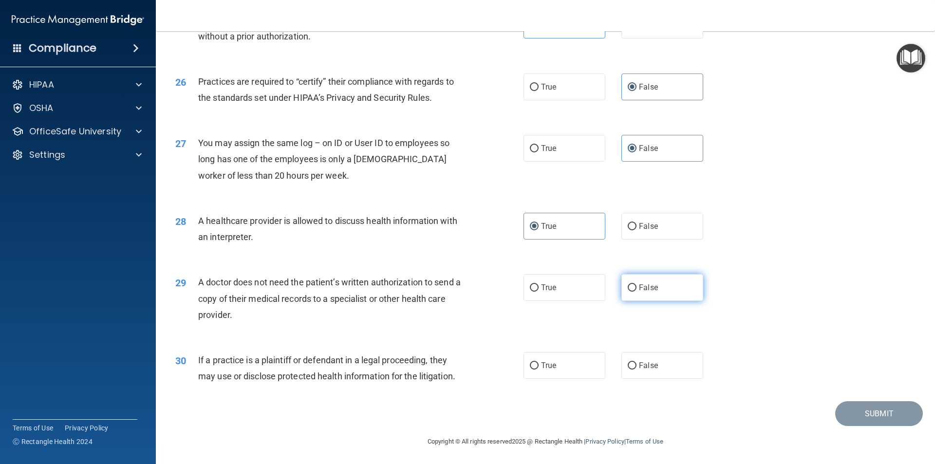
click at [660, 292] on label "False" at bounding box center [662, 287] width 82 height 27
click at [636, 292] on input "False" at bounding box center [631, 287] width 9 height 7
click at [557, 372] on label "True" at bounding box center [564, 365] width 82 height 27
click at [538, 369] on input "True" at bounding box center [534, 365] width 9 height 7
click at [868, 409] on button "Submit" at bounding box center [879, 413] width 88 height 25
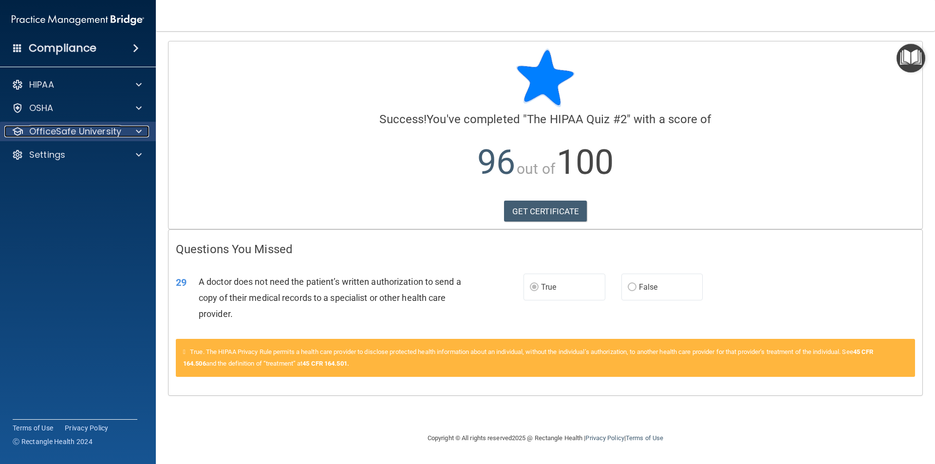
click at [117, 132] on p "OfficeSafe University" at bounding box center [75, 132] width 92 height 12
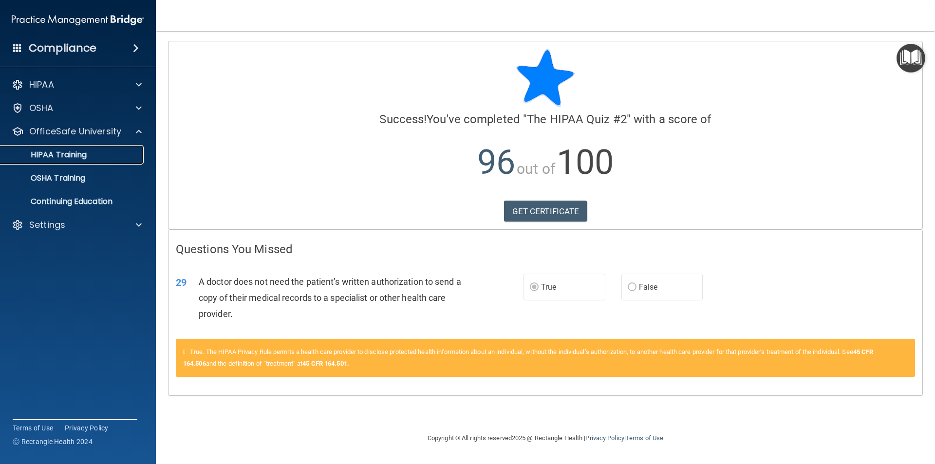
click at [110, 160] on link "HIPAA Training" at bounding box center [66, 154] width 153 height 19
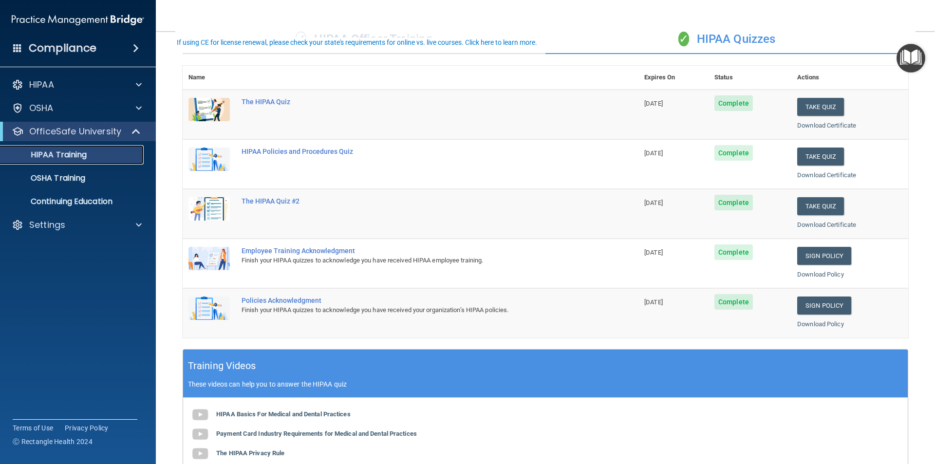
scroll to position [97, 0]
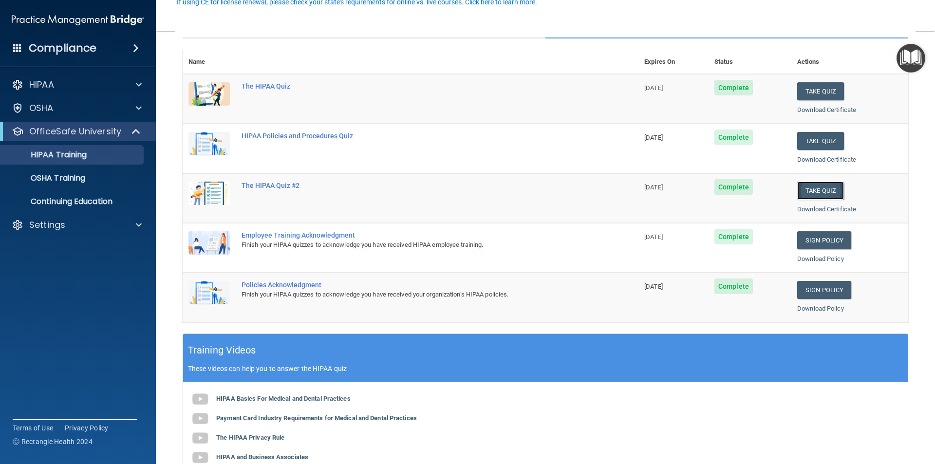
click at [806, 196] on button "Take Quiz" at bounding box center [820, 191] width 47 height 18
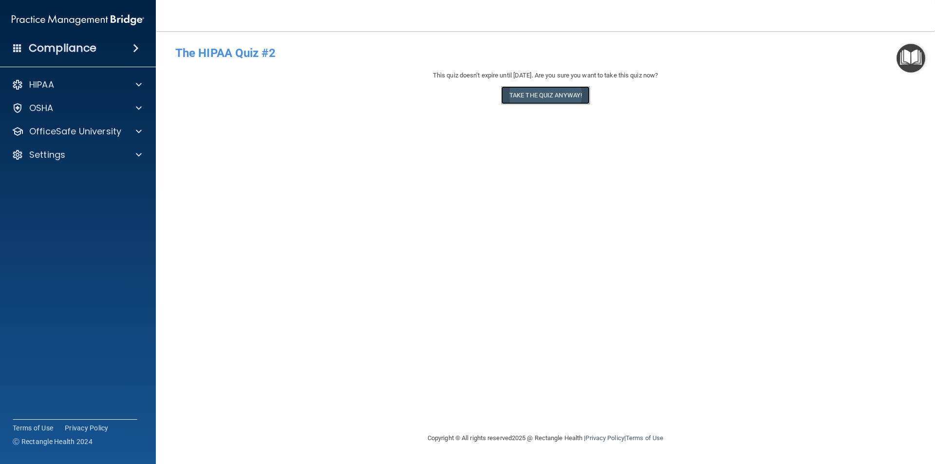
click at [546, 99] on button "Take the quiz anyway!" at bounding box center [545, 95] width 89 height 18
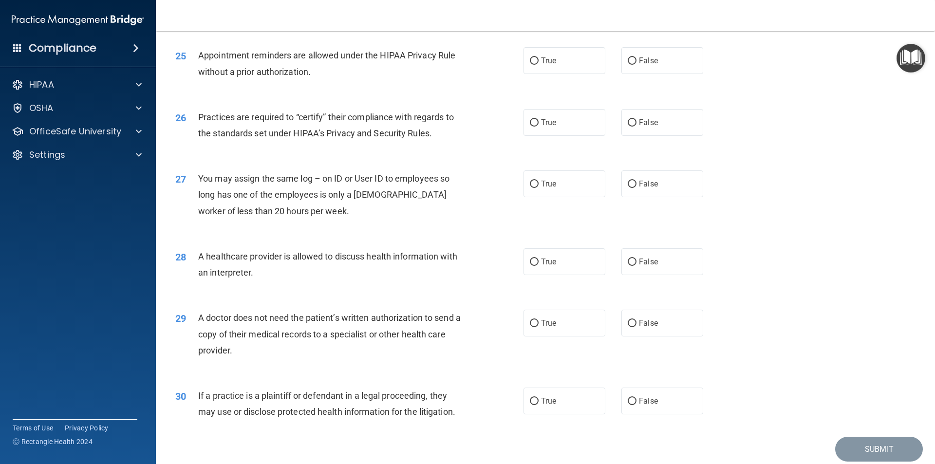
scroll to position [1802, 0]
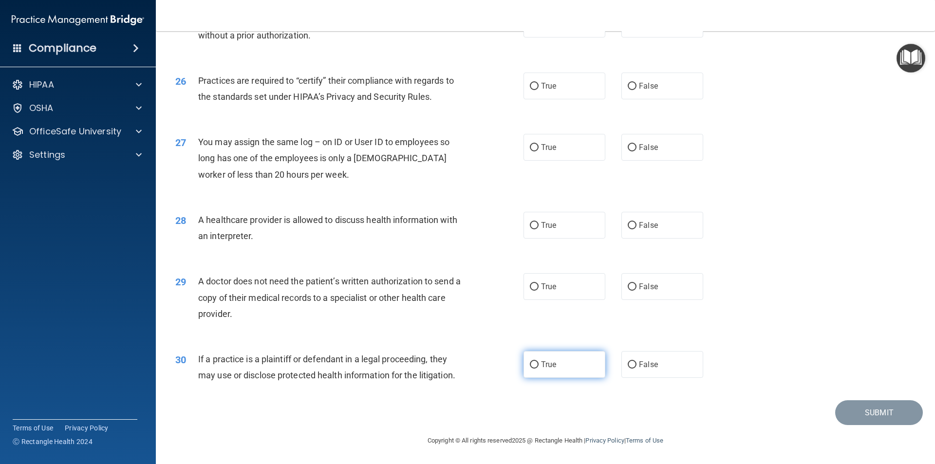
click at [574, 355] on label "True" at bounding box center [564, 364] width 82 height 27
click at [538, 361] on input "True" at bounding box center [534, 364] width 9 height 7
click at [532, 272] on div "29 A doctor does not need the patient’s written authorization to send a copy of…" at bounding box center [545, 300] width 755 height 78
click at [537, 296] on label "True" at bounding box center [564, 286] width 82 height 27
click at [537, 291] on input "True" at bounding box center [534, 286] width 9 height 7
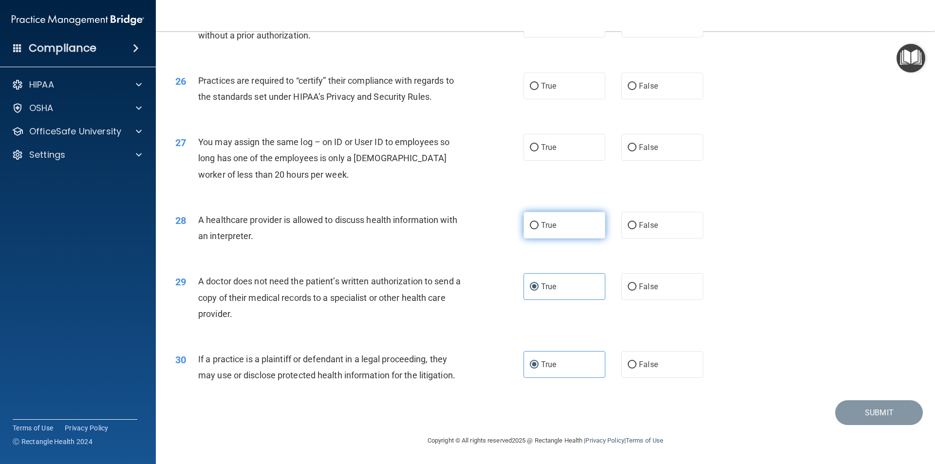
click at [543, 221] on span "True" at bounding box center [548, 225] width 15 height 9
click at [538, 222] on input "True" at bounding box center [534, 225] width 9 height 7
click at [548, 148] on span "True" at bounding box center [548, 147] width 15 height 9
click at [538, 148] on input "True" at bounding box center [534, 147] width 9 height 7
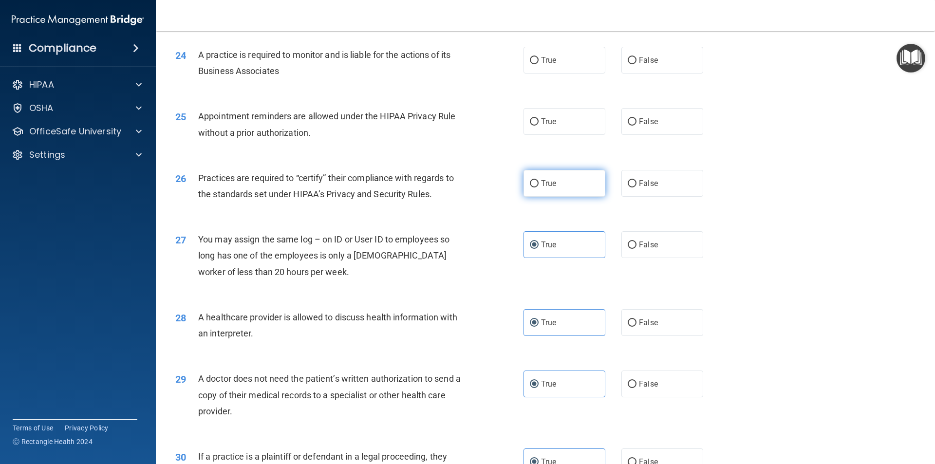
click at [585, 175] on label "True" at bounding box center [564, 183] width 82 height 27
click at [538, 180] on input "True" at bounding box center [534, 183] width 9 height 7
click at [550, 124] on span "True" at bounding box center [548, 121] width 15 height 9
click at [538, 124] on input "True" at bounding box center [534, 121] width 9 height 7
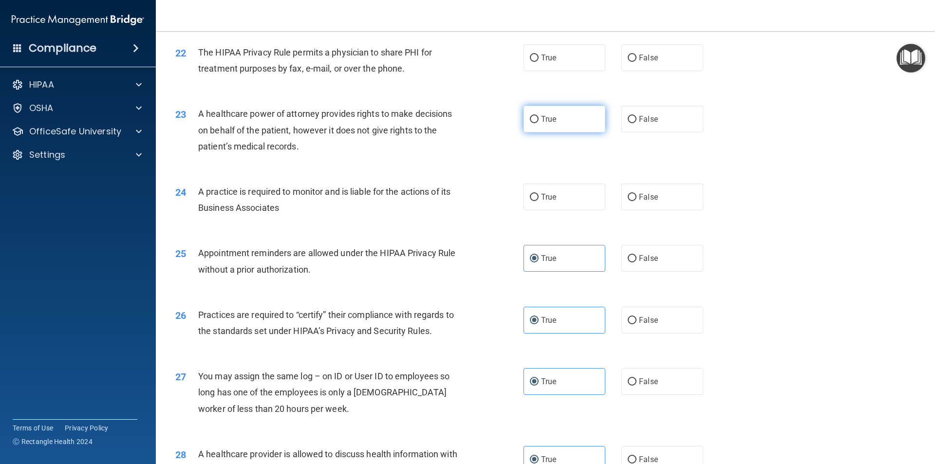
scroll to position [1559, 0]
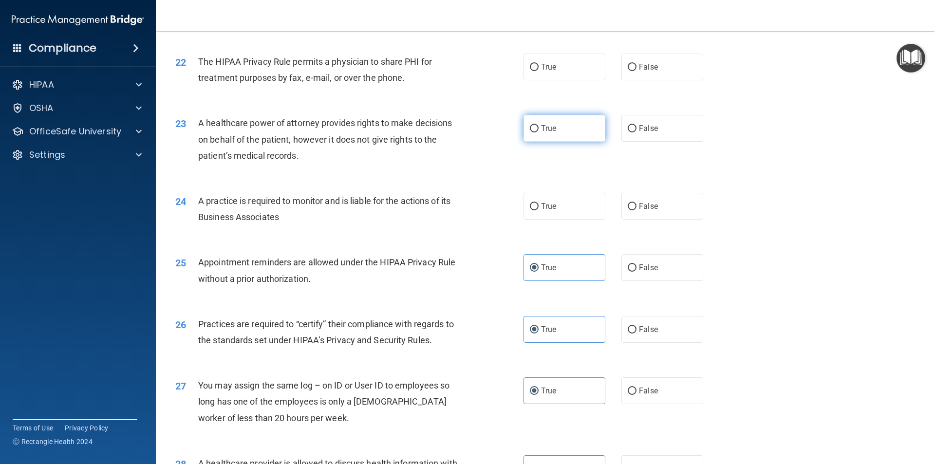
click at [551, 137] on label "True" at bounding box center [564, 128] width 82 height 27
click at [538, 132] on input "True" at bounding box center [534, 128] width 9 height 7
click at [548, 206] on span "True" at bounding box center [548, 206] width 15 height 9
click at [538, 206] on input "True" at bounding box center [534, 206] width 9 height 7
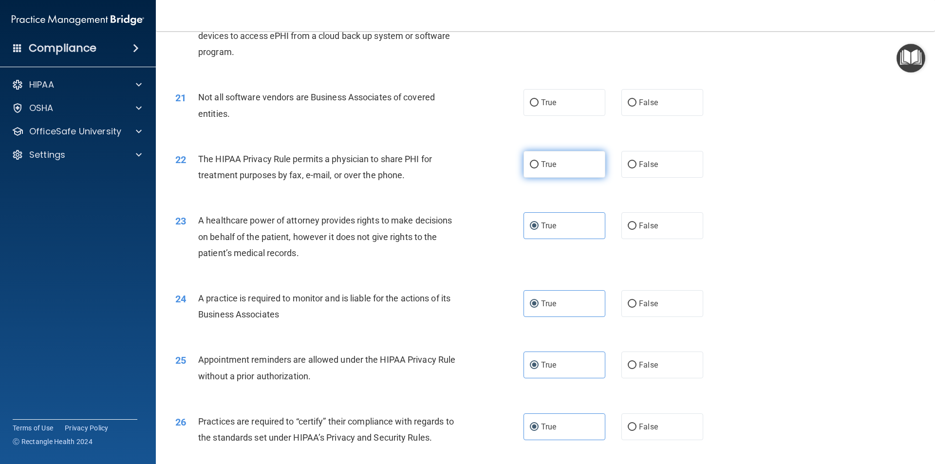
click at [541, 158] on label "True" at bounding box center [564, 164] width 82 height 27
click at [538, 161] on input "True" at bounding box center [534, 164] width 9 height 7
click at [534, 110] on label "True" at bounding box center [564, 102] width 82 height 27
click at [534, 107] on input "True" at bounding box center [534, 102] width 9 height 7
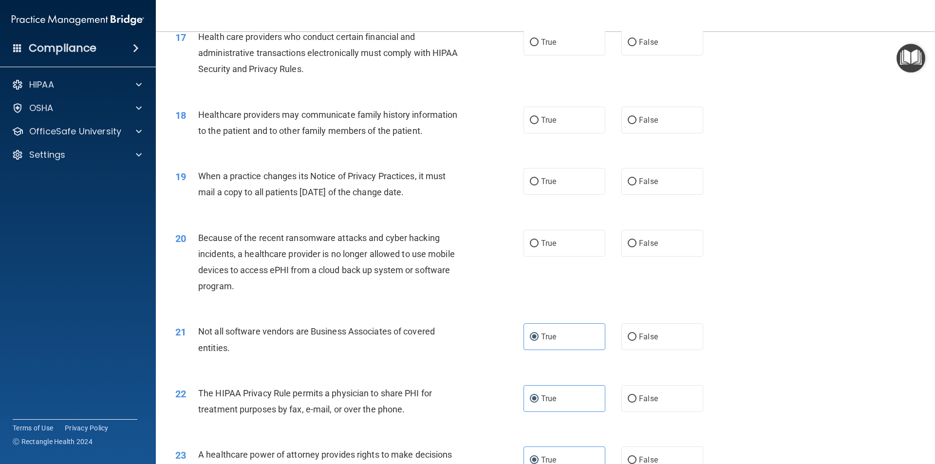
scroll to position [1218, 0]
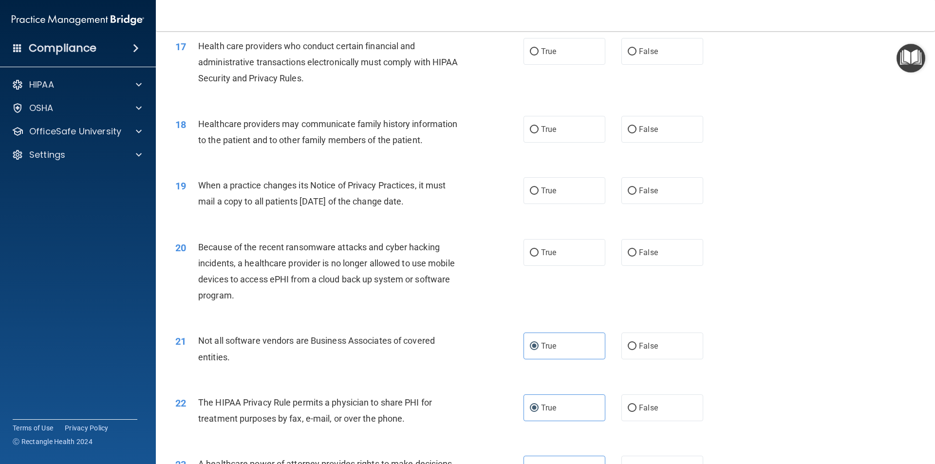
click at [560, 215] on div "19 When a practice changes its Notice of Privacy Practices, it must mail a copy…" at bounding box center [545, 195] width 755 height 61
click at [560, 246] on label "True" at bounding box center [564, 252] width 82 height 27
click at [538, 249] on input "True" at bounding box center [534, 252] width 9 height 7
click at [558, 190] on label "True" at bounding box center [564, 190] width 82 height 27
click at [538, 190] on input "True" at bounding box center [534, 190] width 9 height 7
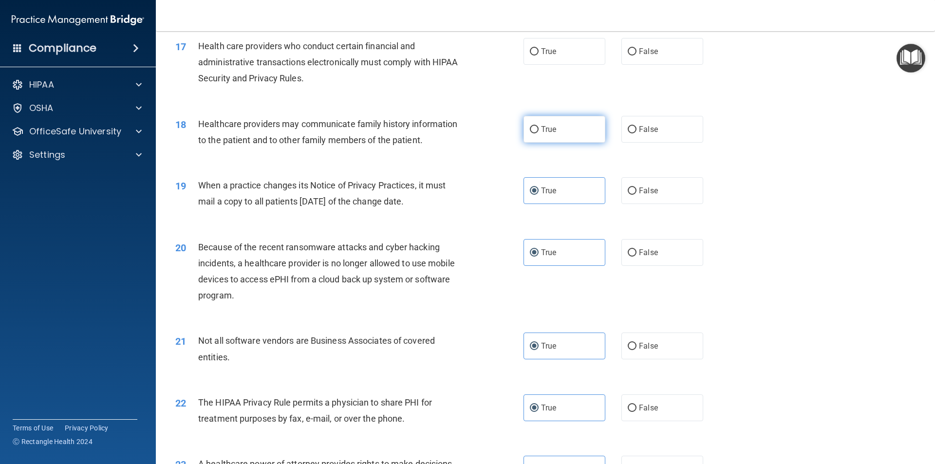
click at [550, 135] on label "True" at bounding box center [564, 129] width 82 height 27
click at [538, 133] on input "True" at bounding box center [534, 129] width 9 height 7
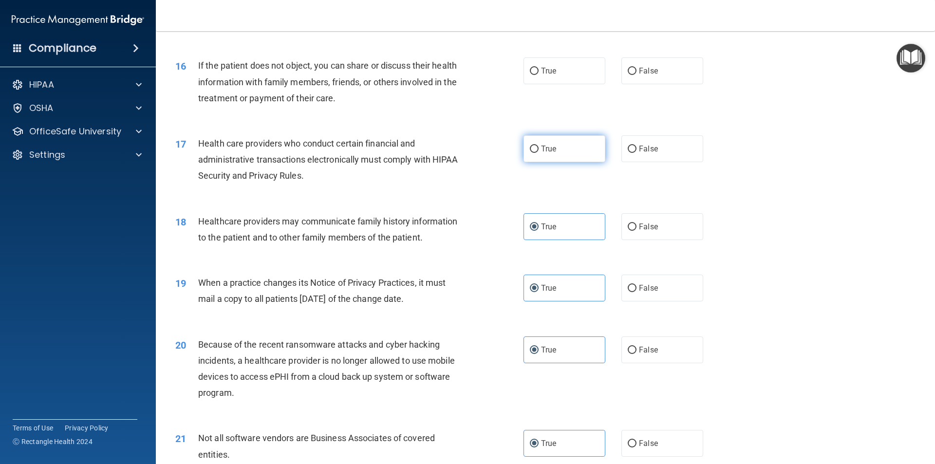
click at [551, 139] on label "True" at bounding box center [564, 148] width 82 height 27
click at [538, 146] on input "True" at bounding box center [534, 149] width 9 height 7
click at [535, 80] on label "True" at bounding box center [564, 70] width 82 height 27
click at [535, 75] on input "True" at bounding box center [534, 71] width 9 height 7
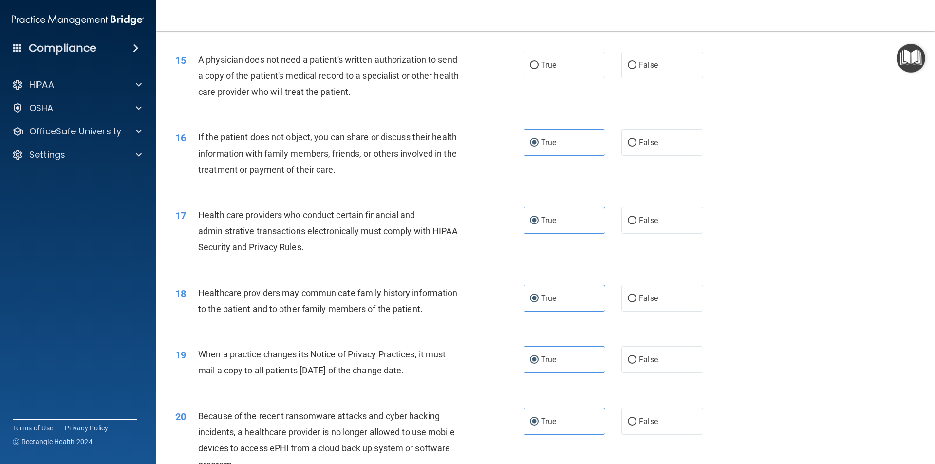
scroll to position [975, 0]
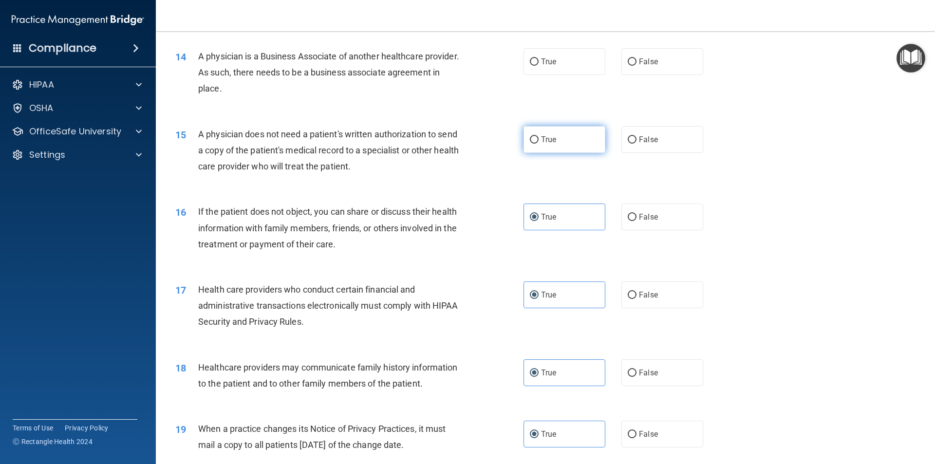
click at [552, 143] on span "True" at bounding box center [548, 139] width 15 height 9
click at [538, 143] on input "True" at bounding box center [534, 139] width 9 height 7
click at [544, 72] on label "True" at bounding box center [564, 61] width 82 height 27
click at [538, 66] on input "True" at bounding box center [534, 61] width 9 height 7
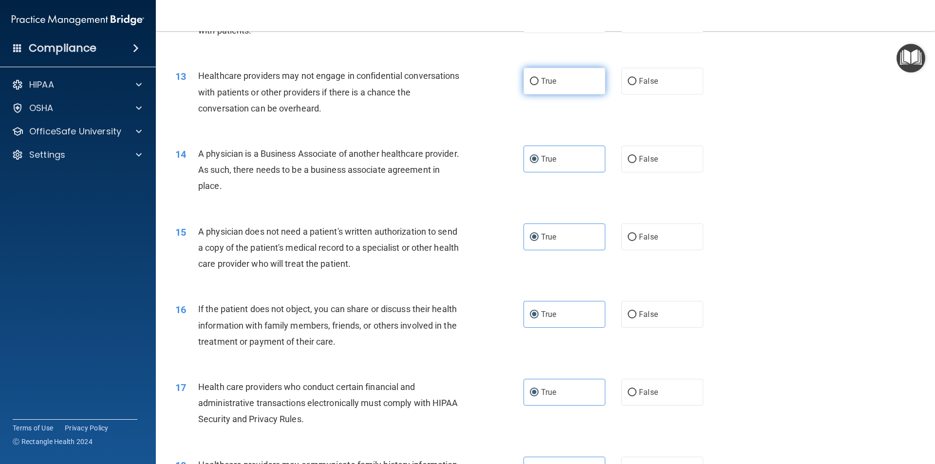
click at [537, 90] on label "True" at bounding box center [564, 81] width 82 height 27
click at [537, 85] on input "True" at bounding box center [534, 81] width 9 height 7
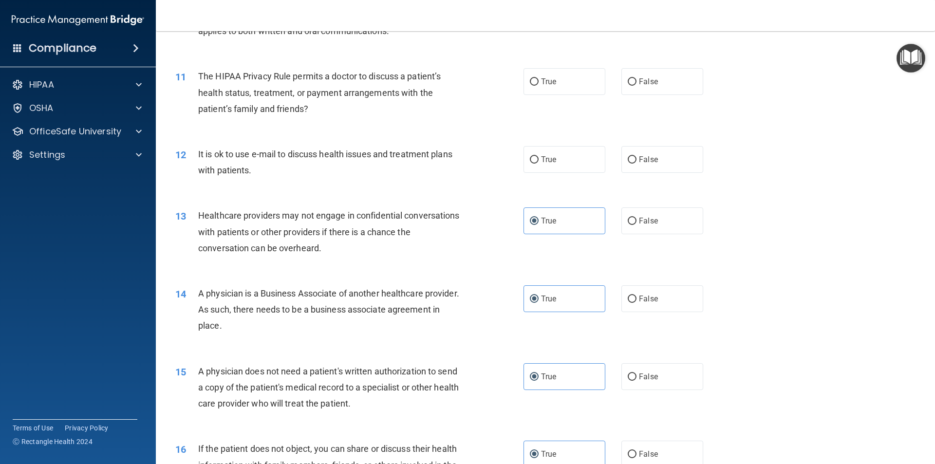
scroll to position [682, 0]
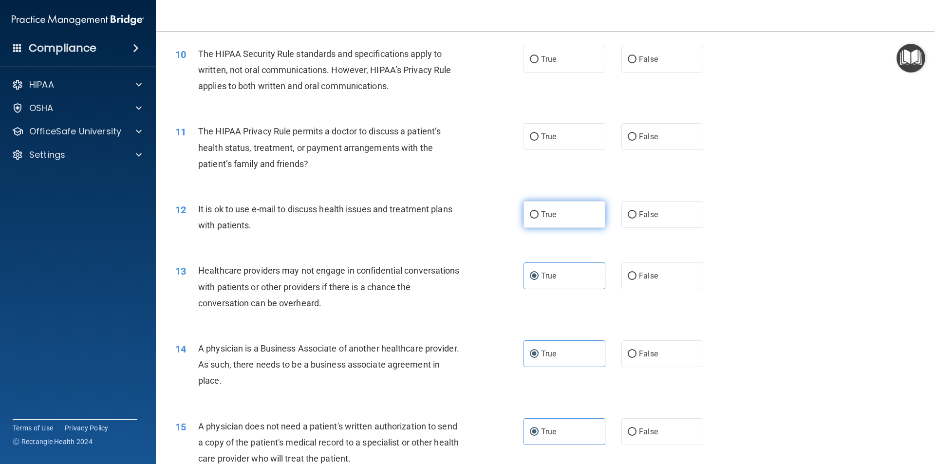
click at [555, 203] on label "True" at bounding box center [564, 214] width 82 height 27
click at [538, 211] on input "True" at bounding box center [534, 214] width 9 height 7
click at [541, 134] on span "True" at bounding box center [548, 136] width 15 height 9
click at [538, 134] on input "True" at bounding box center [534, 136] width 9 height 7
click at [539, 69] on label "True" at bounding box center [564, 59] width 82 height 27
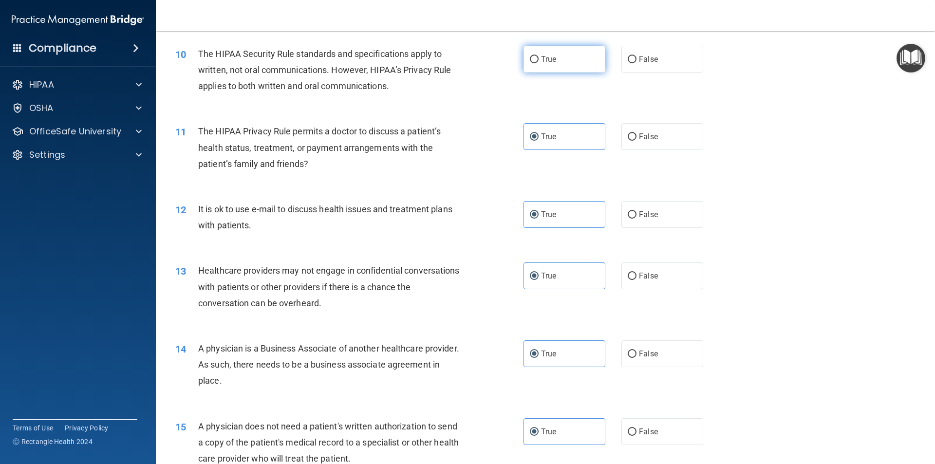
click at [538, 63] on input "True" at bounding box center [534, 59] width 9 height 7
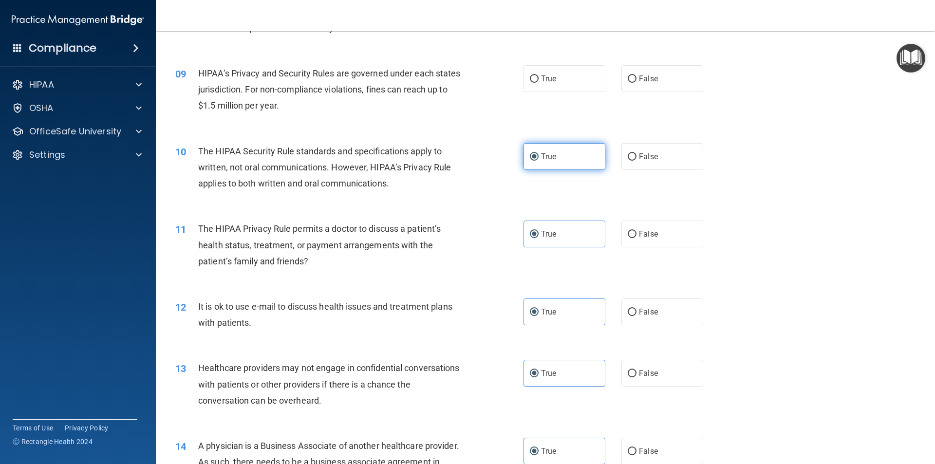
scroll to position [488, 0]
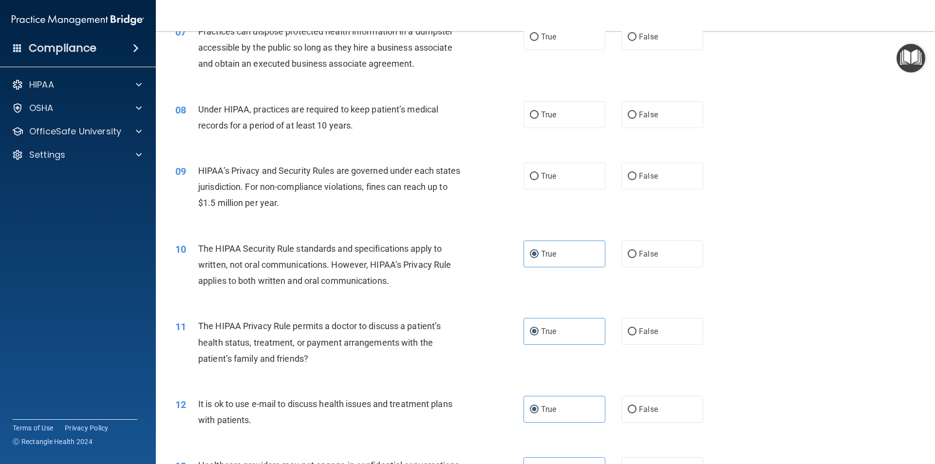
click at [551, 157] on div "09 HIPAA’s Privacy and Security Rules are governed under each states jurisdicti…" at bounding box center [545, 189] width 755 height 78
click at [544, 124] on label "True" at bounding box center [564, 114] width 82 height 27
click at [538, 119] on input "True" at bounding box center [534, 114] width 9 height 7
click at [540, 169] on label "True" at bounding box center [564, 176] width 82 height 27
click at [538, 173] on input "True" at bounding box center [534, 176] width 9 height 7
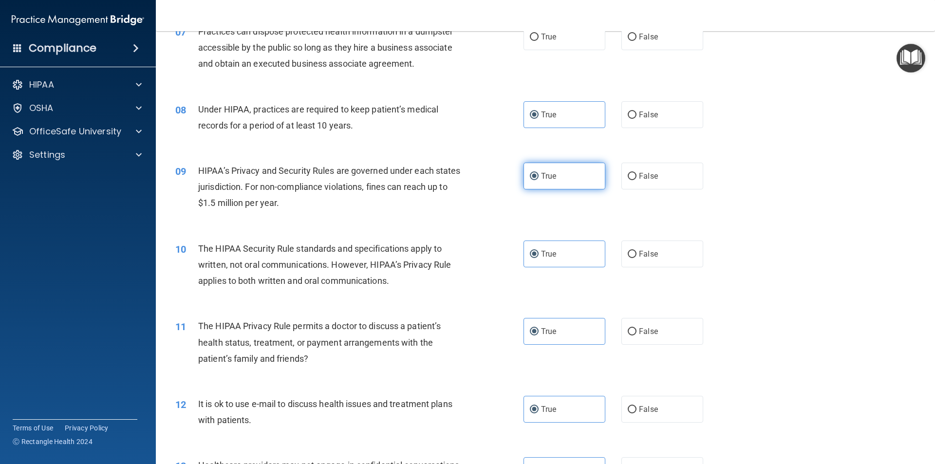
scroll to position [390, 0]
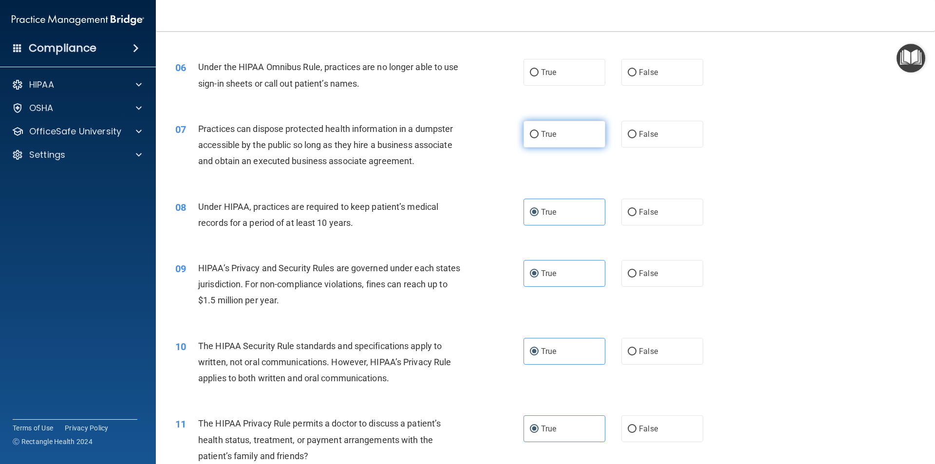
click at [536, 121] on label "True" at bounding box center [564, 134] width 82 height 27
click at [536, 131] on input "True" at bounding box center [534, 134] width 9 height 7
click at [538, 84] on label "True" at bounding box center [564, 72] width 82 height 27
click at [538, 76] on input "True" at bounding box center [534, 72] width 9 height 7
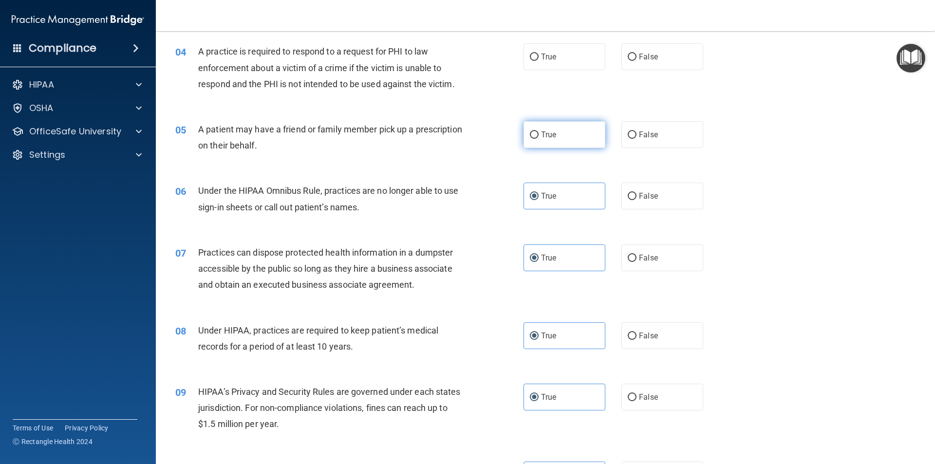
scroll to position [196, 0]
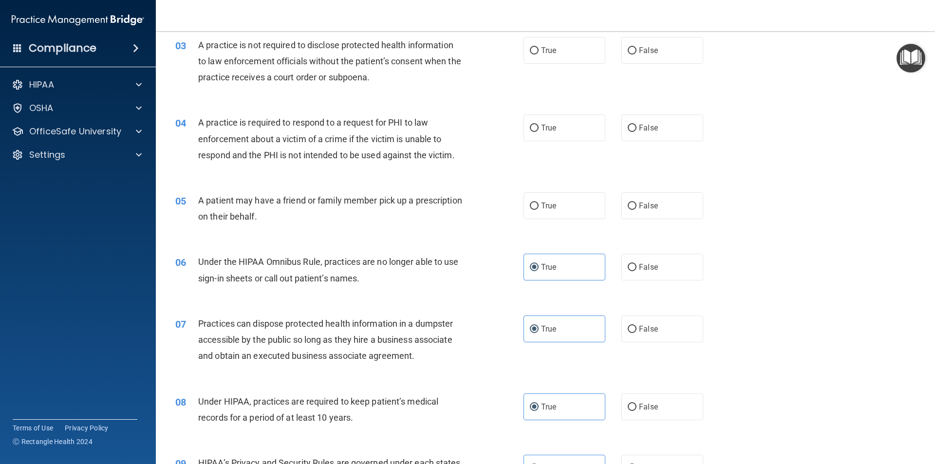
click at [549, 191] on div "05 A patient may have a friend or family member pick up a prescription on their…" at bounding box center [545, 210] width 755 height 61
click at [541, 128] on span "True" at bounding box center [548, 127] width 15 height 9
click at [538, 128] on input "True" at bounding box center [534, 128] width 9 height 7
click at [541, 202] on span "True" at bounding box center [548, 205] width 15 height 9
click at [537, 203] on input "True" at bounding box center [534, 206] width 9 height 7
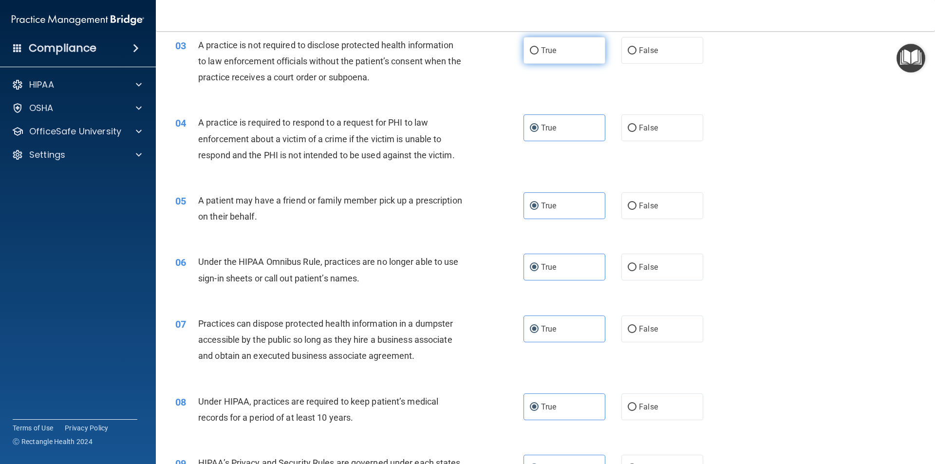
click at [547, 59] on label "True" at bounding box center [564, 50] width 82 height 27
click at [538, 55] on input "True" at bounding box center [534, 50] width 9 height 7
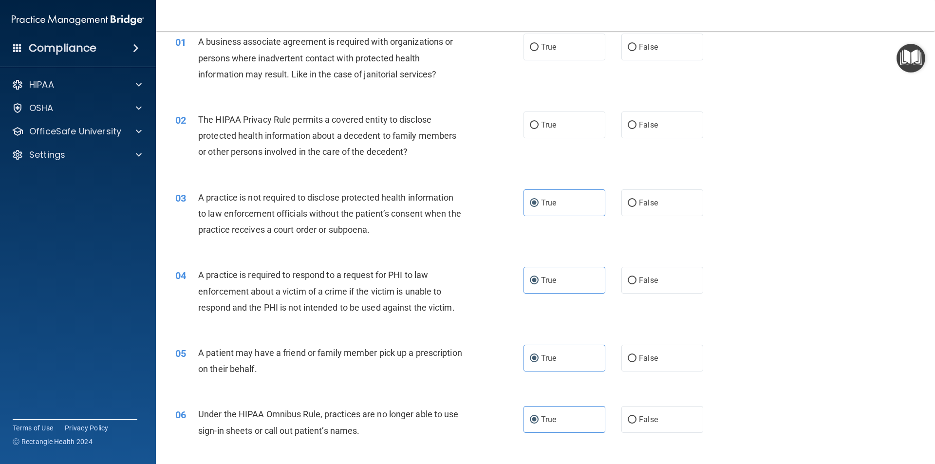
scroll to position [1, 0]
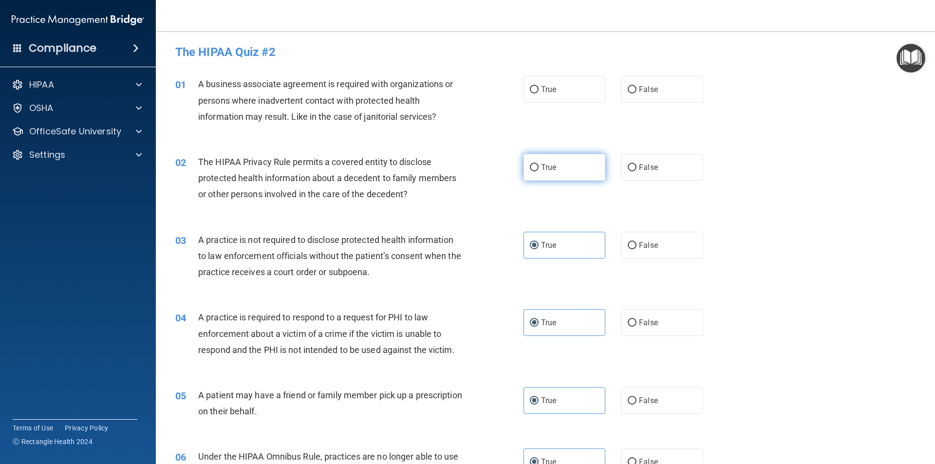
click at [541, 160] on label "True" at bounding box center [564, 167] width 82 height 27
click at [538, 164] on input "True" at bounding box center [534, 167] width 9 height 7
click at [544, 101] on label "True" at bounding box center [564, 89] width 82 height 27
click at [538, 93] on input "True" at bounding box center [534, 89] width 9 height 7
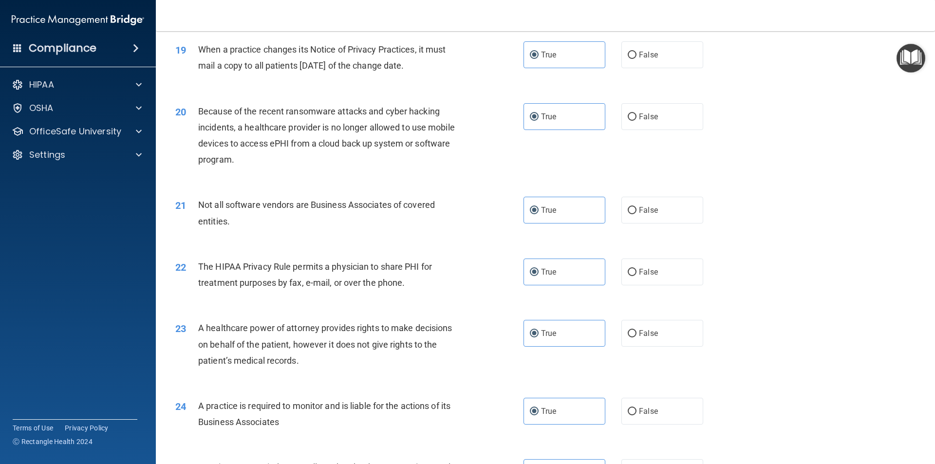
scroll to position [1802, 0]
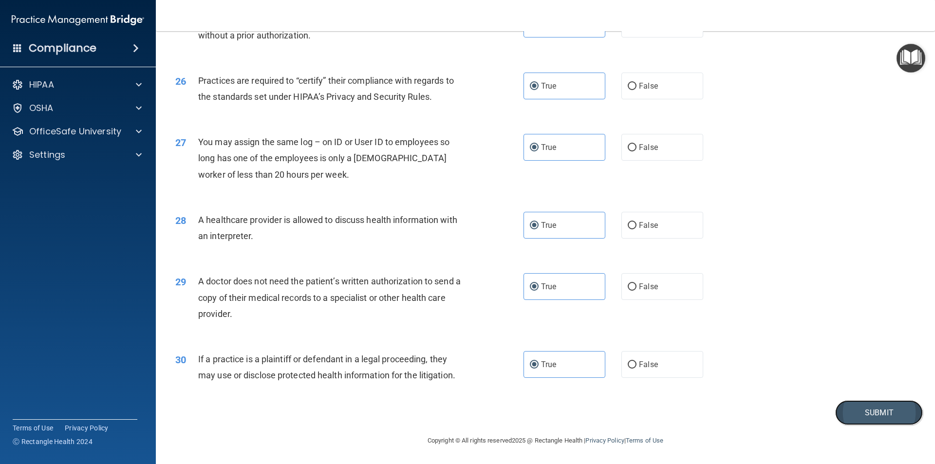
click at [880, 412] on button "Submit" at bounding box center [879, 412] width 88 height 25
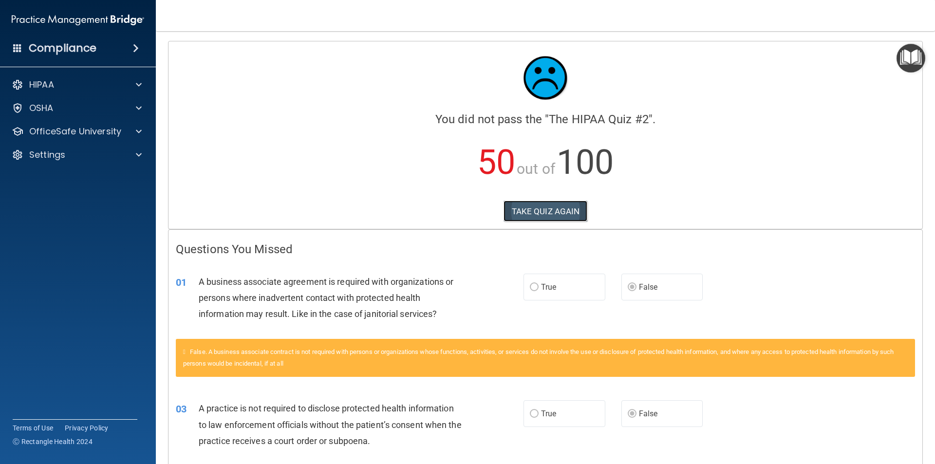
click at [503, 213] on button "TAKE QUIZ AGAIN" at bounding box center [545, 211] width 84 height 21
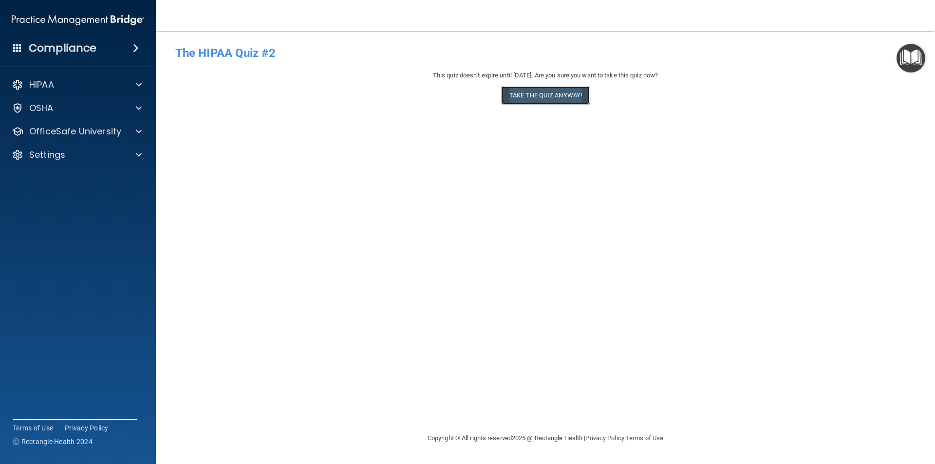
click at [544, 102] on button "Take the quiz anyway!" at bounding box center [545, 95] width 89 height 18
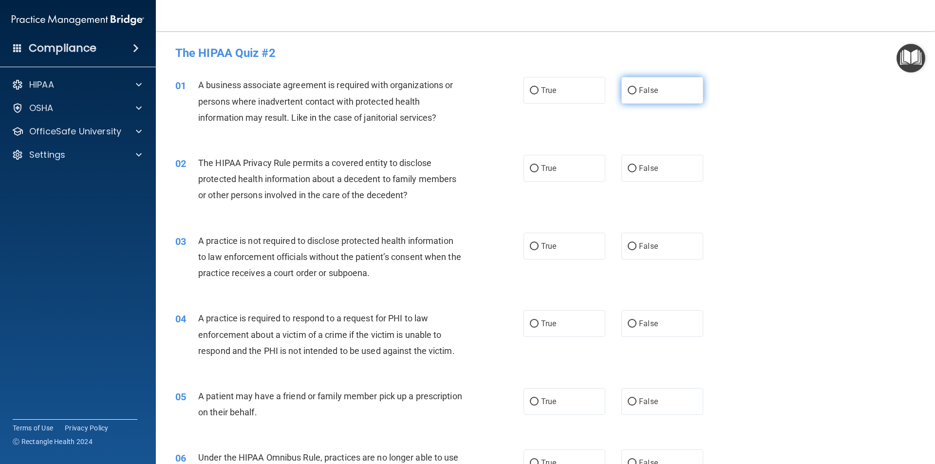
click at [629, 93] on input "False" at bounding box center [631, 90] width 9 height 7
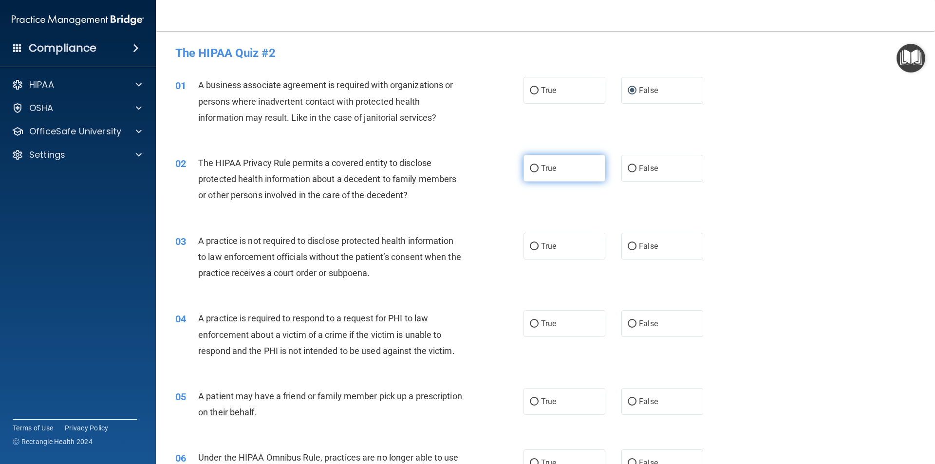
click at [544, 166] on span "True" at bounding box center [548, 168] width 15 height 9
click at [538, 166] on input "True" at bounding box center [534, 168] width 9 height 7
click at [639, 246] on span "False" at bounding box center [648, 245] width 19 height 9
click at [635, 246] on input "False" at bounding box center [631, 246] width 9 height 7
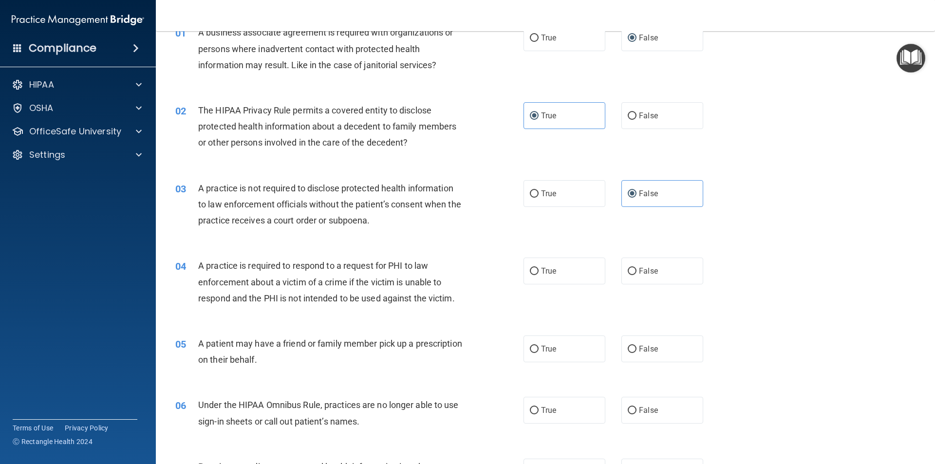
scroll to position [97, 0]
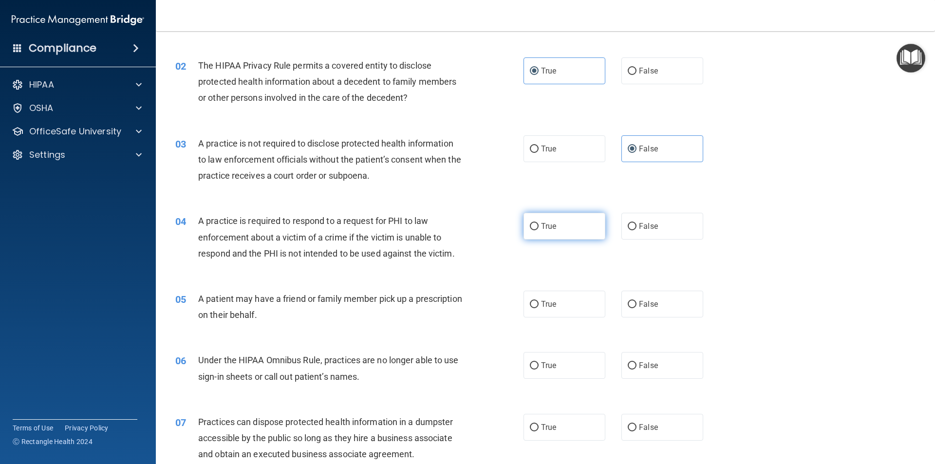
click at [583, 236] on label "True" at bounding box center [564, 226] width 82 height 27
click at [538, 230] on input "True" at bounding box center [534, 226] width 9 height 7
click at [567, 307] on label "True" at bounding box center [564, 304] width 82 height 27
click at [538, 307] on input "True" at bounding box center [534, 304] width 9 height 7
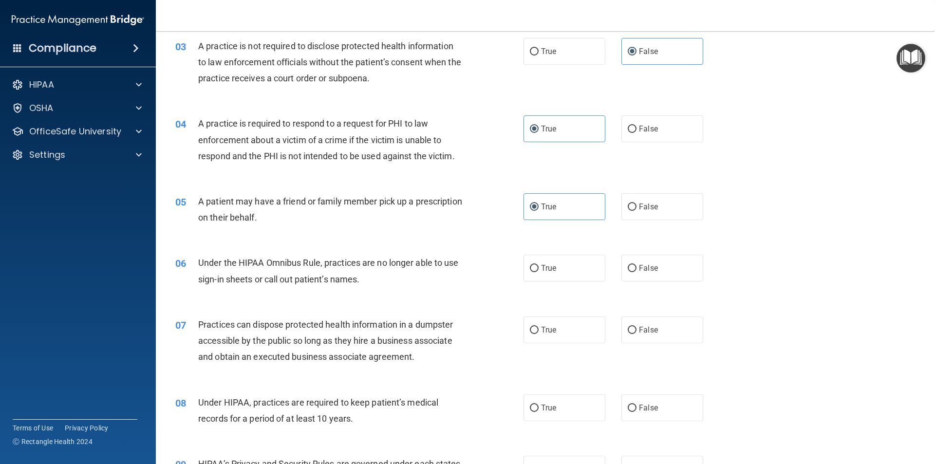
click at [660, 284] on div "06 Under the HIPAA Omnibus Rule, practices are no longer able to use sign-in sh…" at bounding box center [545, 272] width 755 height 61
click at [661, 277] on label "False" at bounding box center [662, 268] width 82 height 27
click at [636, 272] on input "False" at bounding box center [631, 268] width 9 height 7
click at [673, 324] on label "False" at bounding box center [662, 329] width 82 height 27
click at [636, 327] on input "False" at bounding box center [631, 330] width 9 height 7
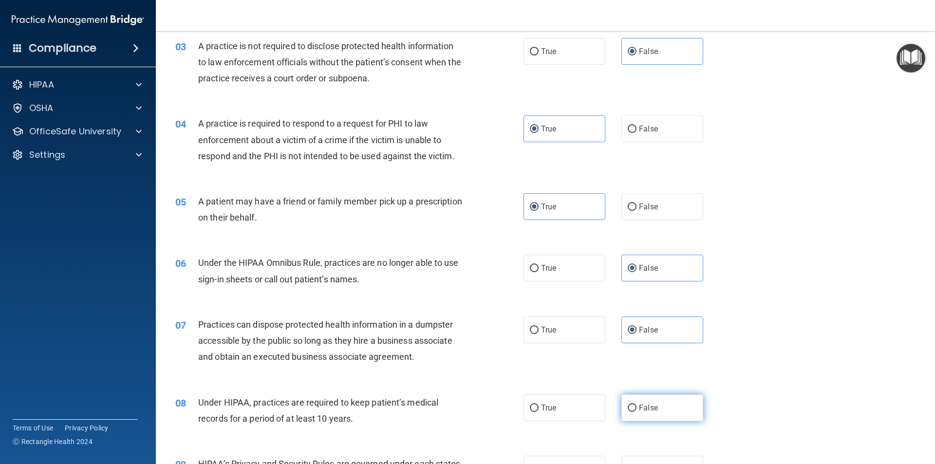
drag, startPoint x: 662, startPoint y: 392, endPoint x: 661, endPoint y: 397, distance: 5.1
click at [662, 392] on div "08 Under HIPAA, practices are required to keep patient’s medical records for a …" at bounding box center [545, 412] width 755 height 61
click at [660, 402] on label "False" at bounding box center [662, 407] width 82 height 27
click at [636, 405] on input "False" at bounding box center [631, 408] width 9 height 7
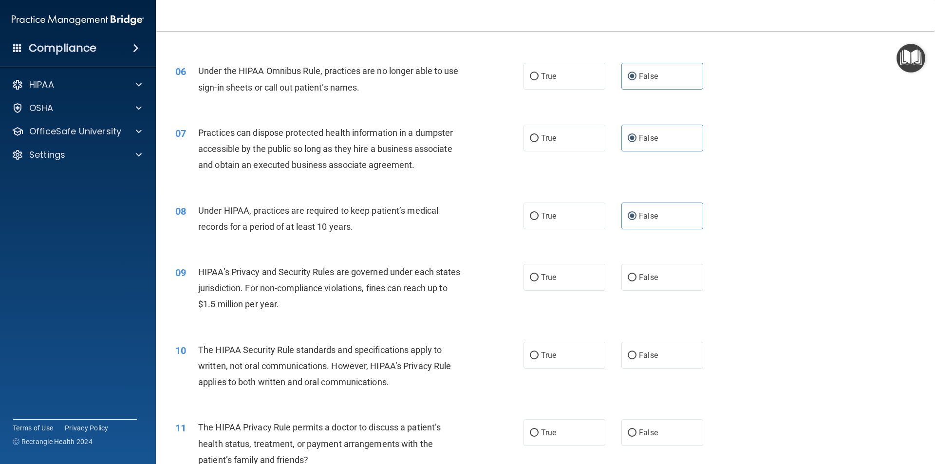
scroll to position [438, 0]
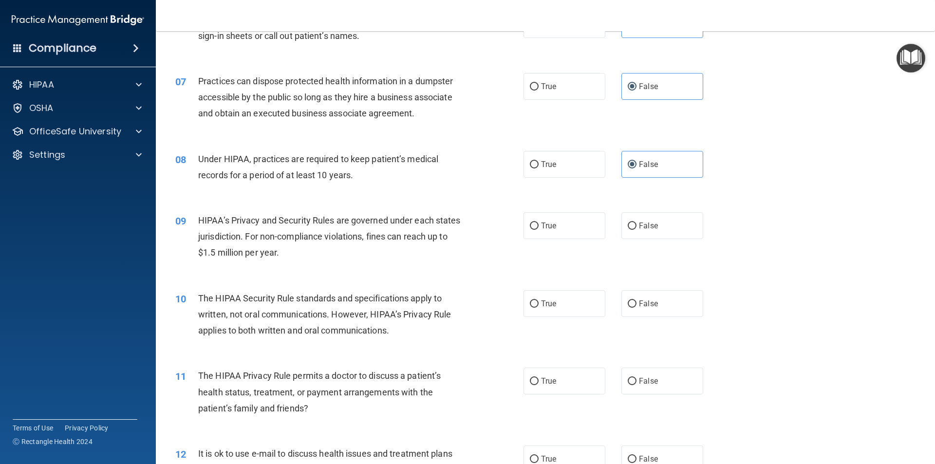
click at [662, 239] on div "09 HIPAA’s Privacy and Security Rules are governed under each states jurisdicti…" at bounding box center [545, 239] width 755 height 78
click at [662, 236] on label "False" at bounding box center [662, 225] width 82 height 27
click at [636, 230] on input "False" at bounding box center [631, 225] width 9 height 7
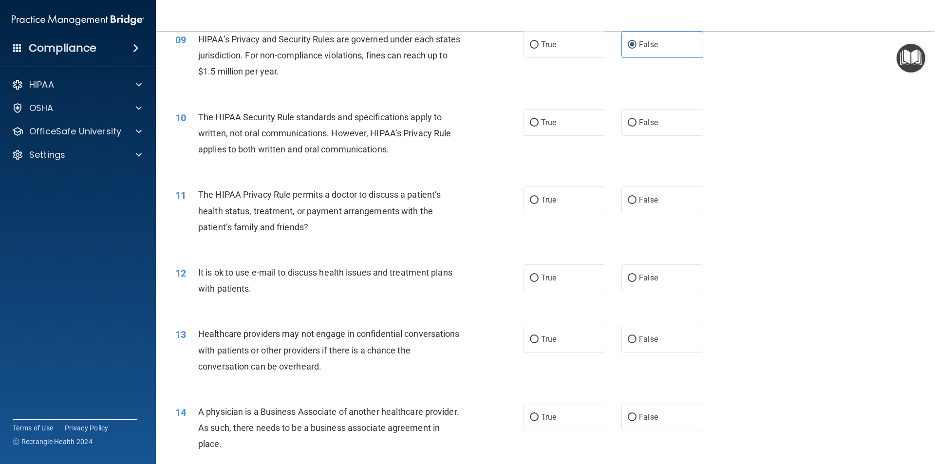
scroll to position [633, 0]
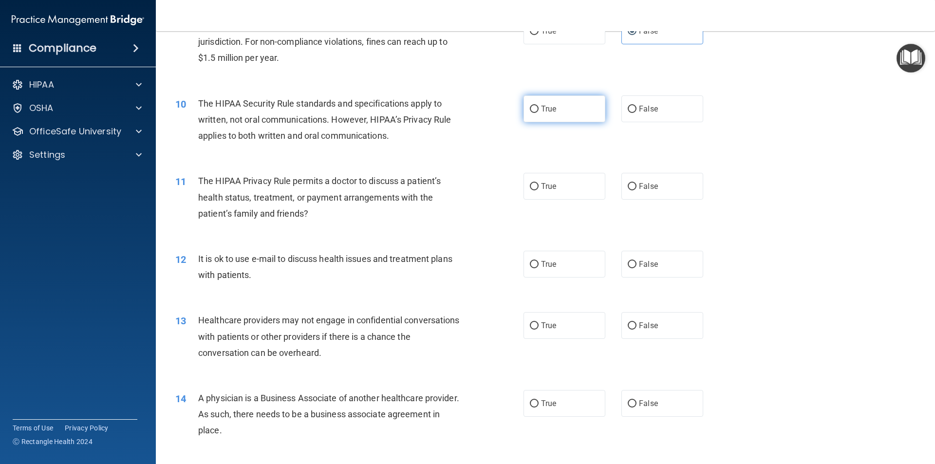
click at [558, 116] on label "True" at bounding box center [564, 108] width 82 height 27
click at [538, 113] on input "True" at bounding box center [534, 109] width 9 height 7
click at [563, 195] on label "True" at bounding box center [564, 186] width 82 height 27
click at [538, 190] on input "True" at bounding box center [534, 186] width 9 height 7
click at [565, 260] on label "True" at bounding box center [564, 264] width 82 height 27
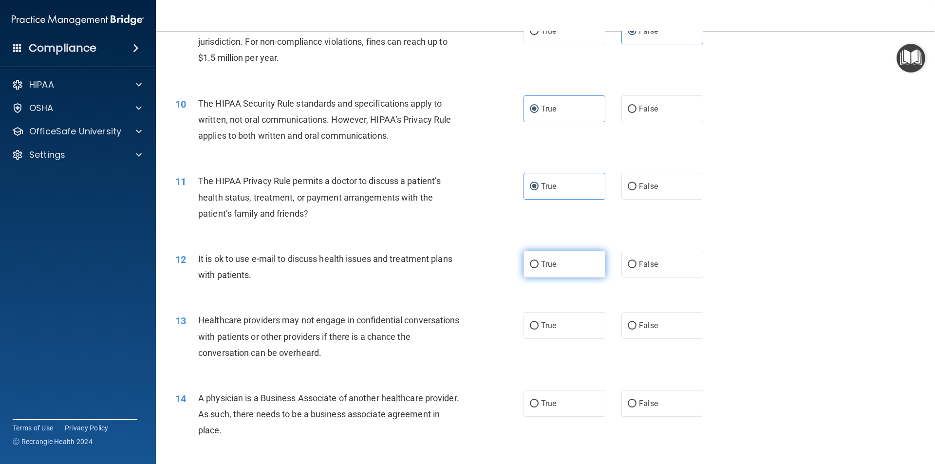
click at [538, 261] on input "True" at bounding box center [534, 264] width 9 height 7
click at [640, 320] on label "False" at bounding box center [662, 325] width 82 height 27
click at [636, 322] on input "False" at bounding box center [631, 325] width 9 height 7
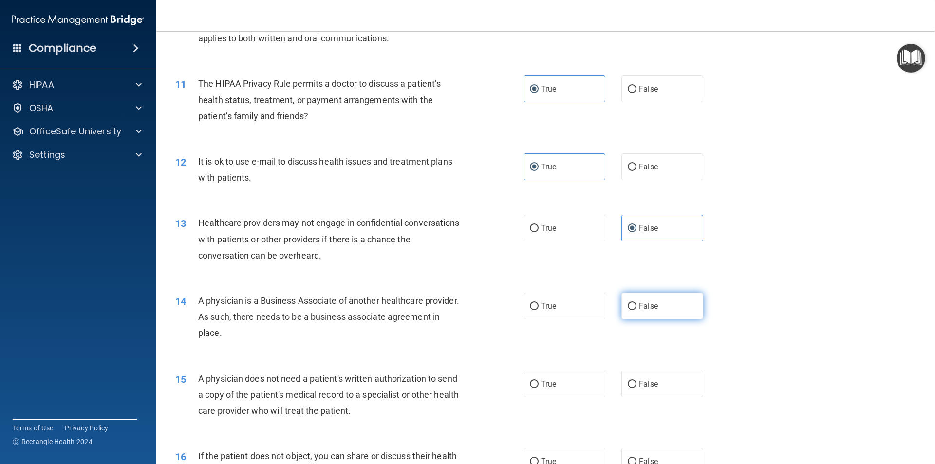
click at [651, 314] on label "False" at bounding box center [662, 306] width 82 height 27
click at [636, 310] on input "False" at bounding box center [631, 306] width 9 height 7
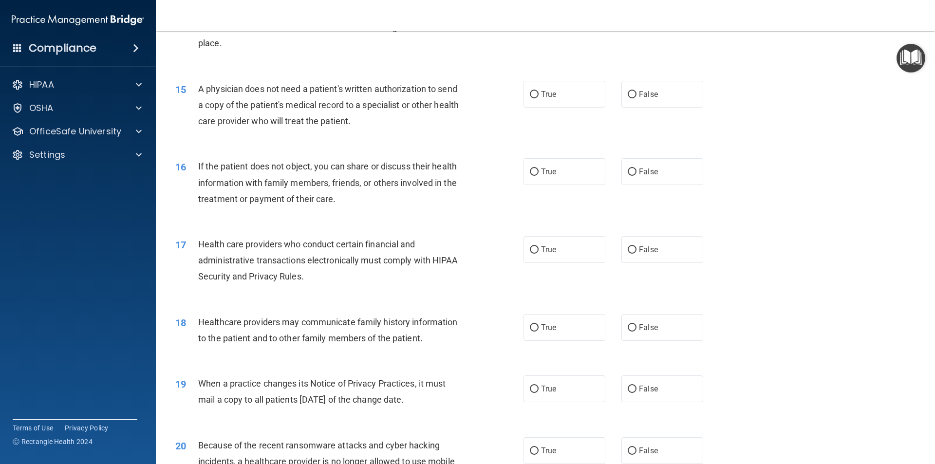
scroll to position [1022, 0]
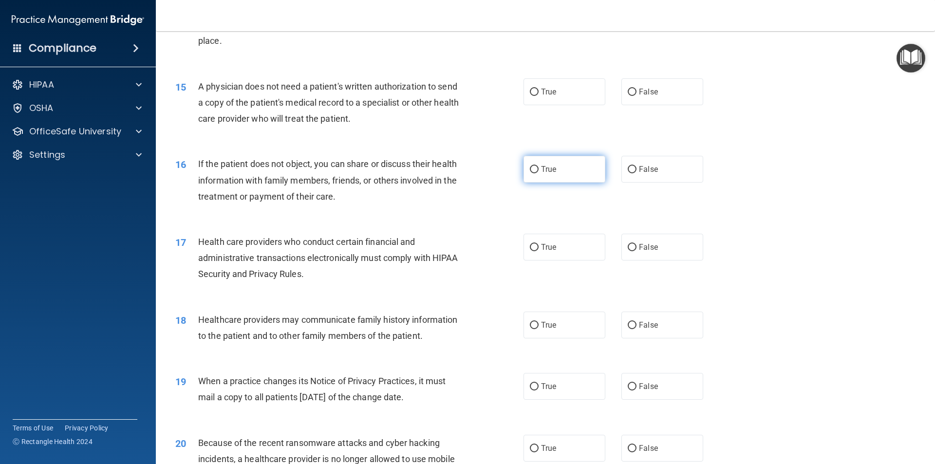
click at [565, 161] on label "True" at bounding box center [564, 169] width 82 height 27
click at [538, 166] on input "True" at bounding box center [534, 169] width 9 height 7
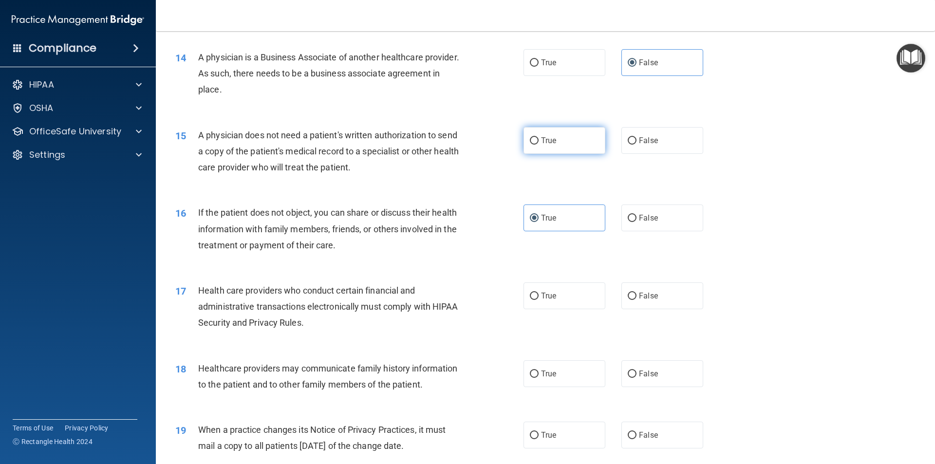
click at [564, 146] on label "True" at bounding box center [564, 140] width 82 height 27
click at [538, 145] on input "True" at bounding box center [534, 140] width 9 height 7
click at [566, 294] on label "True" at bounding box center [564, 295] width 82 height 27
click at [538, 294] on input "True" at bounding box center [534, 296] width 9 height 7
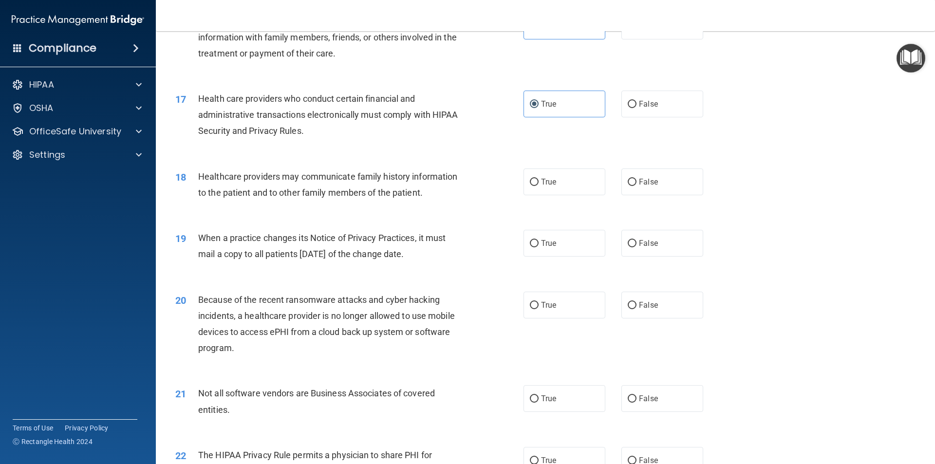
scroll to position [1168, 0]
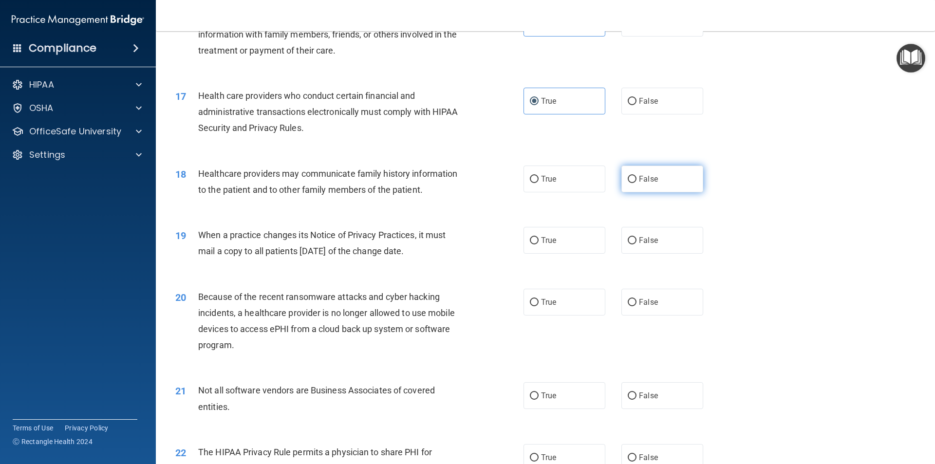
click at [643, 184] on label "False" at bounding box center [662, 179] width 82 height 27
click at [636, 183] on input "False" at bounding box center [631, 179] width 9 height 7
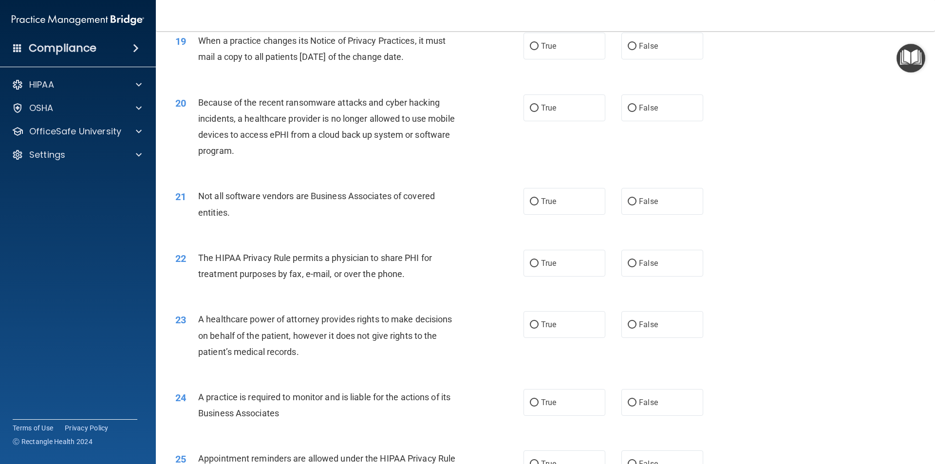
scroll to position [1363, 0]
click at [647, 35] on label "False" at bounding box center [662, 45] width 82 height 27
click at [636, 42] on input "False" at bounding box center [631, 45] width 9 height 7
click at [664, 113] on label "False" at bounding box center [662, 107] width 82 height 27
click at [636, 111] on input "False" at bounding box center [631, 107] width 9 height 7
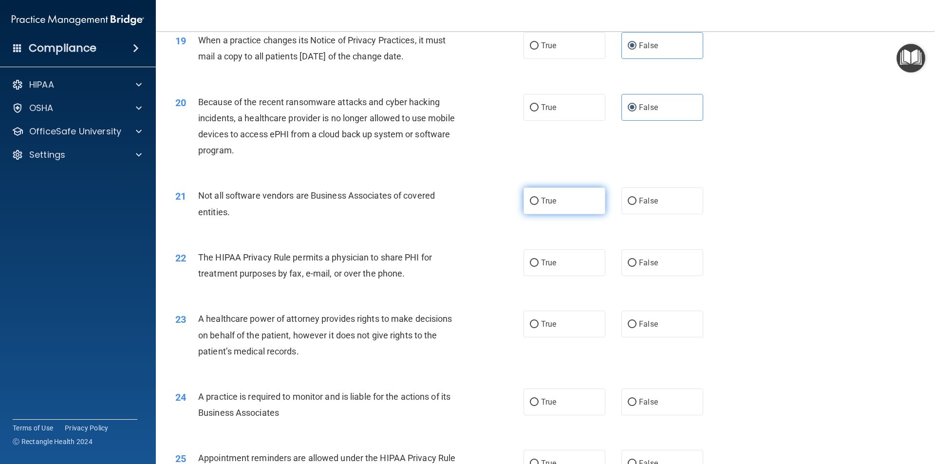
click at [568, 201] on label "True" at bounding box center [564, 200] width 82 height 27
click at [538, 201] on input "True" at bounding box center [534, 201] width 9 height 7
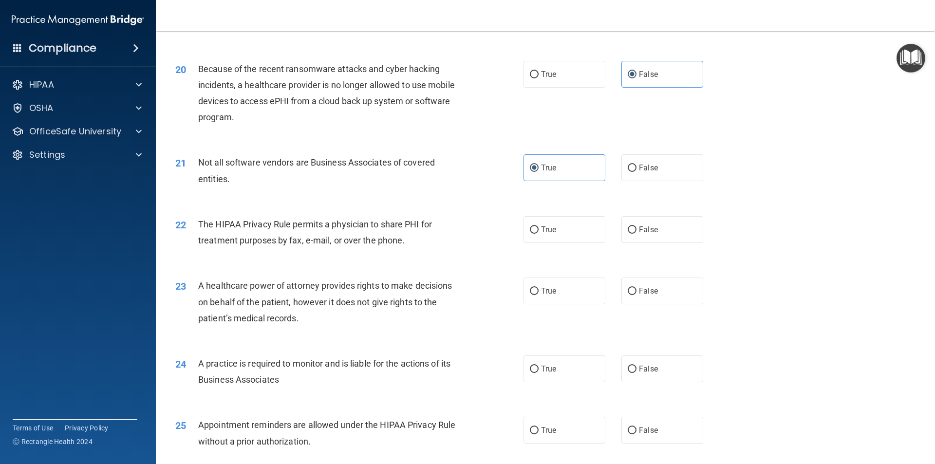
scroll to position [1412, 0]
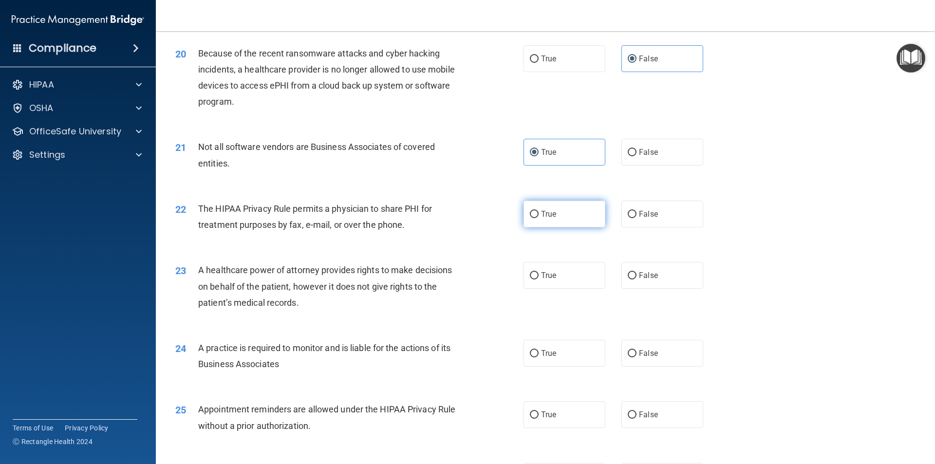
click at [588, 218] on label "True" at bounding box center [564, 214] width 82 height 27
click at [538, 218] on input "True" at bounding box center [534, 214] width 9 height 7
click at [656, 275] on label "False" at bounding box center [662, 275] width 82 height 27
click at [636, 275] on input "False" at bounding box center [631, 275] width 9 height 7
drag, startPoint x: 661, startPoint y: 343, endPoint x: 661, endPoint y: 352, distance: 9.7
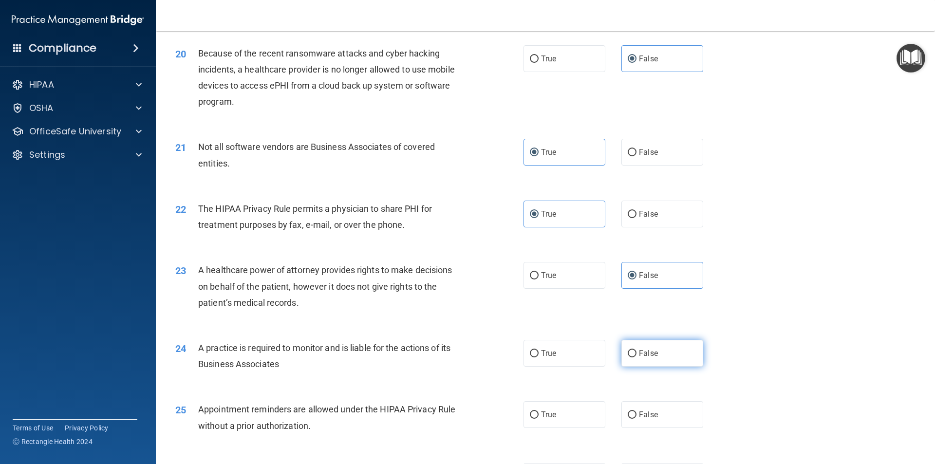
click at [661, 344] on label "False" at bounding box center [662, 353] width 82 height 27
click at [636, 350] on input "False" at bounding box center [631, 353] width 9 height 7
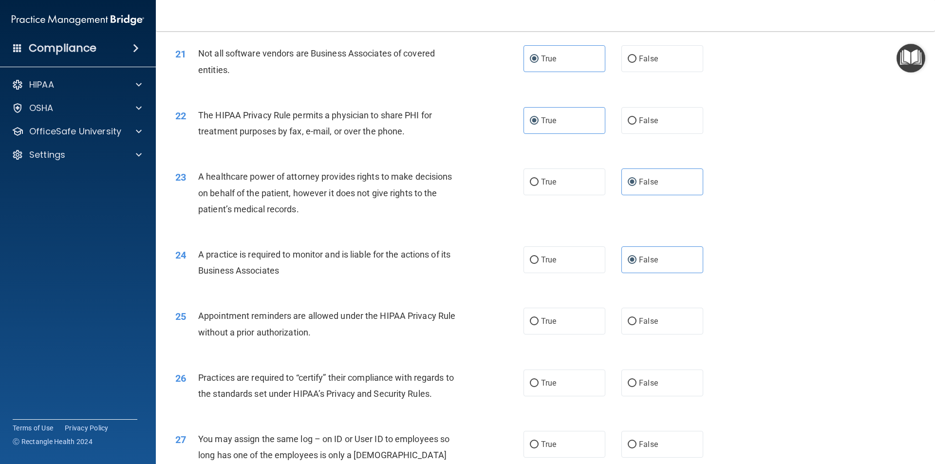
scroll to position [1509, 0]
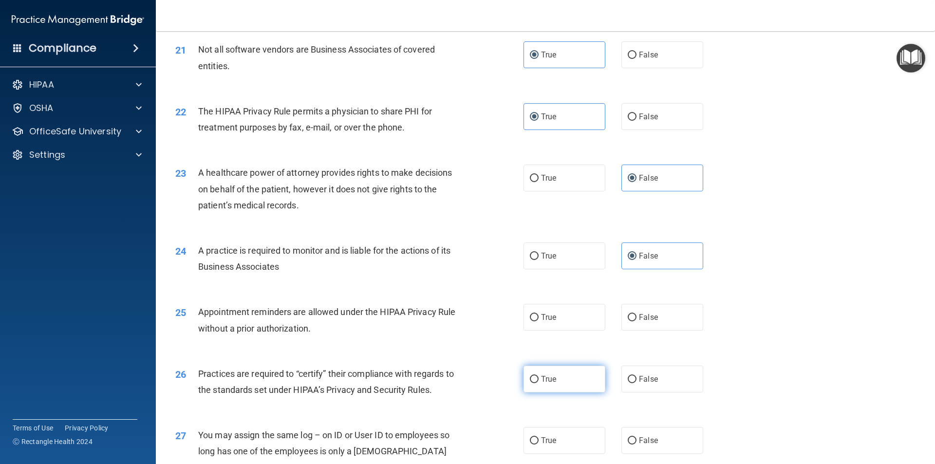
click at [583, 374] on label "True" at bounding box center [564, 379] width 82 height 27
click at [538, 376] on input "True" at bounding box center [534, 379] width 9 height 7
click at [593, 333] on div "25 Appointment reminders are allowed under the HIPAA Privacy Rule without a pri…" at bounding box center [545, 322] width 755 height 61
click at [591, 326] on label "True" at bounding box center [564, 317] width 82 height 27
click at [538, 321] on input "True" at bounding box center [534, 317] width 9 height 7
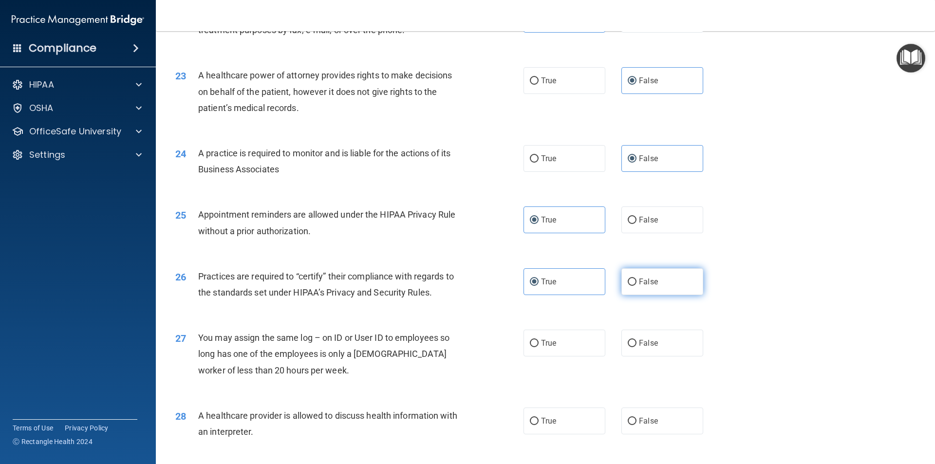
scroll to position [1655, 0]
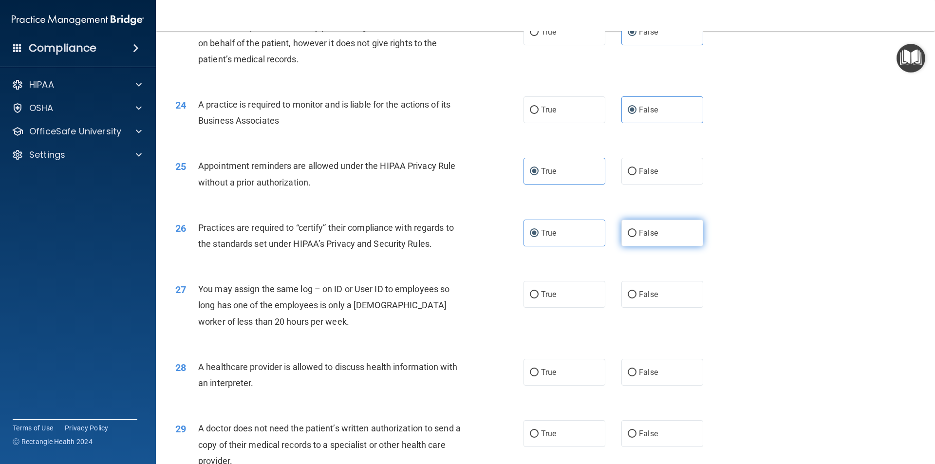
click at [662, 235] on label "False" at bounding box center [662, 233] width 82 height 27
click at [636, 235] on input "False" at bounding box center [631, 233] width 9 height 7
click at [641, 301] on label "False" at bounding box center [662, 294] width 82 height 27
click at [636, 298] on input "False" at bounding box center [631, 294] width 9 height 7
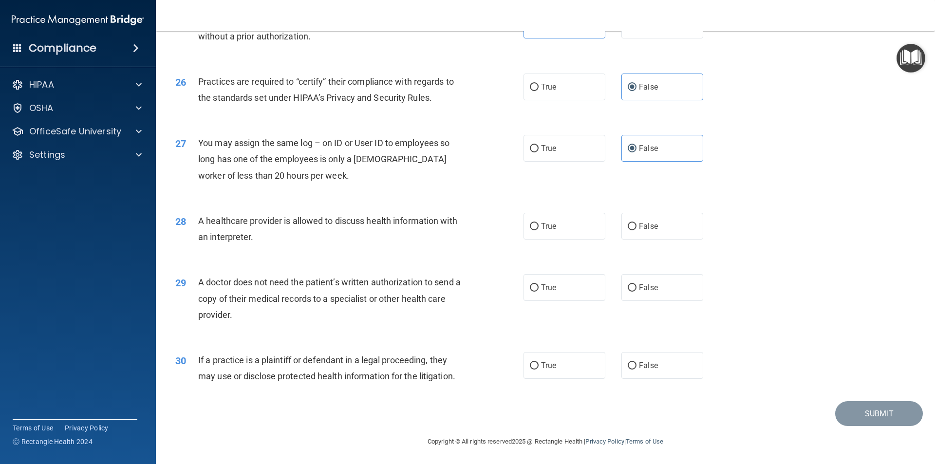
scroll to position [1802, 0]
click at [594, 230] on label "True" at bounding box center [564, 225] width 82 height 27
click at [538, 229] on input "True" at bounding box center [534, 225] width 9 height 7
click at [580, 293] on label "True" at bounding box center [564, 286] width 82 height 27
click at [538, 291] on input "True" at bounding box center [534, 286] width 9 height 7
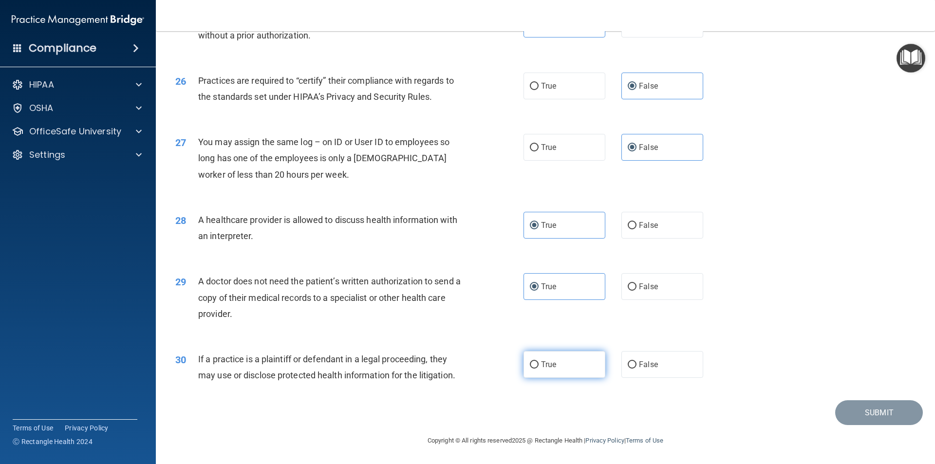
drag, startPoint x: 576, startPoint y: 365, endPoint x: 583, endPoint y: 362, distance: 7.7
click at [576, 364] on label "True" at bounding box center [564, 364] width 82 height 27
click at [538, 364] on input "True" at bounding box center [534, 364] width 9 height 7
click at [884, 405] on button "Submit" at bounding box center [879, 412] width 88 height 25
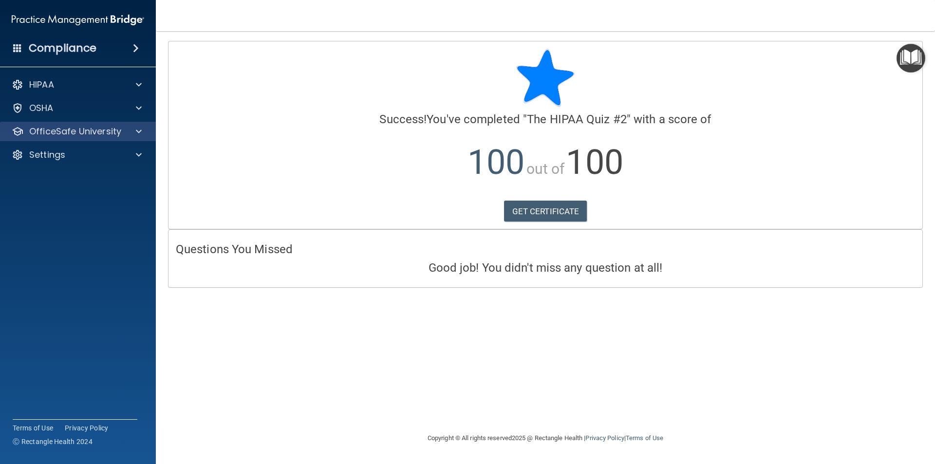
click at [93, 140] on div "OfficeSafe University" at bounding box center [78, 131] width 156 height 19
click at [126, 139] on div "OfficeSafe University" at bounding box center [78, 131] width 156 height 19
click at [100, 129] on p "OfficeSafe University" at bounding box center [75, 132] width 92 height 12
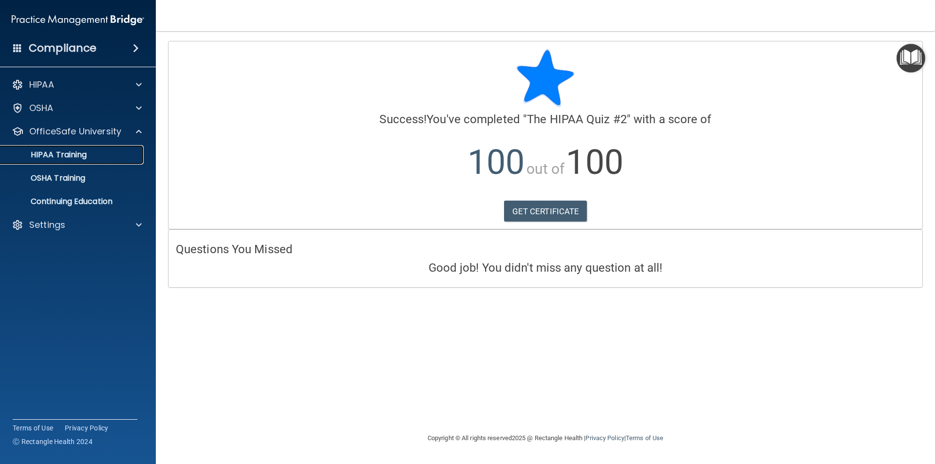
click at [92, 158] on div "HIPAA Training" at bounding box center [72, 155] width 133 height 10
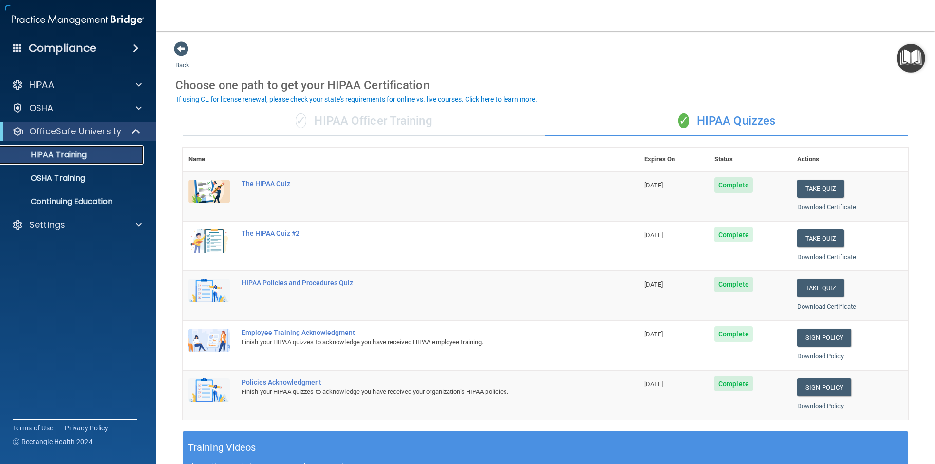
scroll to position [97, 0]
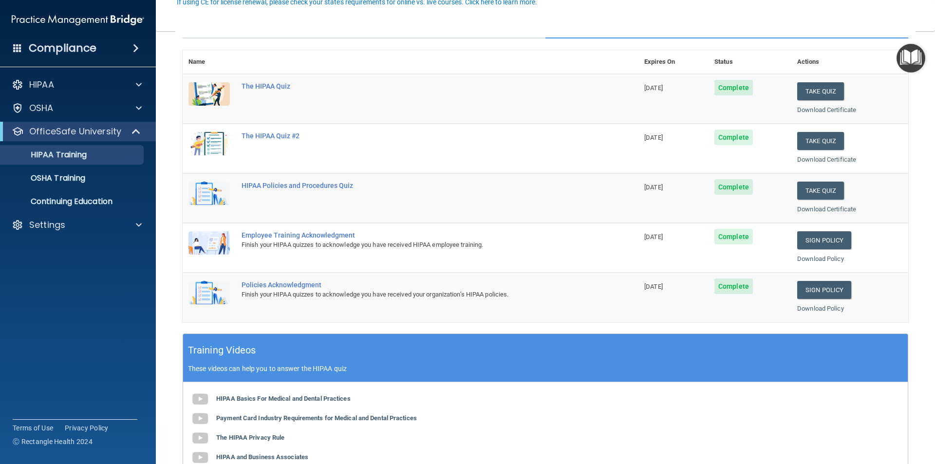
click at [810, 253] on div "Download Policy" at bounding box center [849, 259] width 105 height 12
click at [810, 247] on link "Sign Policy" at bounding box center [824, 240] width 54 height 18
click at [840, 286] on link "Sign Policy" at bounding box center [824, 290] width 54 height 18
click at [90, 176] on div "OSHA Training" at bounding box center [72, 178] width 133 height 10
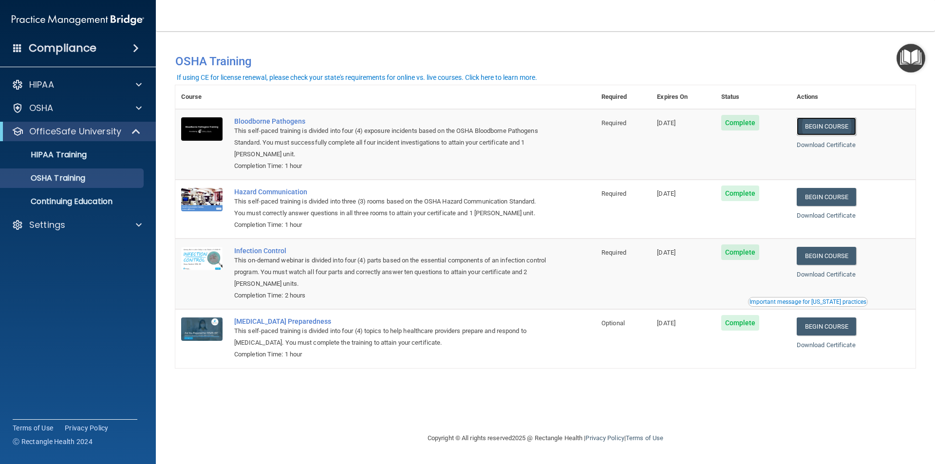
click at [854, 126] on link "Begin Course" at bounding box center [825, 126] width 59 height 18
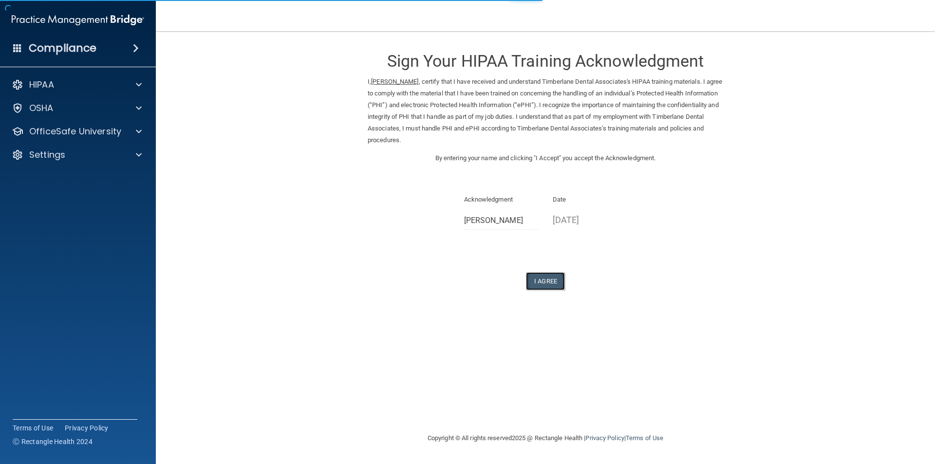
click at [559, 276] on button "I Agree" at bounding box center [545, 281] width 39 height 18
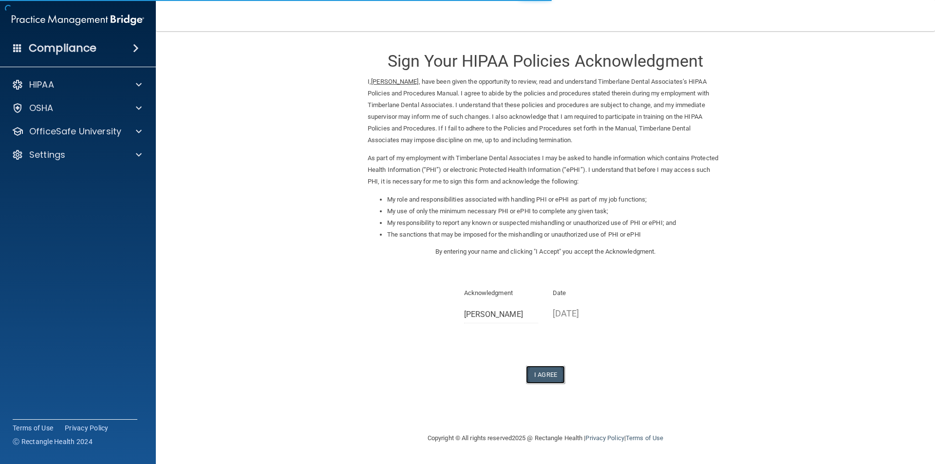
click at [552, 383] on button "I Agree" at bounding box center [545, 375] width 39 height 18
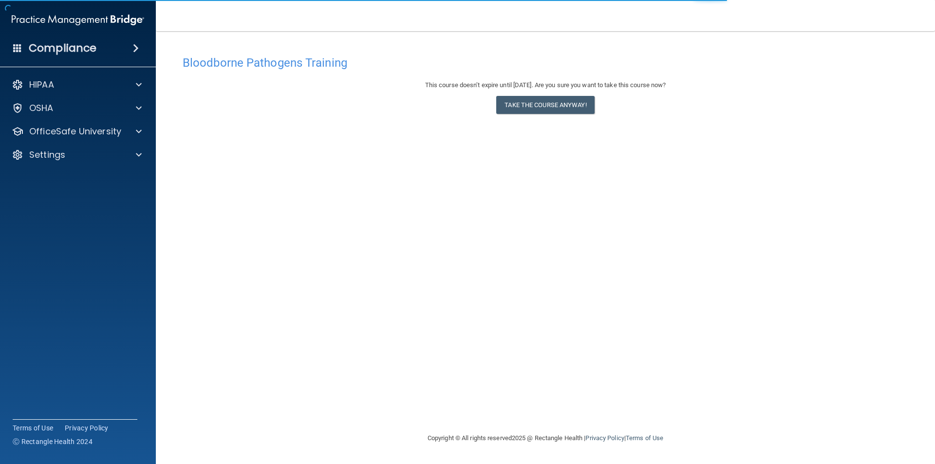
click at [550, 115] on div "This course doesn’t expire until [DATE]. Are you sure you want to take this cou…" at bounding box center [545, 98] width 725 height 39
click at [550, 113] on button "Take the course anyway!" at bounding box center [545, 105] width 98 height 18
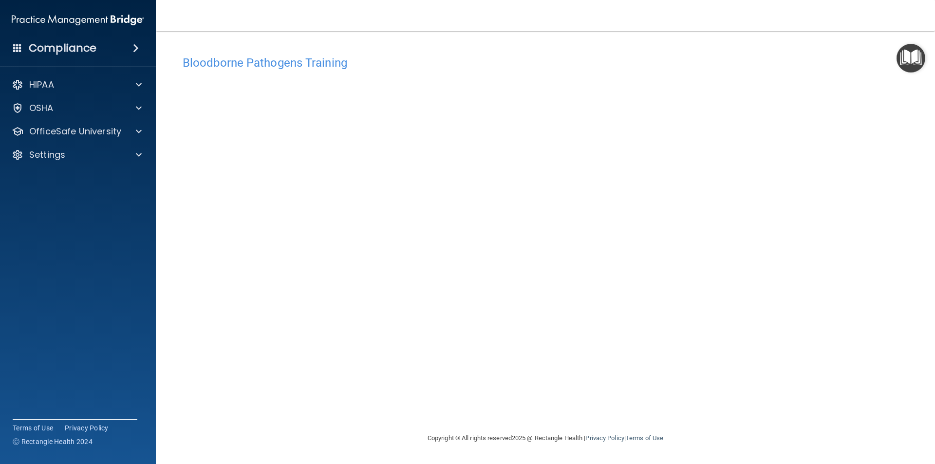
click at [597, 411] on div "Bloodborne Pathogens Training This course doesn’t expire until 01/02/2026. Are …" at bounding box center [545, 242] width 740 height 382
click at [103, 130] on p "OfficeSafe University" at bounding box center [75, 132] width 92 height 12
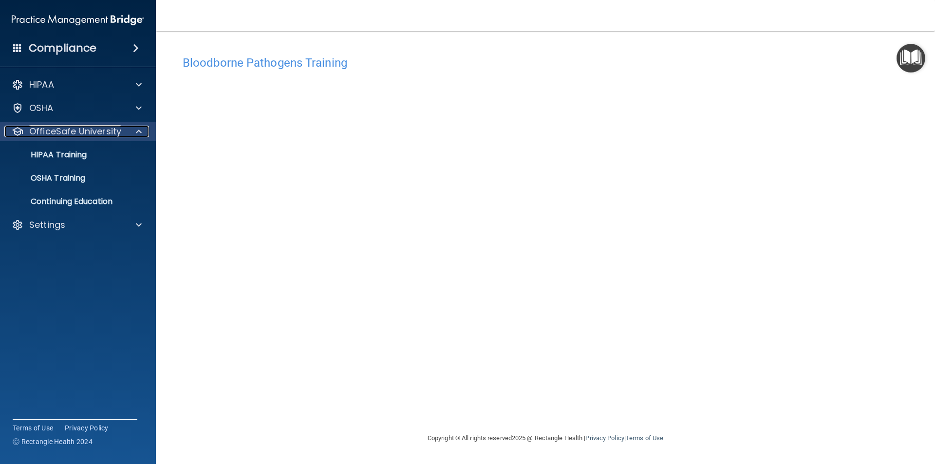
click at [91, 132] on p "OfficeSafe University" at bounding box center [75, 132] width 92 height 12
click at [85, 132] on p "OfficeSafe University" at bounding box center [75, 132] width 92 height 12
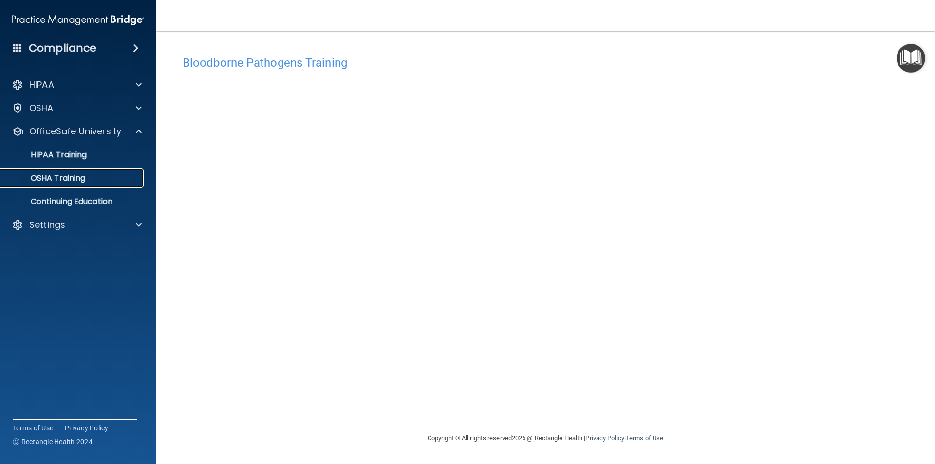
click at [91, 178] on div "OSHA Training" at bounding box center [72, 178] width 133 height 10
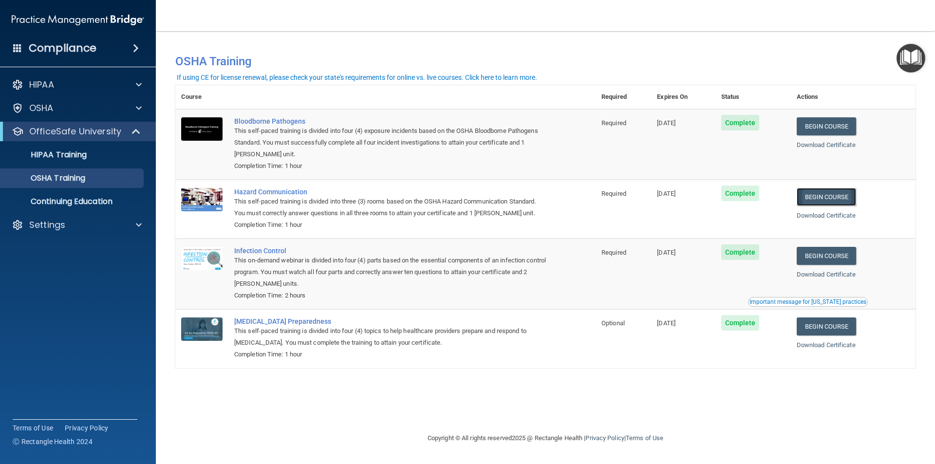
click at [851, 195] on link "Begin Course" at bounding box center [825, 197] width 59 height 18
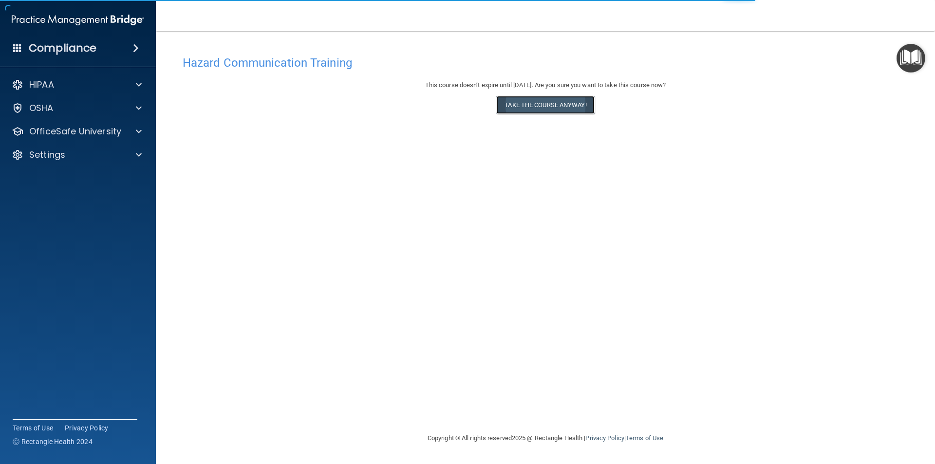
click at [567, 100] on button "Take the course anyway!" at bounding box center [545, 105] width 98 height 18
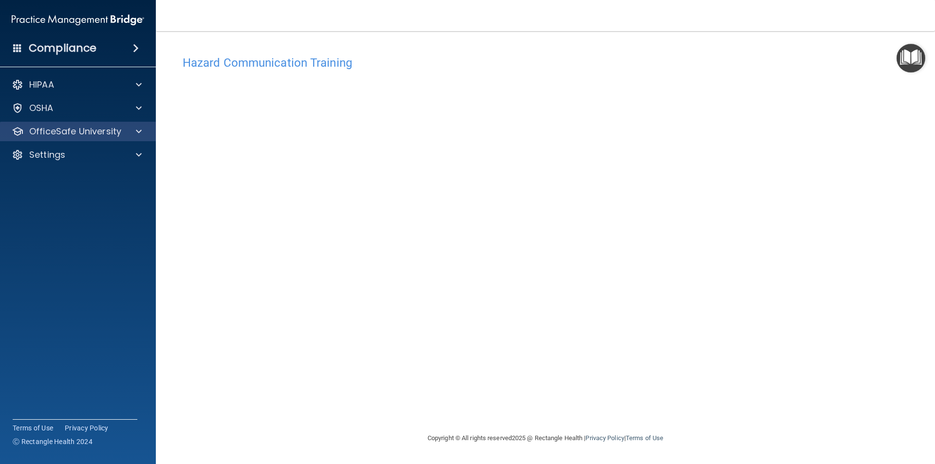
click at [61, 123] on div "OfficeSafe University" at bounding box center [78, 131] width 156 height 19
click at [68, 133] on p "OfficeSafe University" at bounding box center [75, 132] width 92 height 12
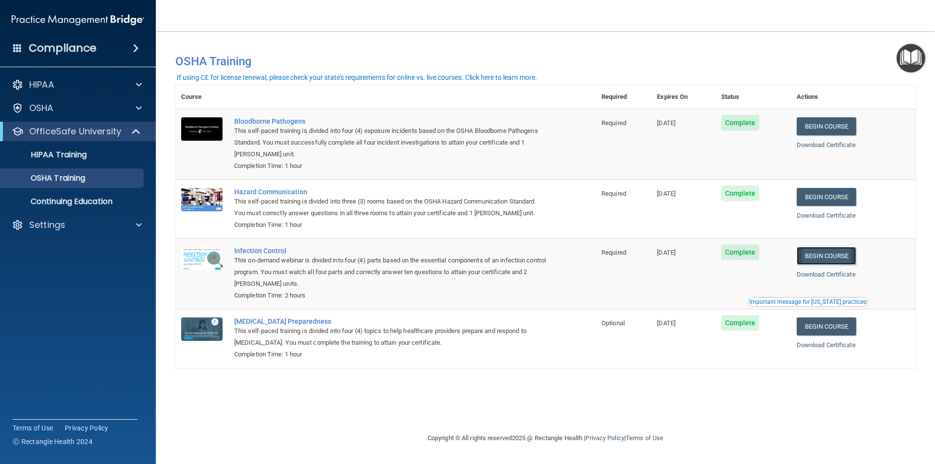
click at [854, 255] on link "Begin Course" at bounding box center [825, 256] width 59 height 18
click at [841, 334] on link "Begin Course" at bounding box center [825, 326] width 59 height 18
click at [121, 132] on div "OfficeSafe University" at bounding box center [64, 132] width 120 height 12
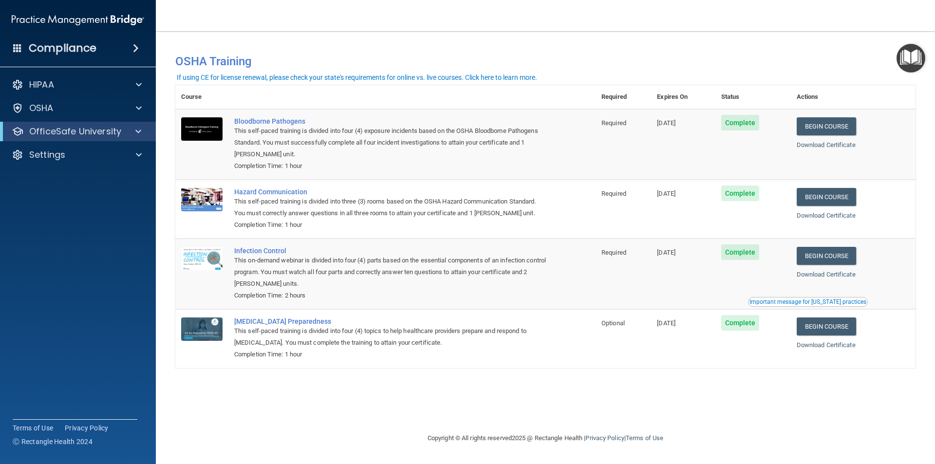
click at [112, 122] on div "OfficeSafe University" at bounding box center [78, 131] width 156 height 19
click at [110, 130] on p "OfficeSafe University" at bounding box center [75, 132] width 92 height 12
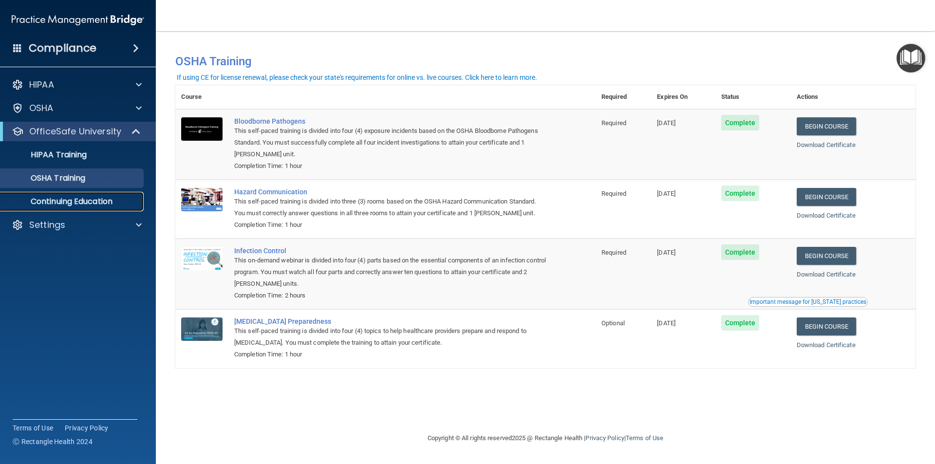
click at [110, 202] on p "Continuing Education" at bounding box center [72, 202] width 133 height 10
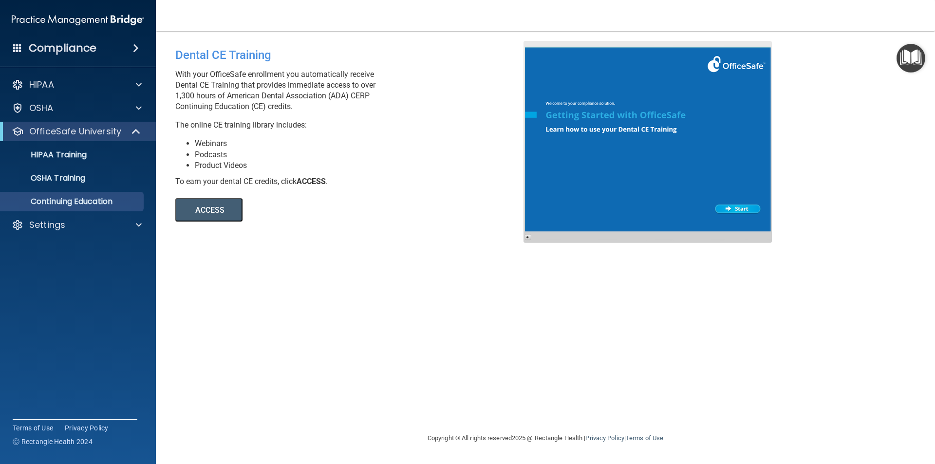
click at [57, 72] on div "HIPAA Documents and Policies Report an Incident Business Associates Emergency P…" at bounding box center [78, 156] width 156 height 171
click at [68, 55] on div "Compliance" at bounding box center [78, 47] width 156 height 21
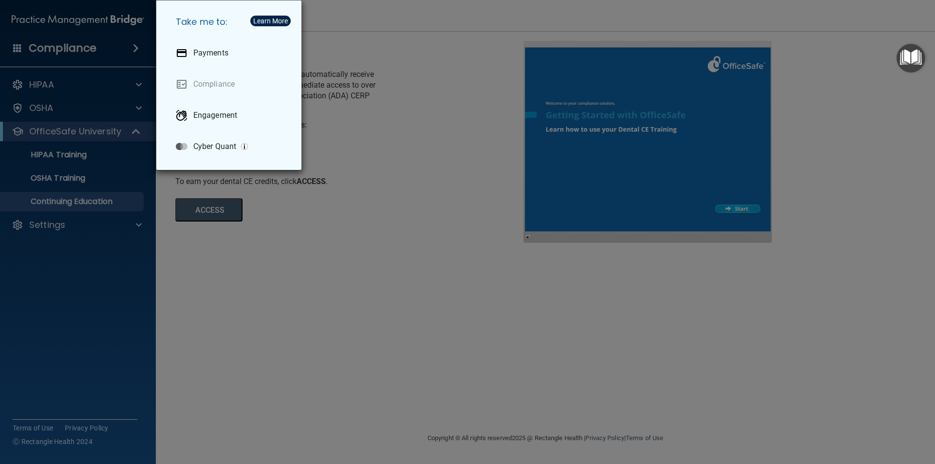
click at [242, 258] on div "Take me to: Payments Compliance Engagement Cyber Quant" at bounding box center [467, 232] width 935 height 464
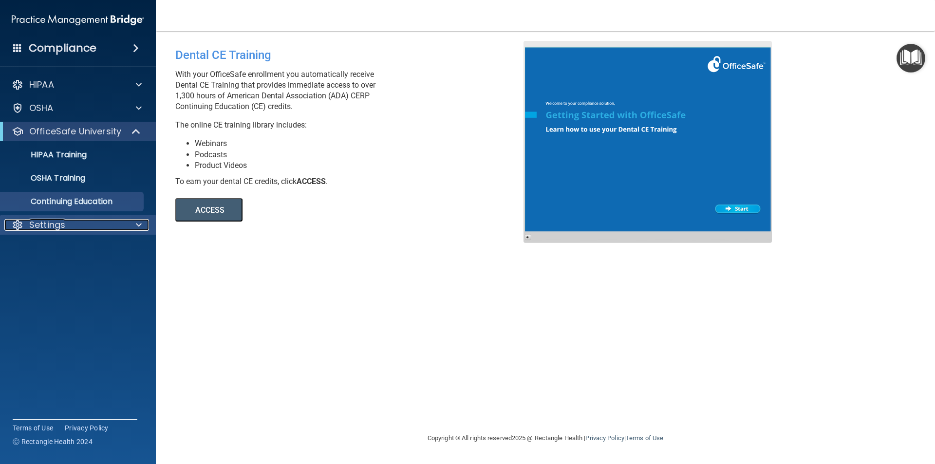
click at [67, 227] on div "Settings" at bounding box center [64, 225] width 121 height 12
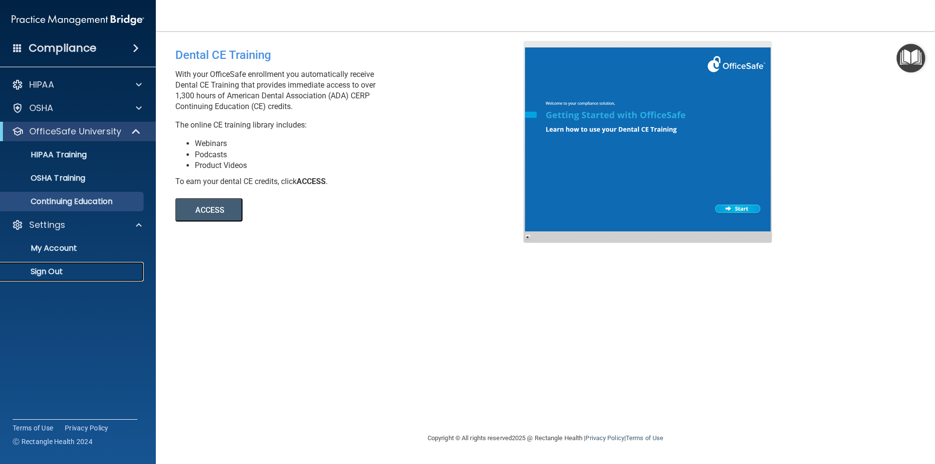
click at [65, 280] on link "Sign Out" at bounding box center [66, 271] width 153 height 19
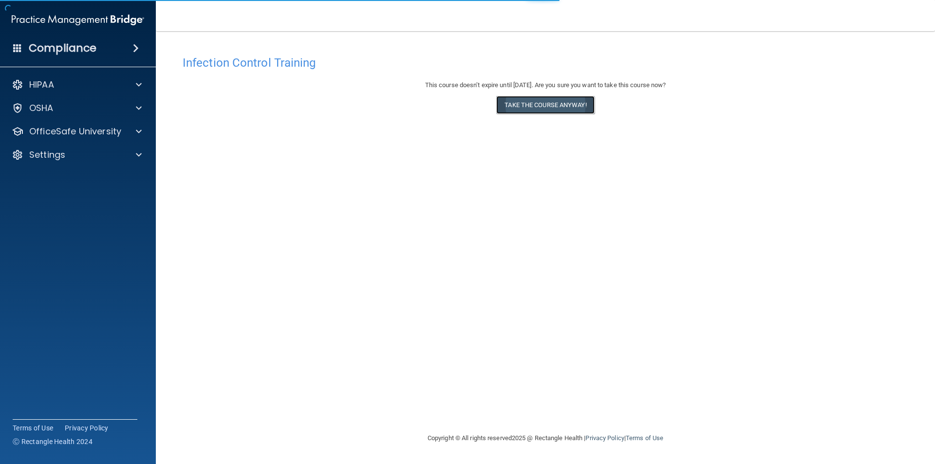
click at [582, 106] on button "Take the course anyway!" at bounding box center [545, 105] width 98 height 18
click at [569, 111] on button "Take the course anyway!" at bounding box center [545, 105] width 98 height 18
